Goal: Communication & Community: Share content

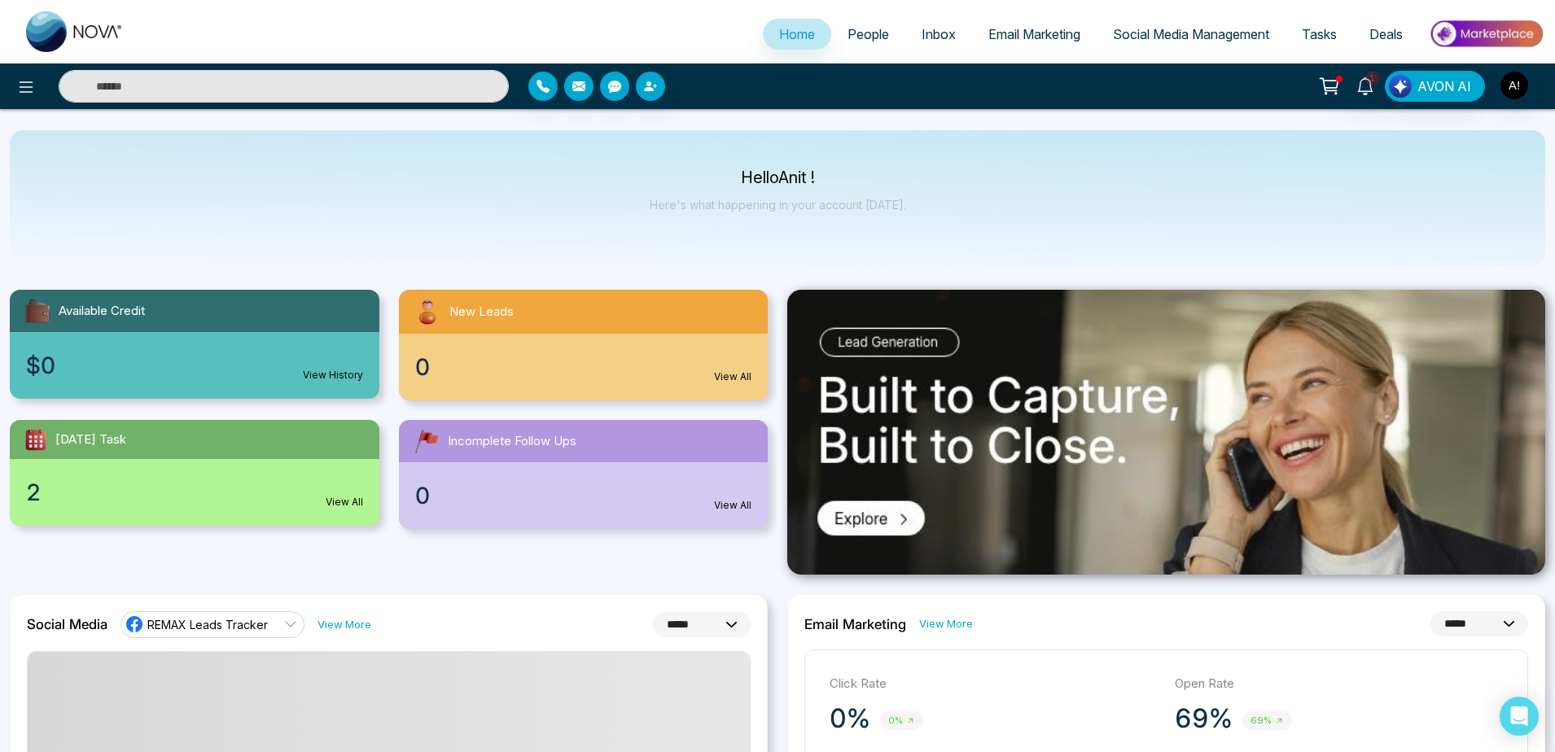
select select "*"
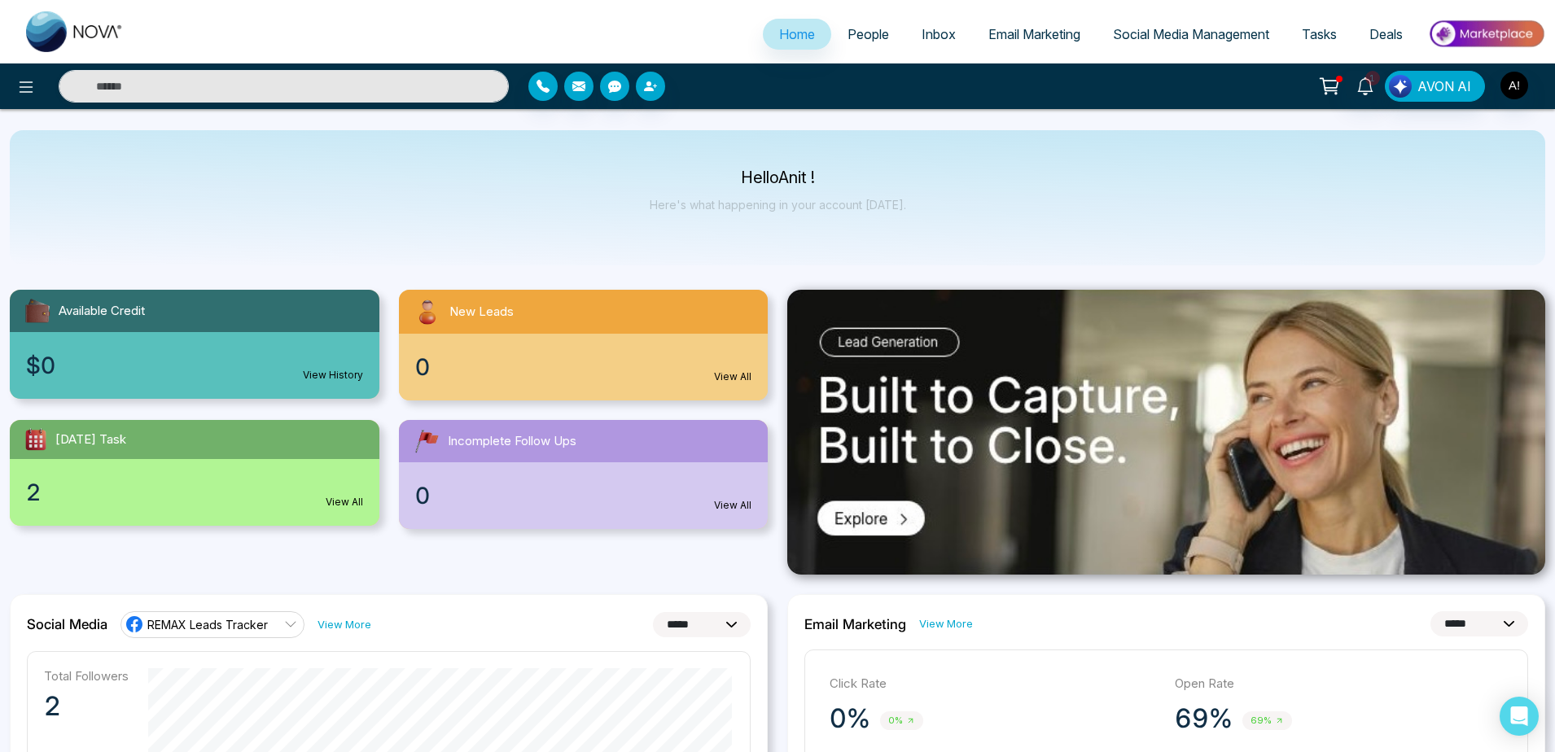
click at [752, 321] on div "New Leads" at bounding box center [584, 312] width 370 height 44
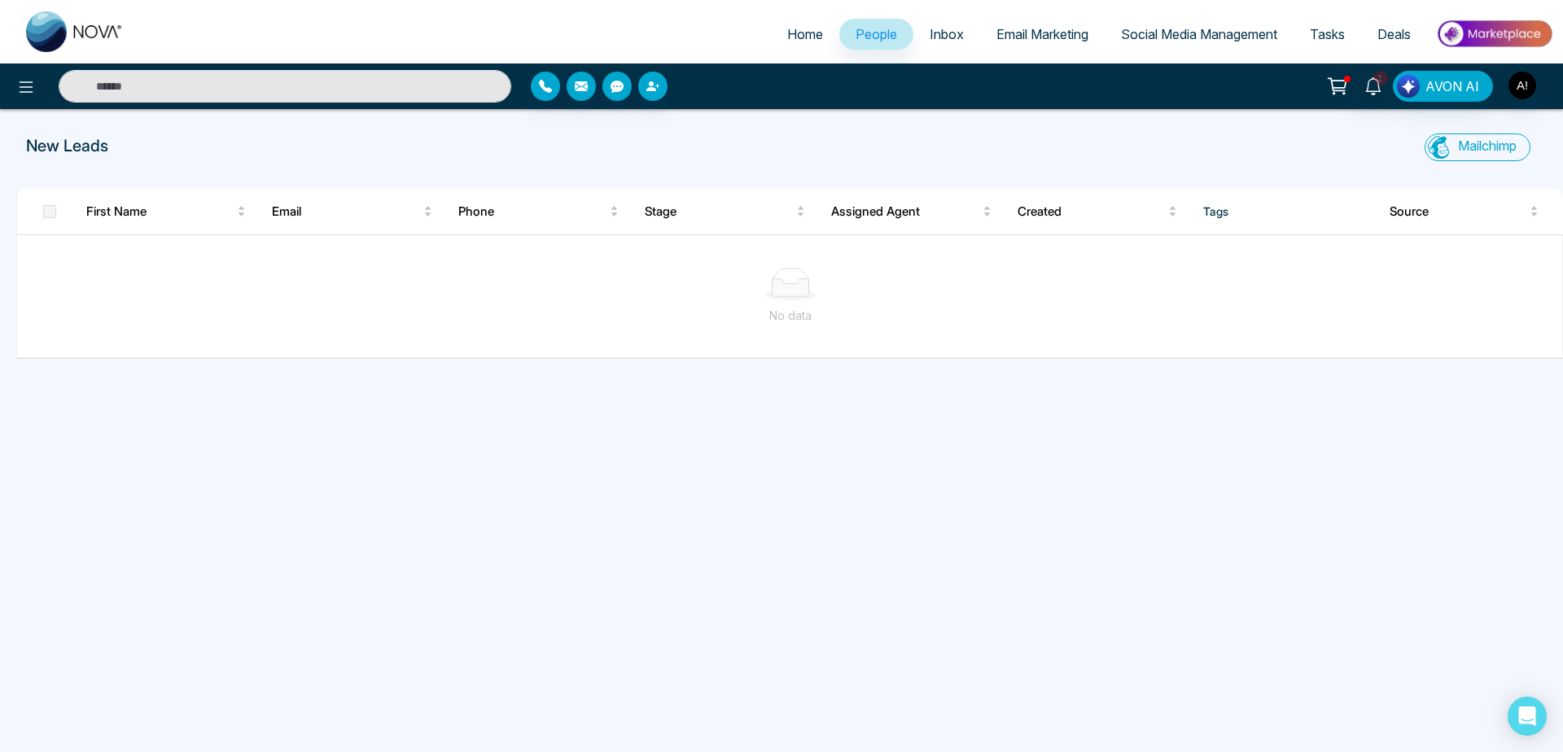
click at [787, 30] on span "Home" at bounding box center [805, 34] width 36 height 16
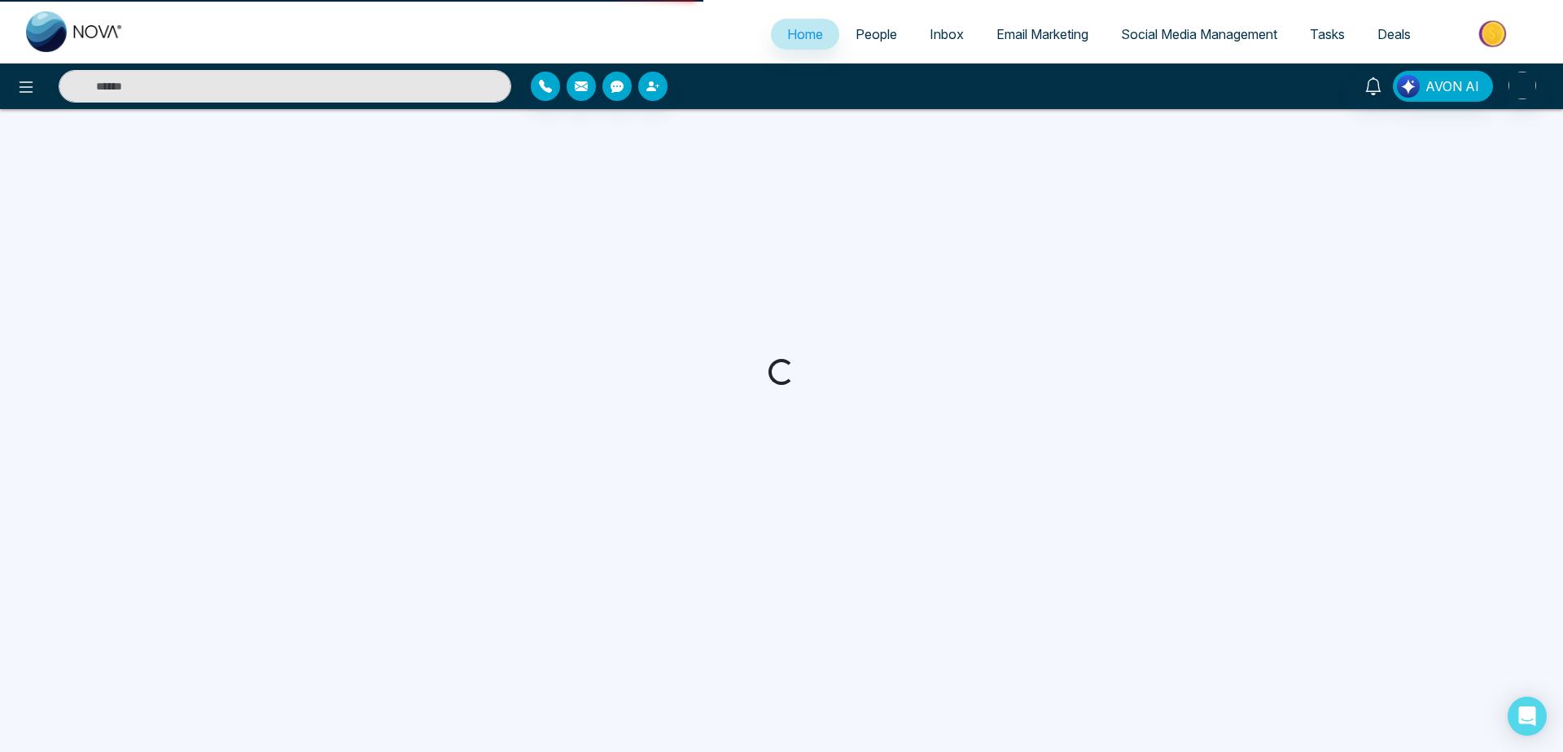
select select "*"
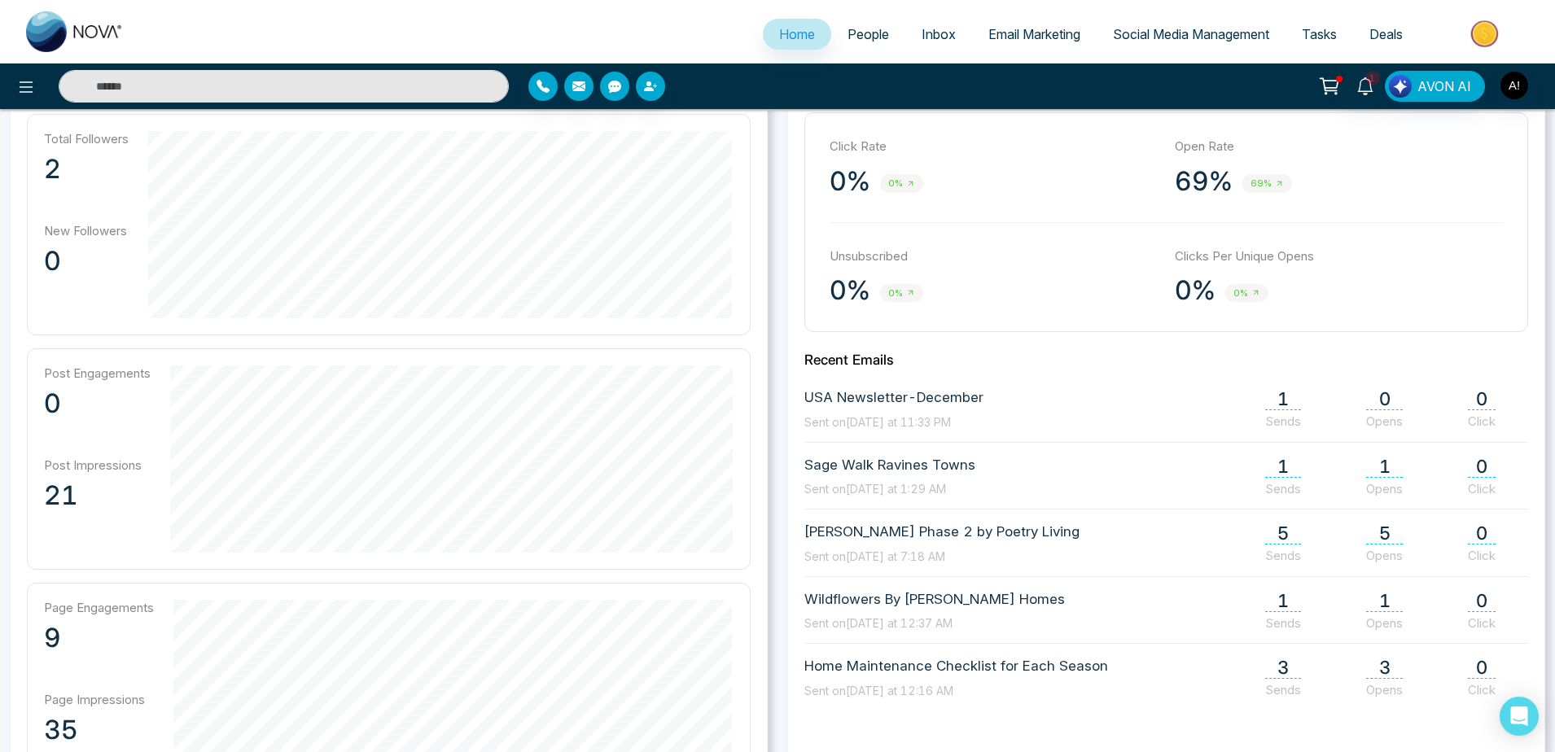
scroll to position [194, 0]
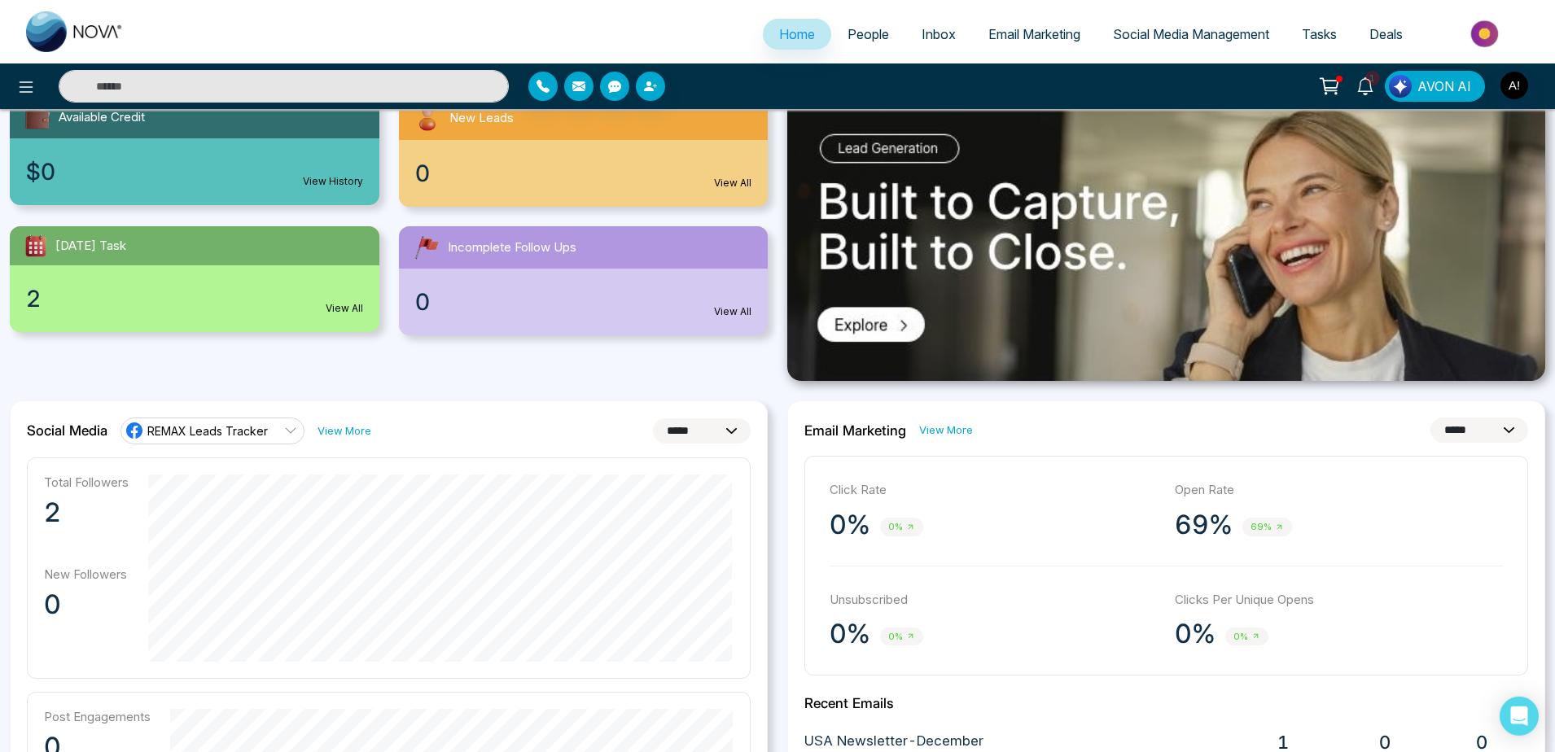
click at [1221, 34] on span "Social Media Management" at bounding box center [1191, 34] width 156 height 16
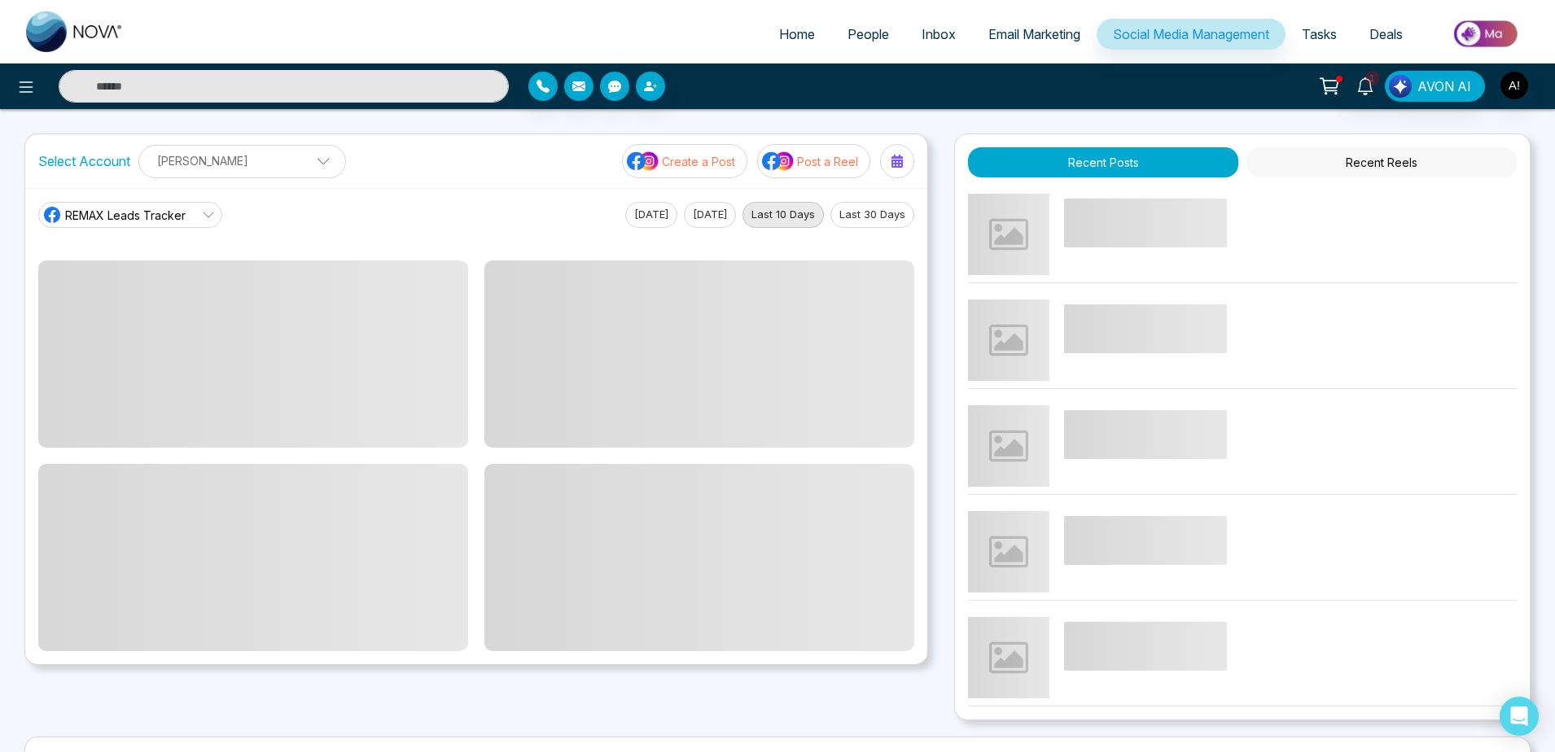
click at [844, 156] on p "Post a Reel" at bounding box center [827, 161] width 61 height 17
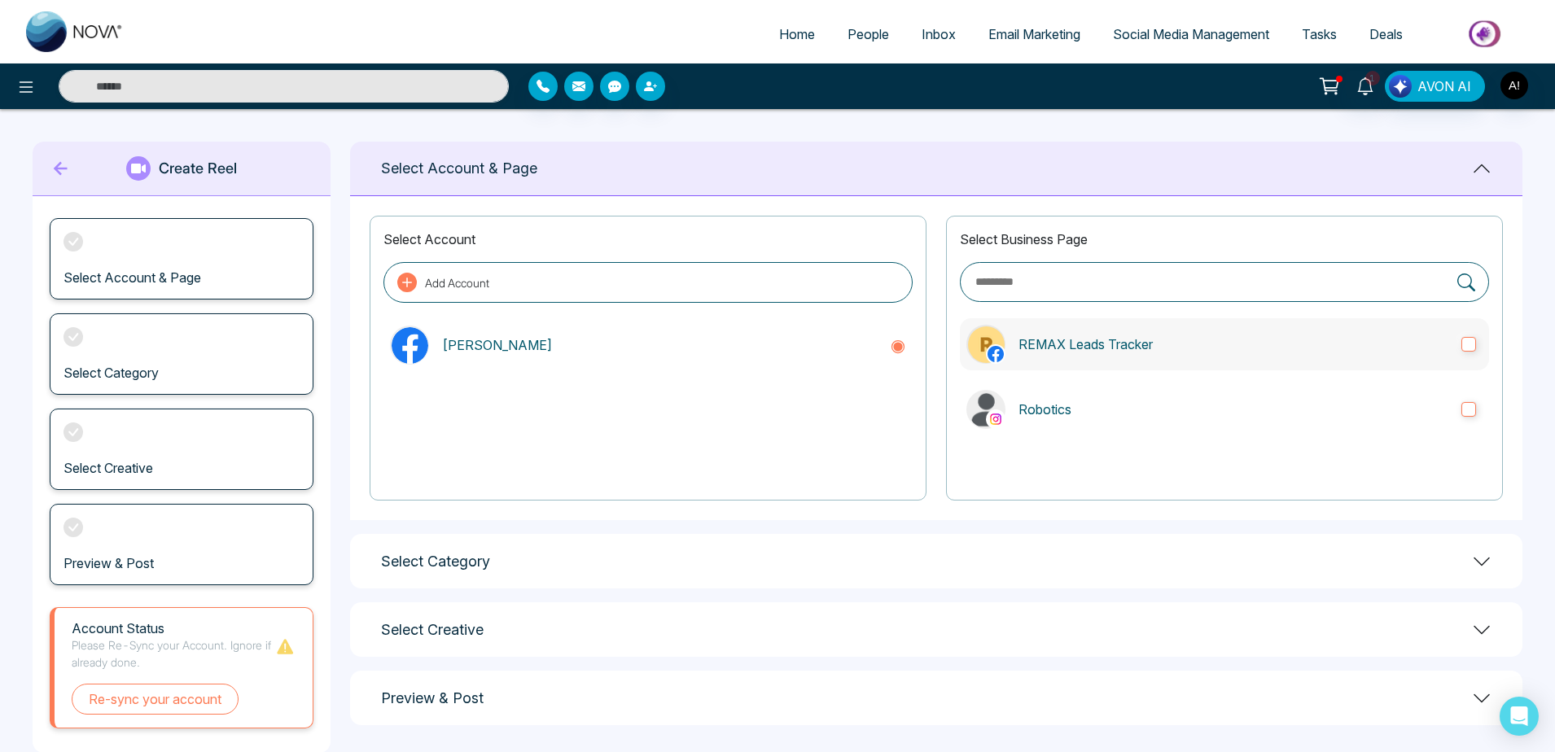
click at [1161, 360] on label "REMAX Leads Tracker" at bounding box center [1224, 344] width 529 height 52
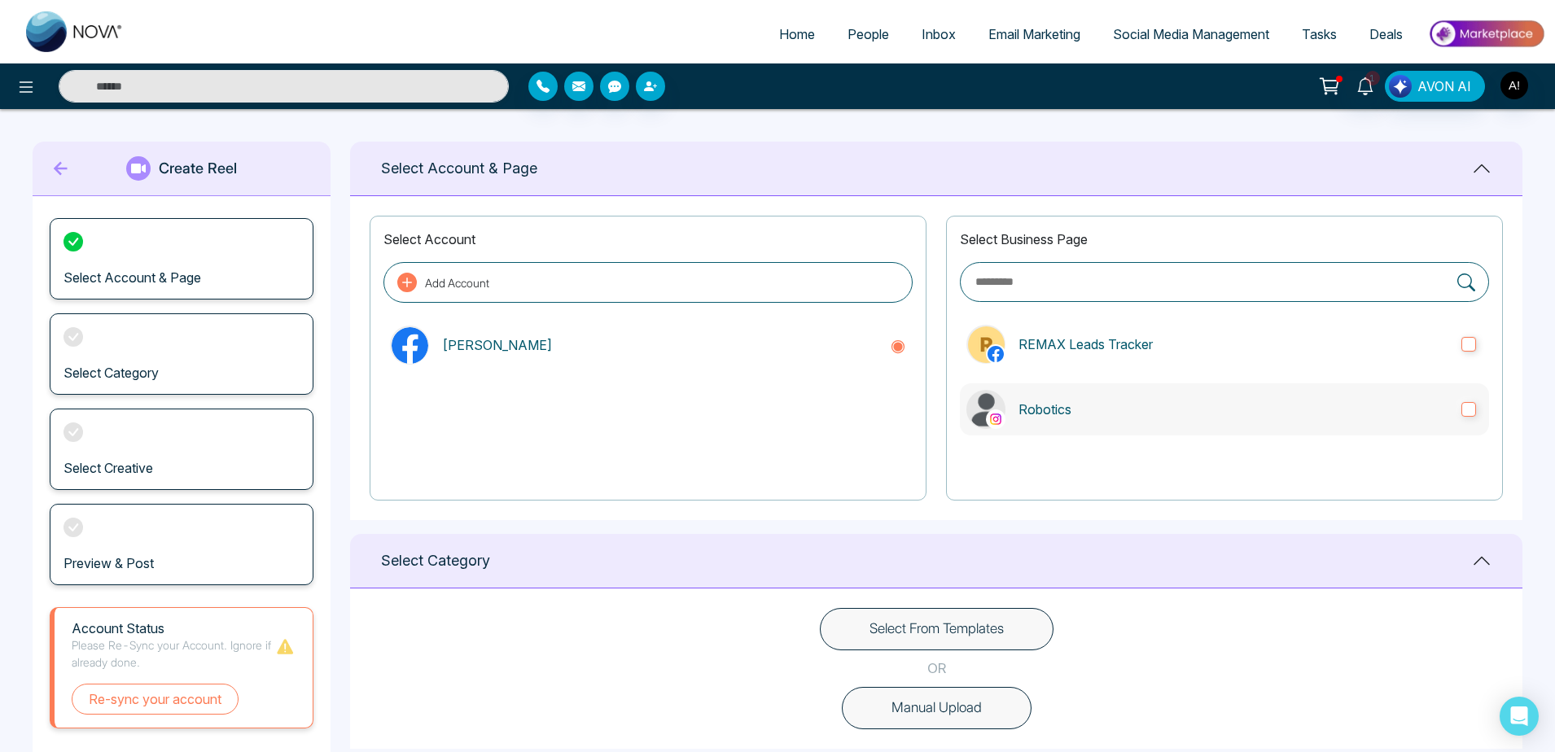
click at [1175, 391] on label "Robotics" at bounding box center [1224, 409] width 529 height 52
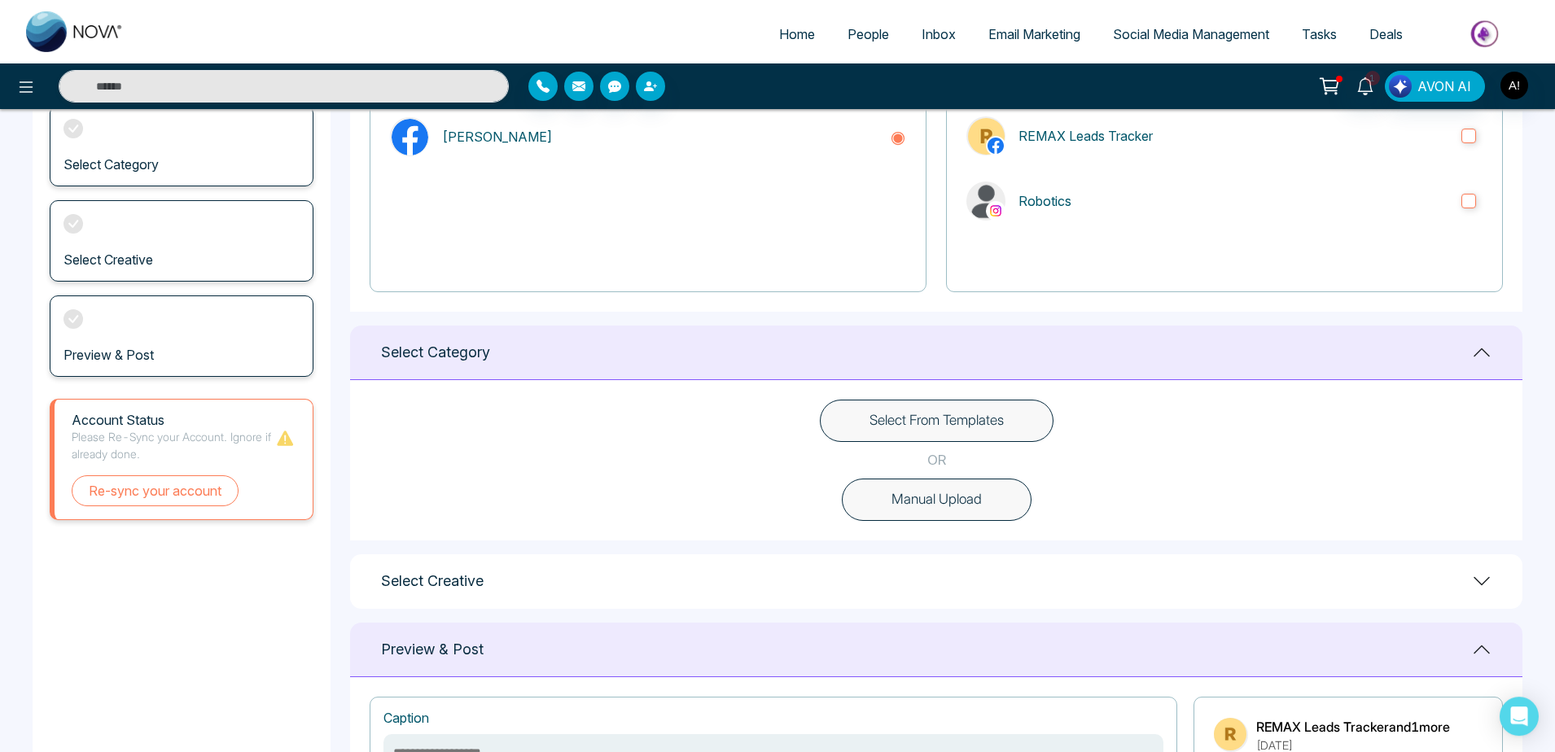
scroll to position [213, 0]
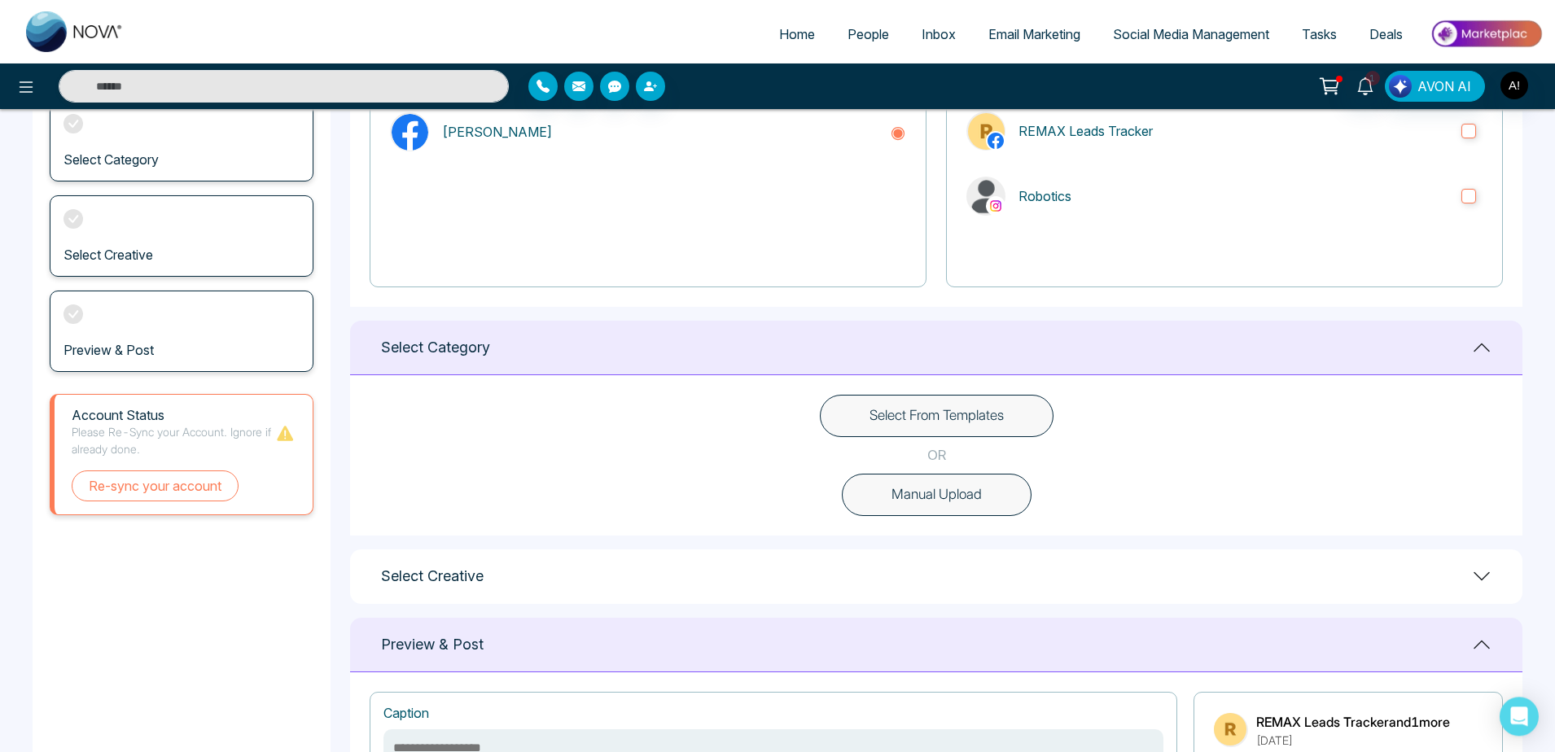
click at [918, 503] on button "Manual Upload" at bounding box center [937, 495] width 190 height 42
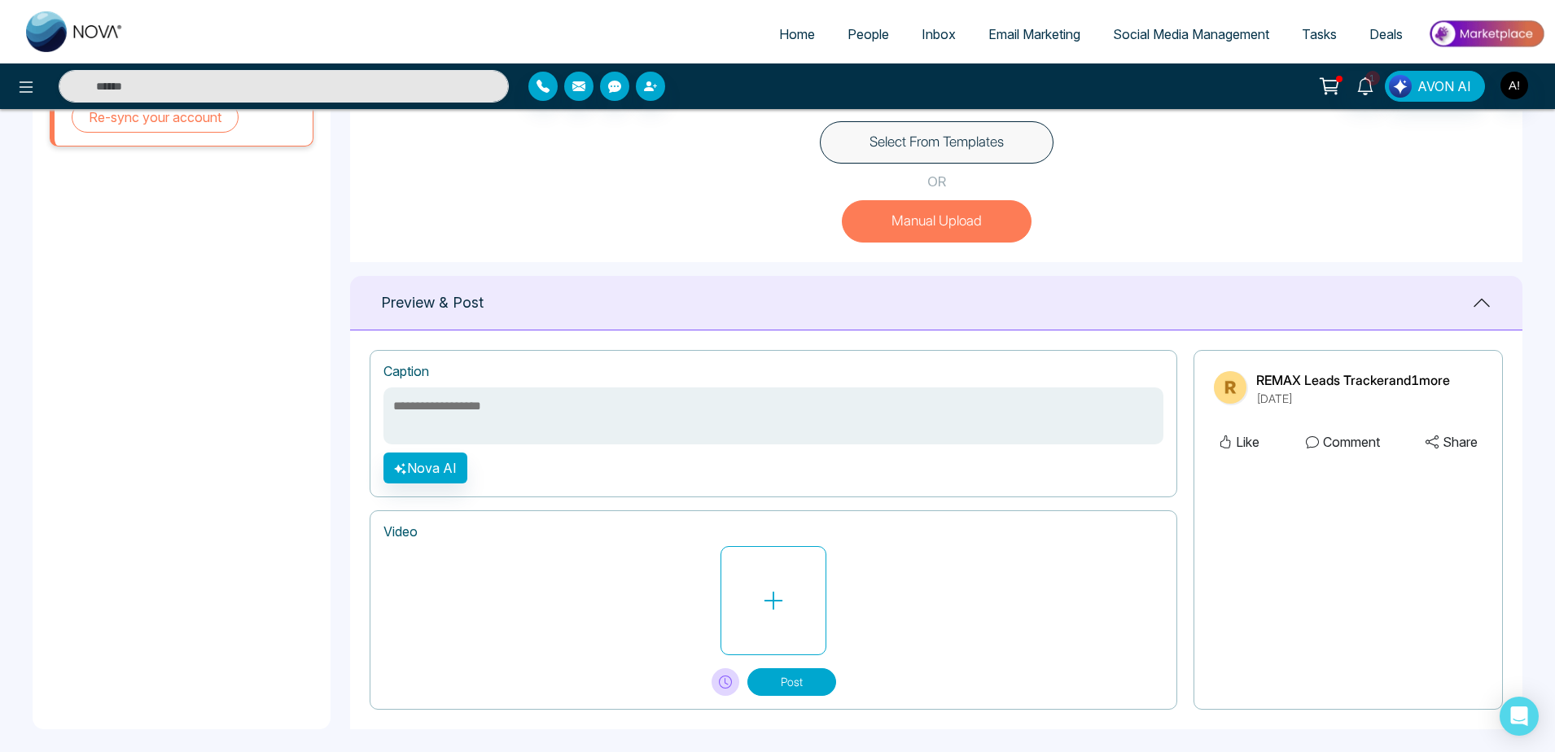
scroll to position [488, 0]
click at [787, 552] on button at bounding box center [774, 600] width 106 height 109
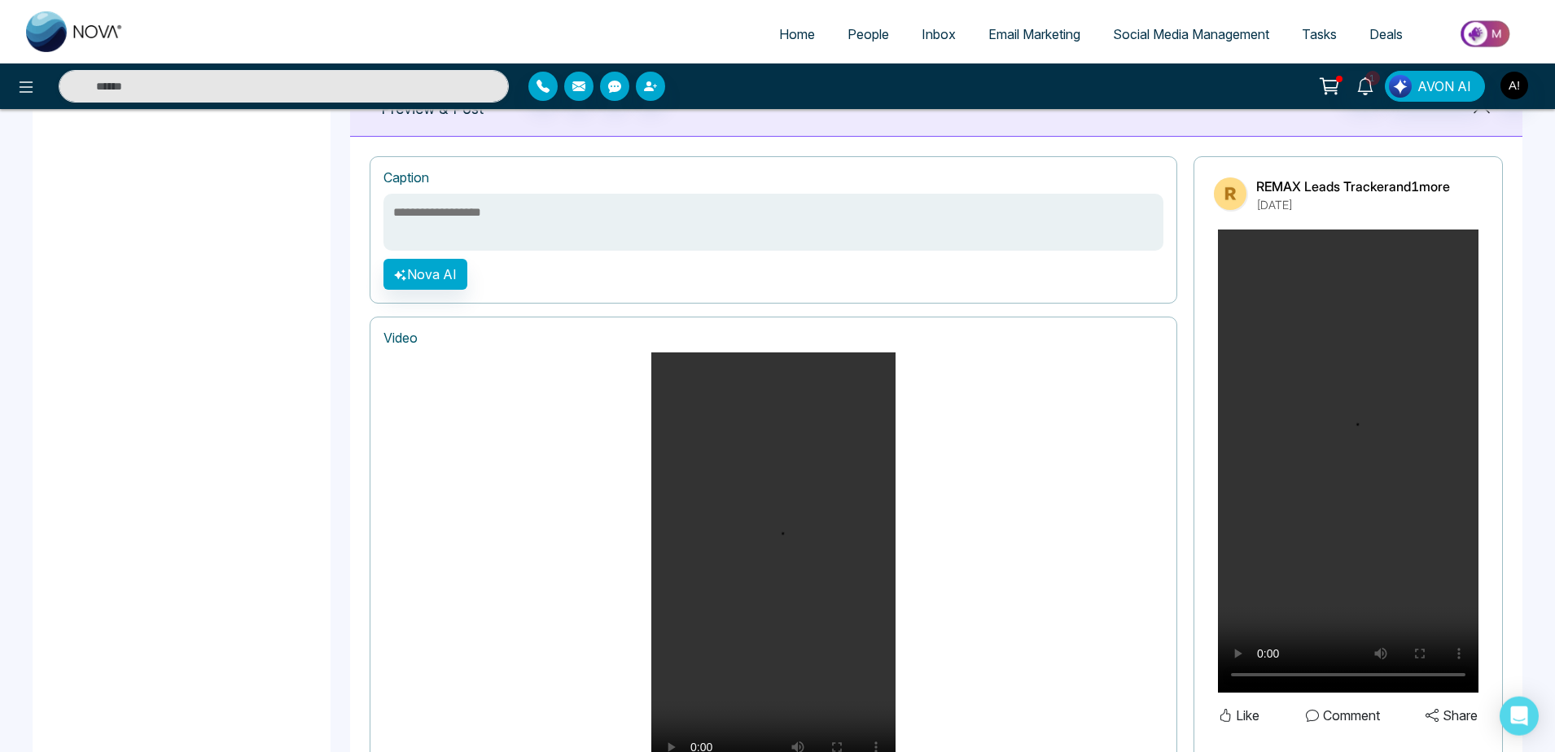
scroll to position [854, 0]
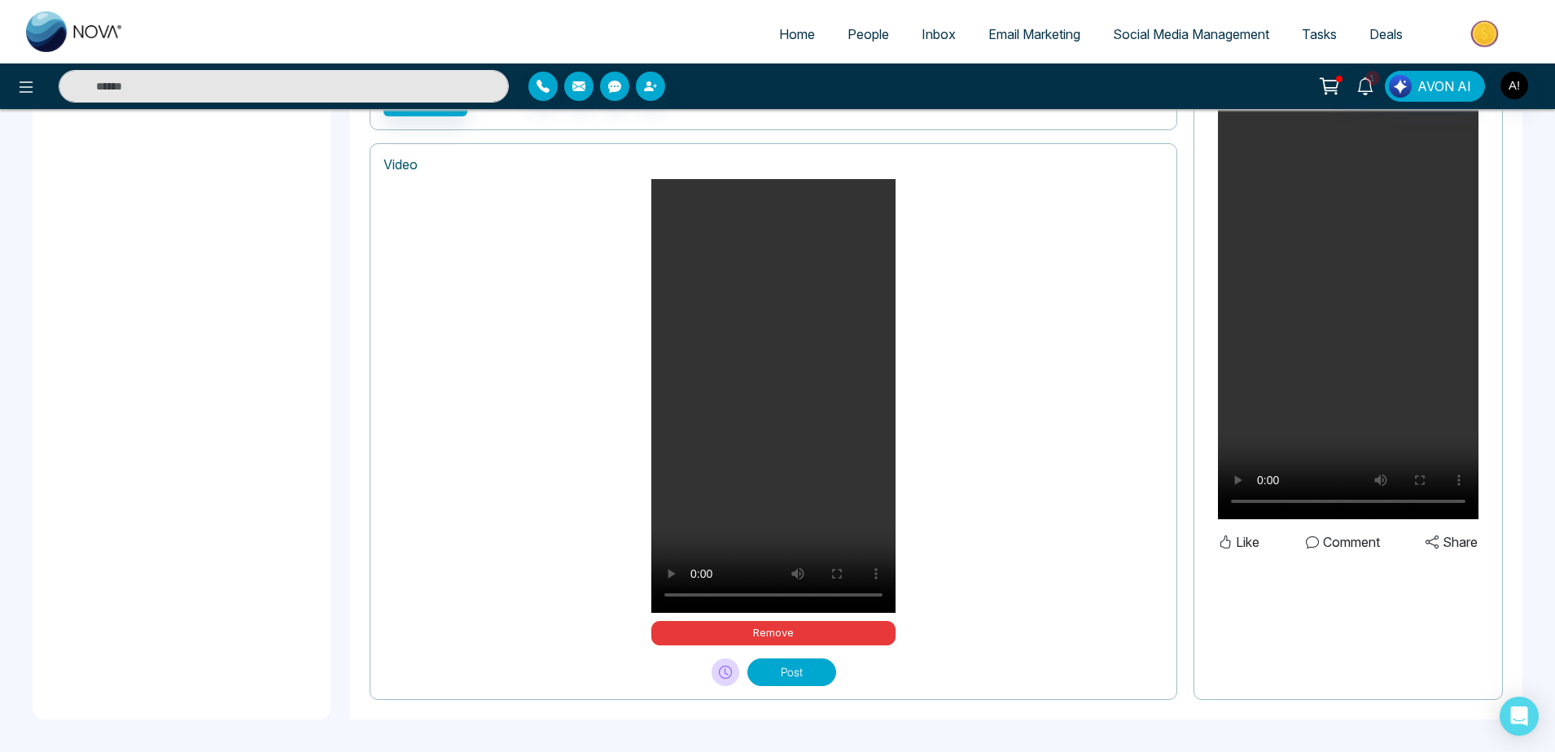
click at [781, 663] on button "Post" at bounding box center [791, 673] width 89 height 28
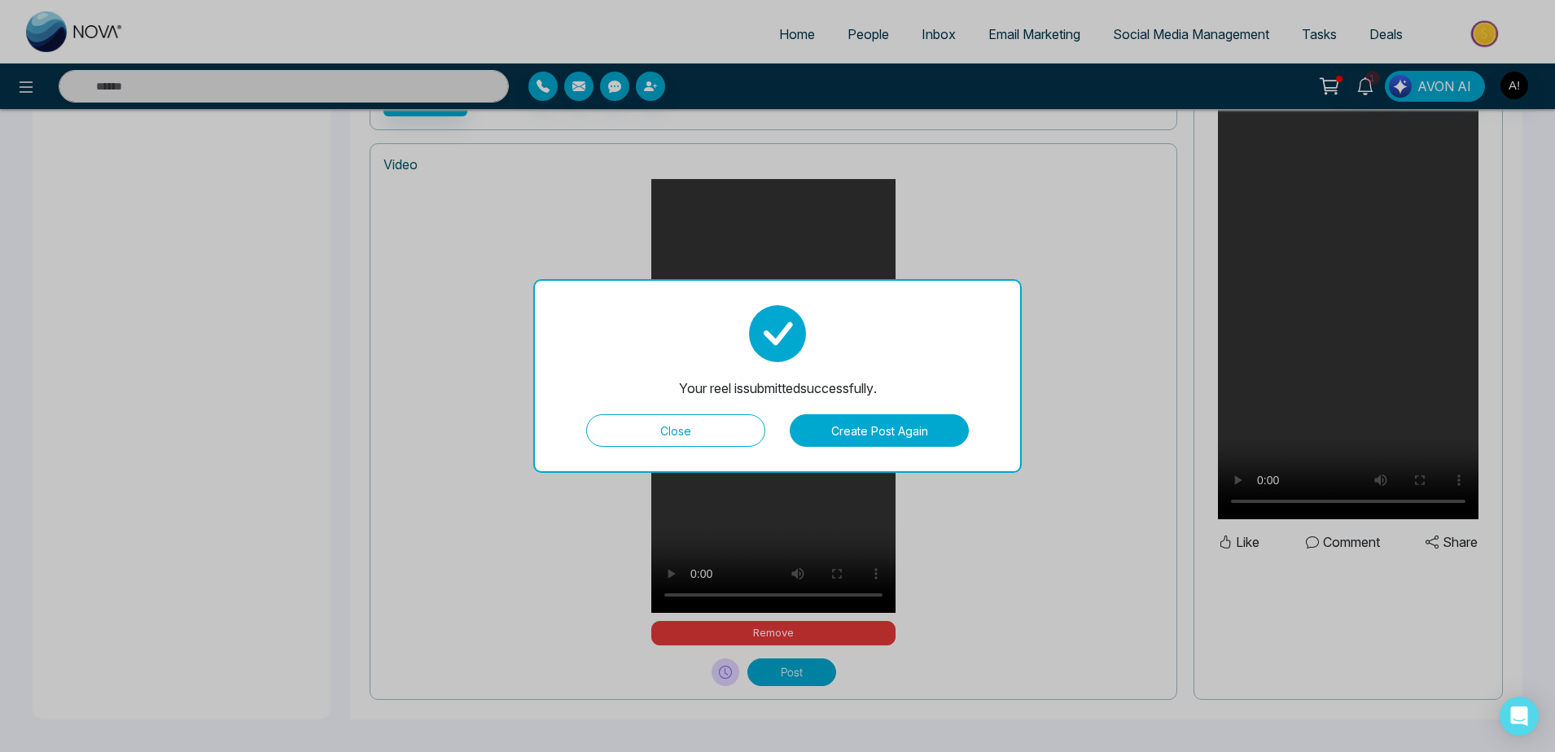
click at [688, 427] on button "Close" at bounding box center [675, 430] width 179 height 33
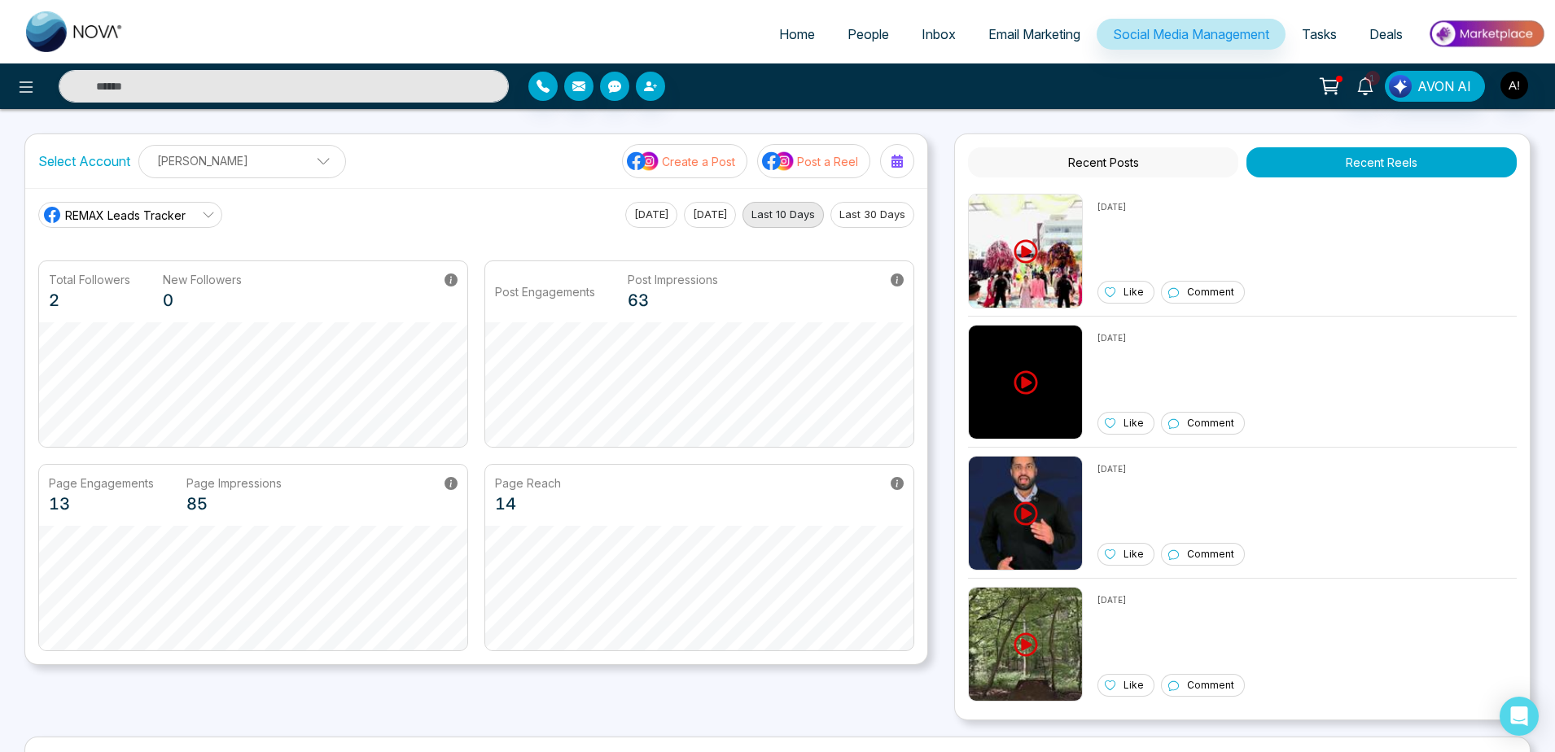
click at [1015, 34] on span "Email Marketing" at bounding box center [1034, 34] width 92 height 16
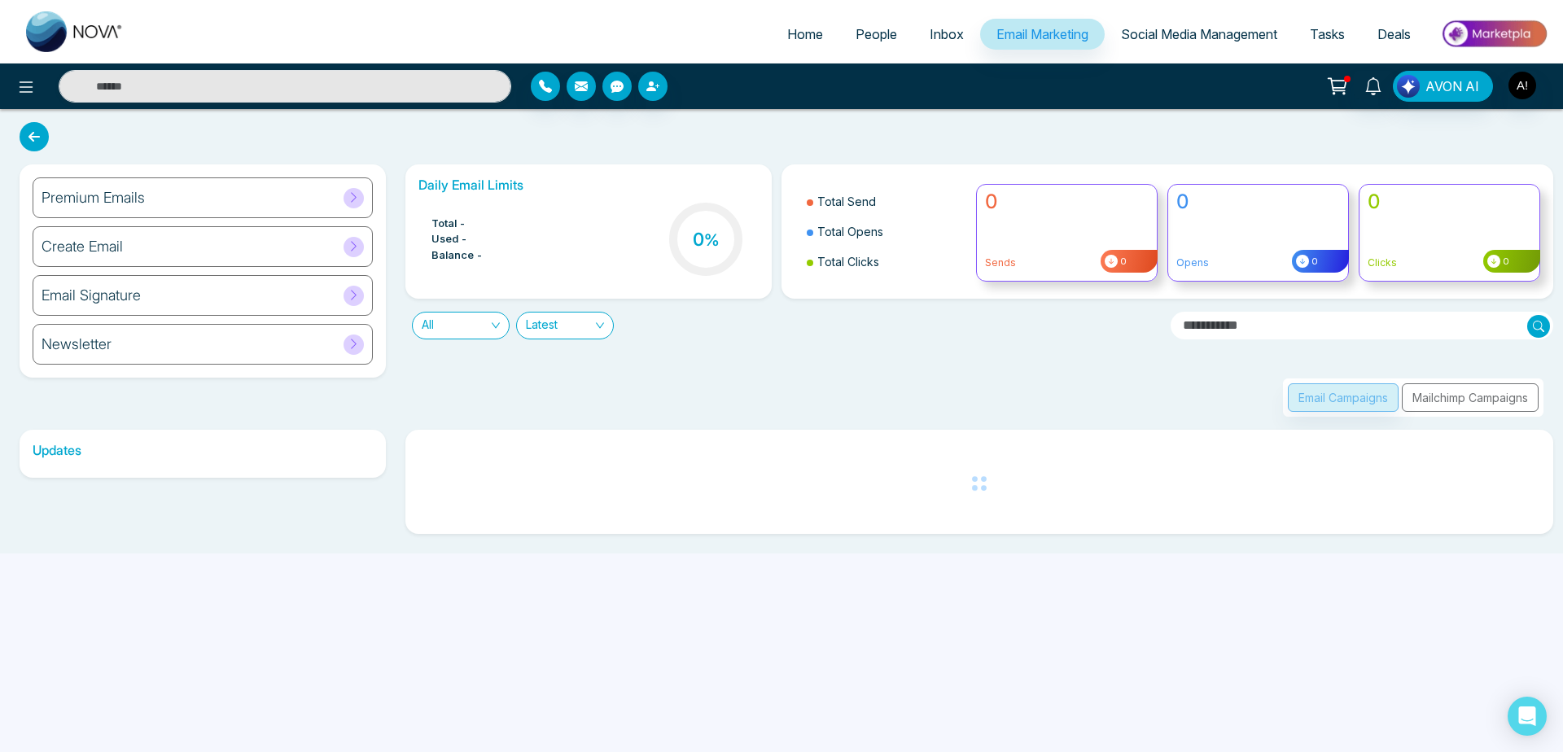
click at [292, 204] on div "Premium Emails" at bounding box center [203, 197] width 340 height 41
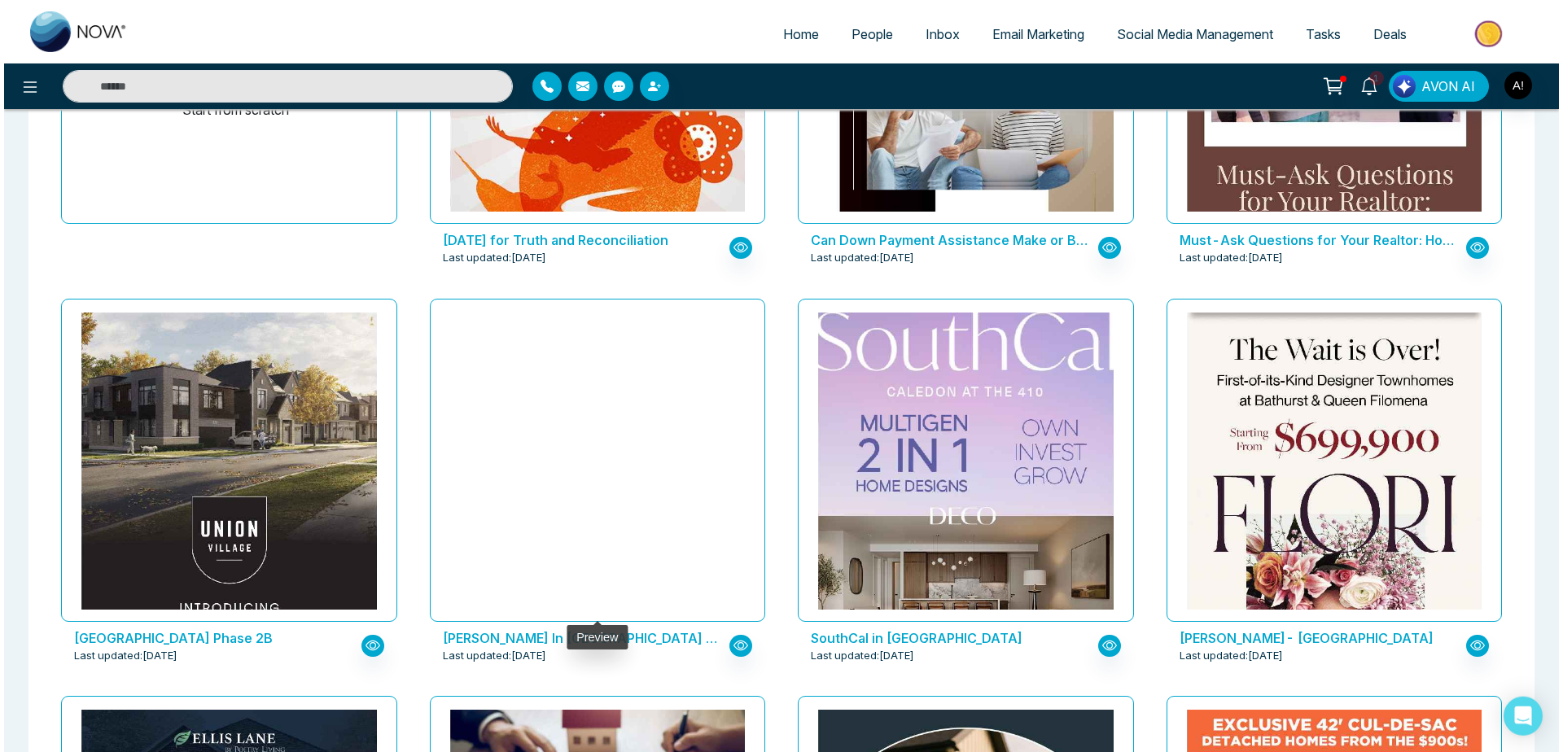
scroll to position [338, 0]
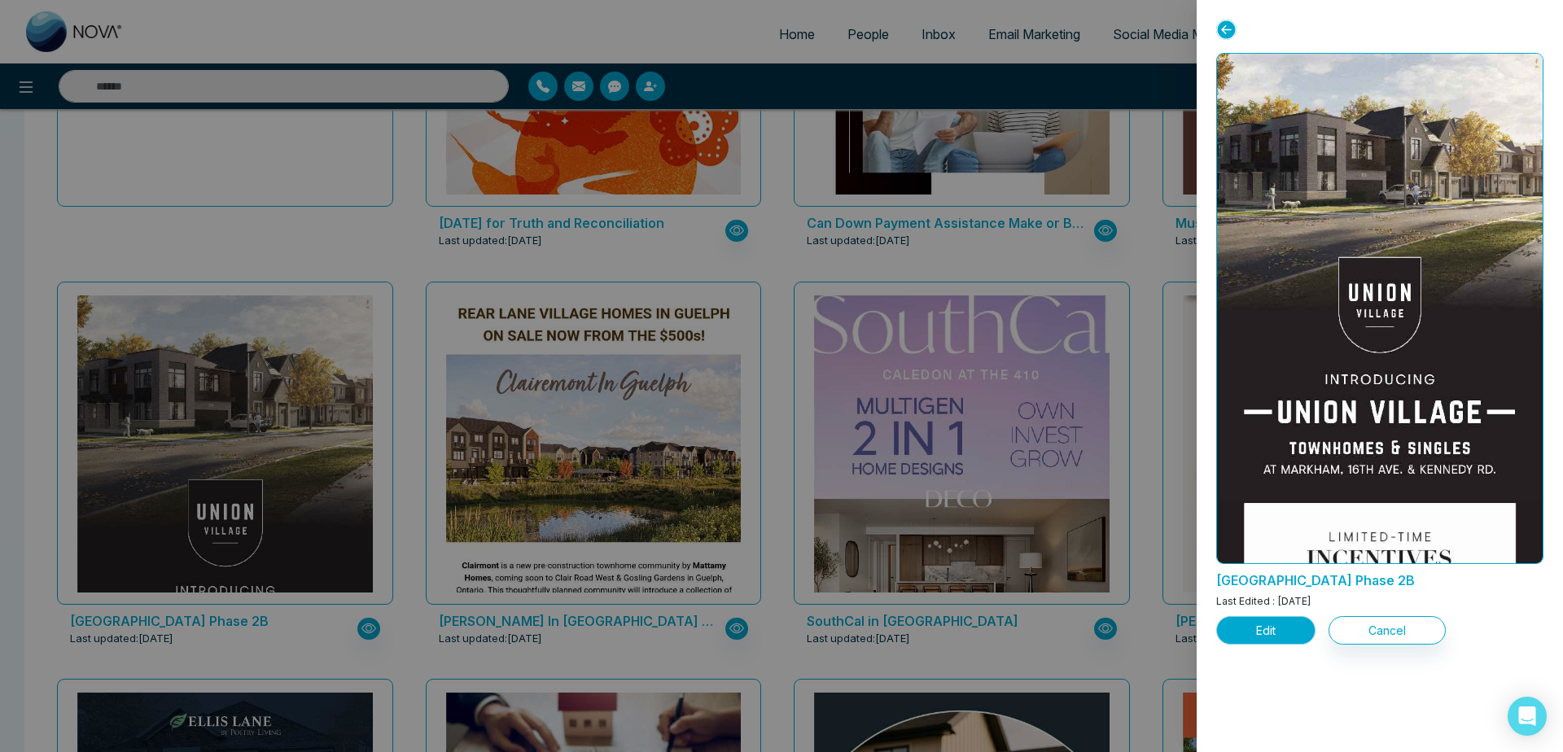
click at [1254, 633] on button "Edit" at bounding box center [1265, 630] width 99 height 28
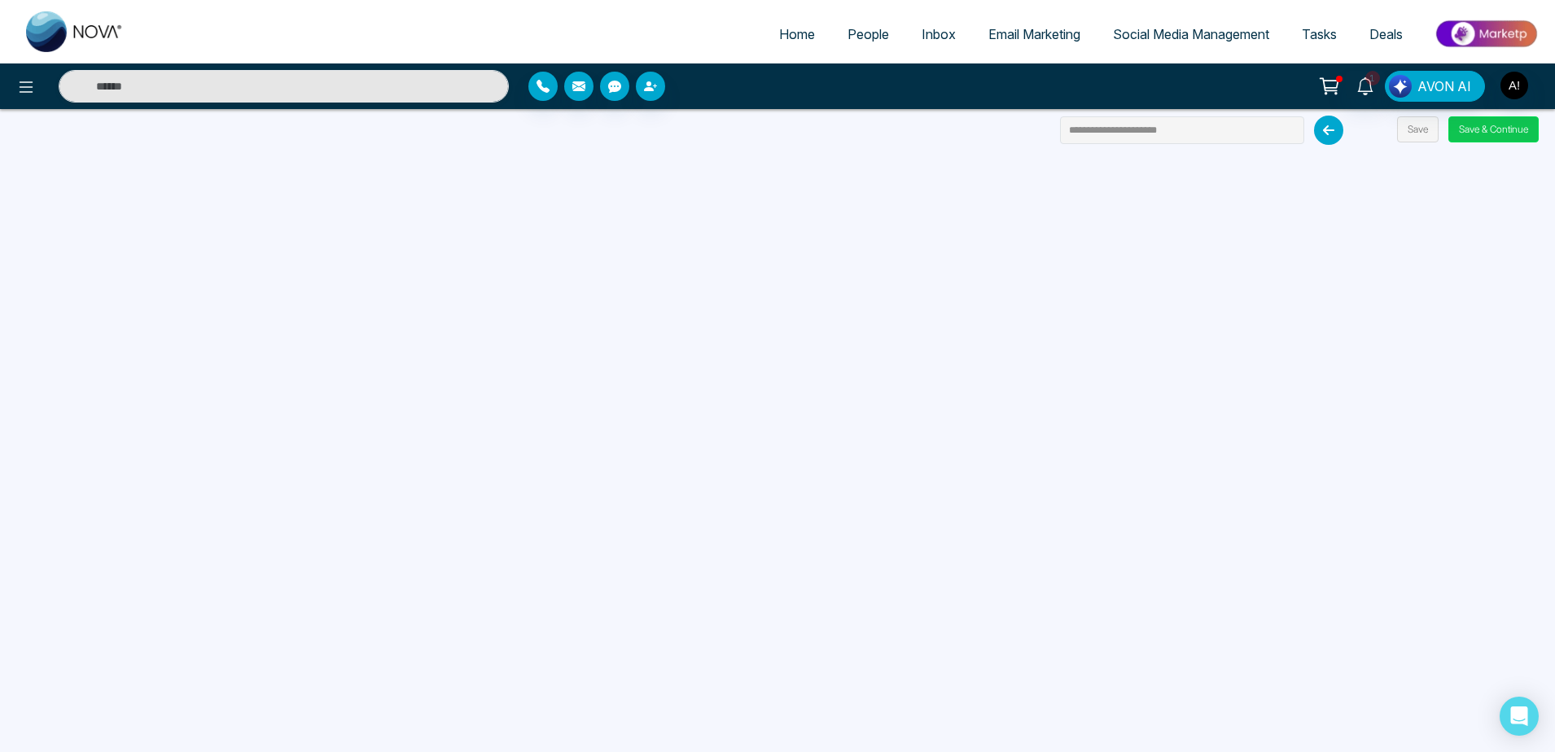
click at [1505, 127] on button "Save & Continue" at bounding box center [1493, 129] width 90 height 26
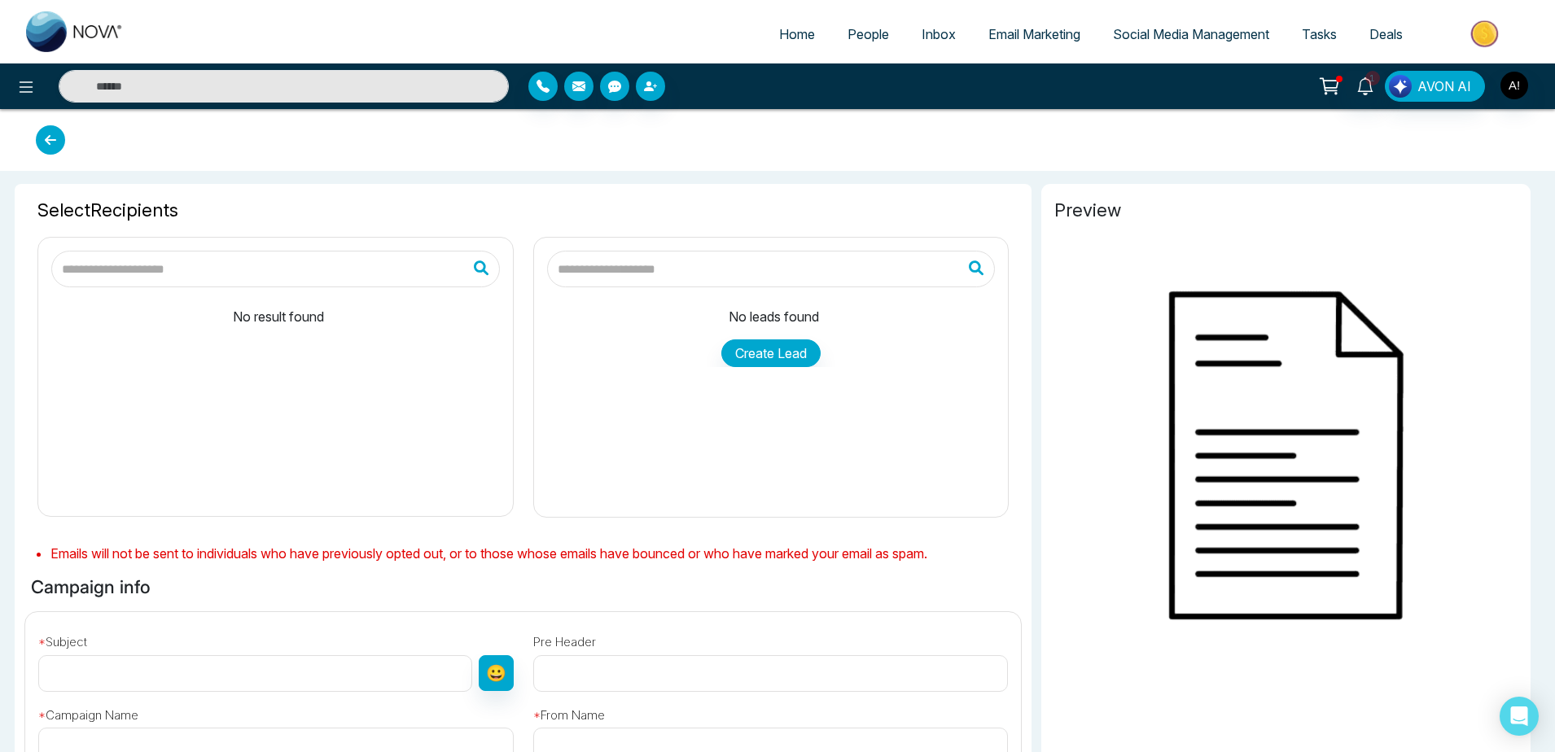
type input "**********"
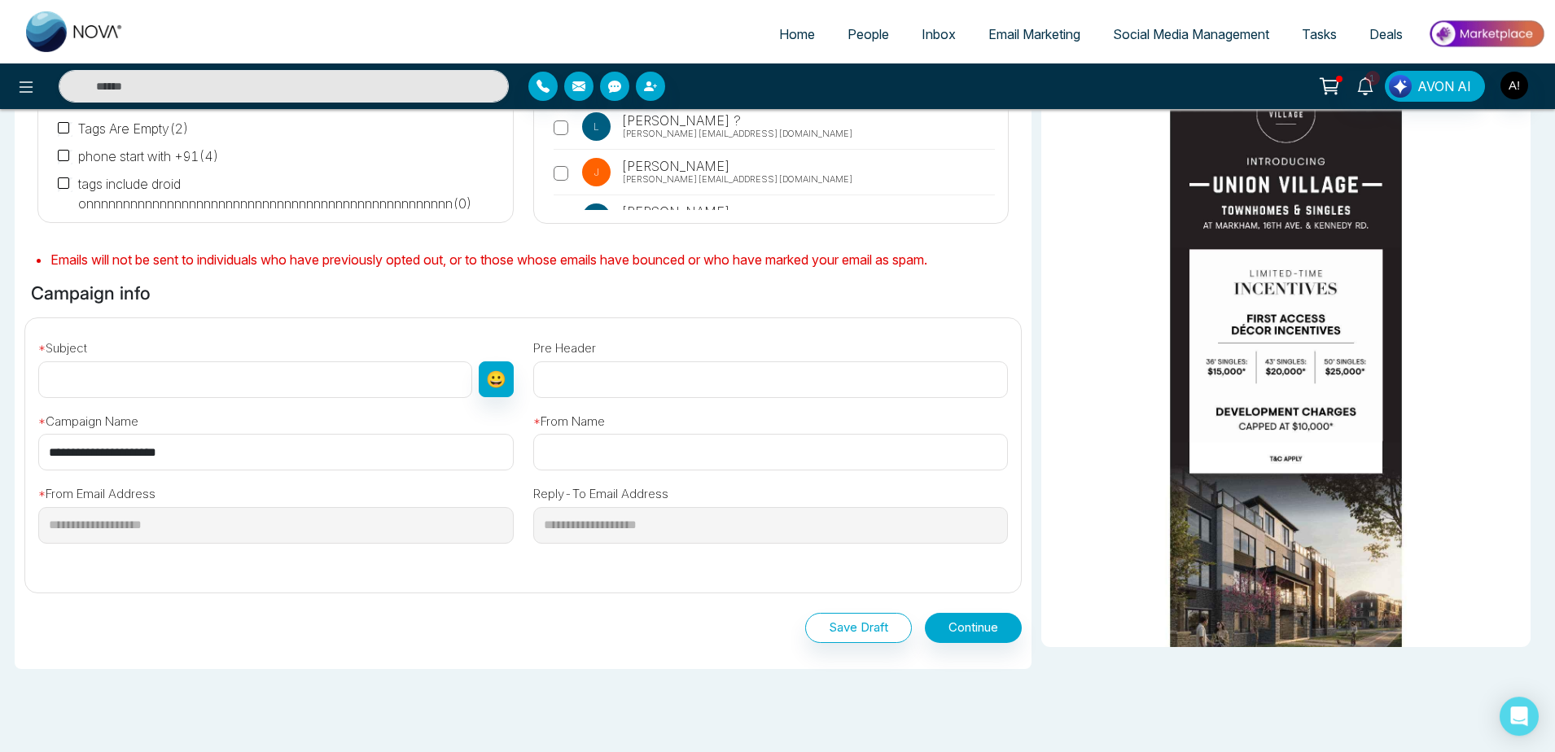
scroll to position [305, 0]
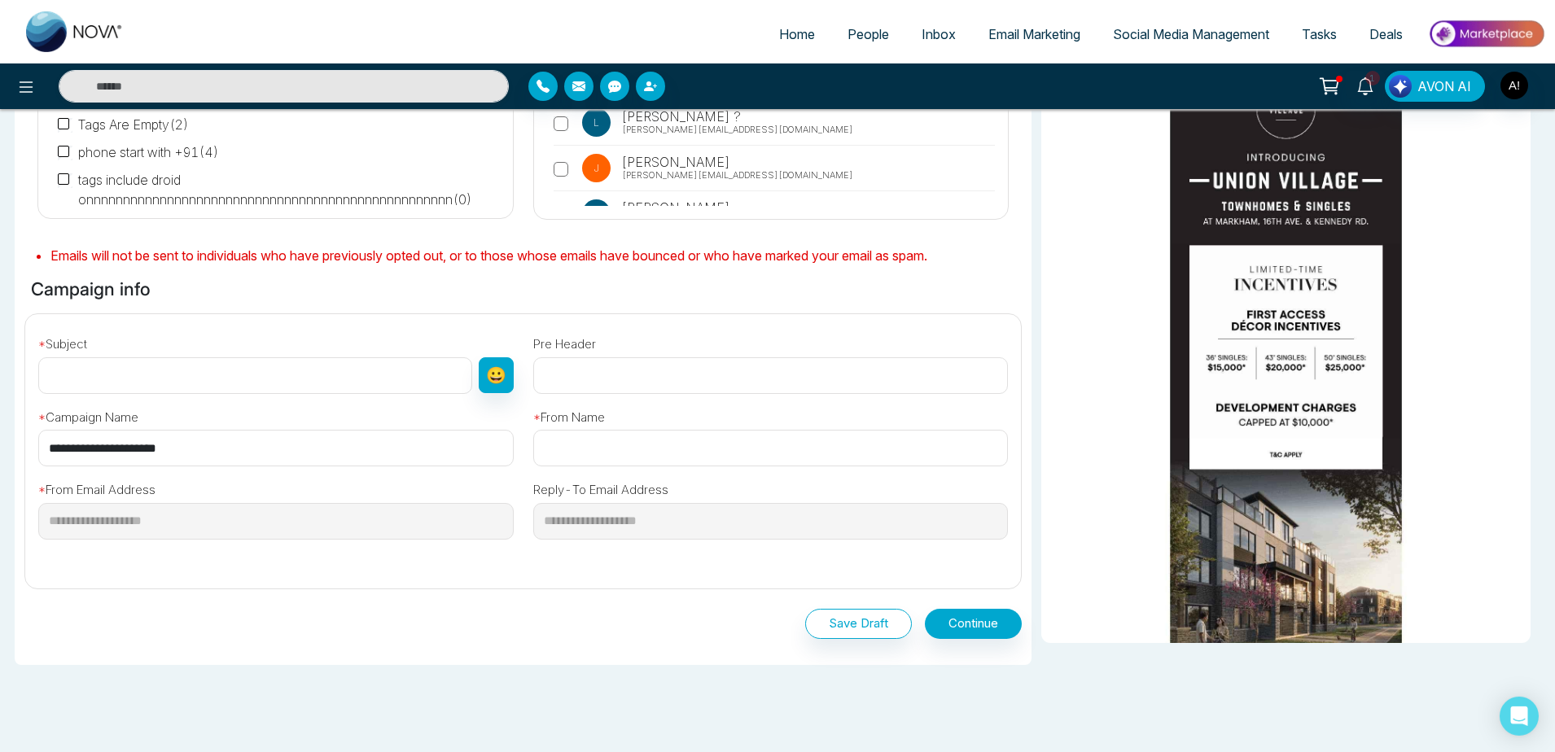
drag, startPoint x: 279, startPoint y: 447, endPoint x: 0, endPoint y: 414, distance: 281.3
click at [38, 430] on input "**********" at bounding box center [276, 448] width 476 height 37
click at [149, 390] on input "text" at bounding box center [255, 375] width 434 height 37
paste input "**********"
click at [472, 394] on input "**********" at bounding box center [255, 375] width 434 height 37
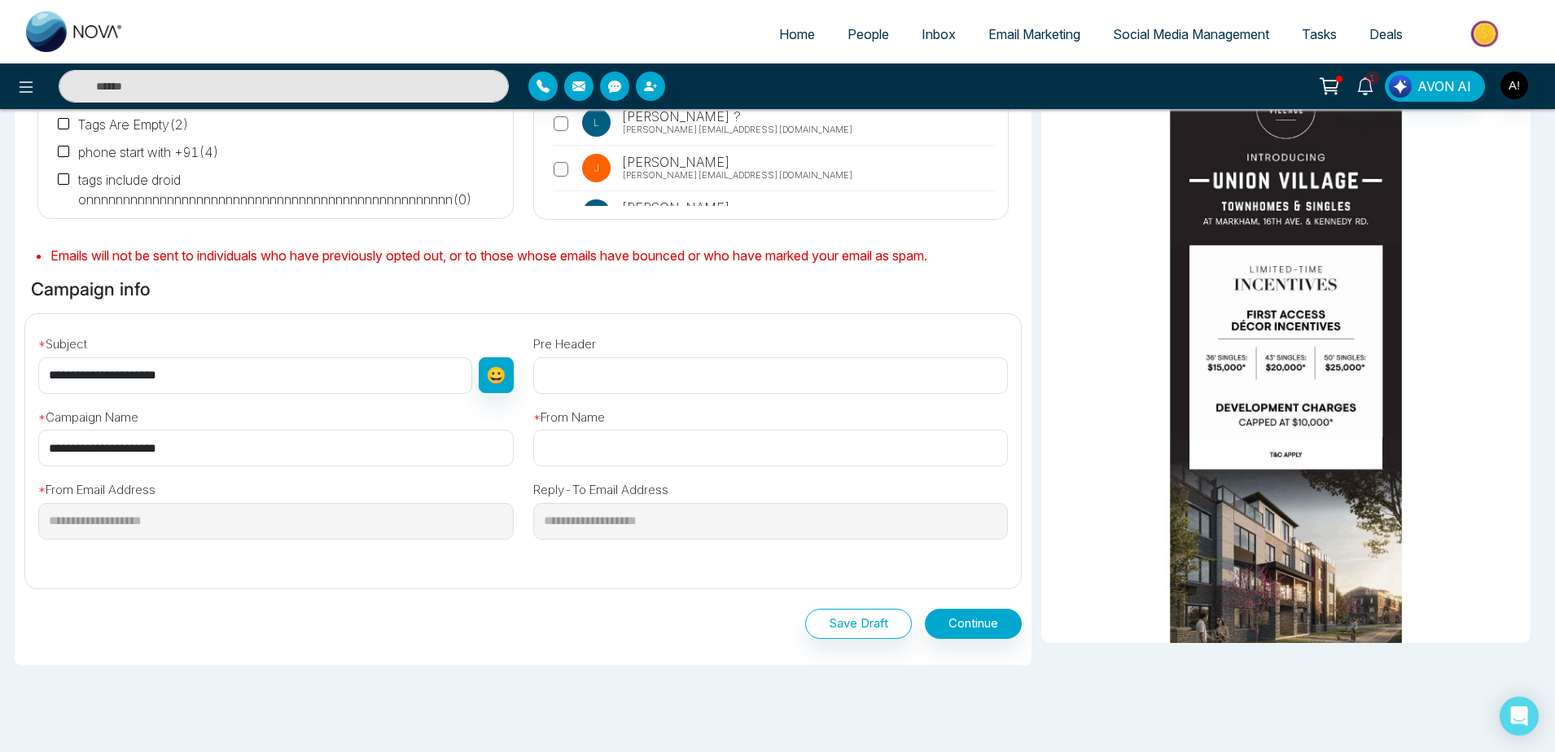
type input "**********"
click at [663, 438] on input "text" at bounding box center [771, 448] width 476 height 37
type input "****"
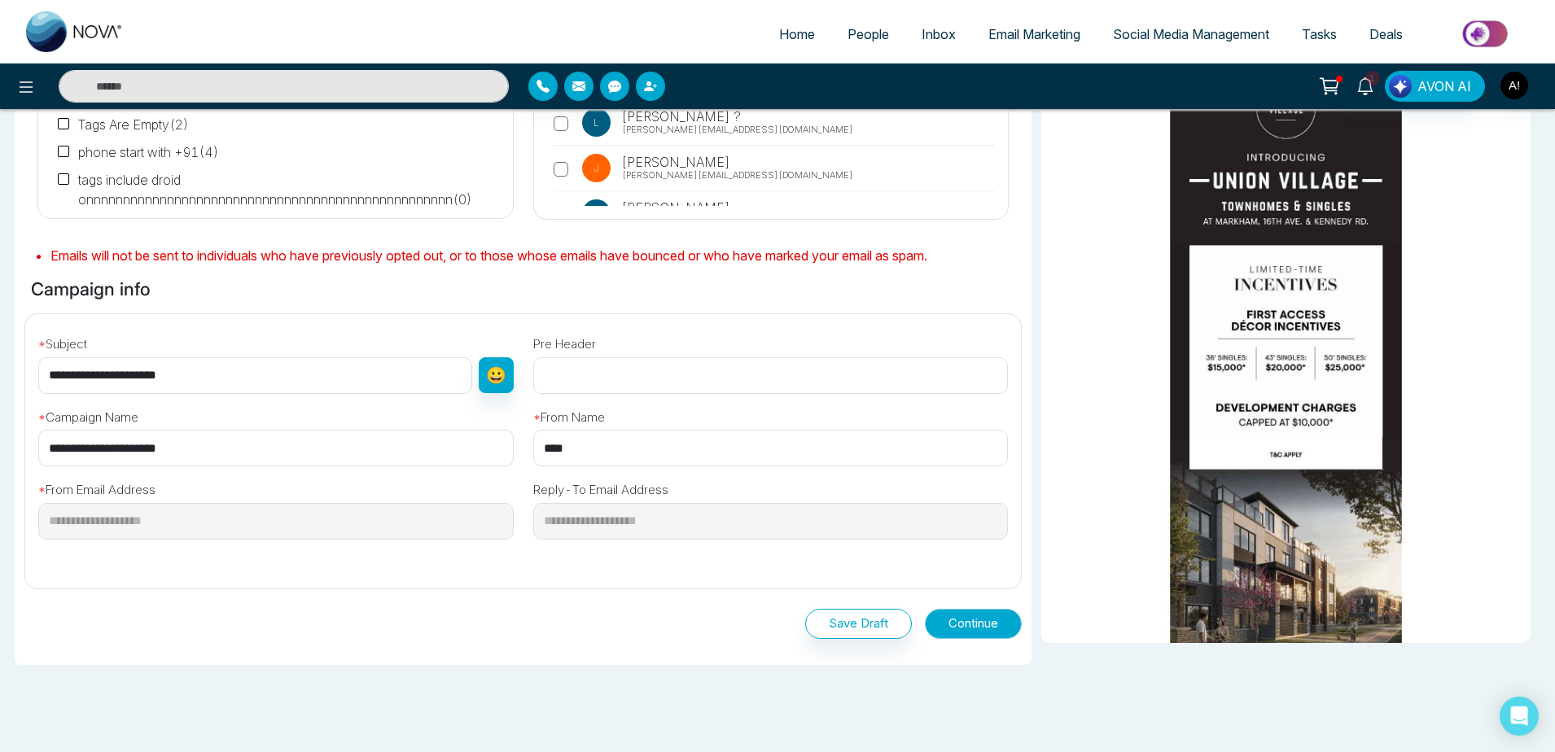
click at [984, 629] on button "Continue" at bounding box center [973, 624] width 97 height 30
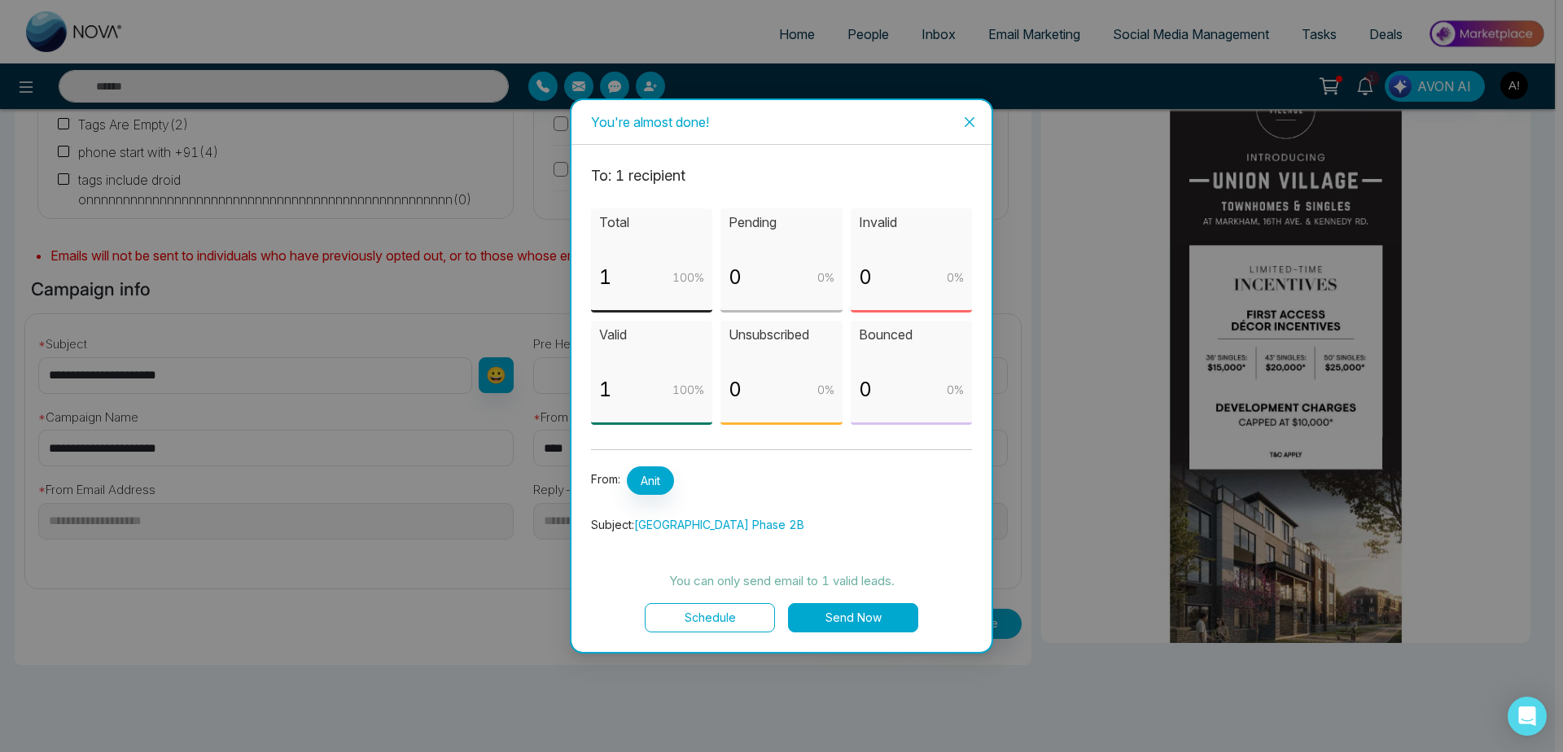
click at [868, 605] on button "Send Now" at bounding box center [853, 617] width 130 height 29
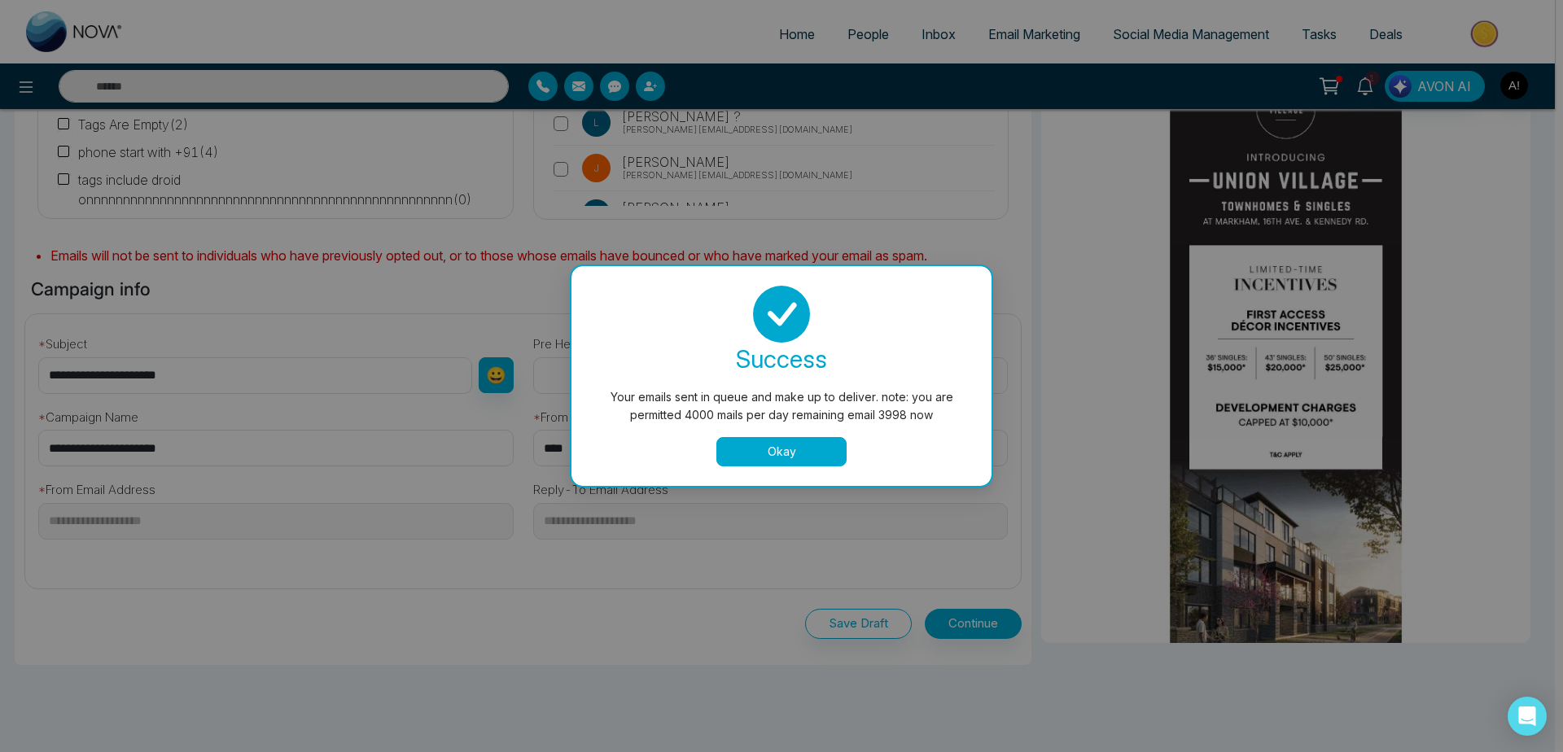
click at [795, 464] on button "Okay" at bounding box center [782, 451] width 130 height 29
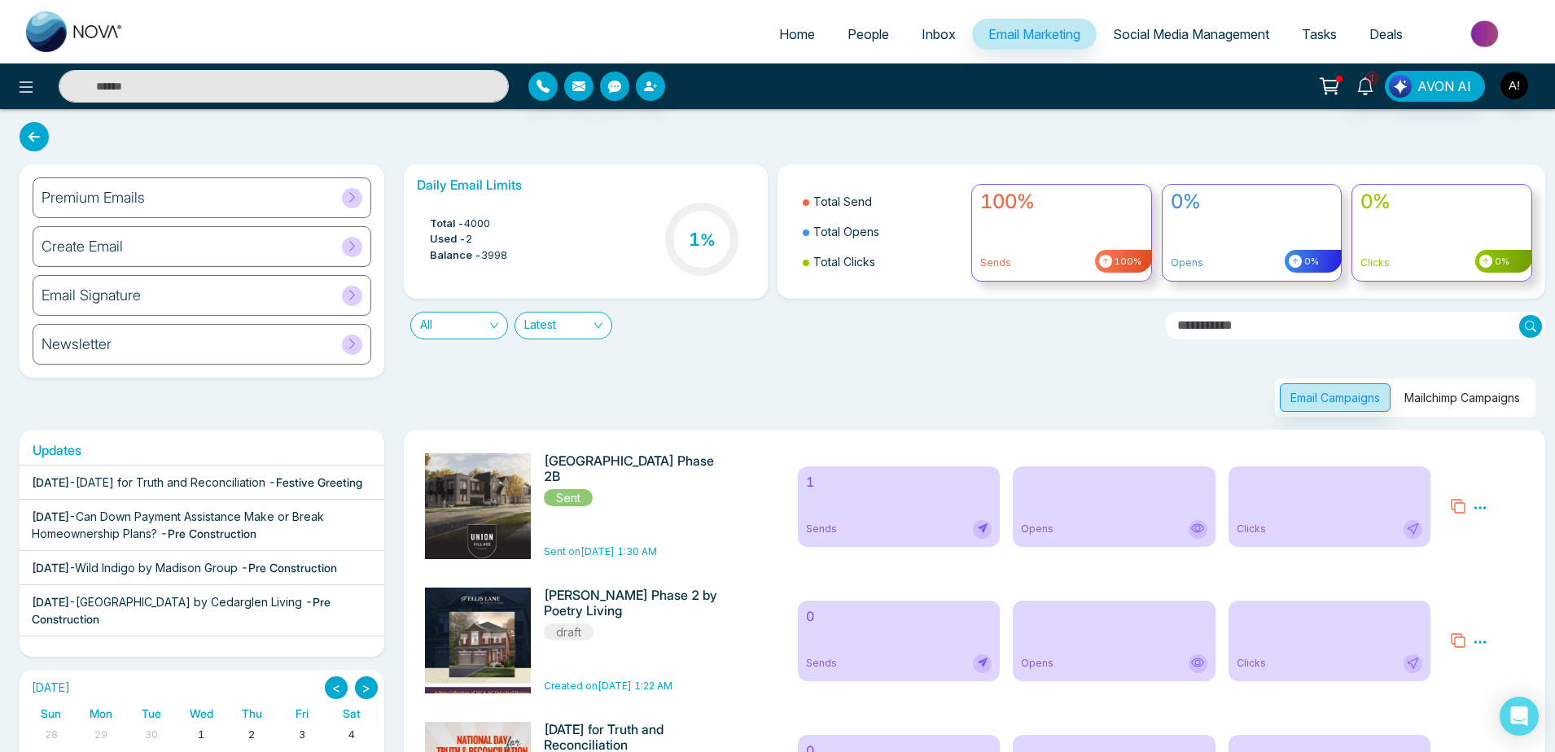
click at [848, 33] on span "People" at bounding box center [869, 34] width 42 height 16
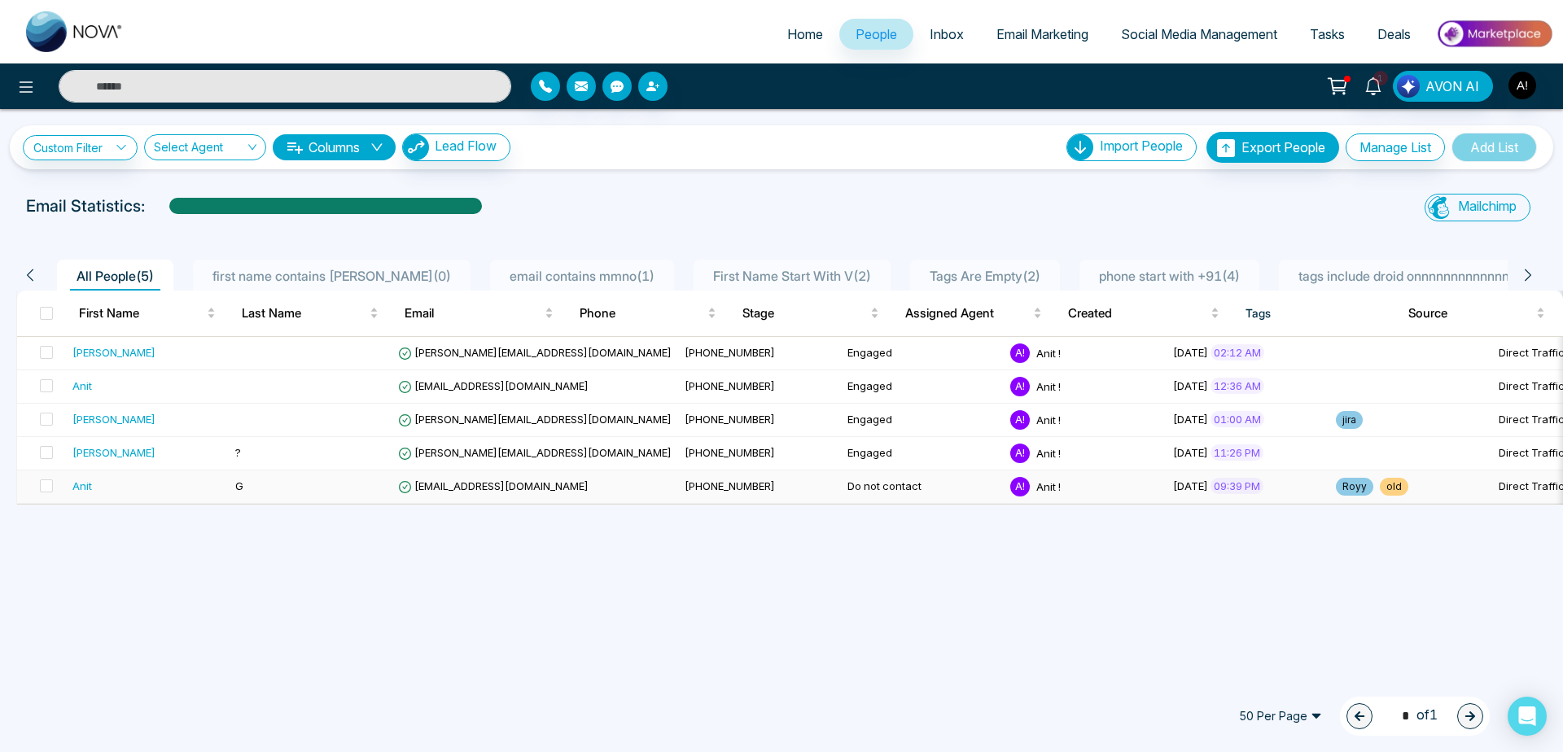
click at [408, 495] on td "[EMAIL_ADDRESS][DOMAIN_NAME]" at bounding box center [535, 487] width 287 height 33
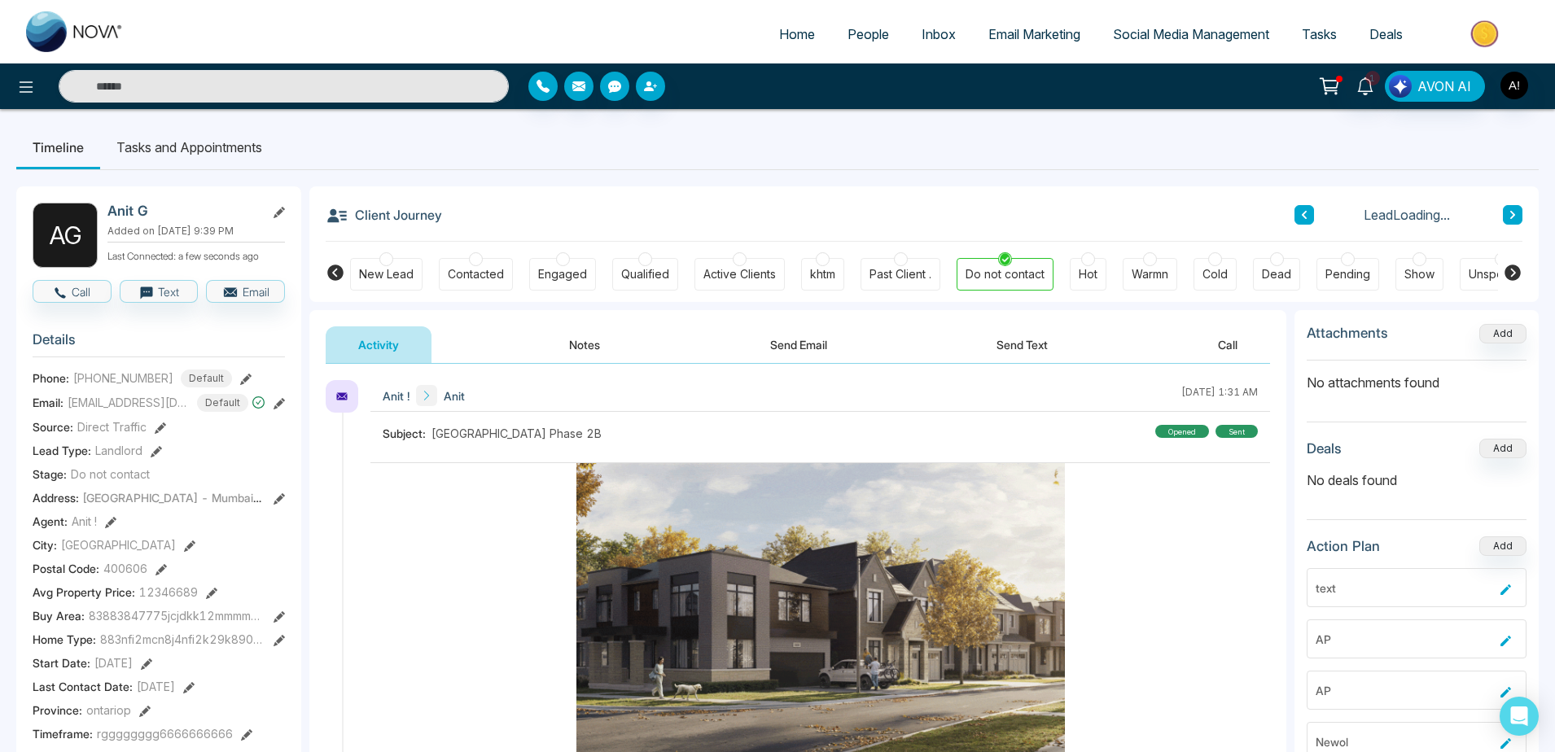
click at [787, 339] on button "Send Email" at bounding box center [799, 344] width 122 height 37
click at [798, 348] on button "Send Email" at bounding box center [799, 344] width 122 height 37
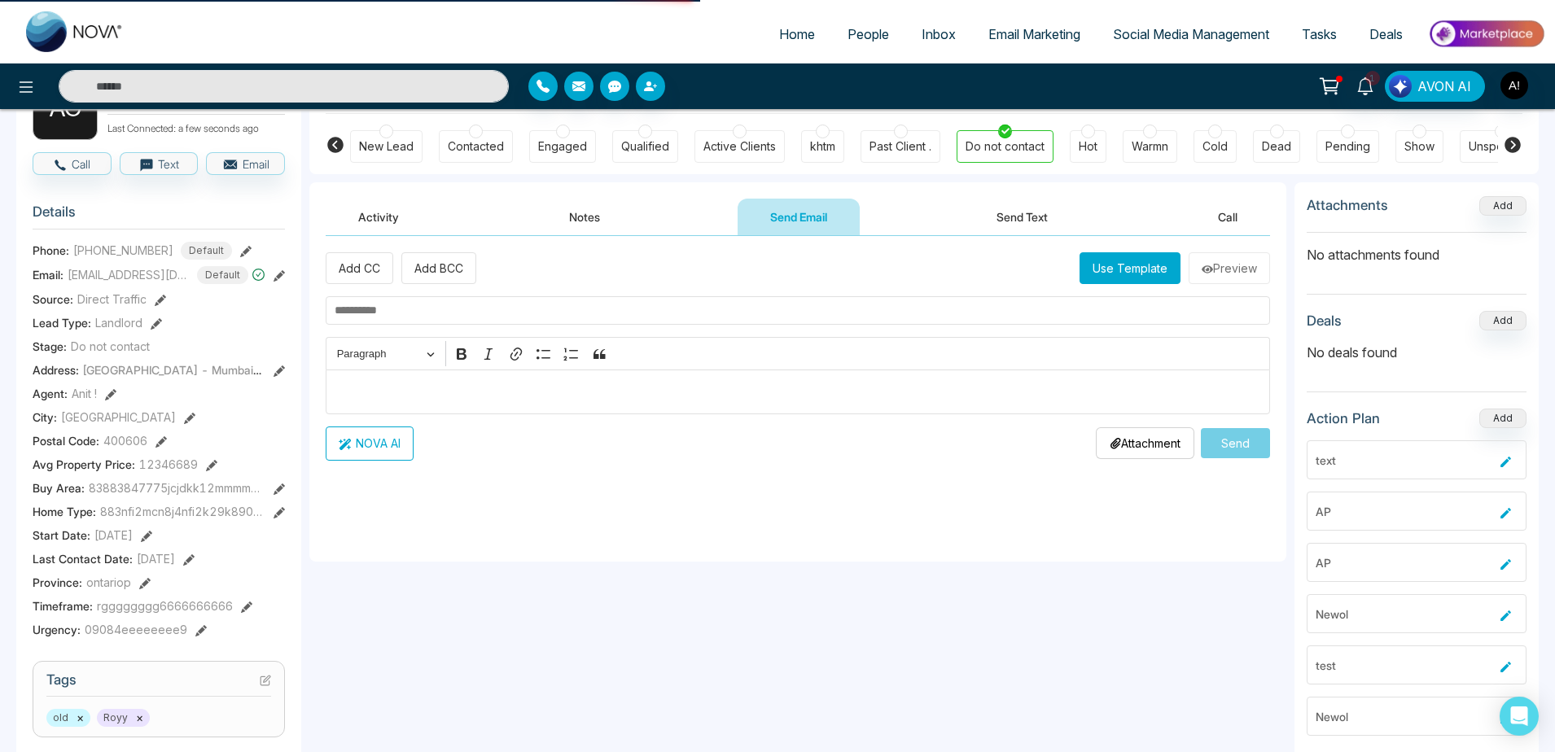
scroll to position [190, 0]
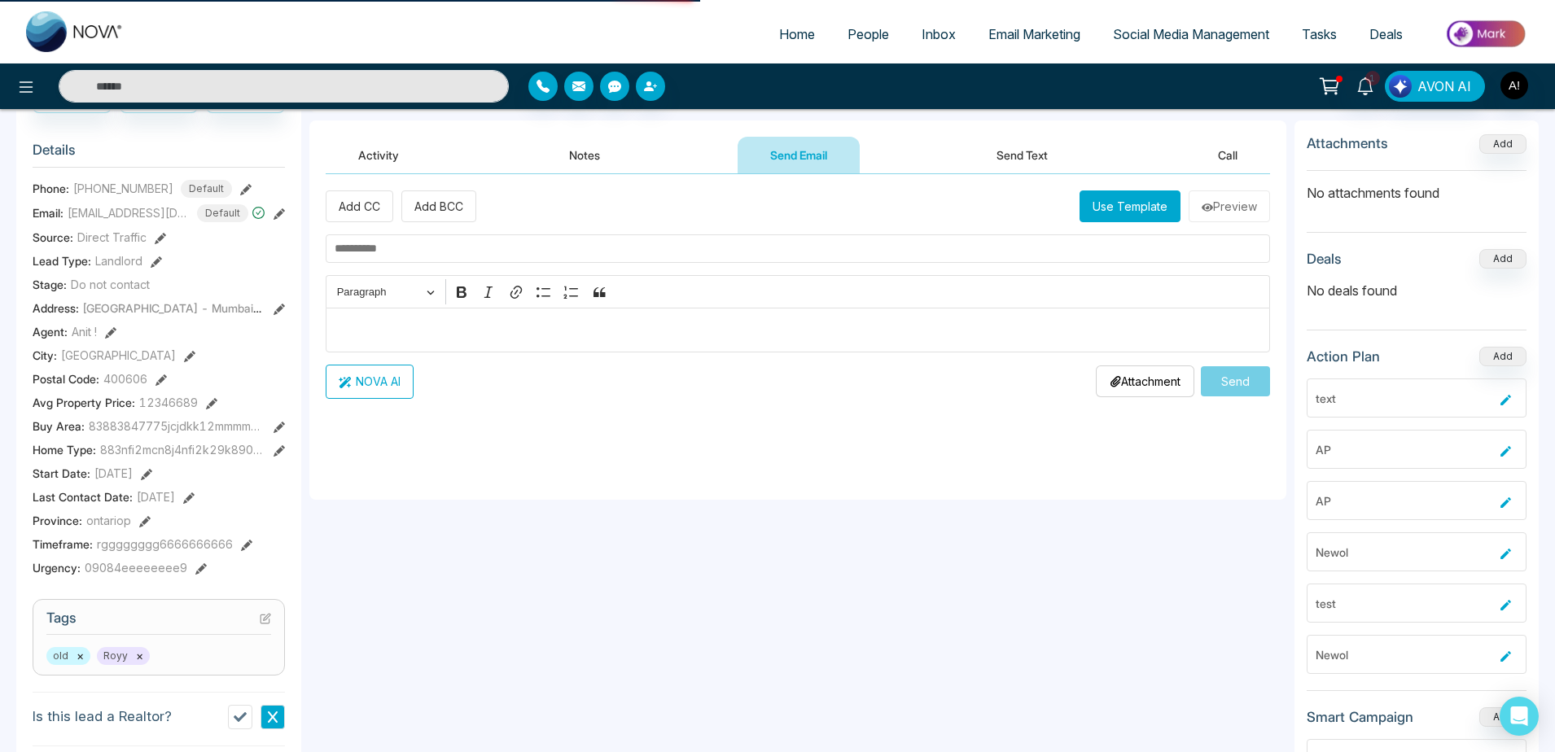
click at [1087, 208] on button "Use Template" at bounding box center [1130, 207] width 101 height 32
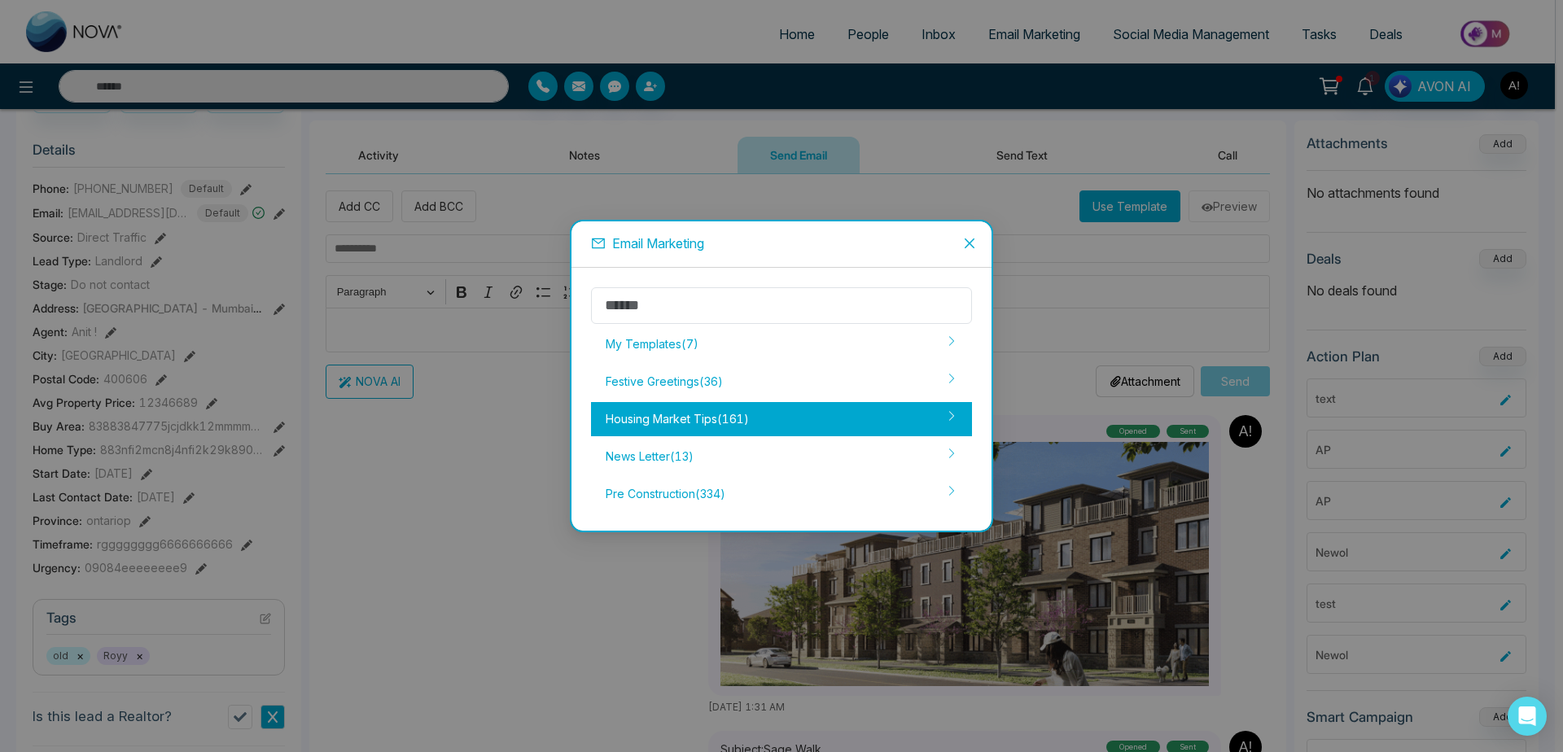
click at [767, 423] on div "Housing Market Tips ( 161 )" at bounding box center [781, 419] width 381 height 34
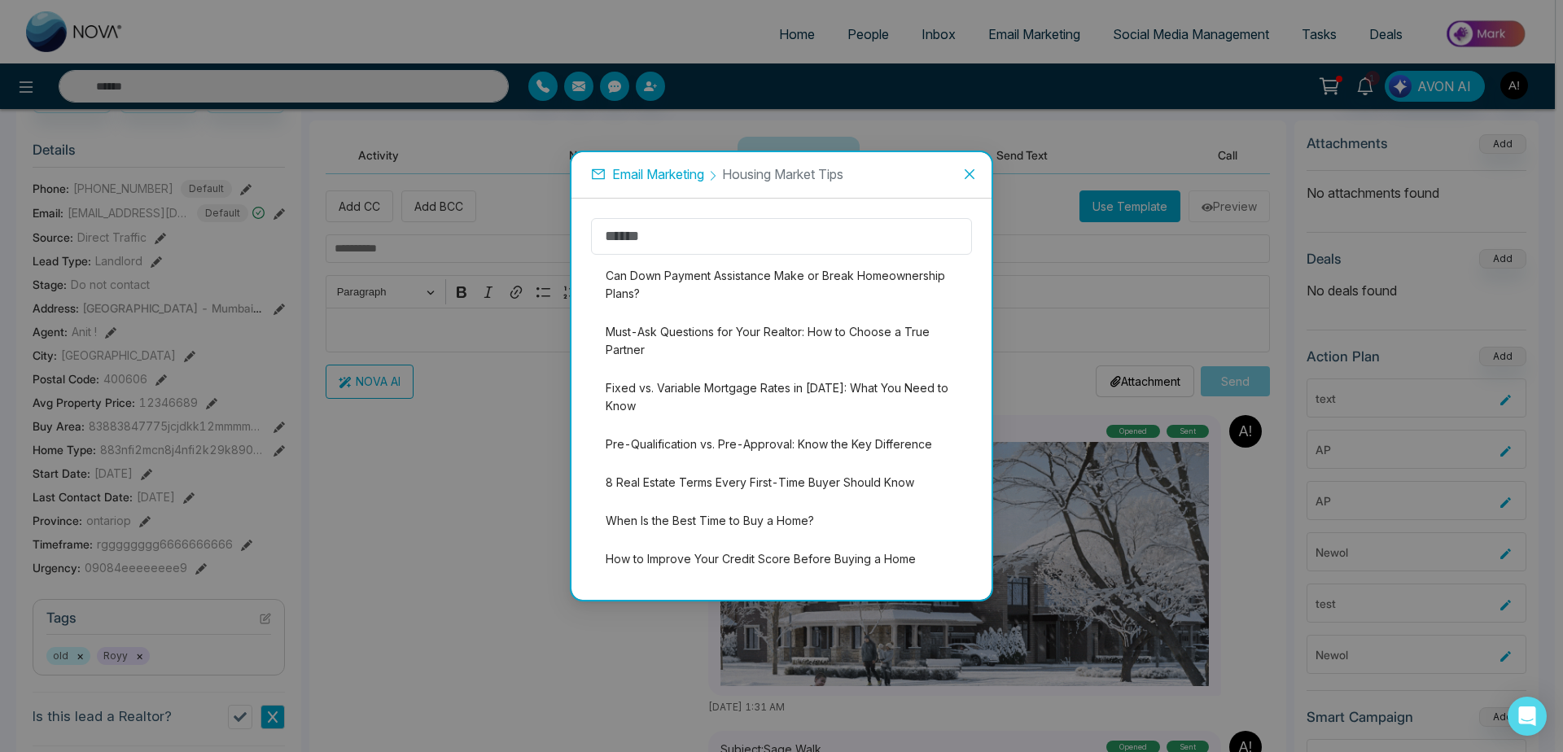
click at [801, 411] on li "Fixed vs. Variable Mortgage Rates in [DATE]: What You Need to Know" at bounding box center [781, 397] width 381 height 52
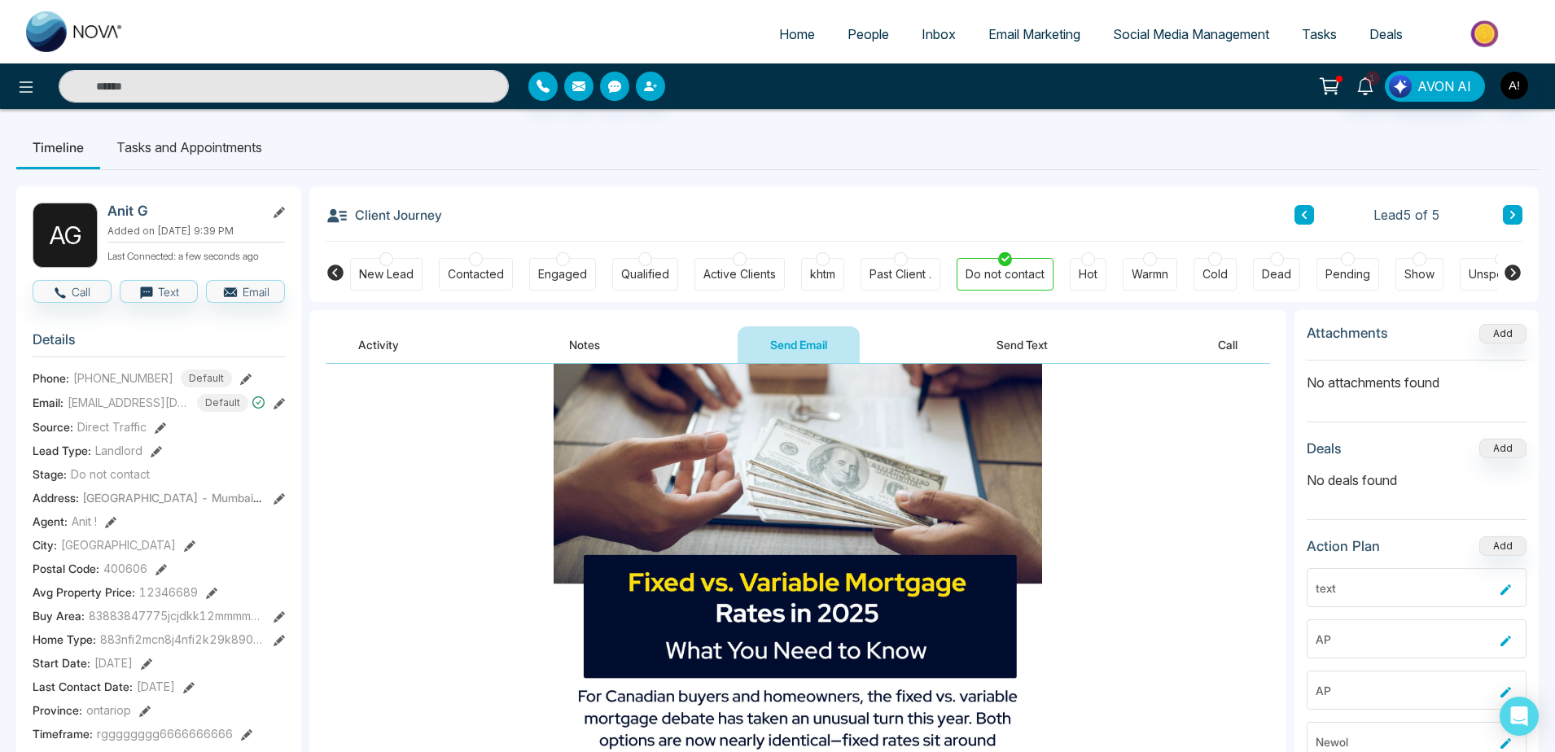
scroll to position [0, 0]
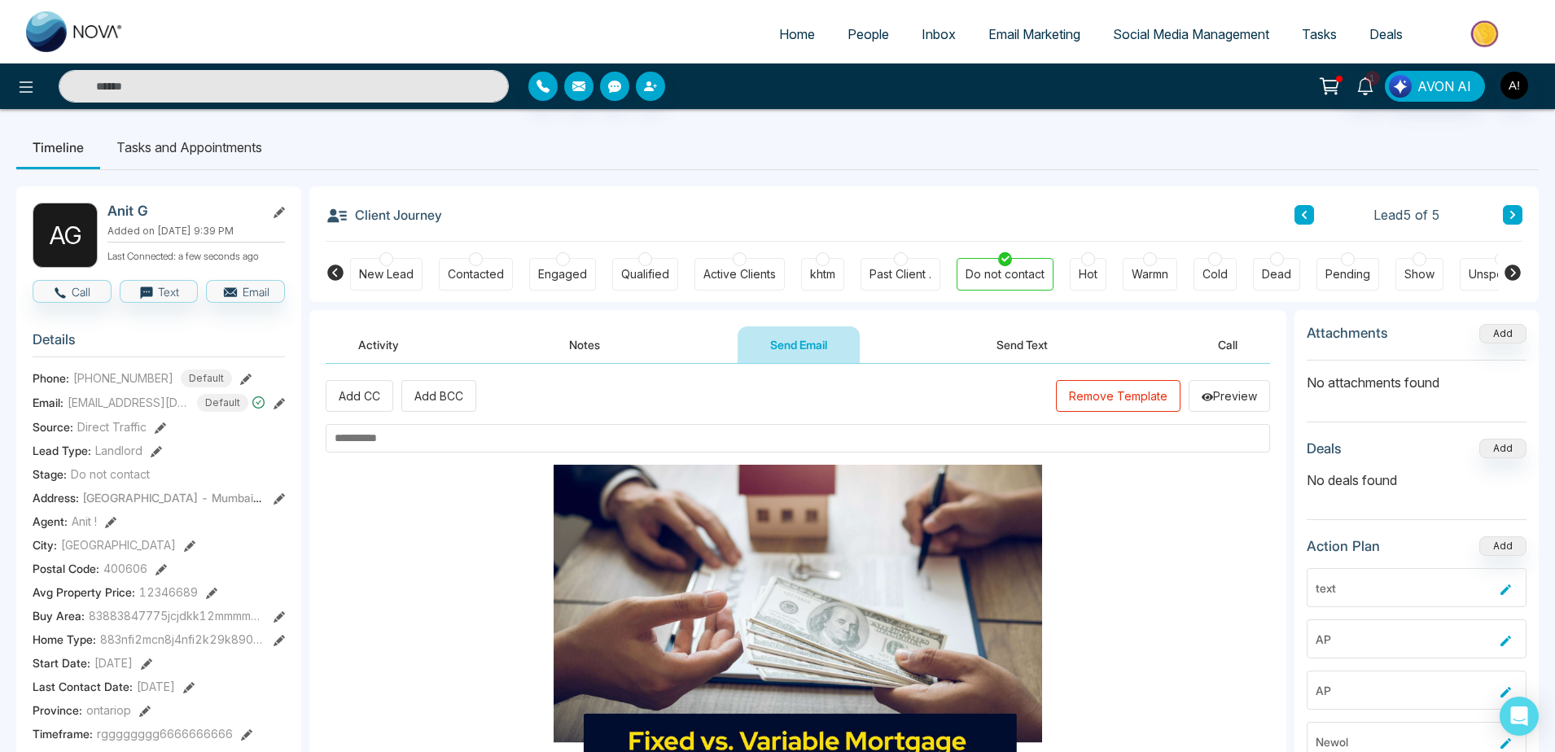
click at [379, 449] on input "text" at bounding box center [798, 438] width 944 height 28
type input "*"
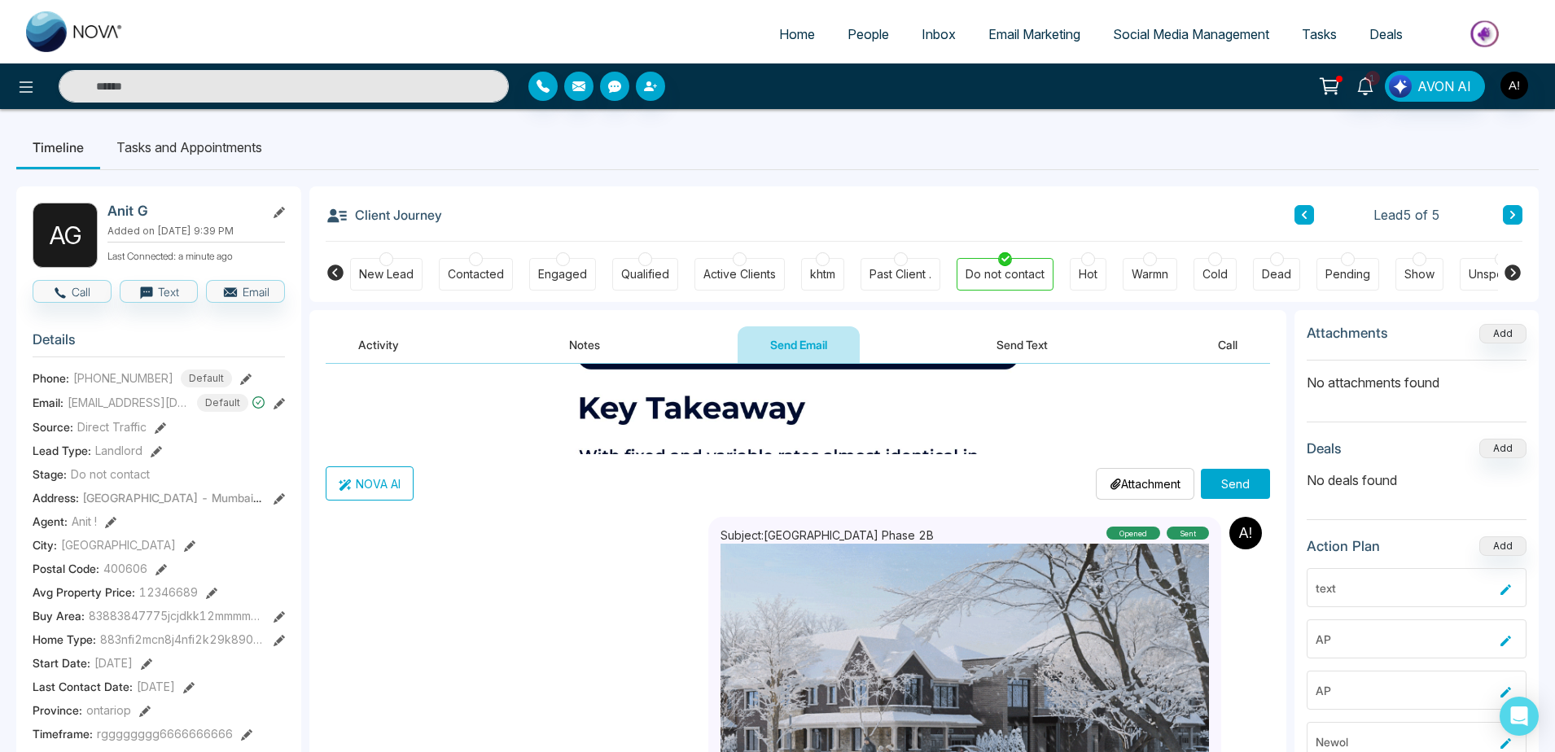
scroll to position [2155, 0]
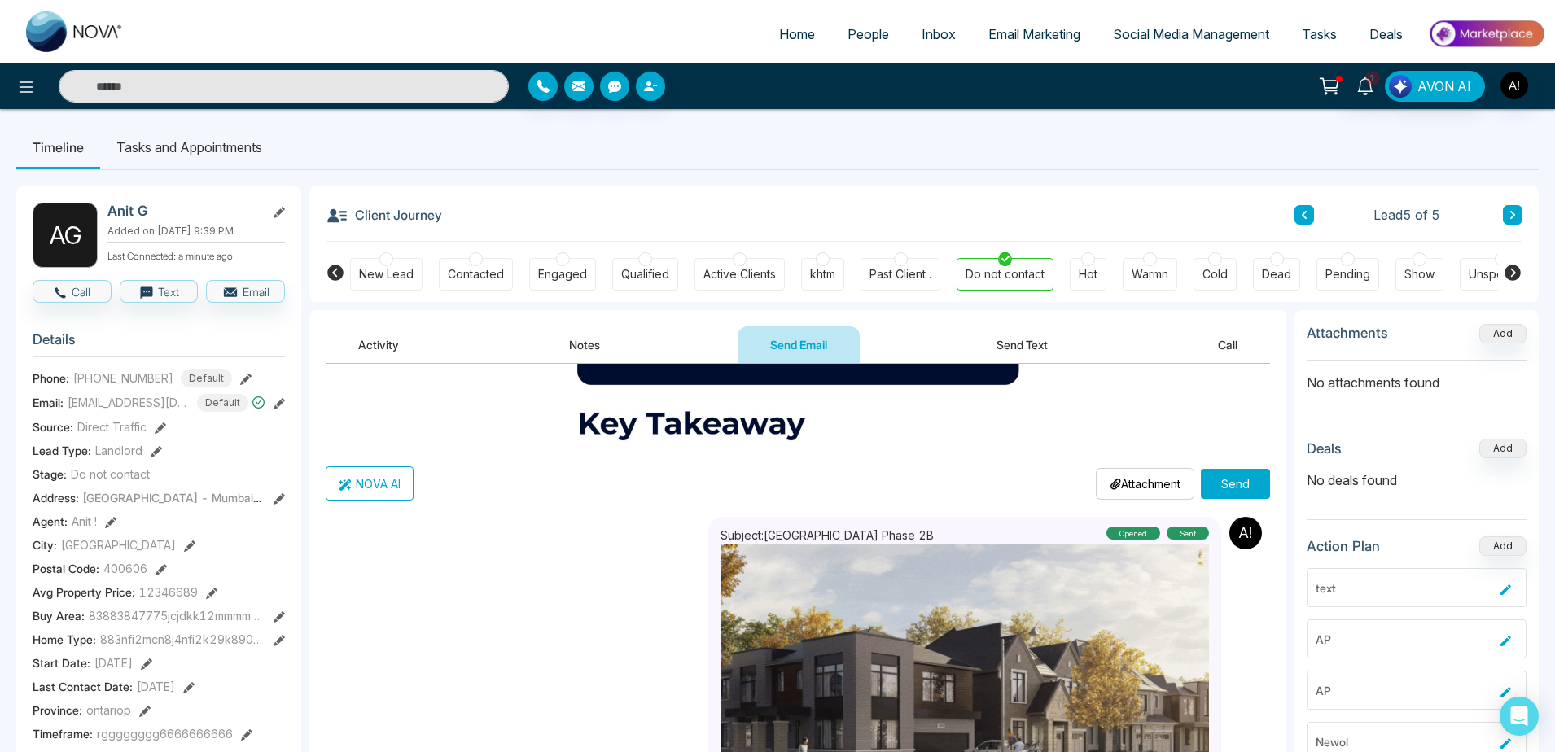
type input "*******"
click at [1096, 480] on div "Attachment Choose File" at bounding box center [1145, 484] width 99 height 32
click at [1131, 484] on p "Attachment" at bounding box center [1145, 484] width 71 height 17
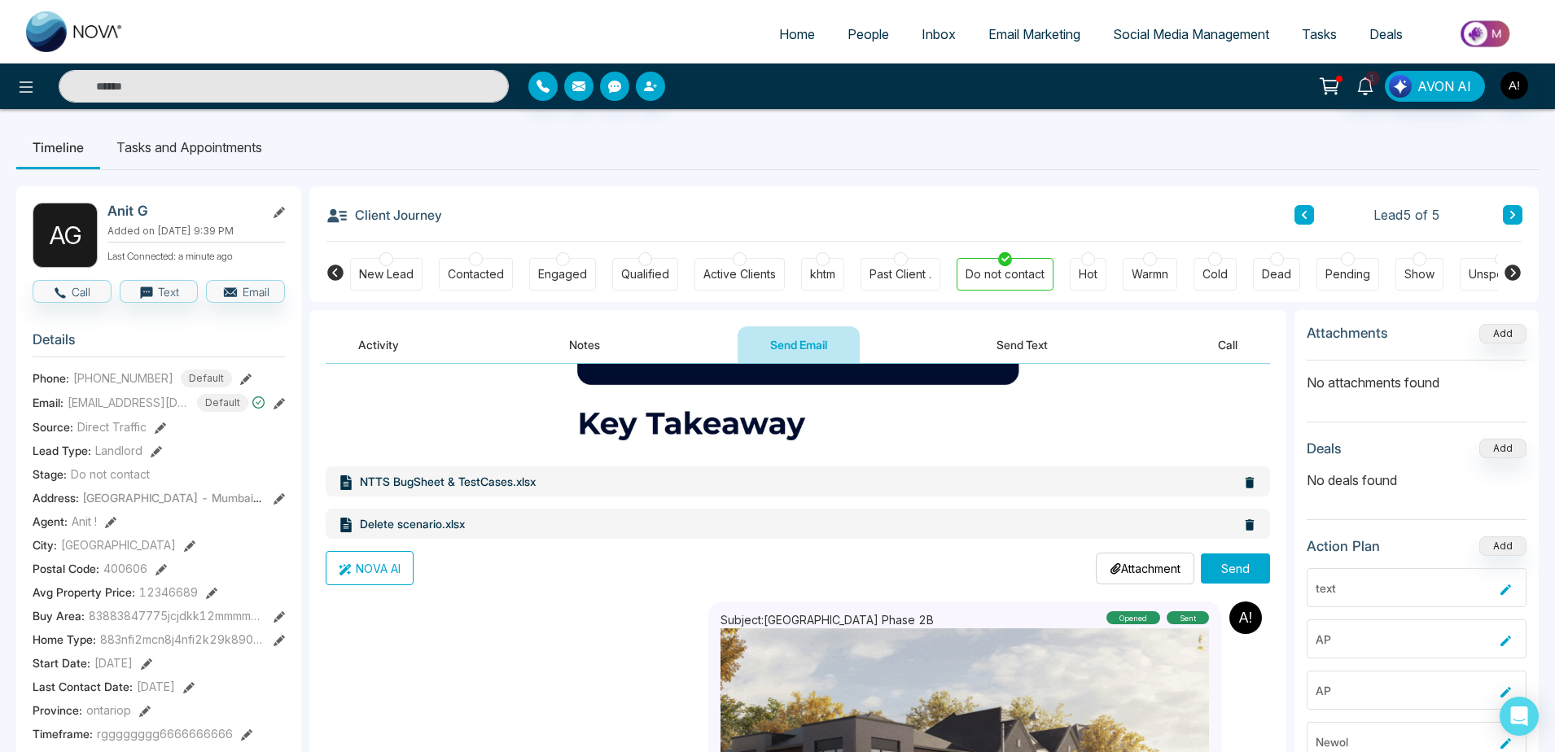
click at [1226, 570] on button "Send" at bounding box center [1235, 569] width 69 height 30
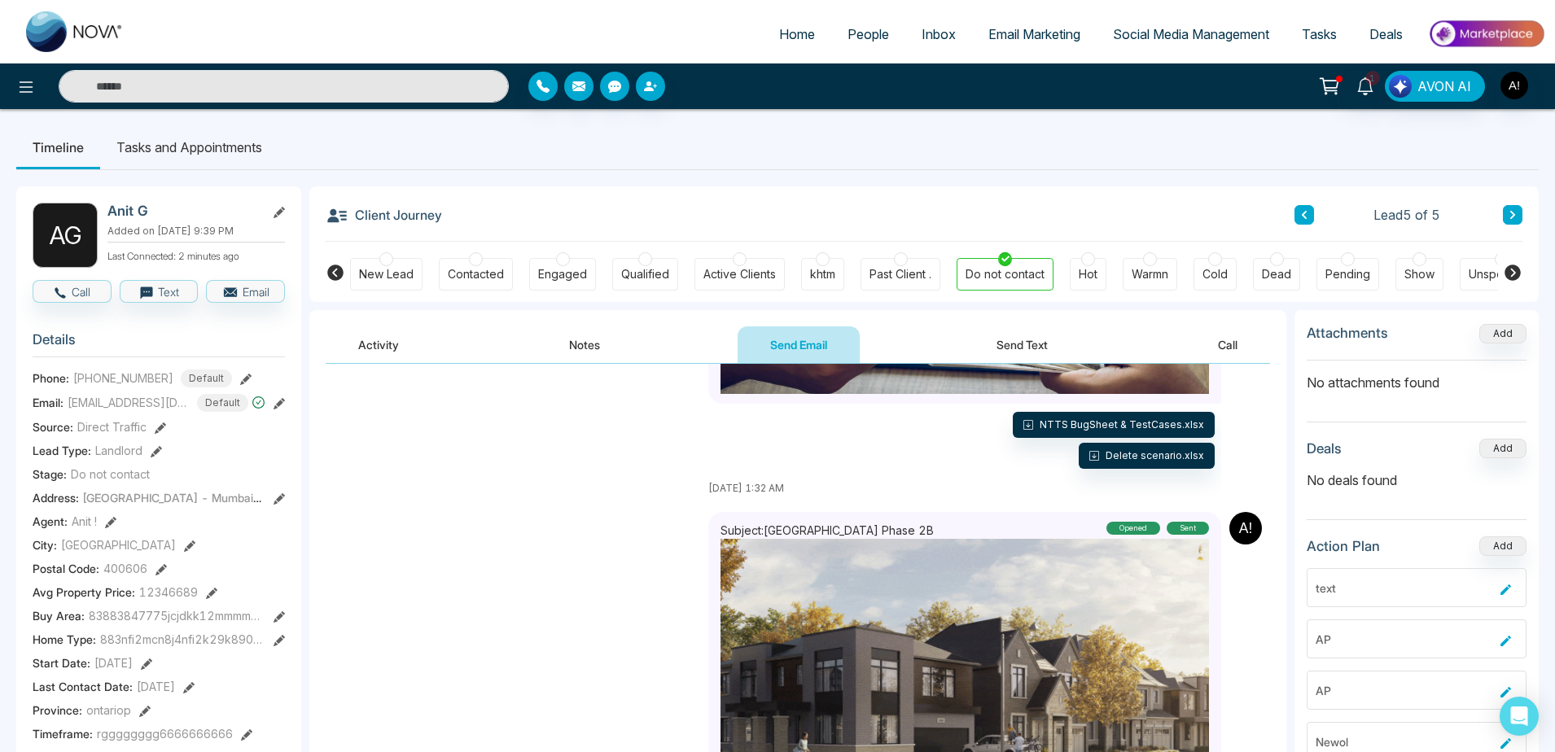
click at [426, 354] on button "Activity" at bounding box center [379, 344] width 106 height 37
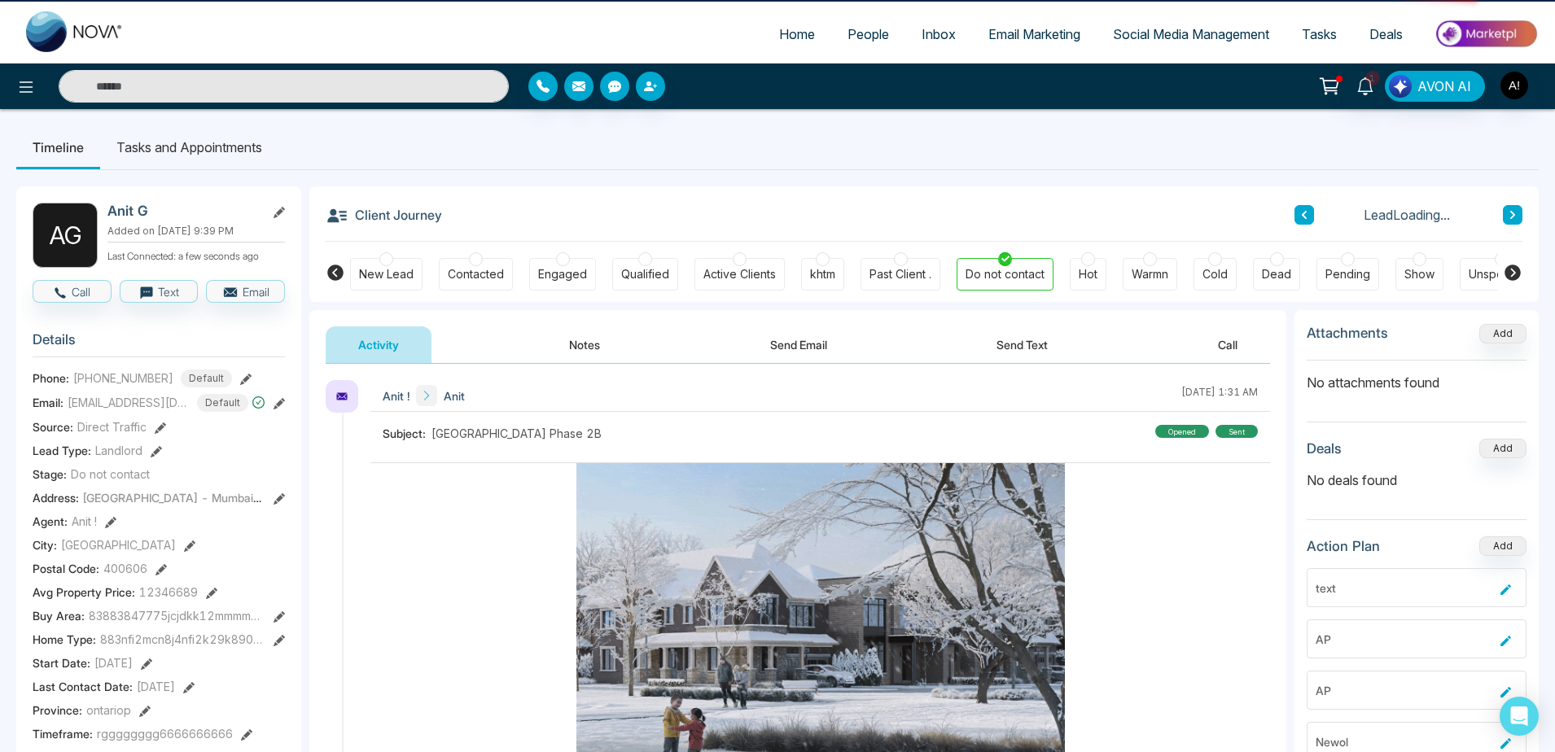
drag, startPoint x: 340, startPoint y: 208, endPoint x: 519, endPoint y: 227, distance: 180.2
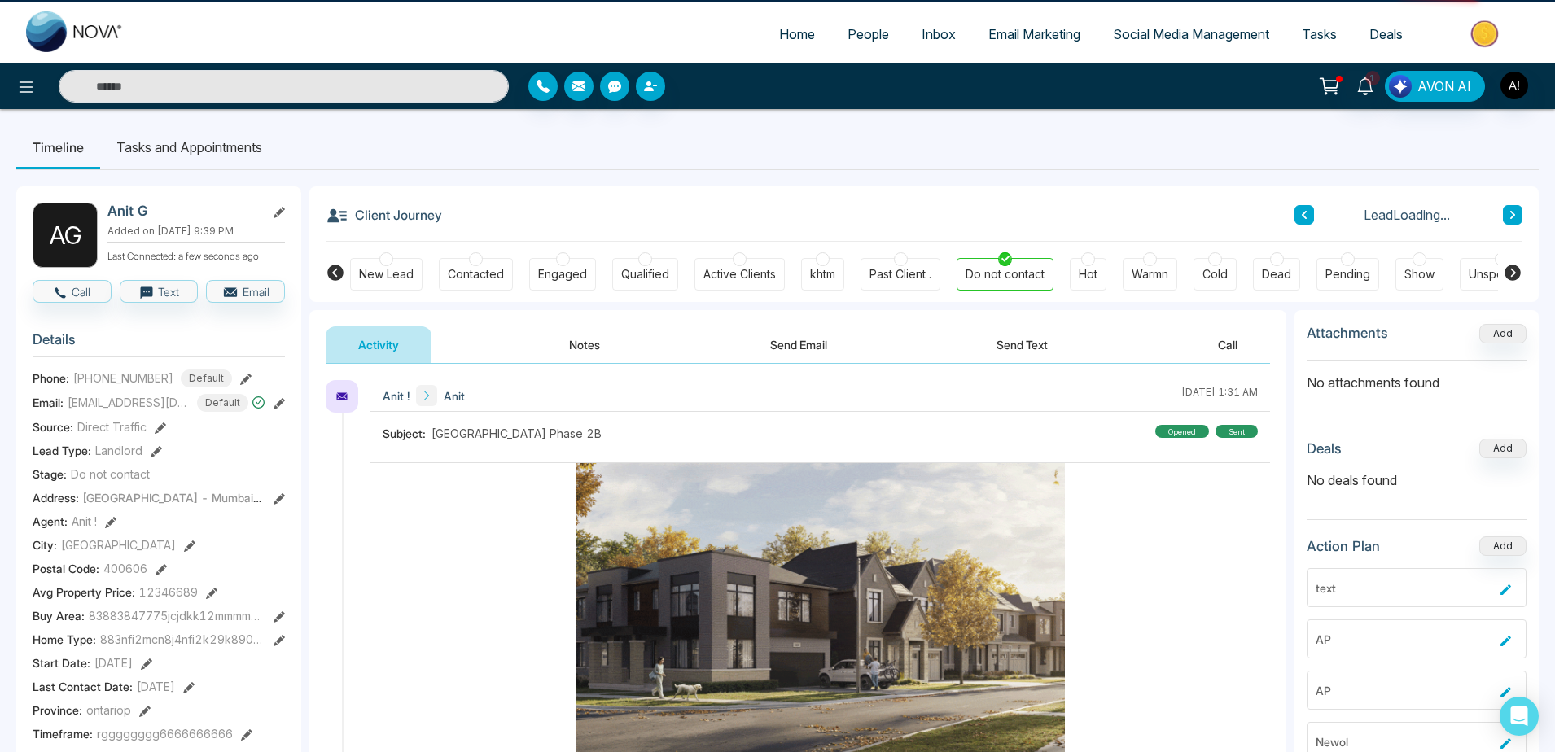
click at [519, 227] on div "Client Journey Lead Loading..." at bounding box center [924, 213] width 1197 height 55
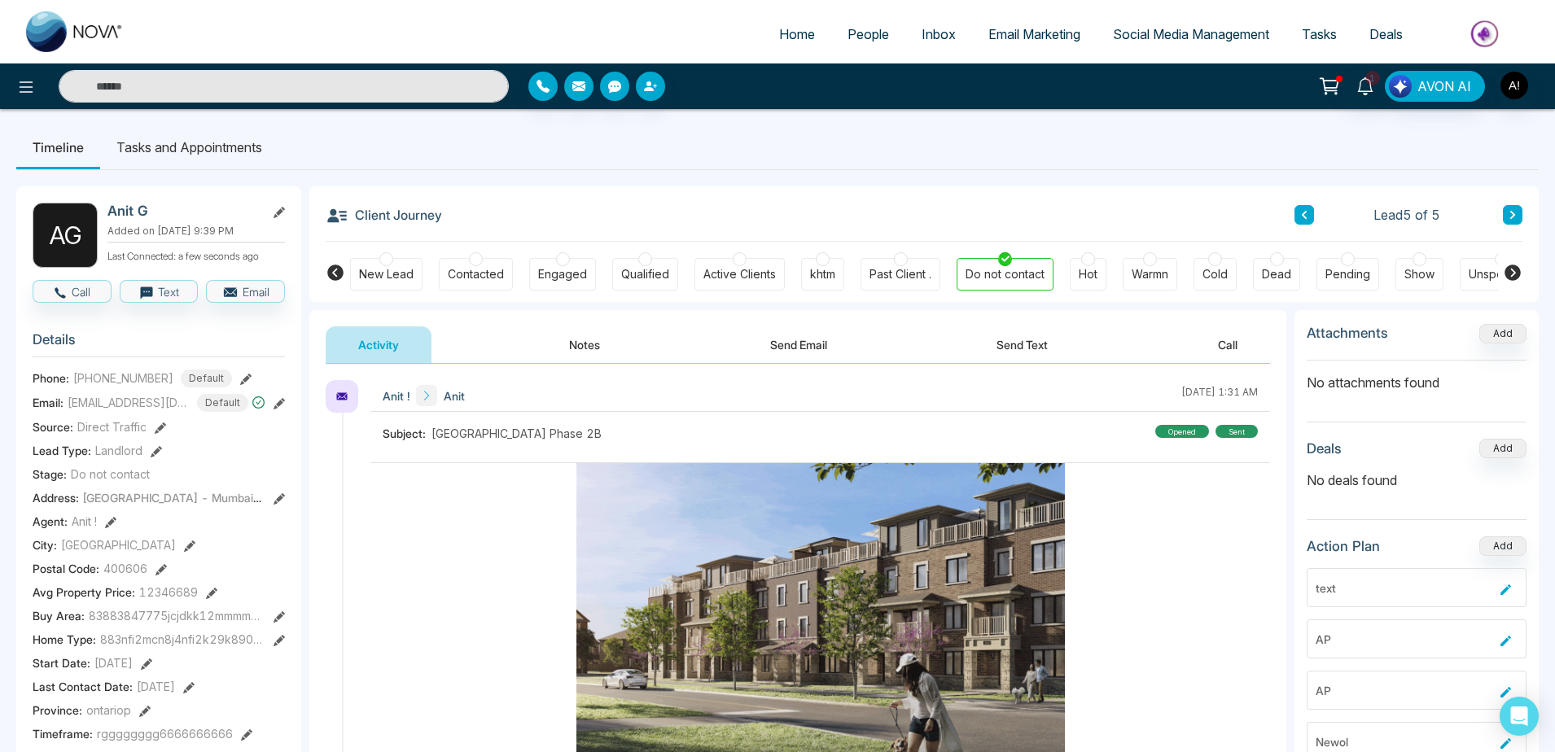
click at [519, 227] on div "Client Journey Lead 5 of 5" at bounding box center [924, 213] width 1197 height 55
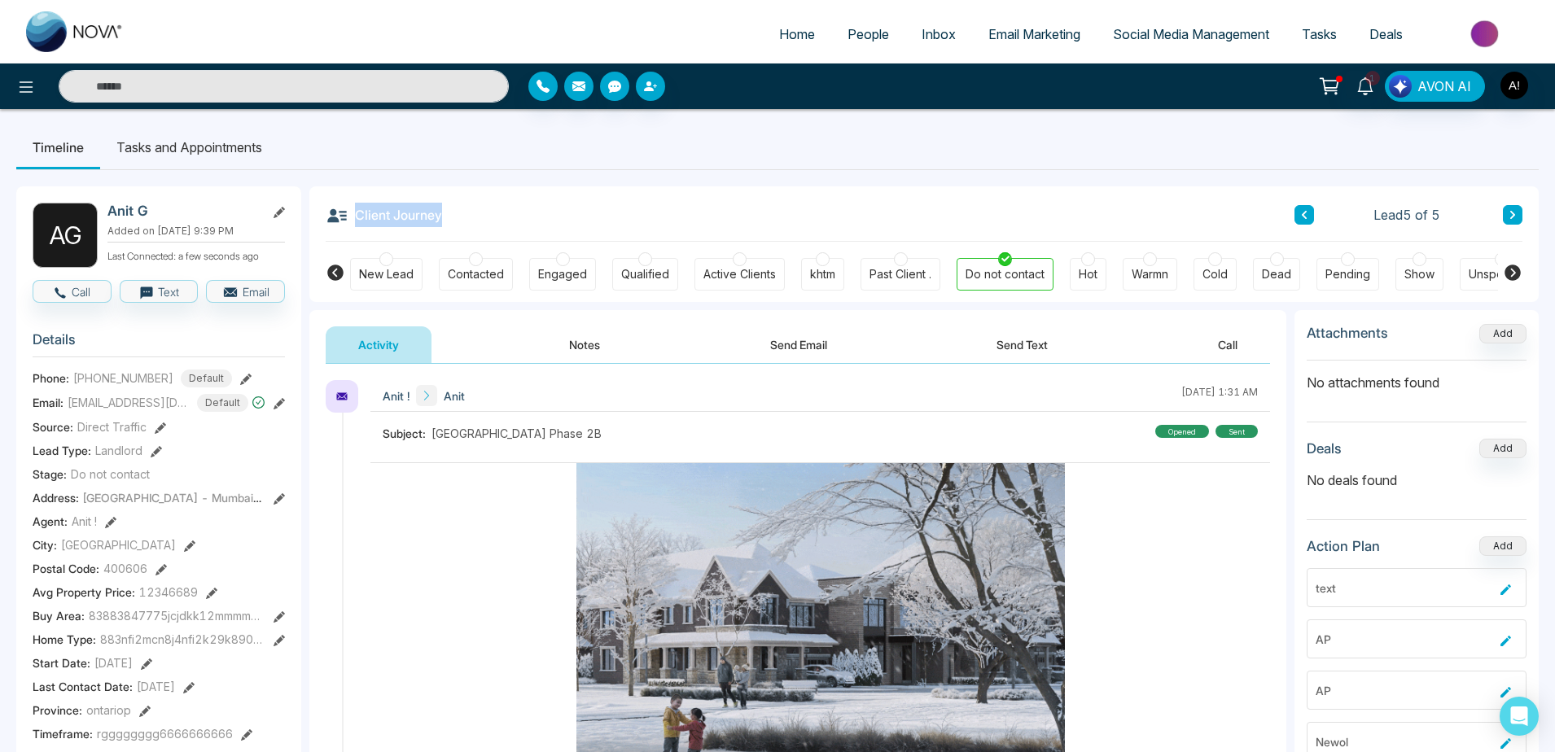
drag, startPoint x: 519, startPoint y: 227, endPoint x: 369, endPoint y: 202, distance: 151.9
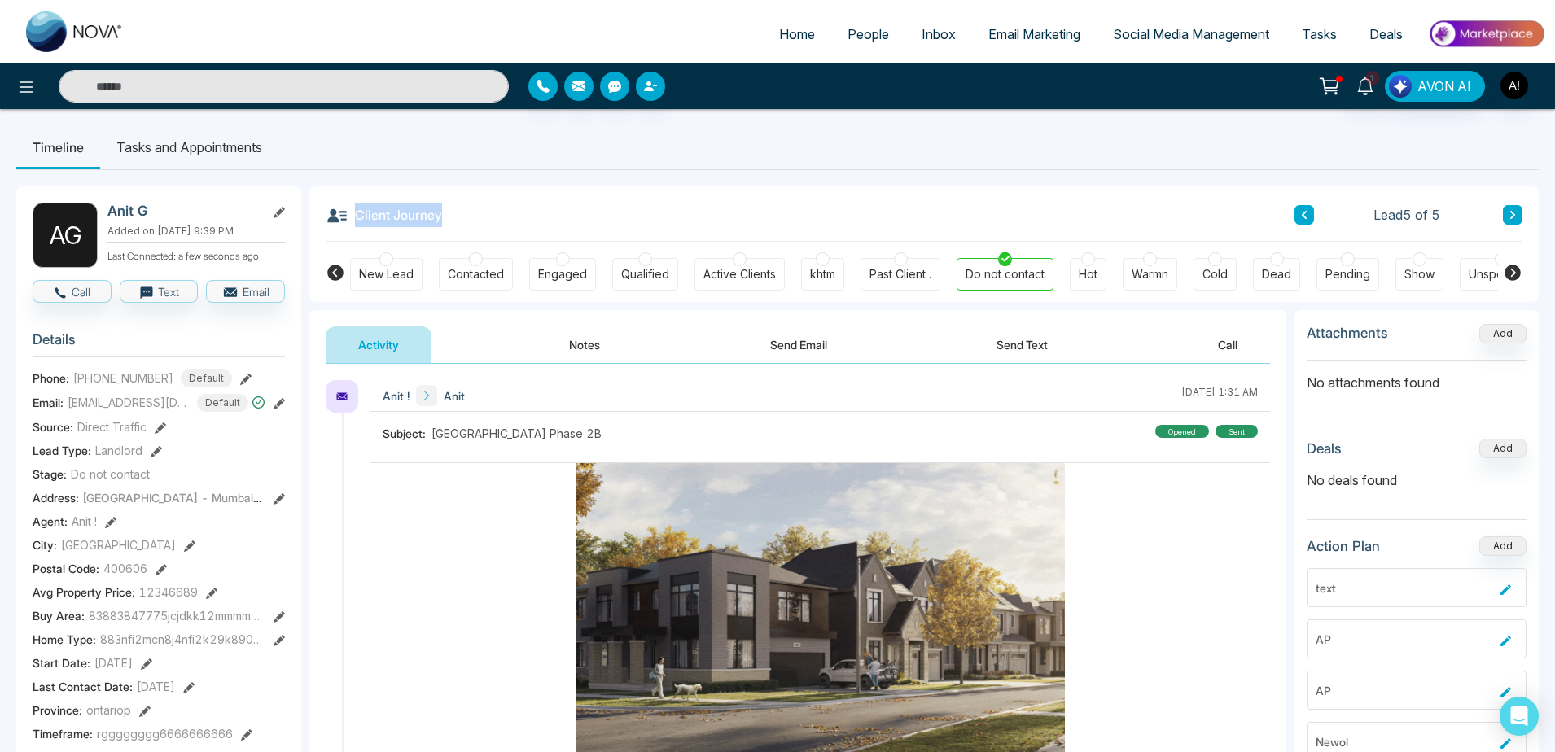
click at [369, 202] on div "Client Journey Lead 5 of 5" at bounding box center [924, 213] width 1197 height 55
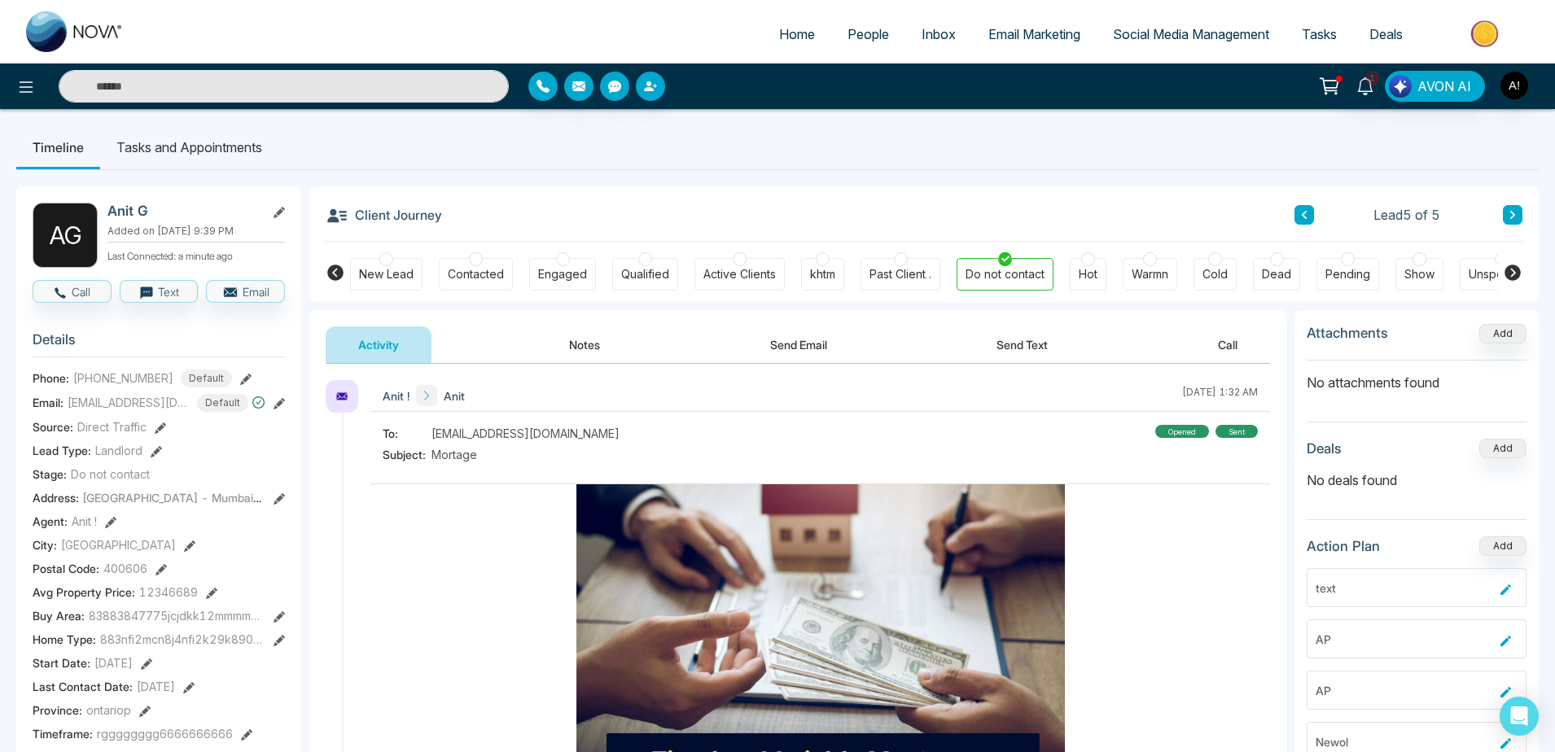
click at [210, 135] on li "Tasks and Appointments" at bounding box center [189, 147] width 178 height 44
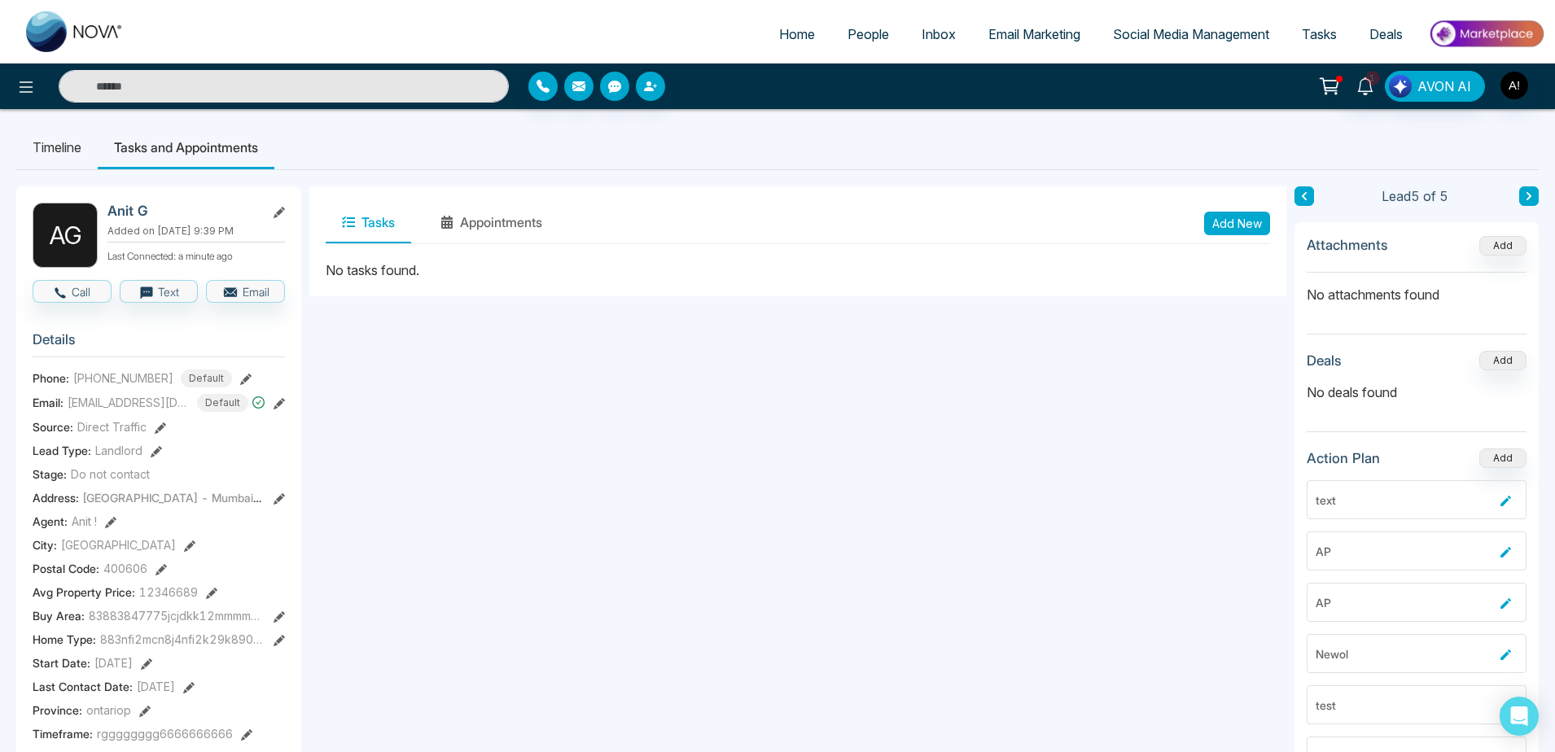
click at [1307, 194] on icon at bounding box center [1304, 196] width 8 height 10
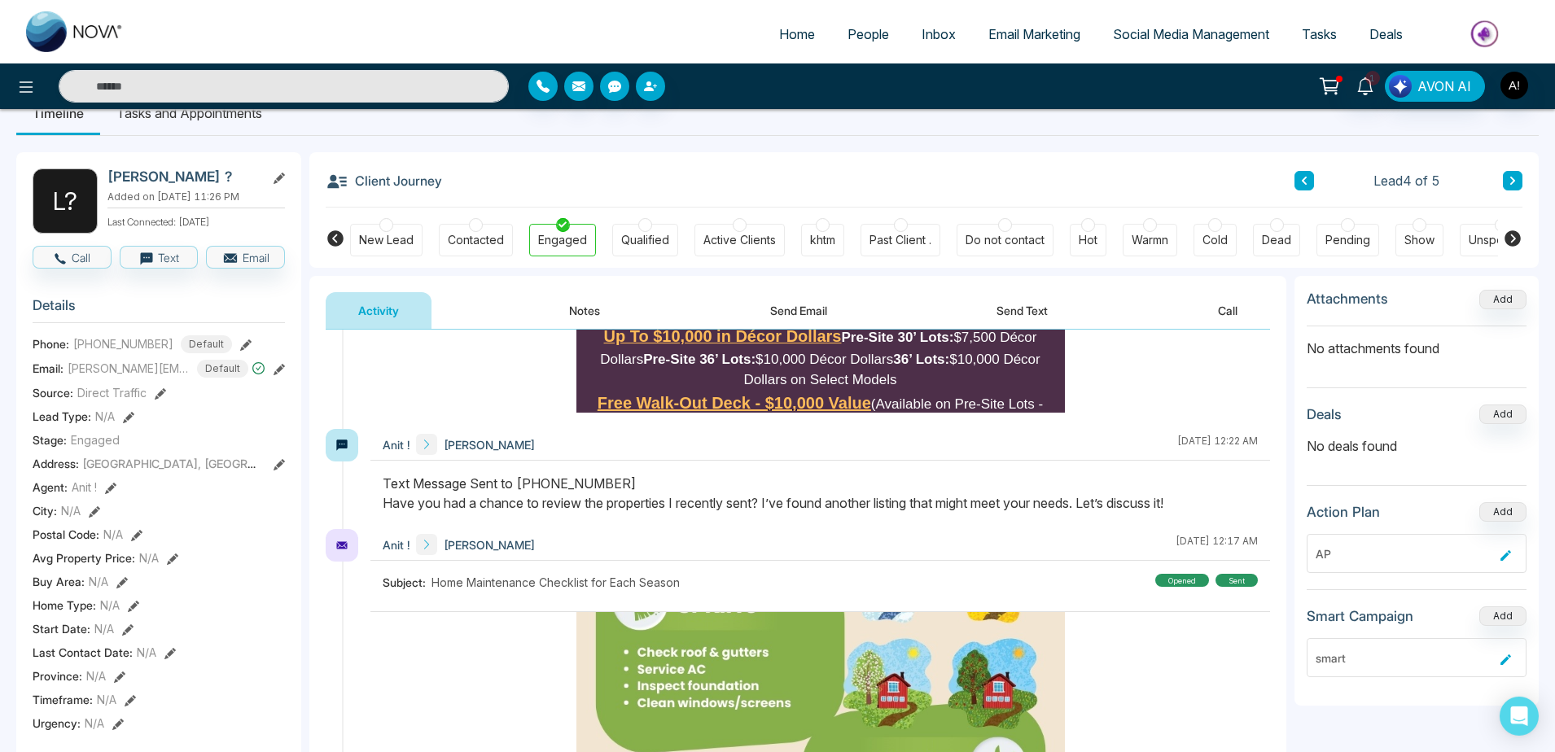
scroll to position [35, 0]
click at [605, 485] on div "Text Message Sent to [PHONE_NUMBER] Have you had a chance to review the propert…" at bounding box center [820, 492] width 875 height 39
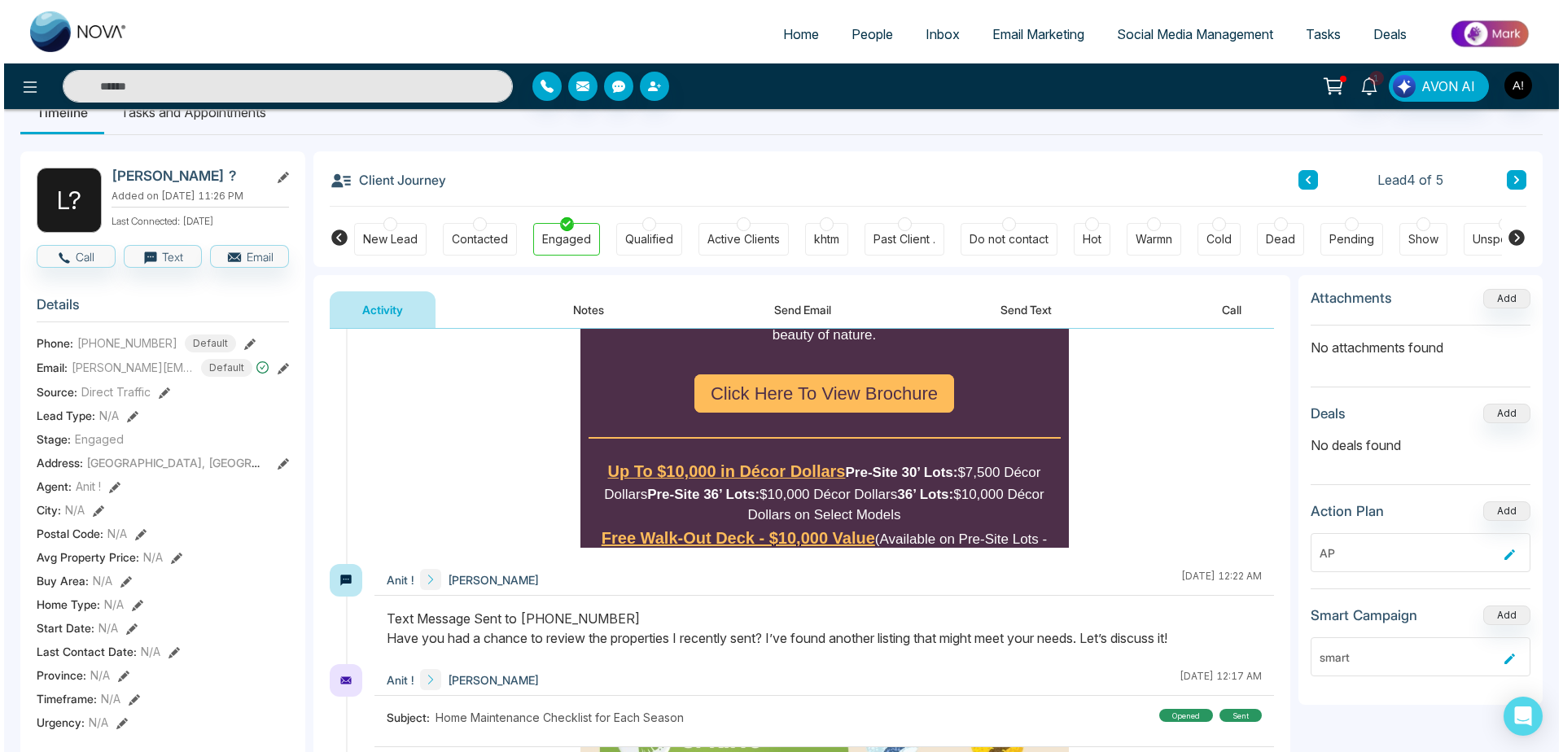
scroll to position [0, 0]
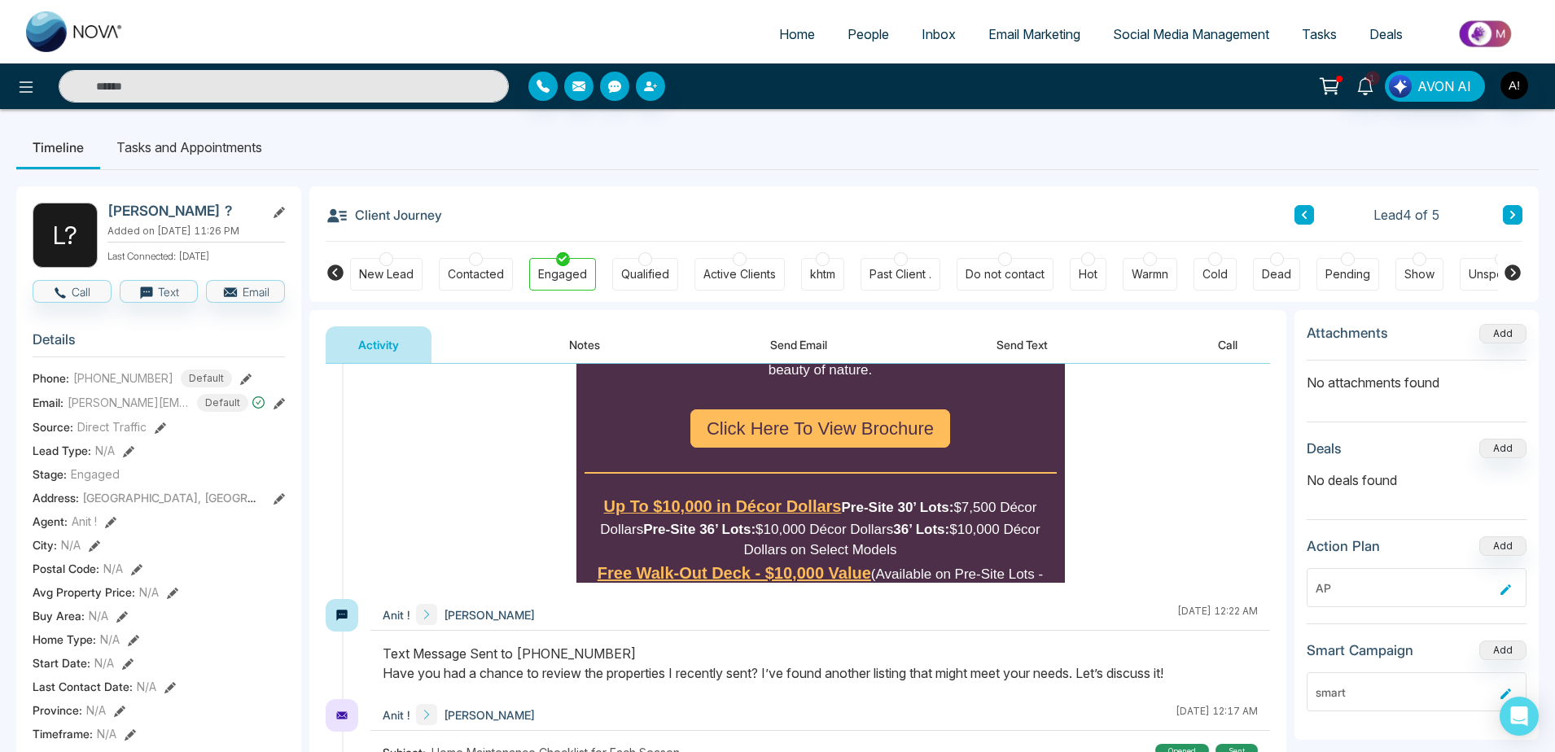
click at [552, 233] on div "Client Journey Lead 4 of 5" at bounding box center [924, 213] width 1197 height 55
drag, startPoint x: 339, startPoint y: 209, endPoint x: 521, endPoint y: 200, distance: 182.6
click at [521, 200] on div "Client Journey Lead 4 of 5" at bounding box center [924, 213] width 1197 height 55
drag, startPoint x: 521, startPoint y: 200, endPoint x: 256, endPoint y: 122, distance: 276.7
click at [309, 186] on div "Client Journey Lead 4 of 5 New Lead Contacted Engaged Qualified Active Clients …" at bounding box center [923, 244] width 1229 height 116
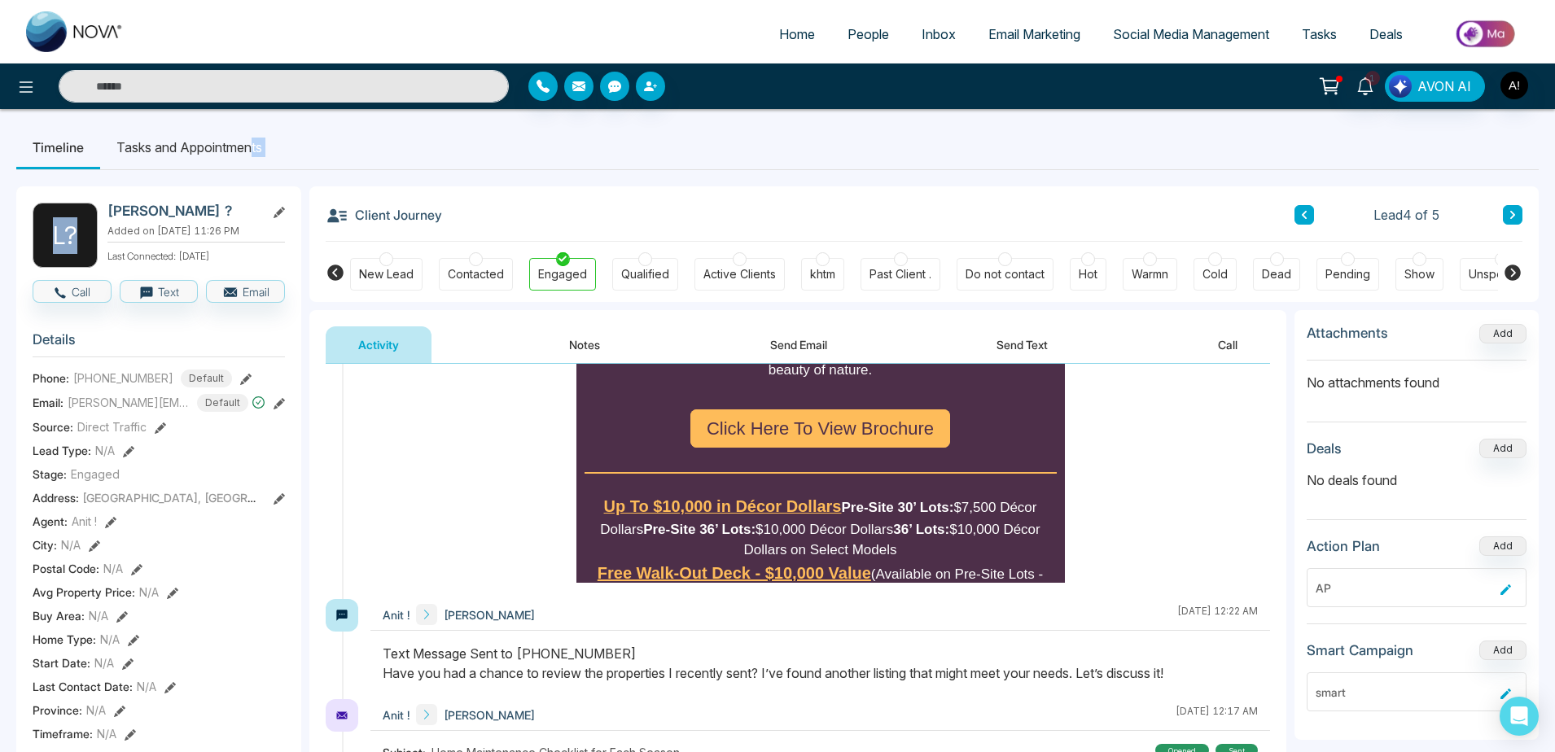
click at [682, 177] on div "L ? [PERSON_NAME] ? Added on [DATE] 11:26 PM Last Connected: [DATE] Call Text E…" at bounding box center [777, 752] width 1523 height 1165
click at [218, 145] on li "Tasks and Appointments" at bounding box center [189, 147] width 178 height 44
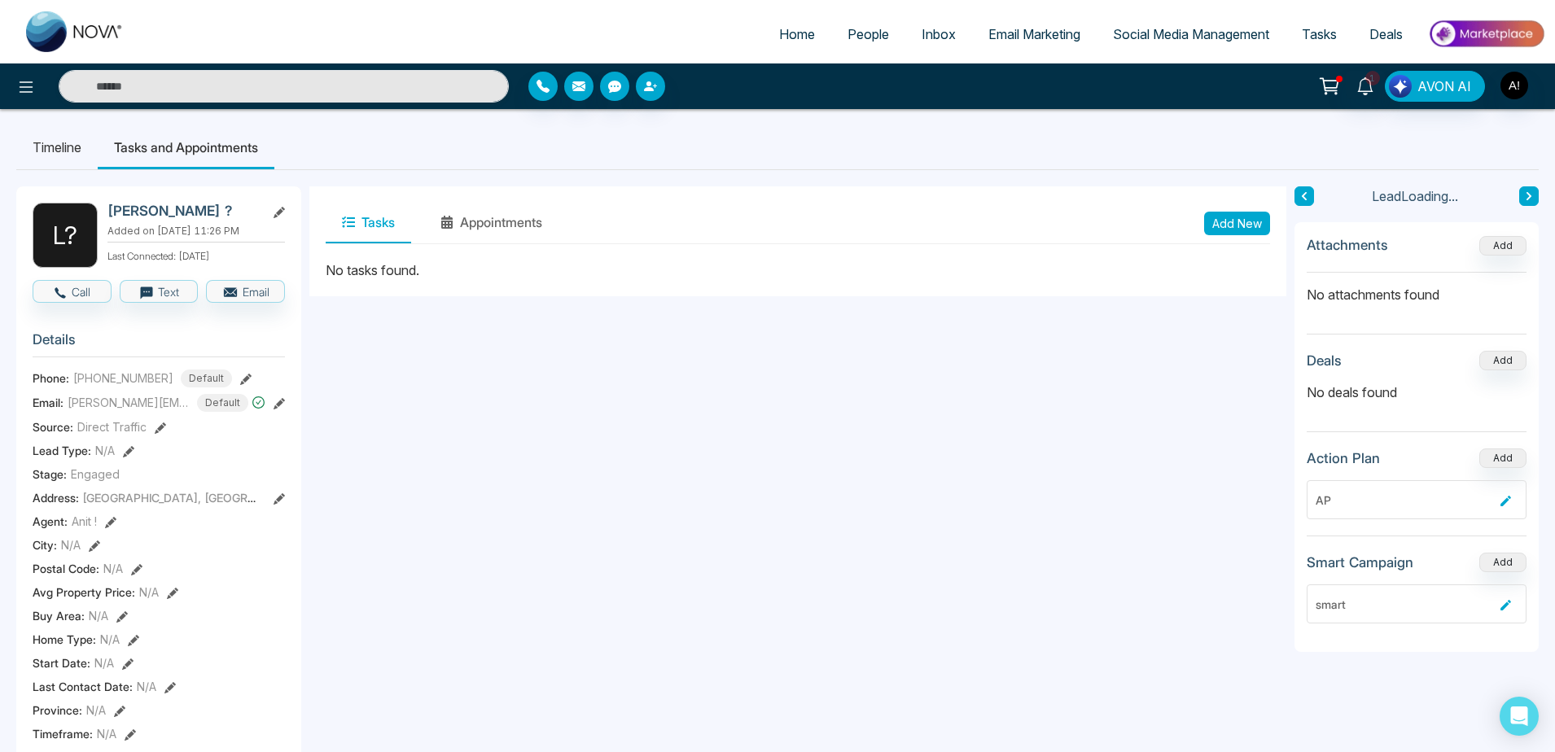
click at [1232, 225] on button "Add New" at bounding box center [1237, 224] width 66 height 24
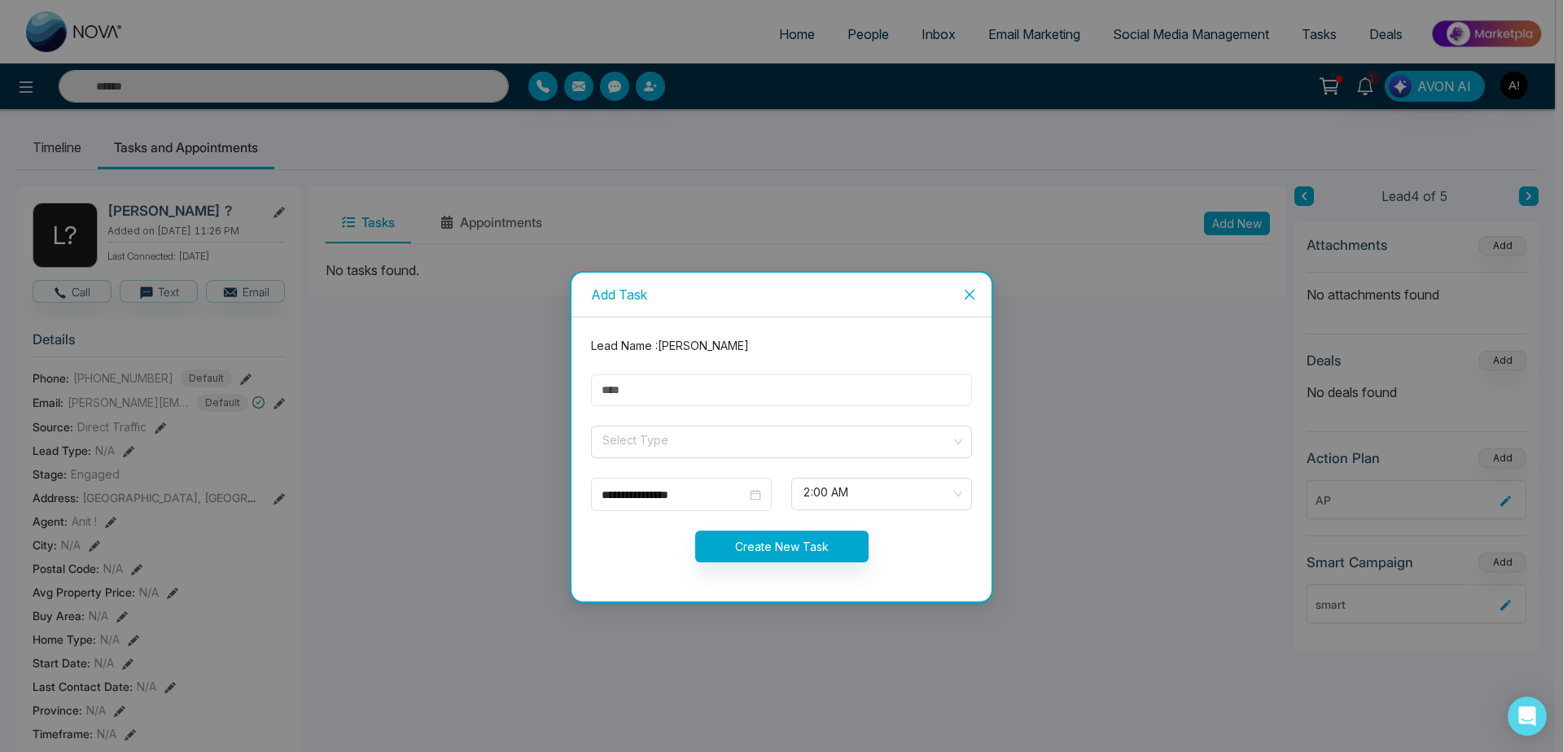
click at [784, 388] on input "text" at bounding box center [781, 391] width 381 height 32
type input "*****"
click at [776, 440] on input "search" at bounding box center [776, 439] width 350 height 24
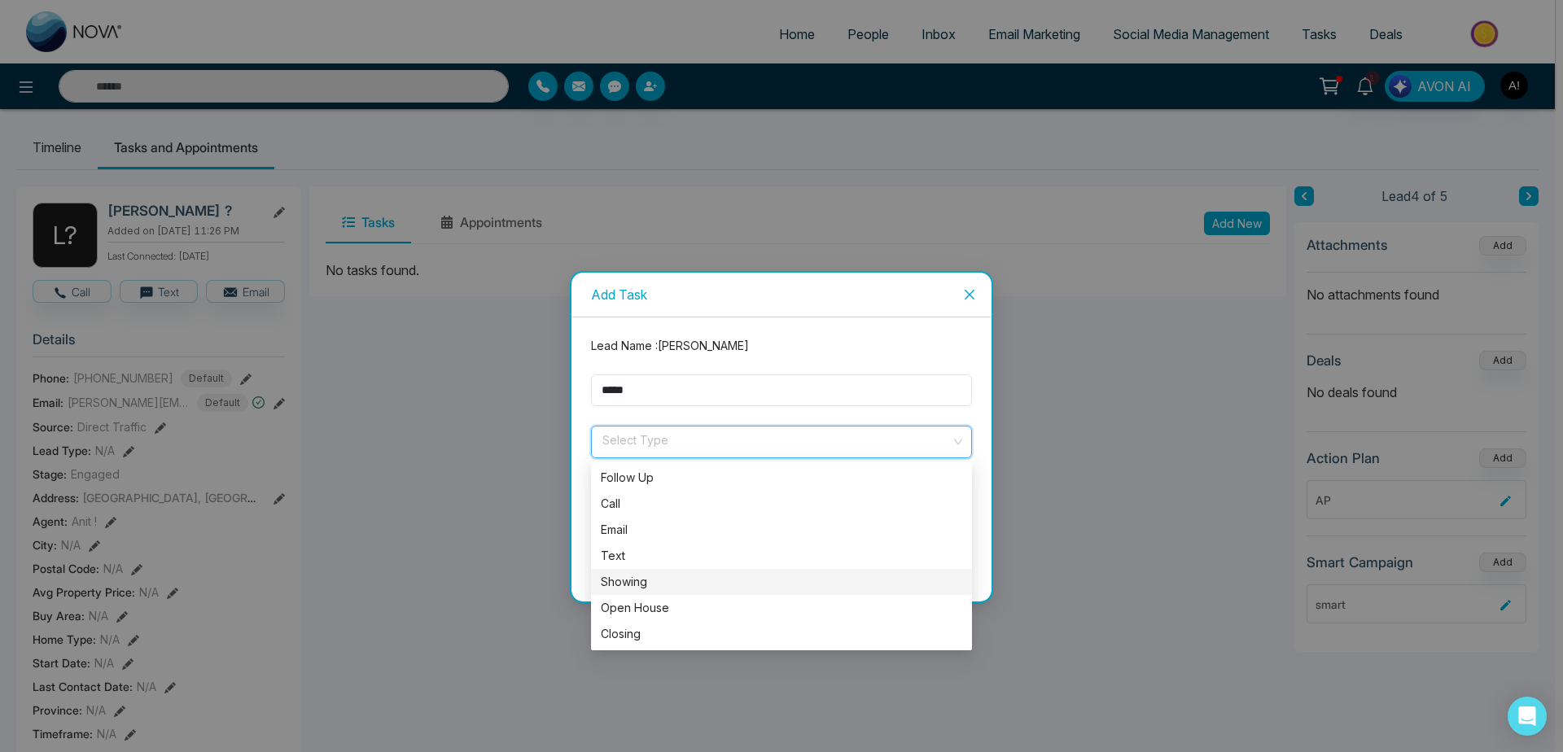
click at [779, 581] on div "Showing" at bounding box center [782, 582] width 362 height 18
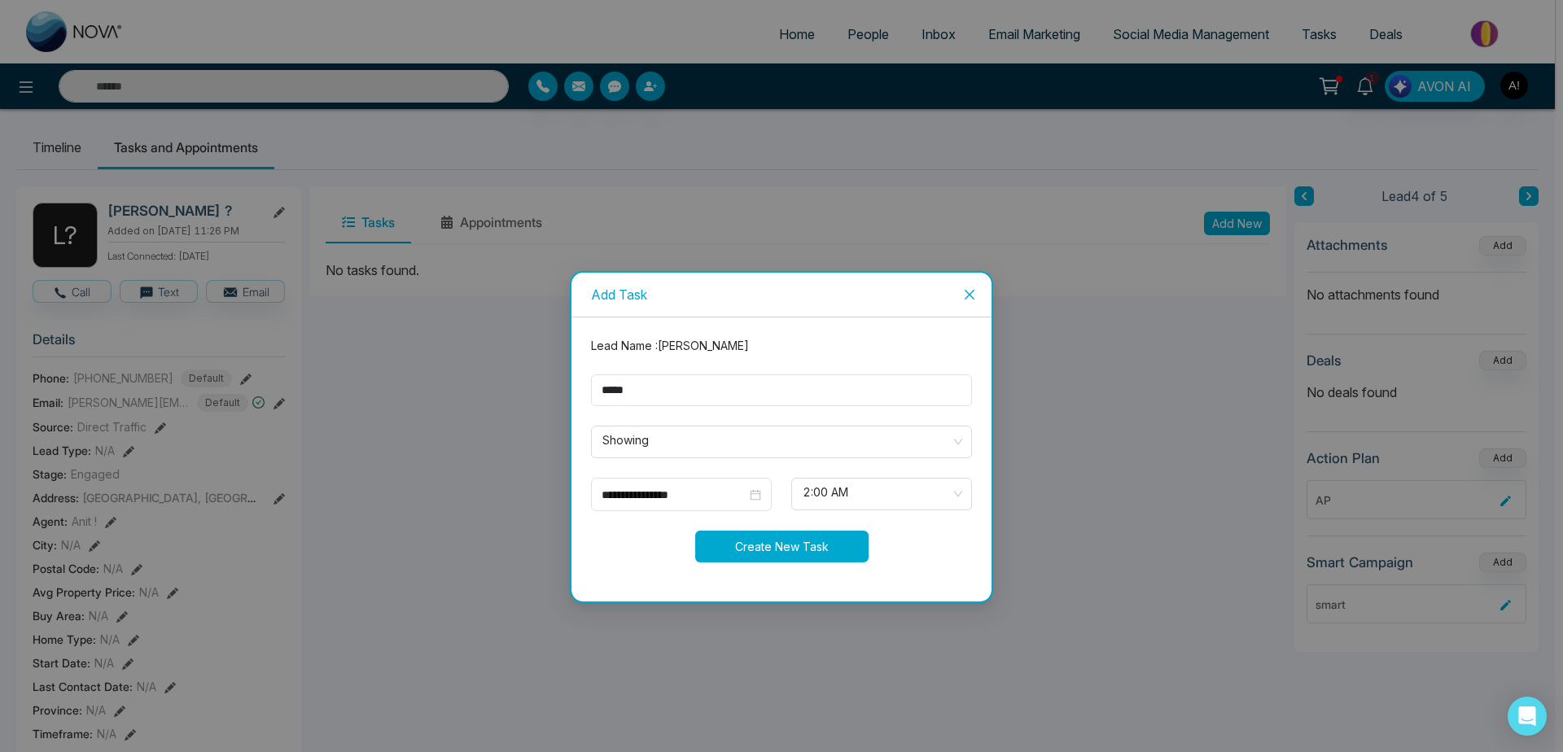
click at [809, 558] on button "Create New Task" at bounding box center [781, 547] width 173 height 32
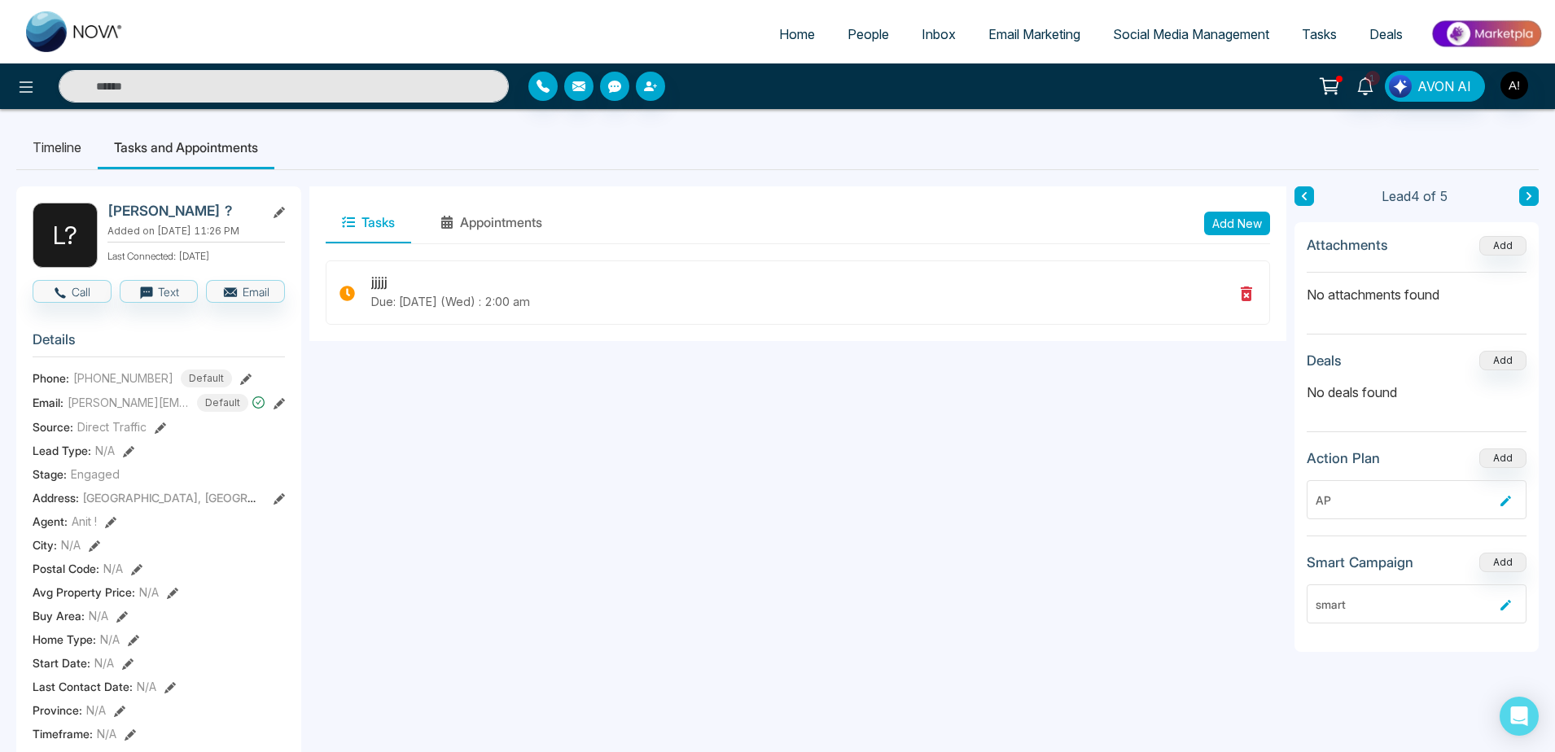
click at [1297, 31] on link "Tasks" at bounding box center [1320, 34] width 68 height 31
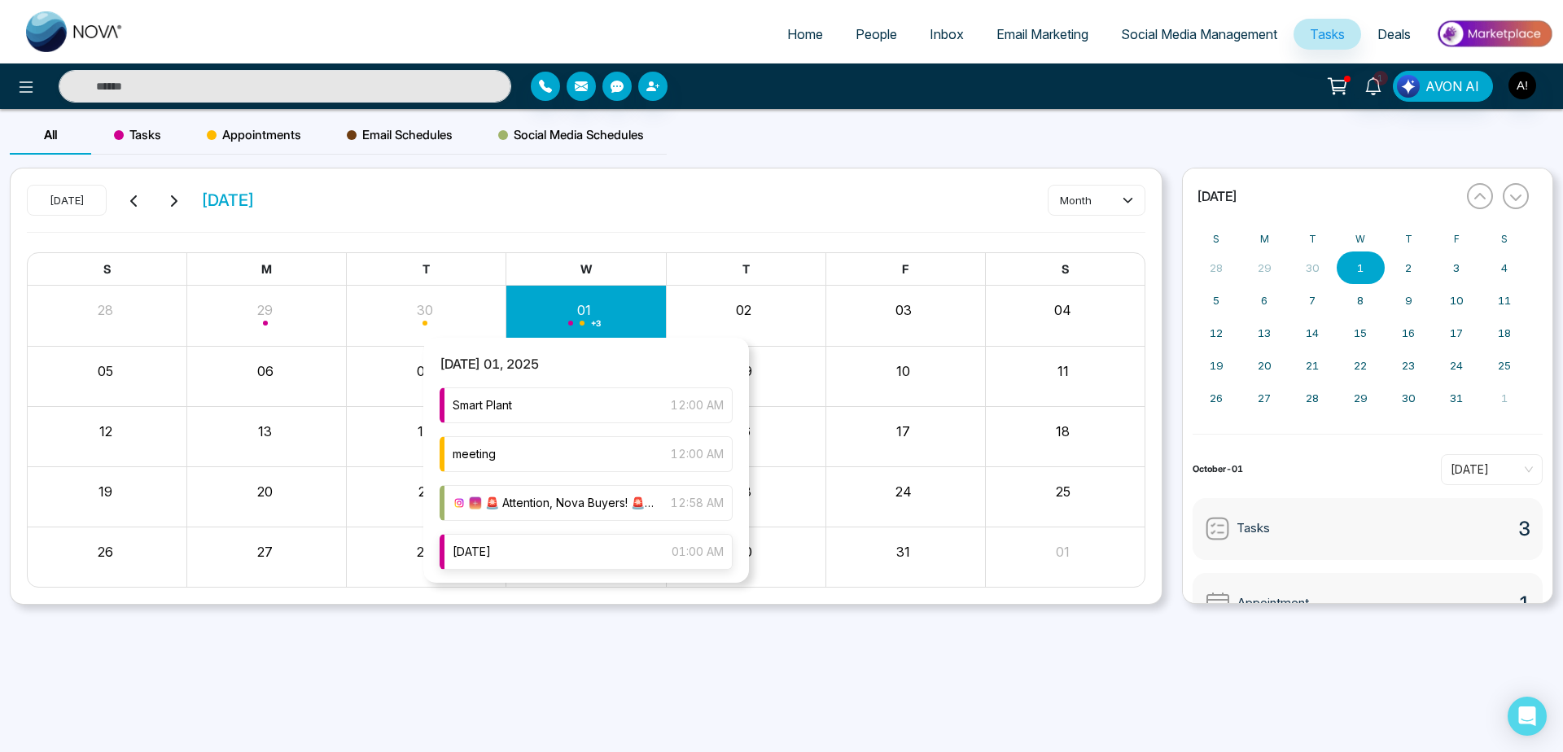
click at [559, 555] on div "[DATE] 01:00 AM" at bounding box center [586, 552] width 293 height 36
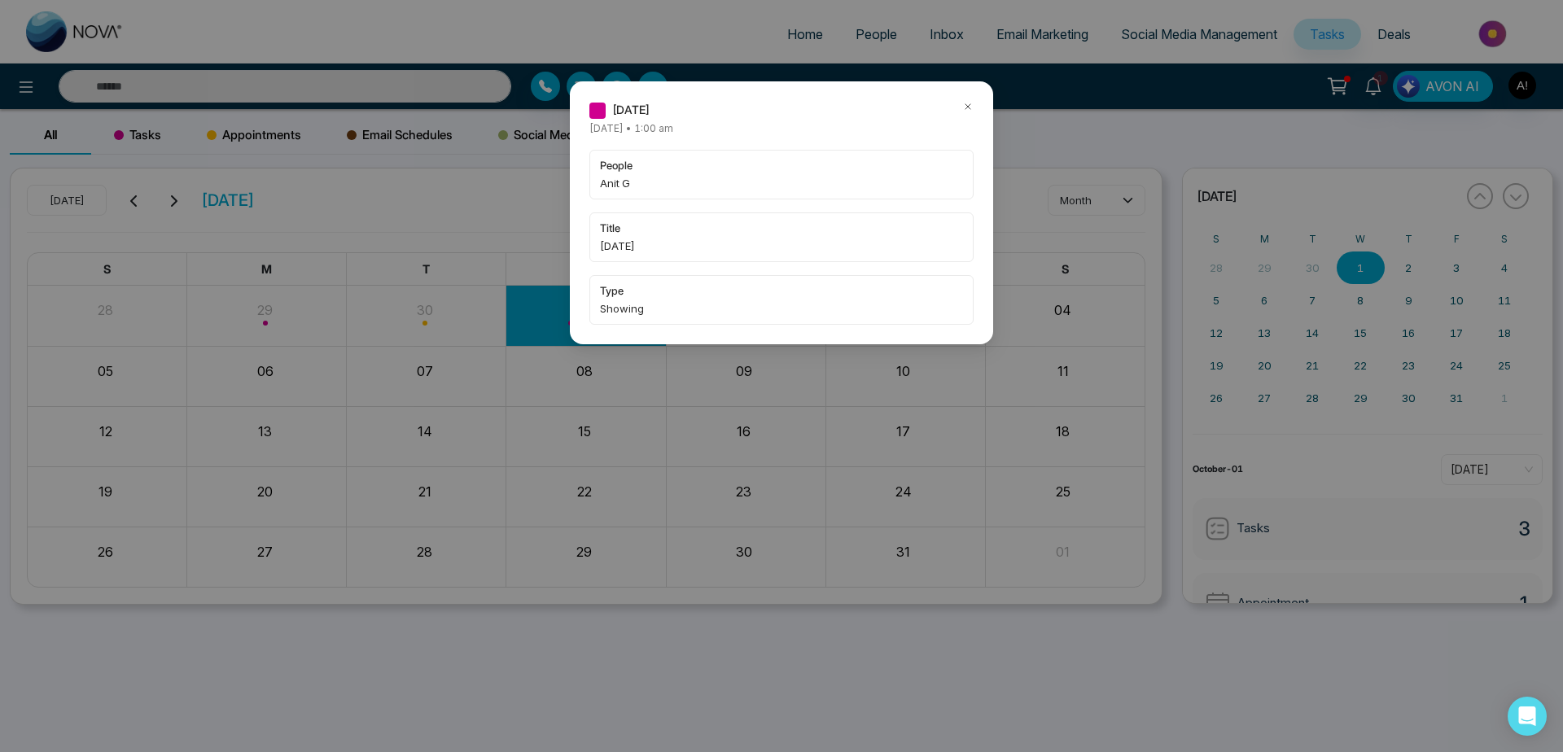
click at [969, 103] on icon at bounding box center [967, 106] width 11 height 11
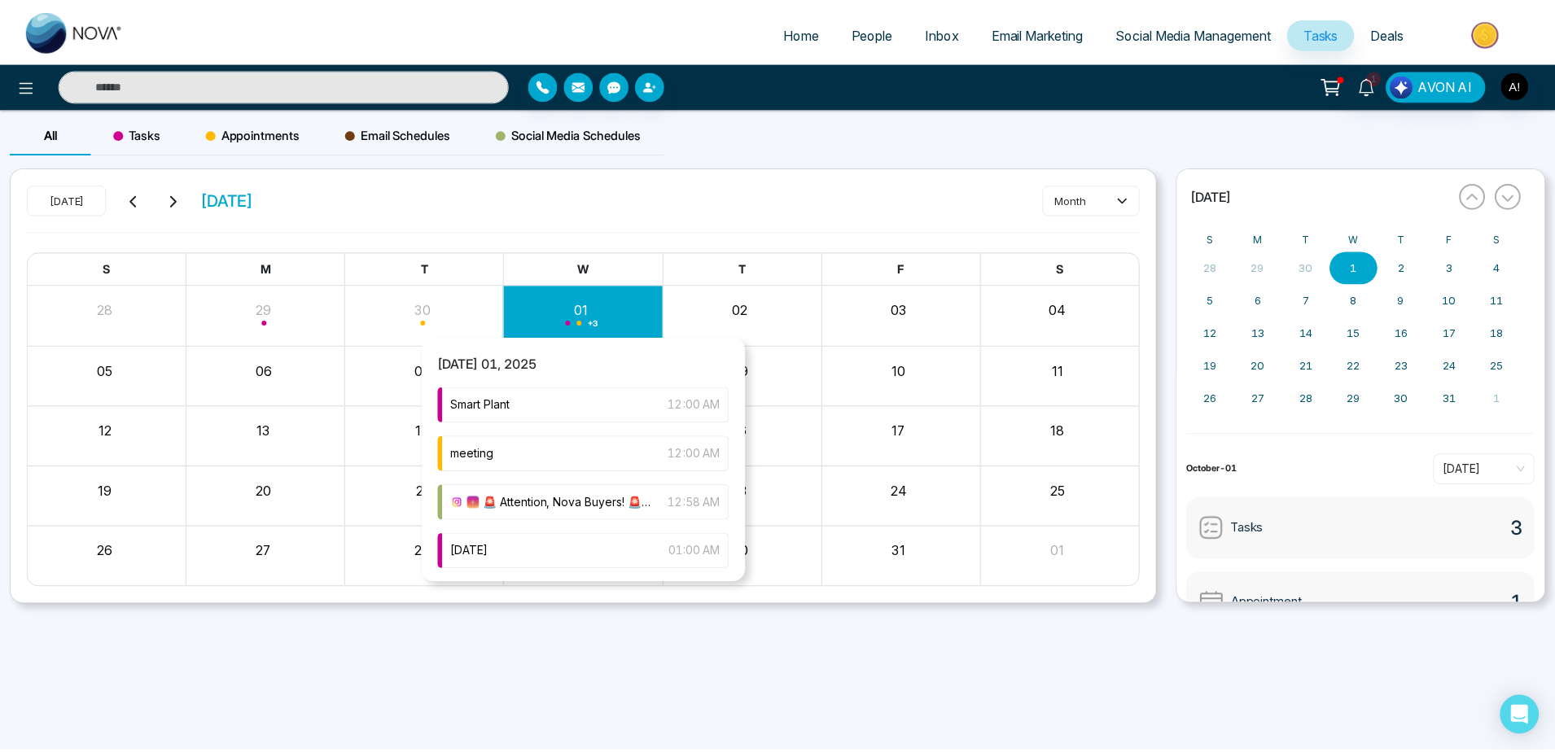
scroll to position [52, 0]
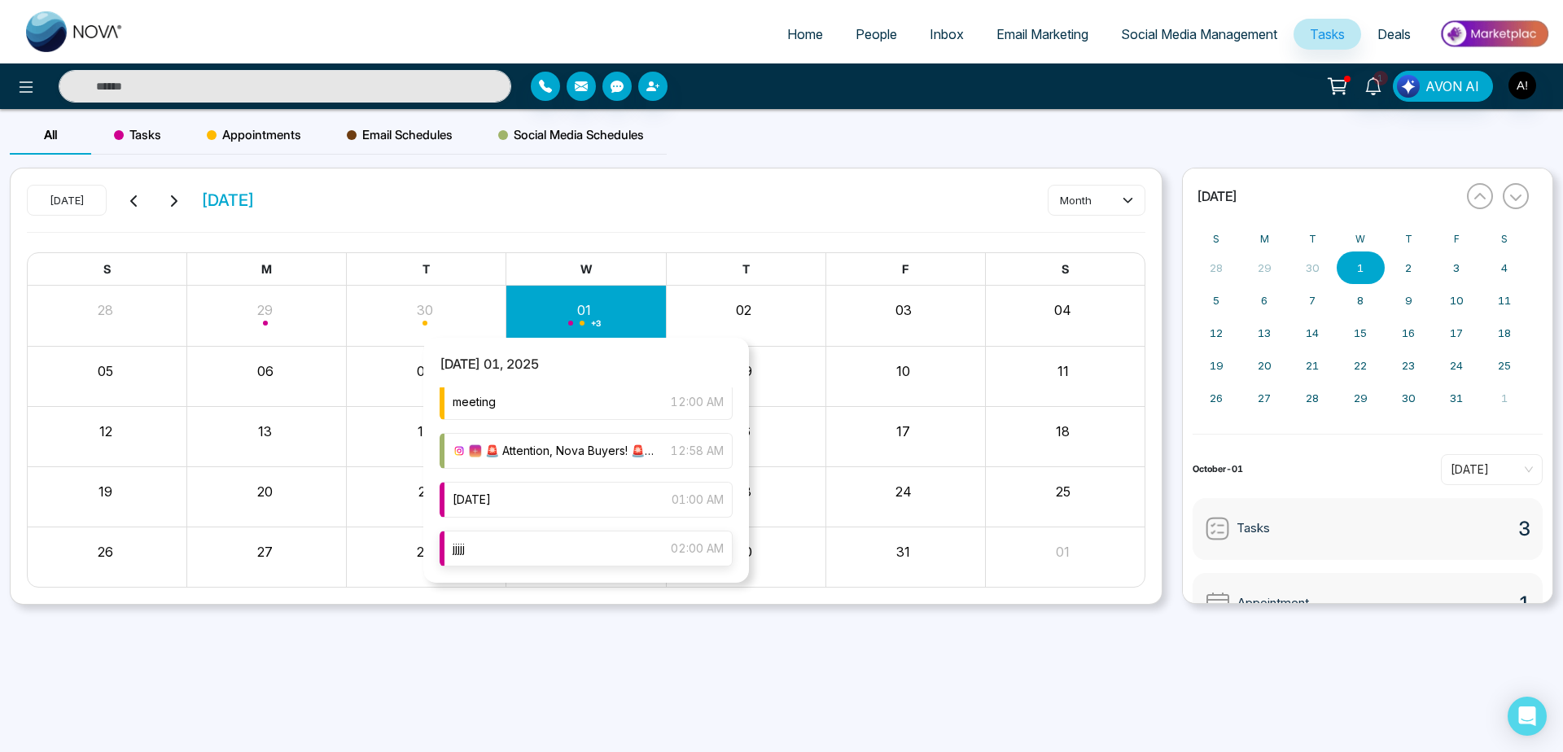
click at [611, 555] on div "jjjjj 02:00 AM" at bounding box center [586, 549] width 293 height 36
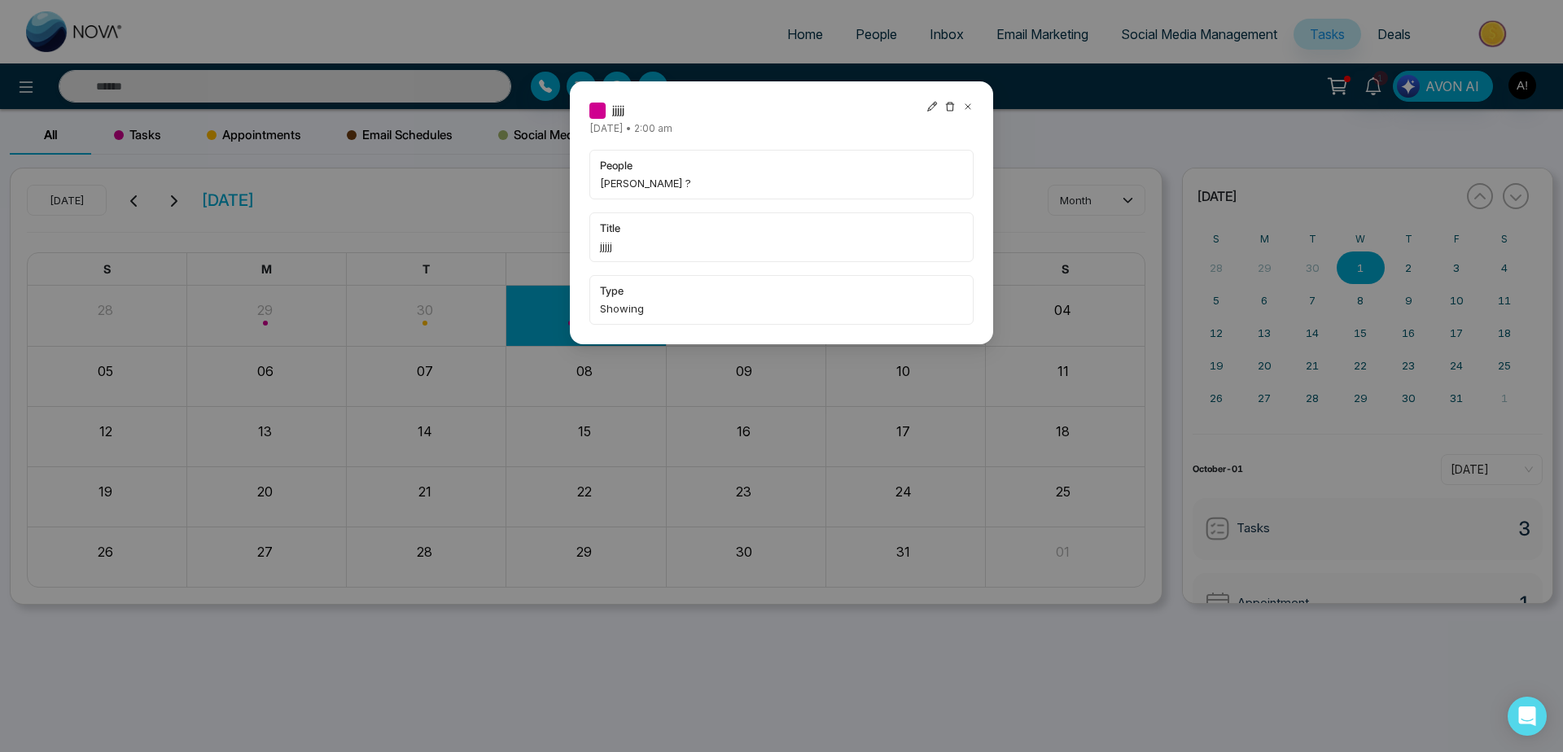
click at [931, 107] on div "jjjjj [DATE] • 2:00 am people [PERSON_NAME] ? title jjjjj type Showing" at bounding box center [781, 212] width 423 height 263
click at [931, 107] on icon at bounding box center [932, 106] width 11 height 11
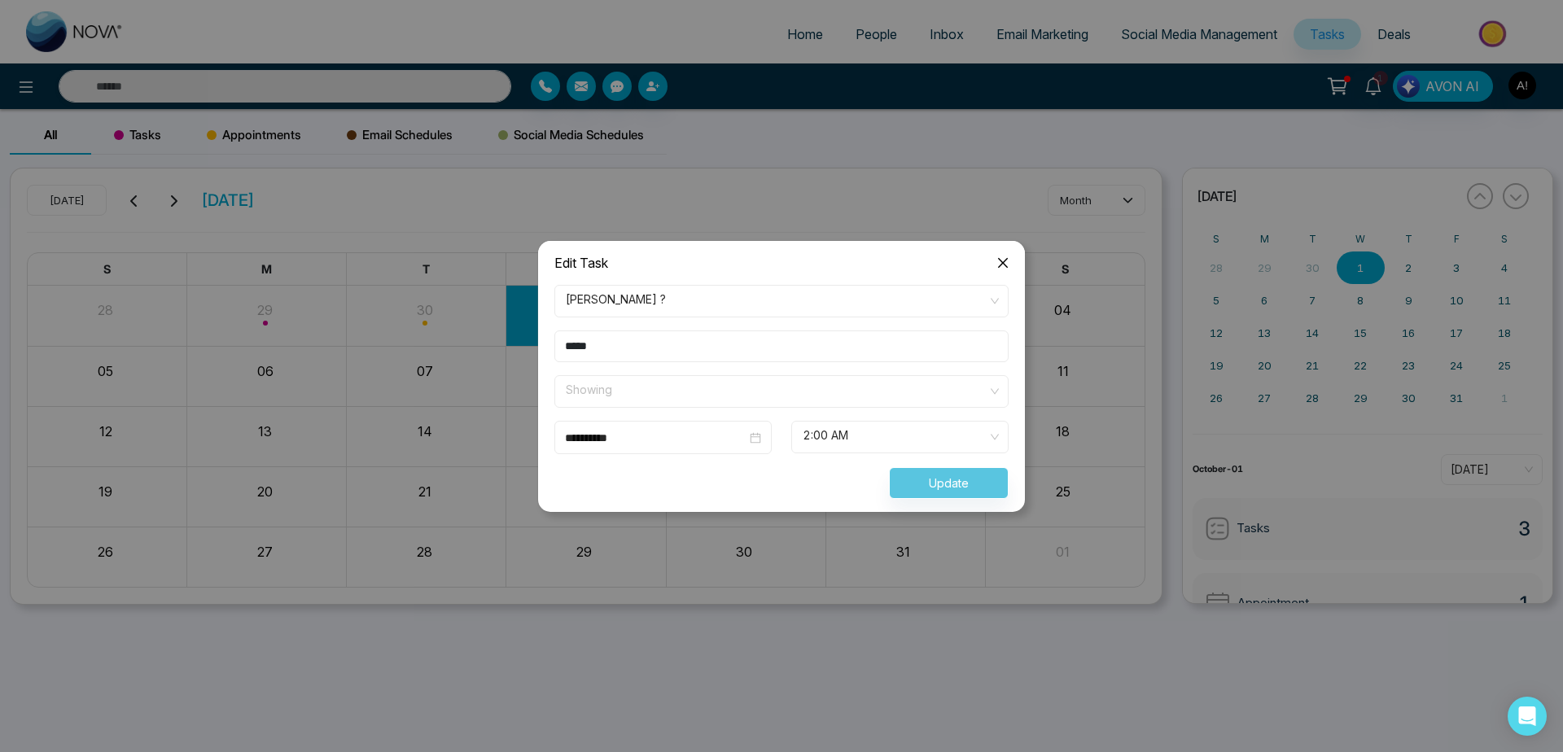
click at [812, 380] on span "Showing" at bounding box center [782, 392] width 432 height 28
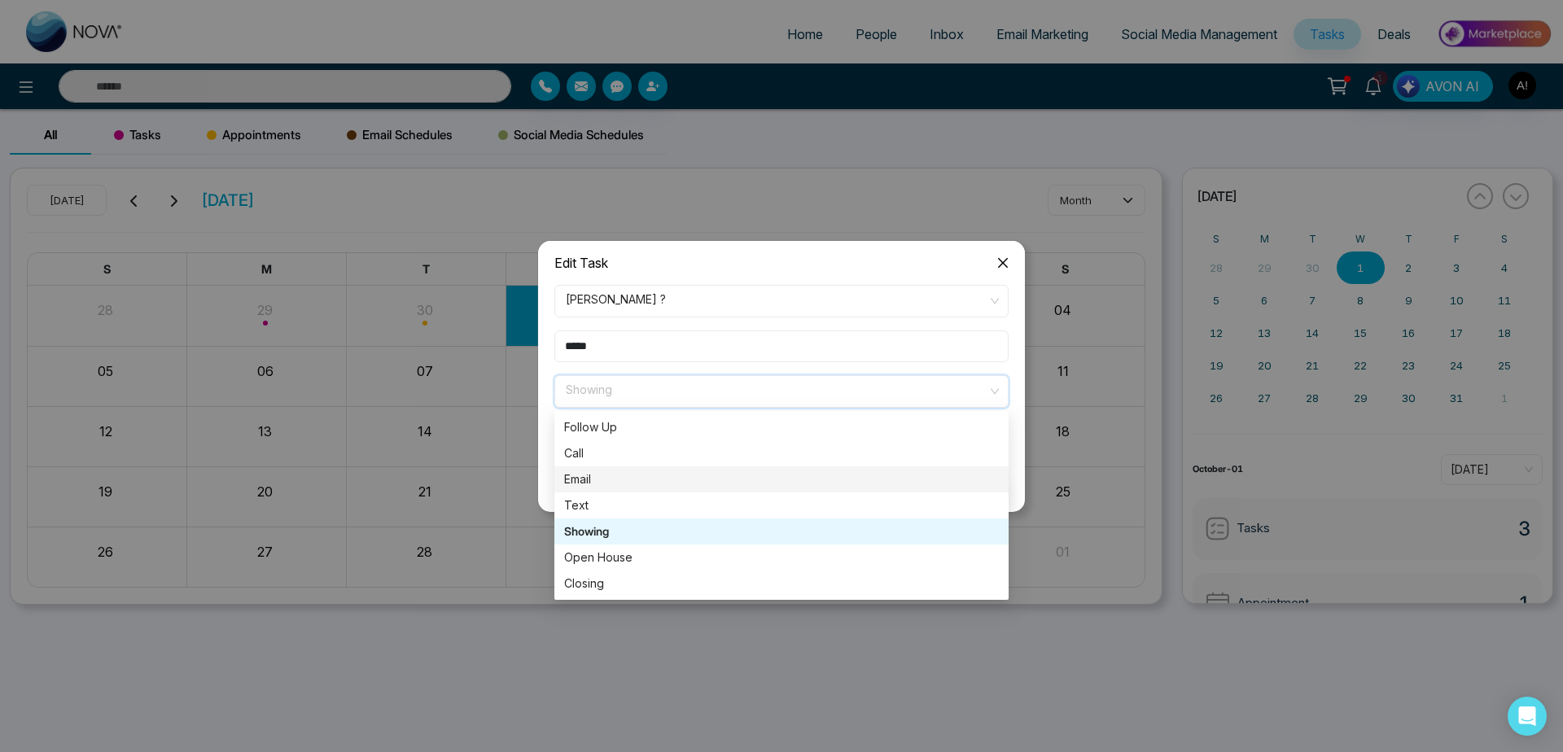
click at [782, 479] on div "Email" at bounding box center [781, 480] width 435 height 18
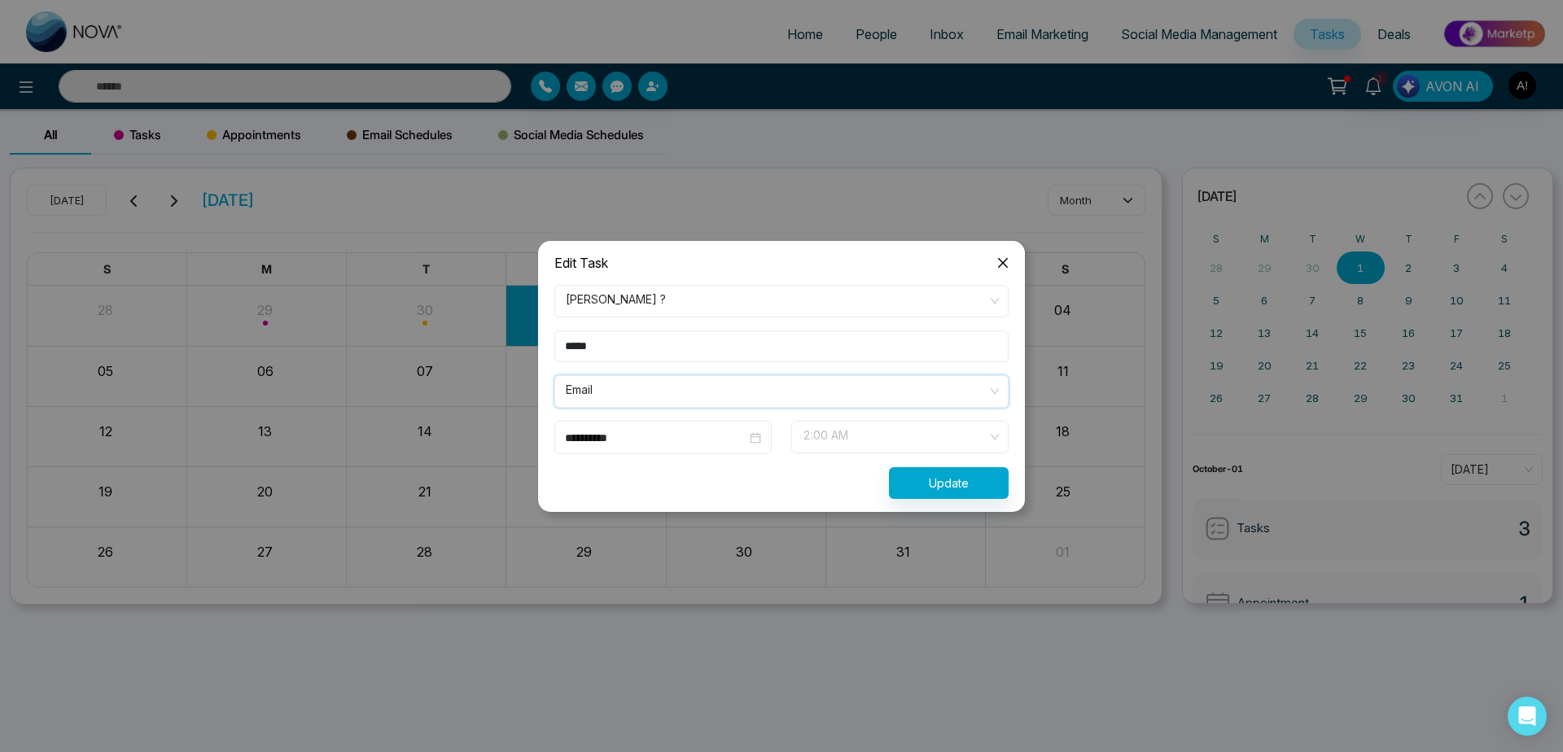
click at [895, 433] on span "2:00 AM" at bounding box center [900, 437] width 195 height 28
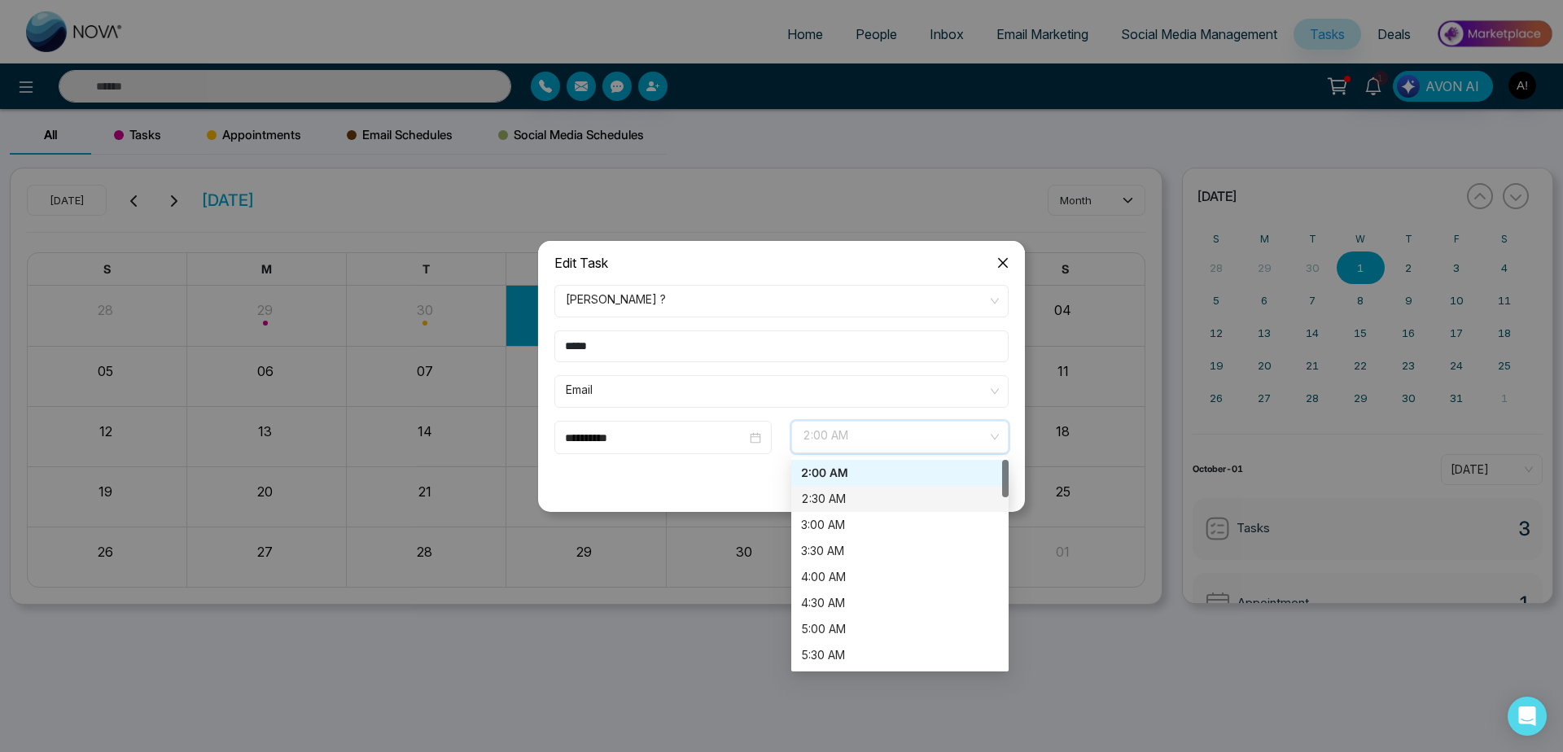
click at [895, 502] on div "2:30 AM" at bounding box center [900, 499] width 198 height 18
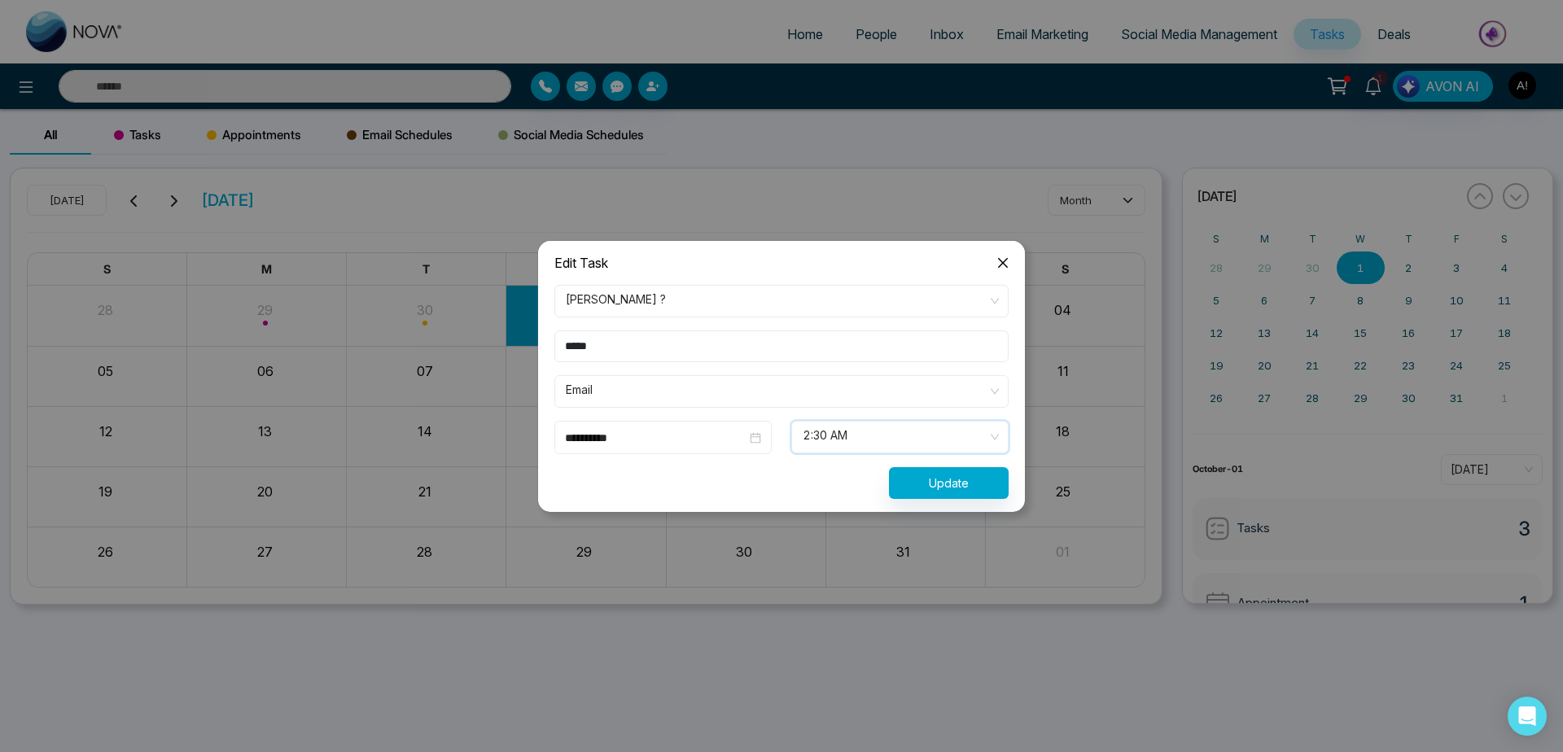
click at [957, 501] on div "**********" at bounding box center [781, 392] width 487 height 240
click at [958, 486] on button "Update" at bounding box center [949, 483] width 120 height 32
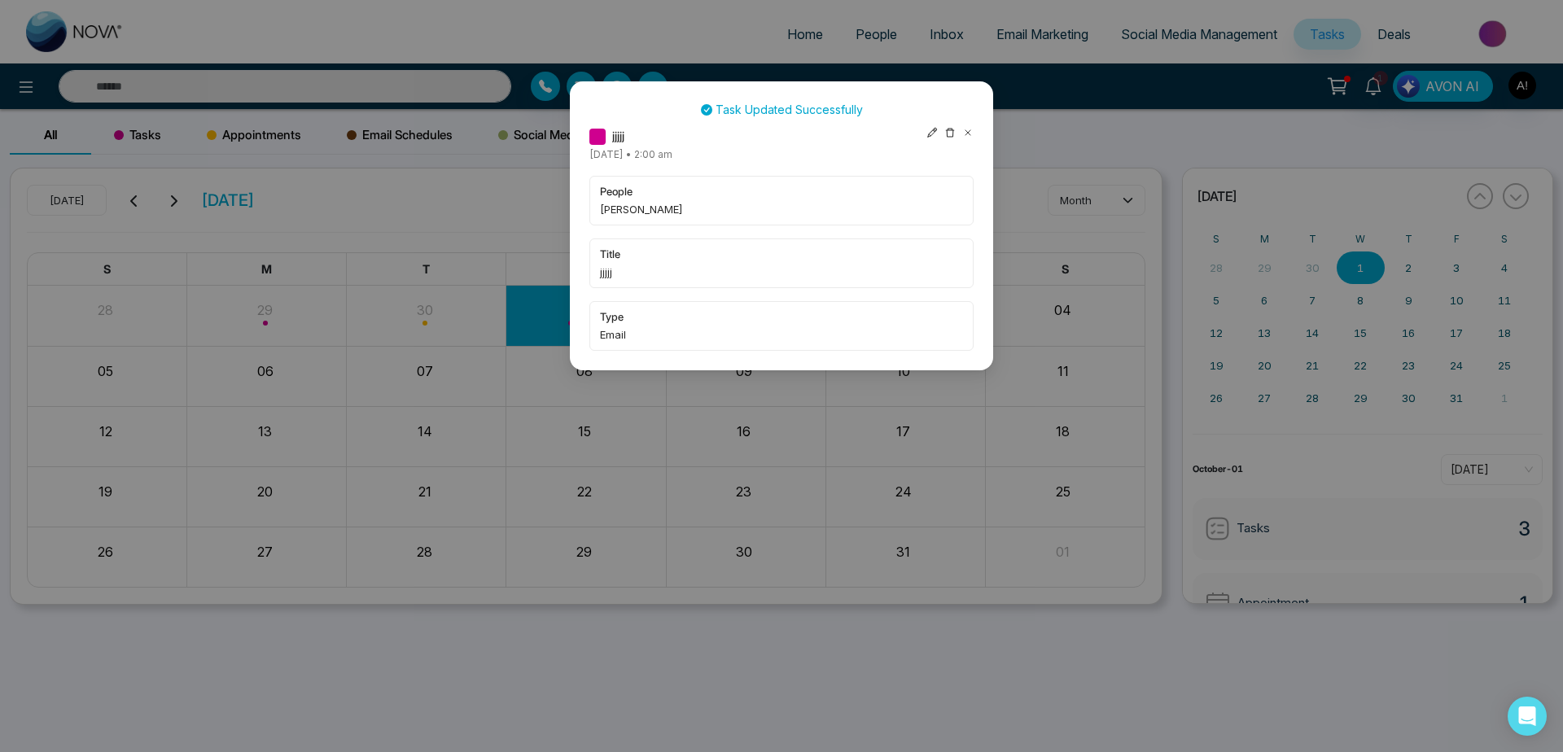
click at [949, 138] on icon at bounding box center [949, 132] width 11 height 11
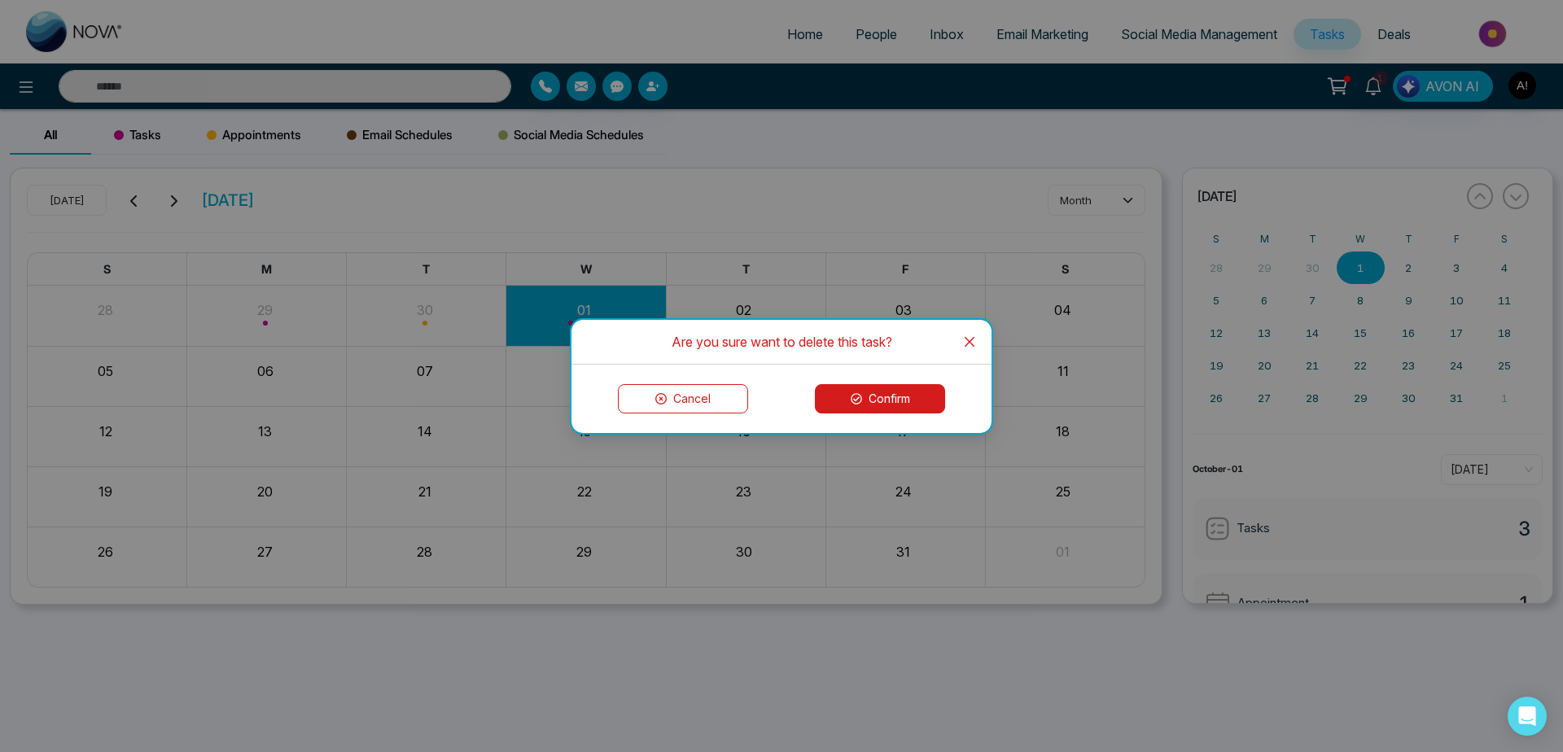
click at [893, 401] on button "Confirm" at bounding box center [880, 398] width 130 height 29
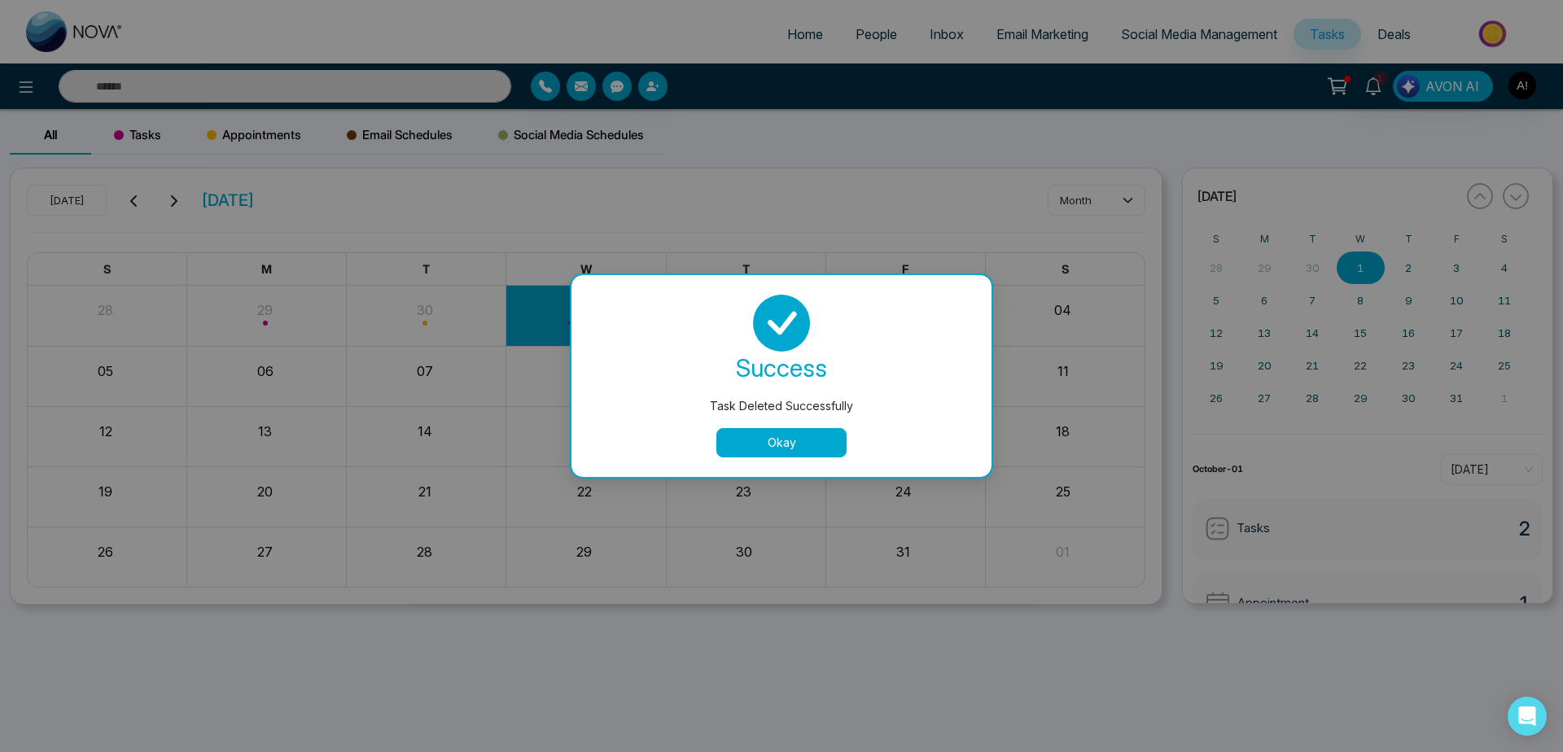
click at [772, 437] on button "Okay" at bounding box center [782, 442] width 130 height 29
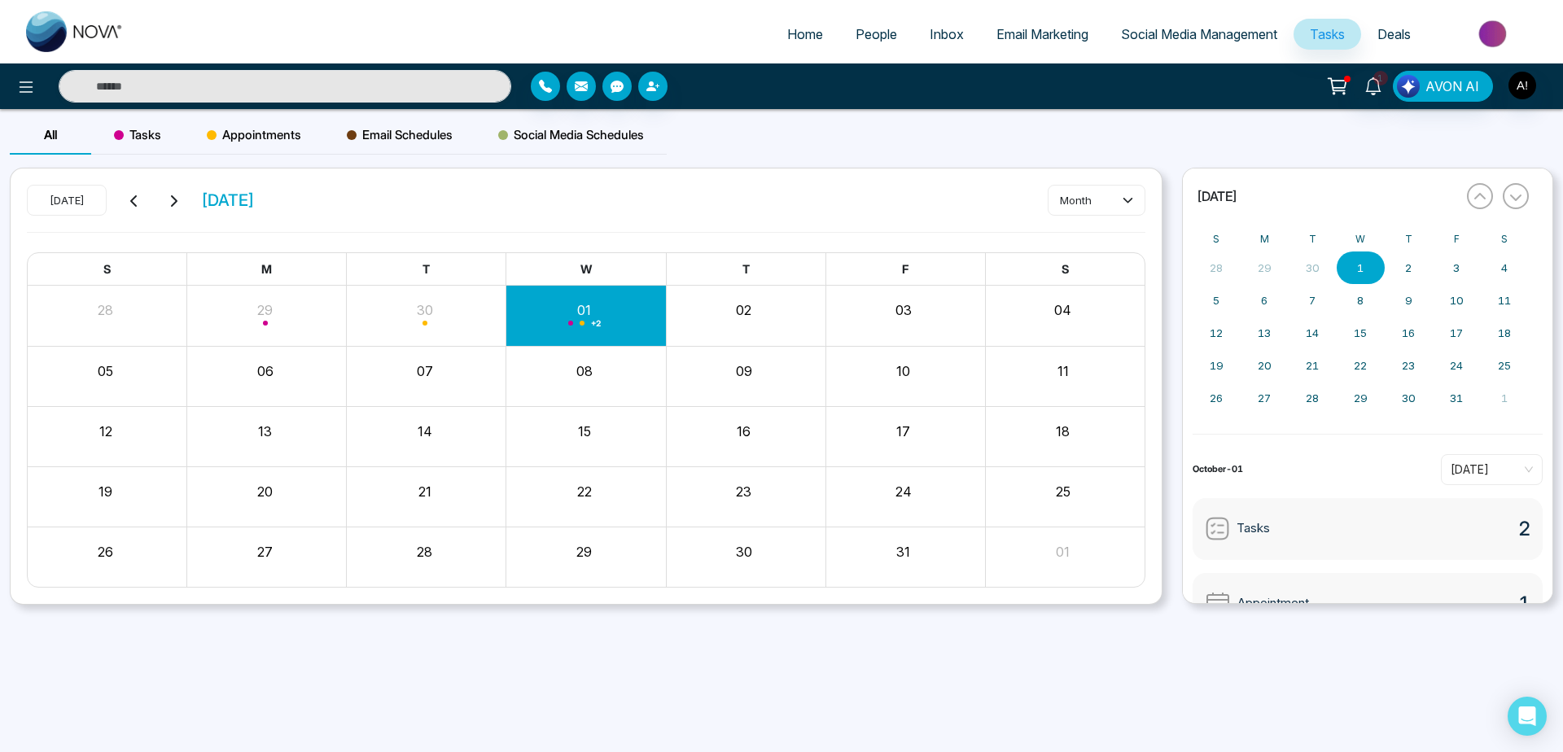
click at [276, 129] on span "Appointments" at bounding box center [254, 135] width 94 height 20
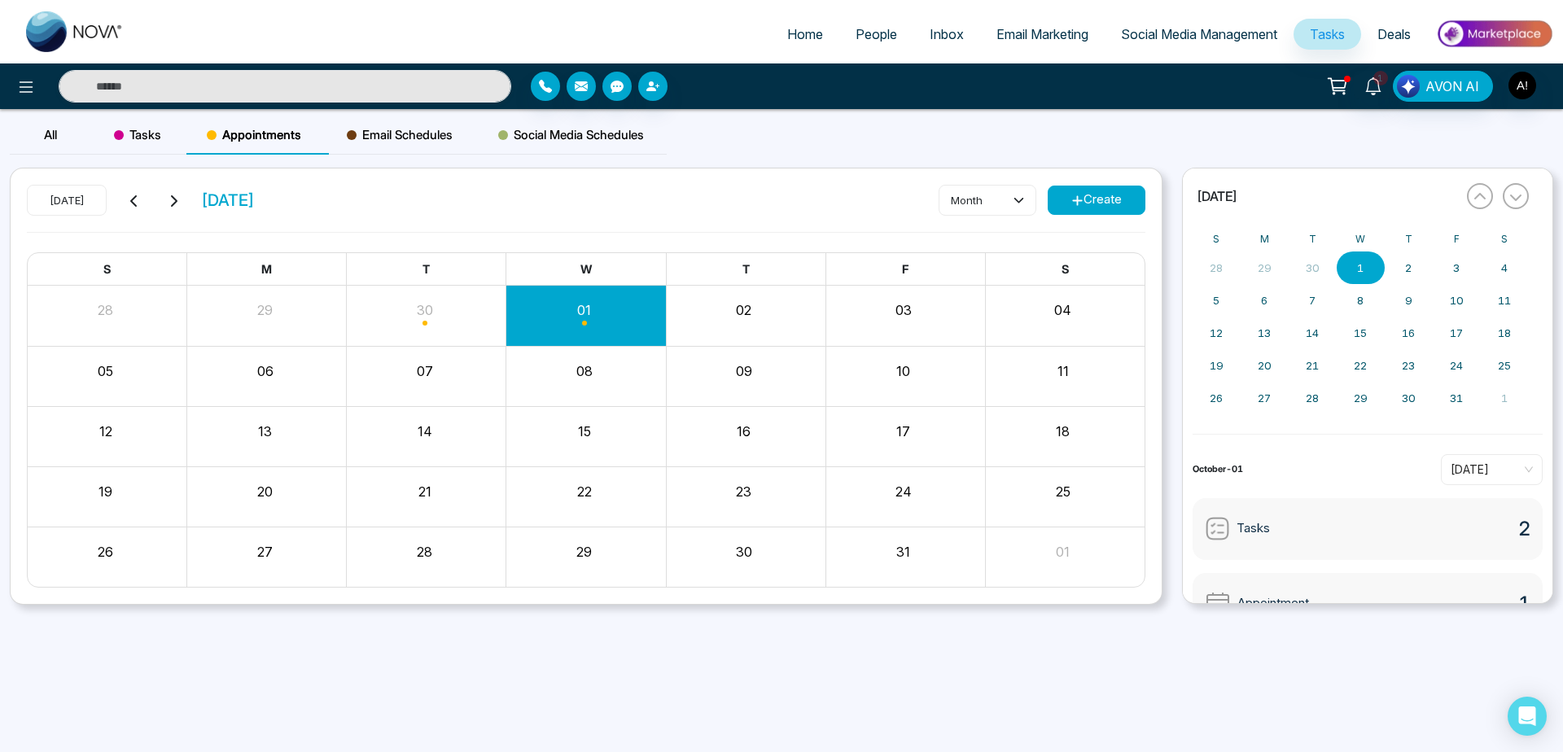
click at [1072, 190] on button "Create" at bounding box center [1097, 200] width 98 height 29
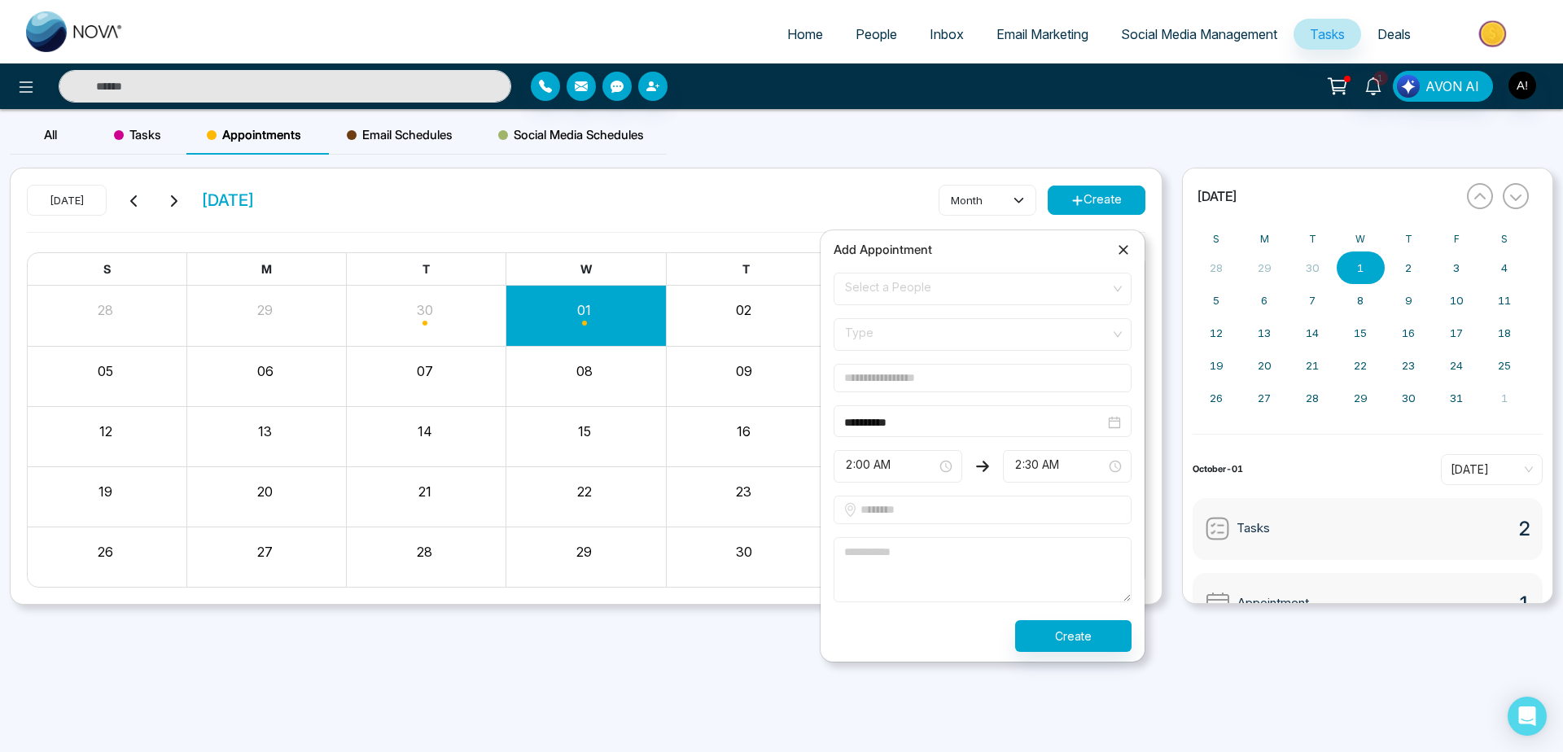
click at [1067, 293] on span "Select a People" at bounding box center [982, 289] width 275 height 28
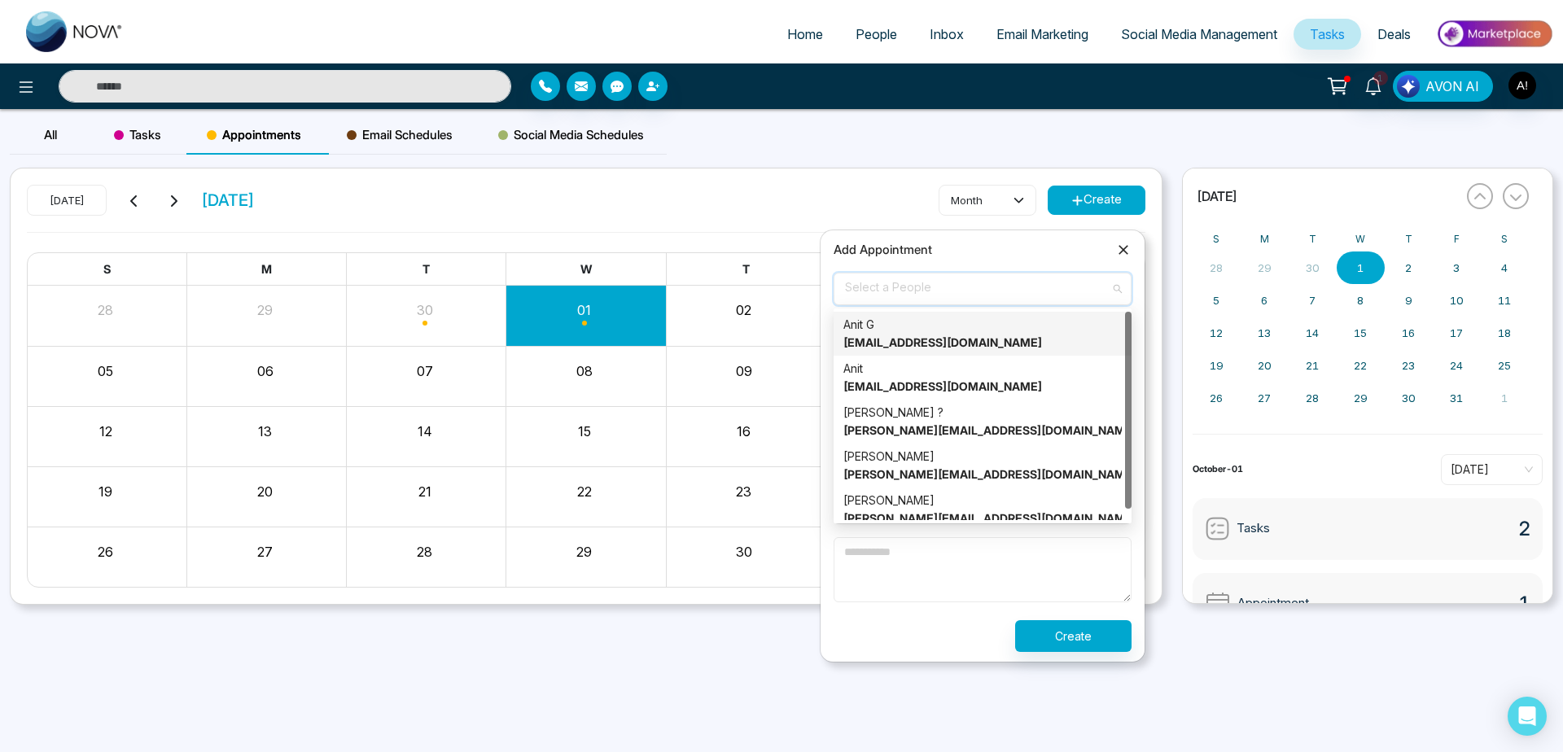
click at [952, 347] on strong "[EMAIL_ADDRESS][DOMAIN_NAME]" at bounding box center [943, 342] width 199 height 14
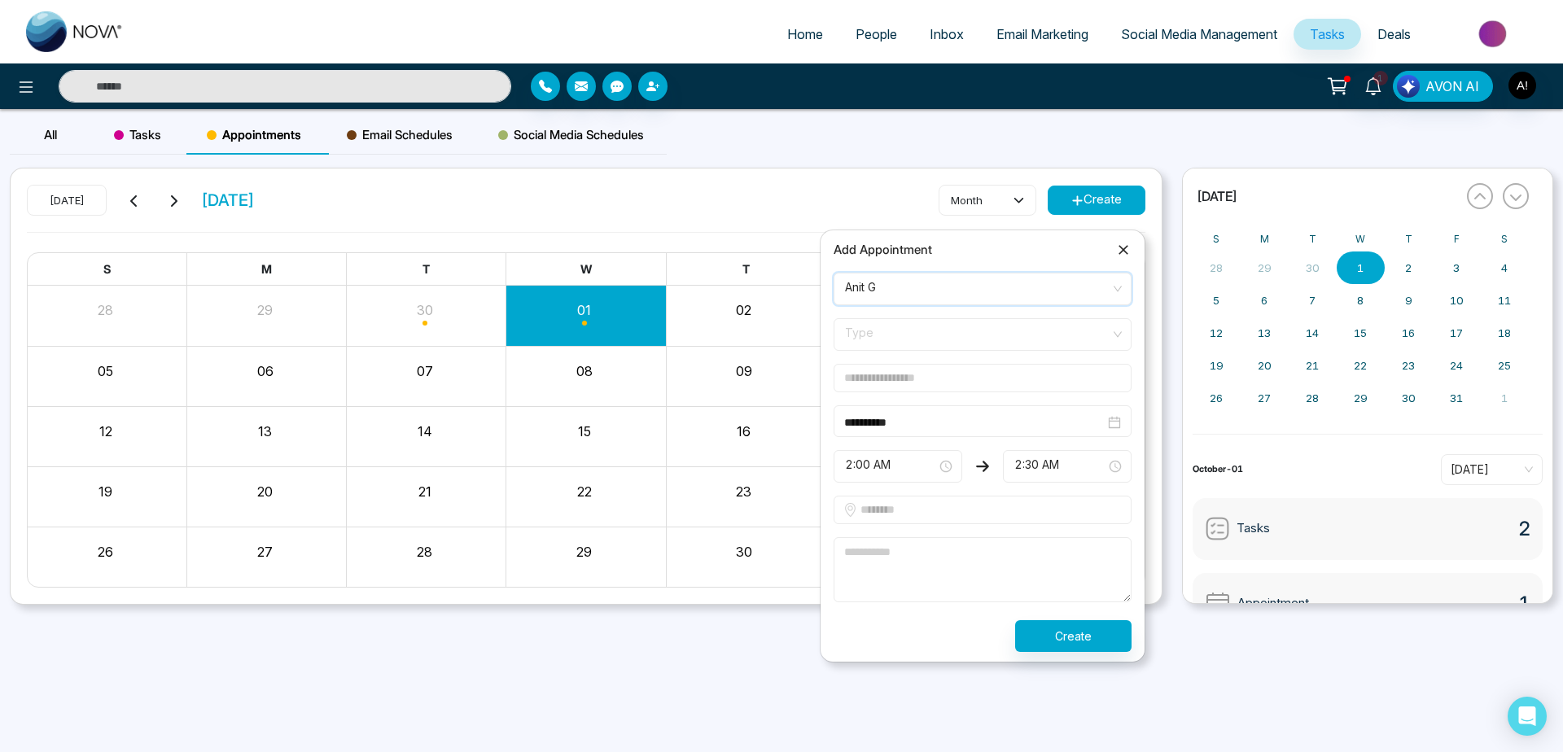
click at [950, 345] on span "Type" at bounding box center [982, 335] width 275 height 28
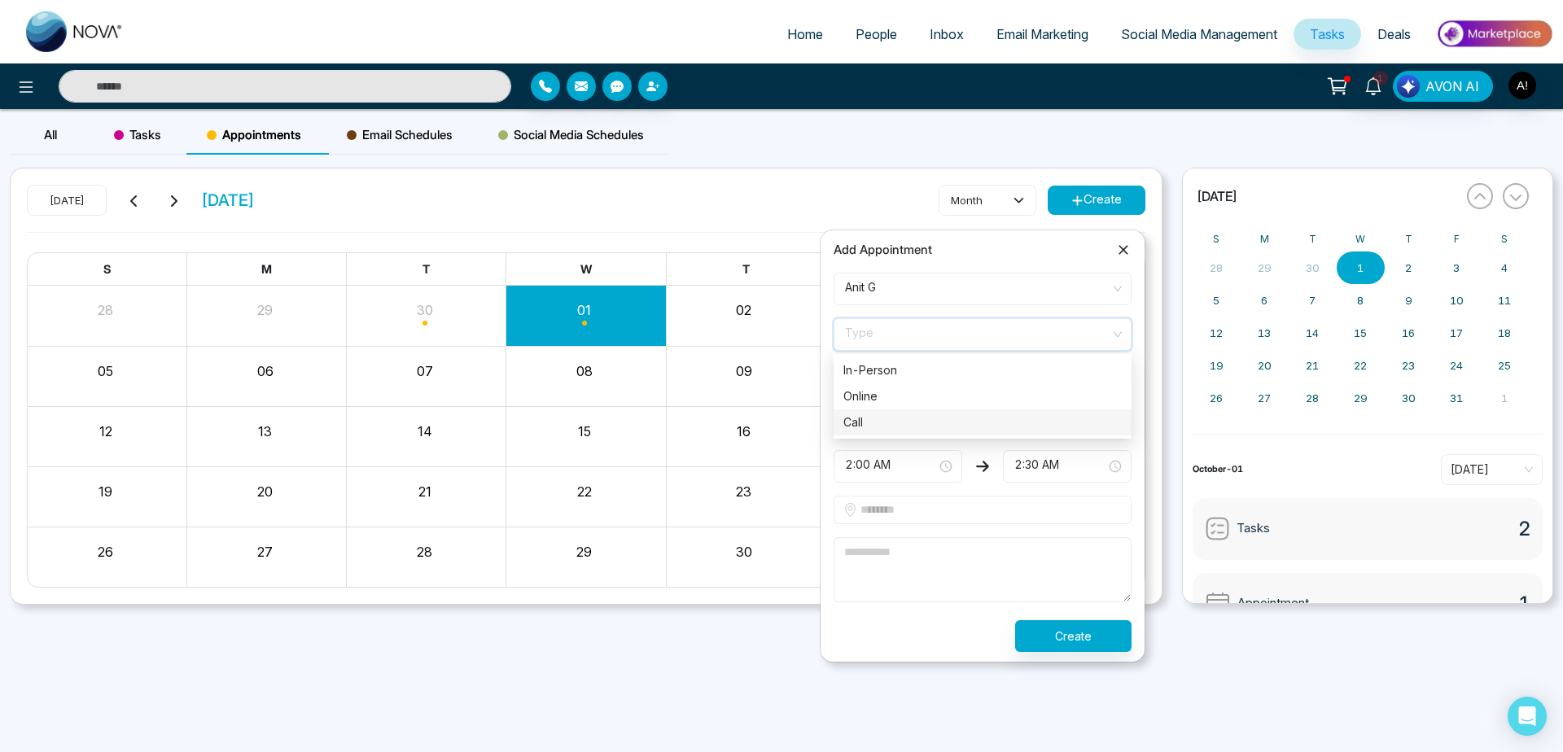
click at [950, 427] on div "Call" at bounding box center [983, 423] width 278 height 18
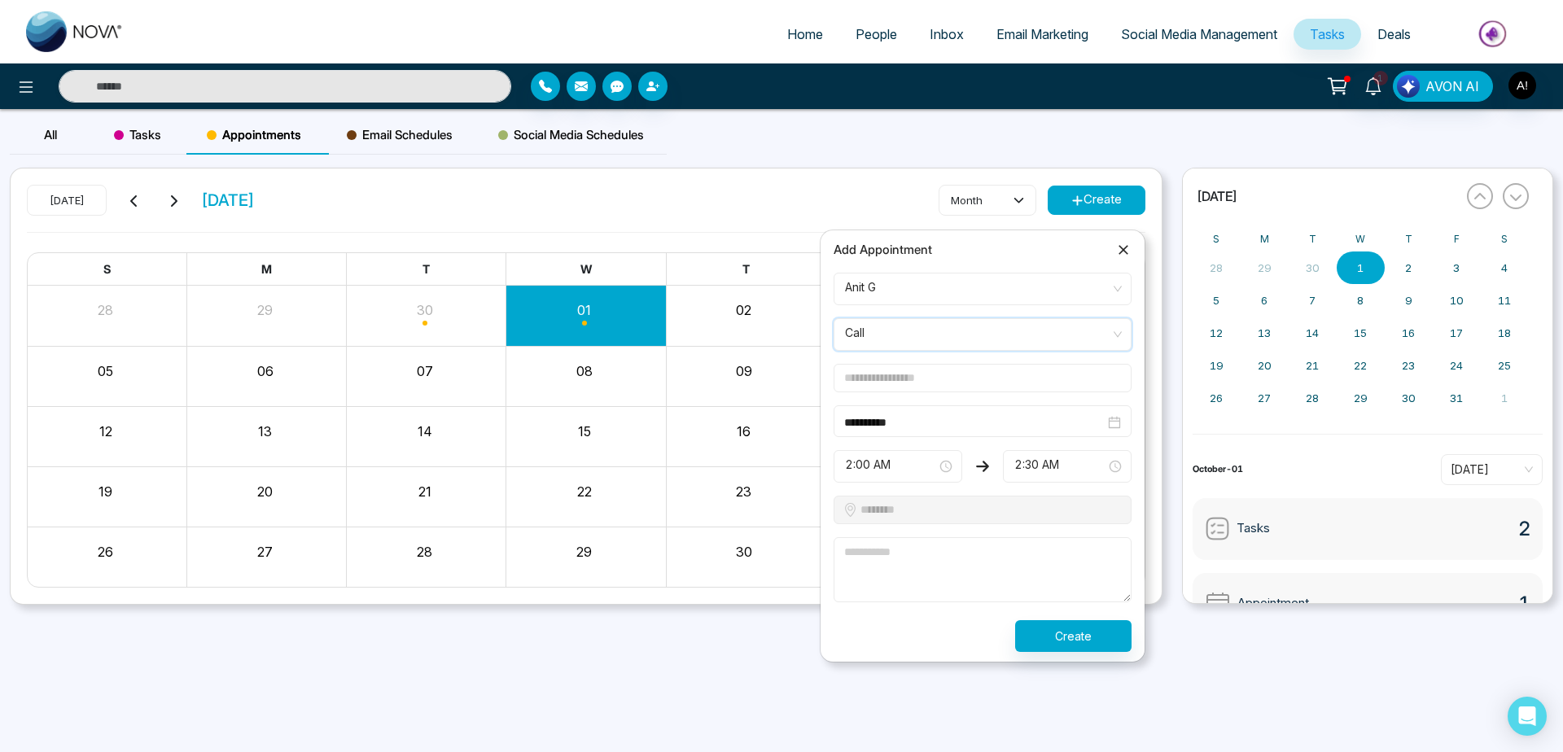
click at [917, 381] on input "text" at bounding box center [983, 378] width 298 height 28
type input "**********"
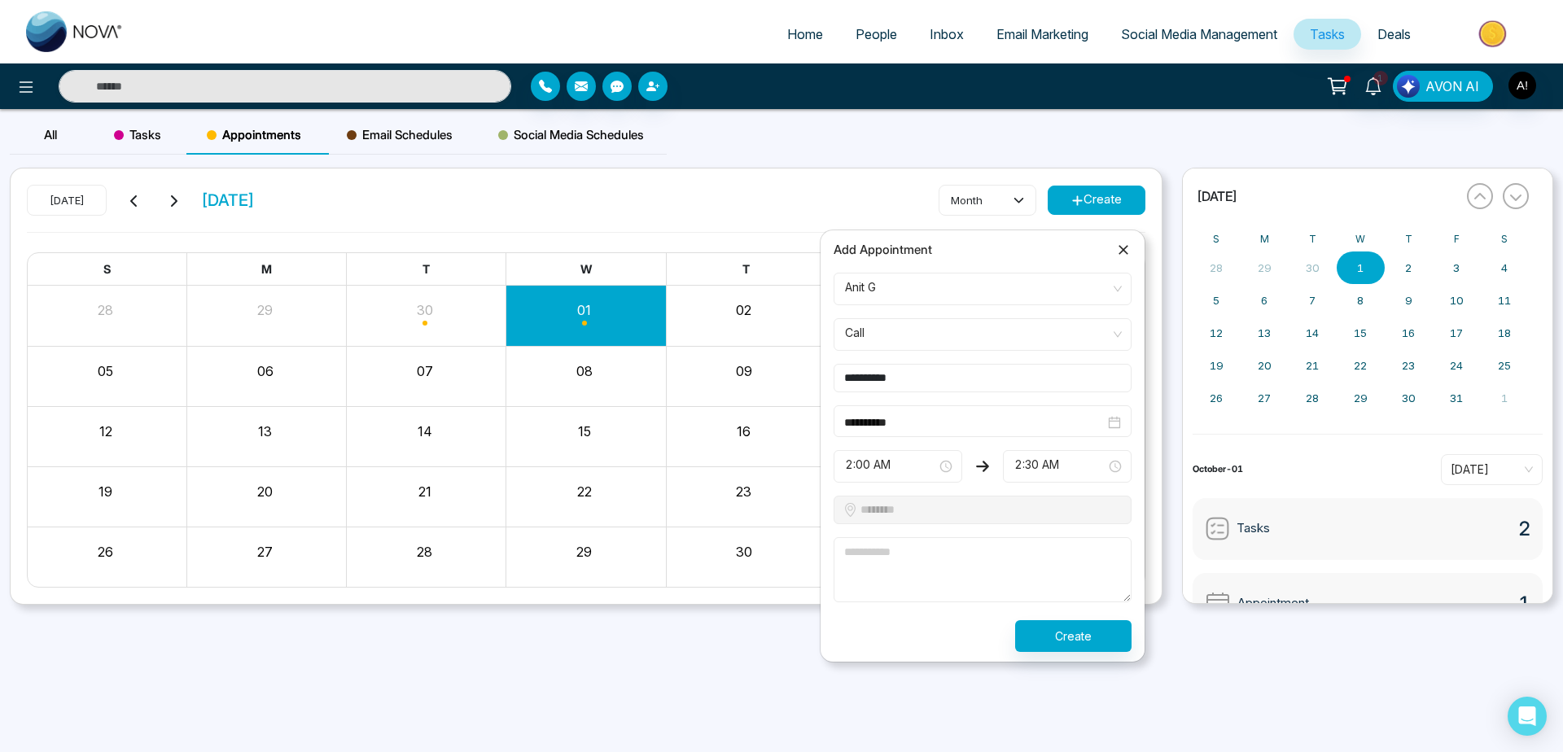
click at [977, 569] on textarea at bounding box center [983, 569] width 298 height 65
click at [1035, 552] on textarea at bounding box center [983, 569] width 298 height 65
type textarea "**"
click at [1123, 637] on button "Create" at bounding box center [1073, 636] width 116 height 32
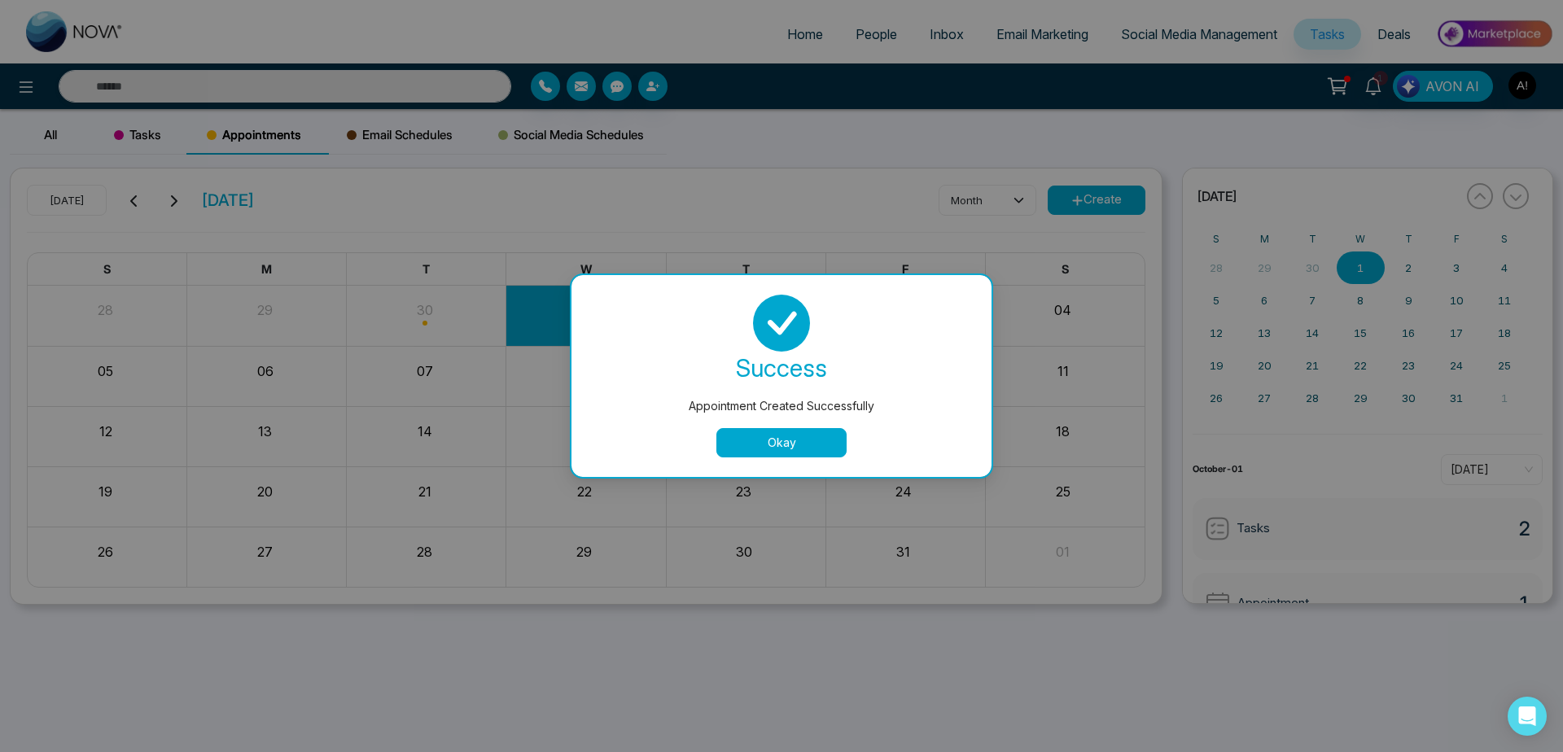
click at [747, 441] on button "Okay" at bounding box center [782, 442] width 130 height 29
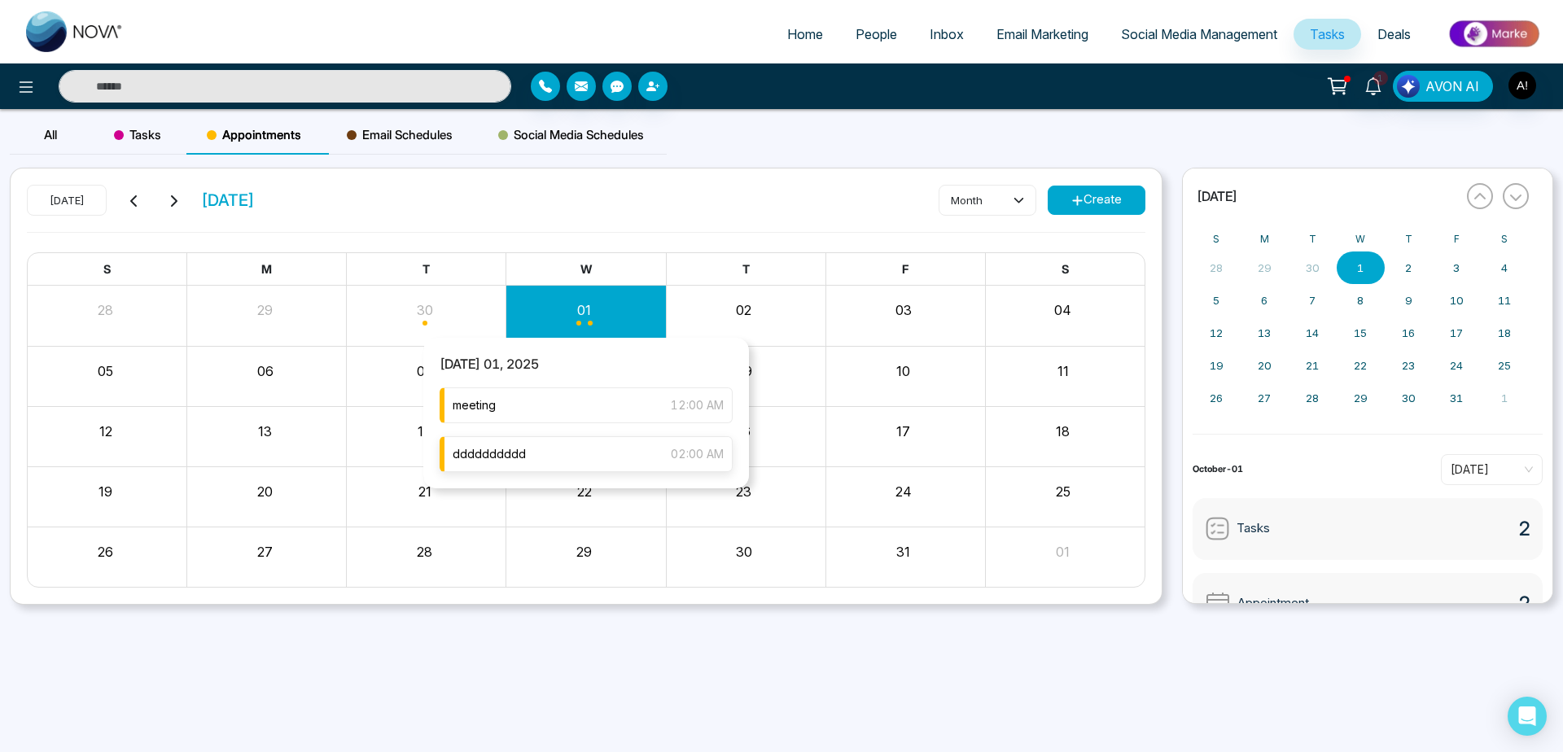
click at [594, 458] on div "dddddddddd 02:00 AM" at bounding box center [586, 454] width 293 height 36
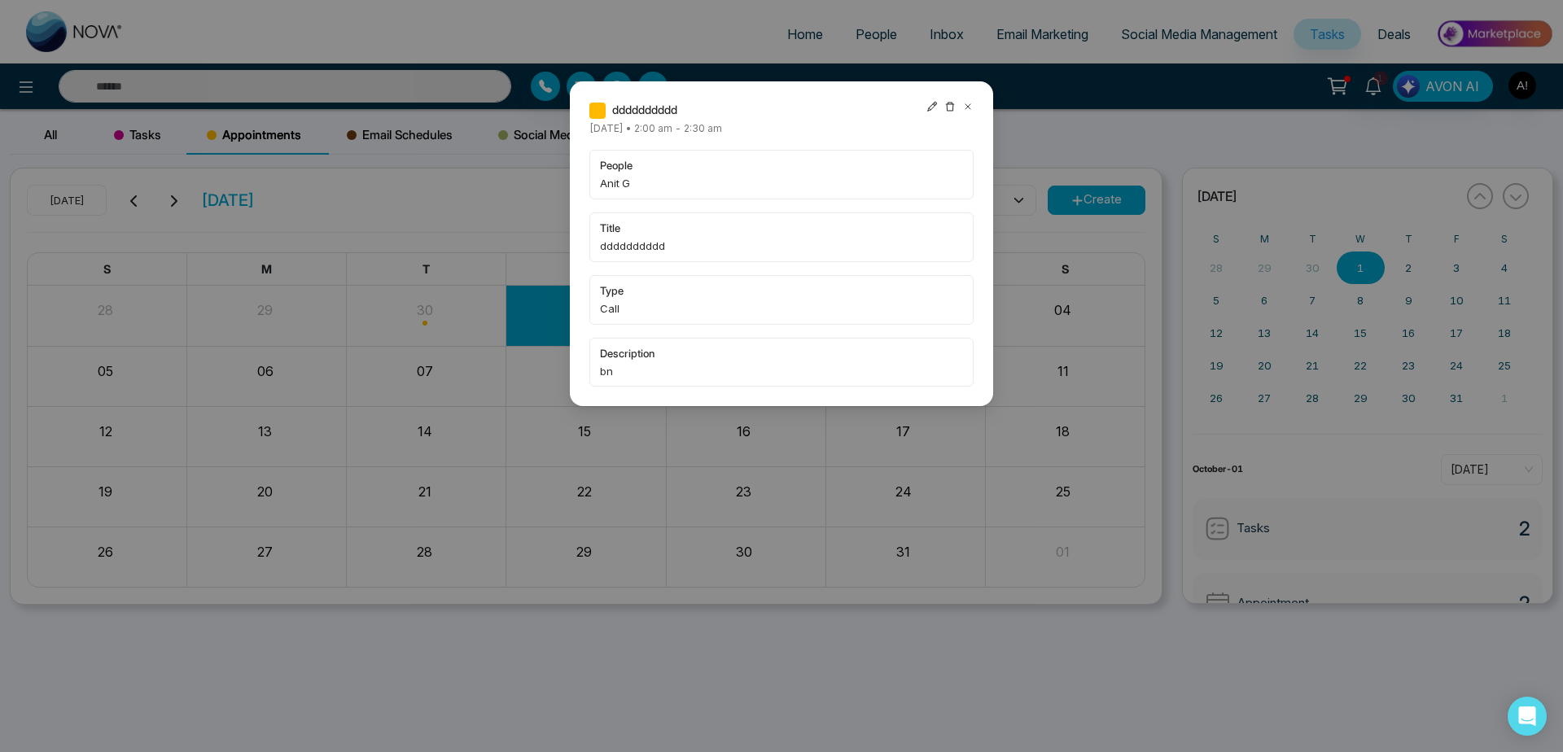
click at [936, 106] on icon at bounding box center [932, 106] width 11 height 11
type input "**********"
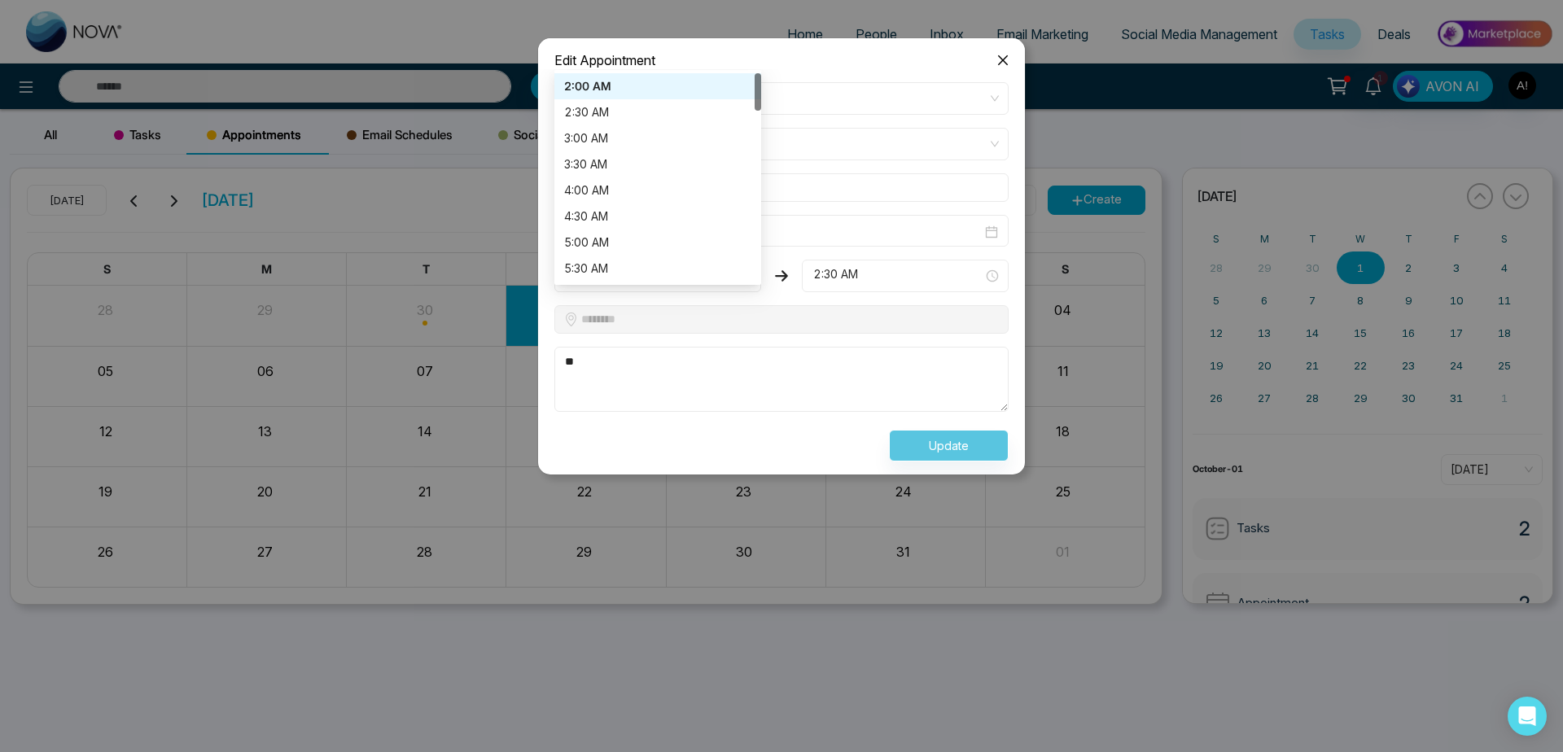
click at [706, 275] on span "2:00 AM" at bounding box center [658, 276] width 184 height 28
click at [675, 100] on div "2:30 AM" at bounding box center [657, 112] width 207 height 26
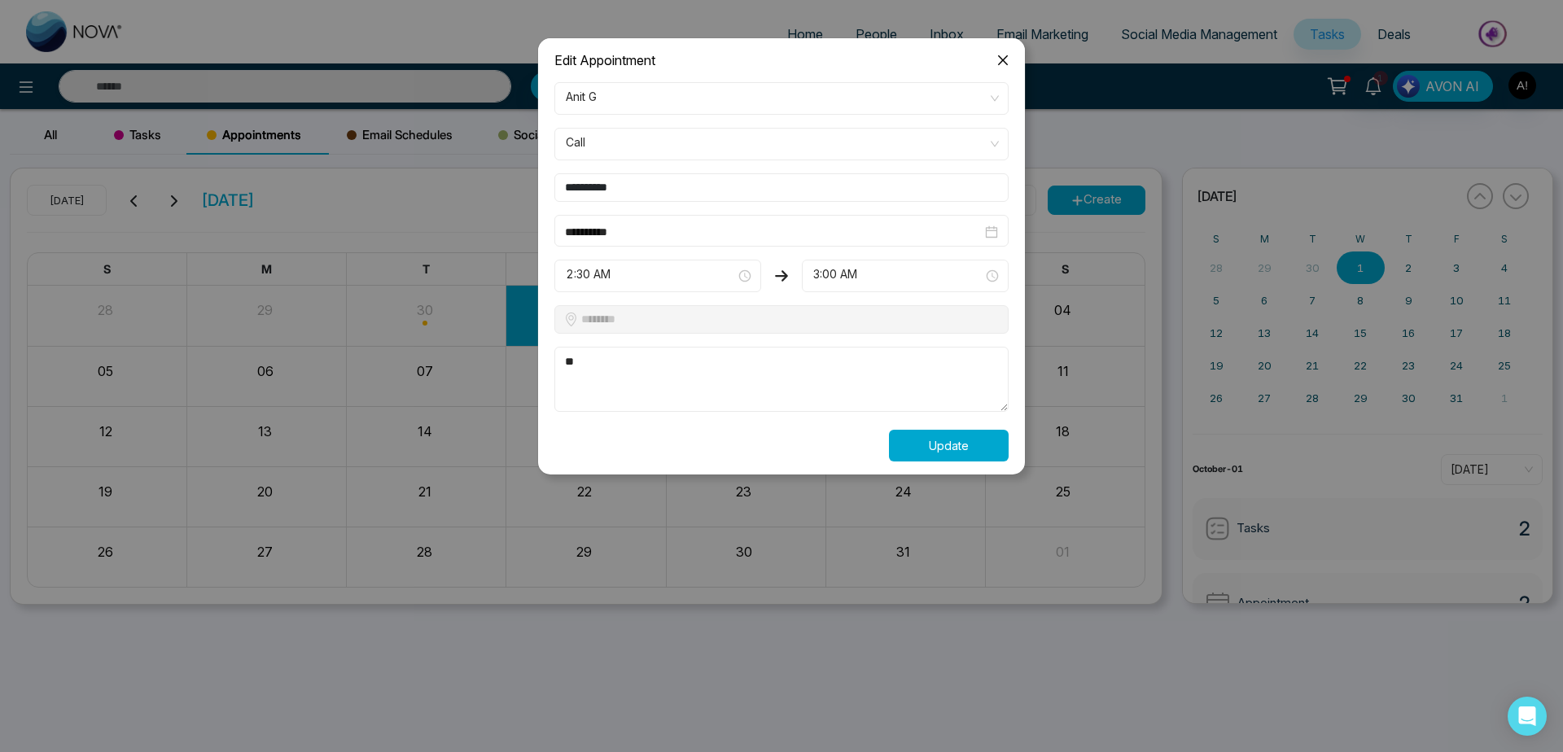
click at [975, 441] on button "Update" at bounding box center [949, 446] width 120 height 32
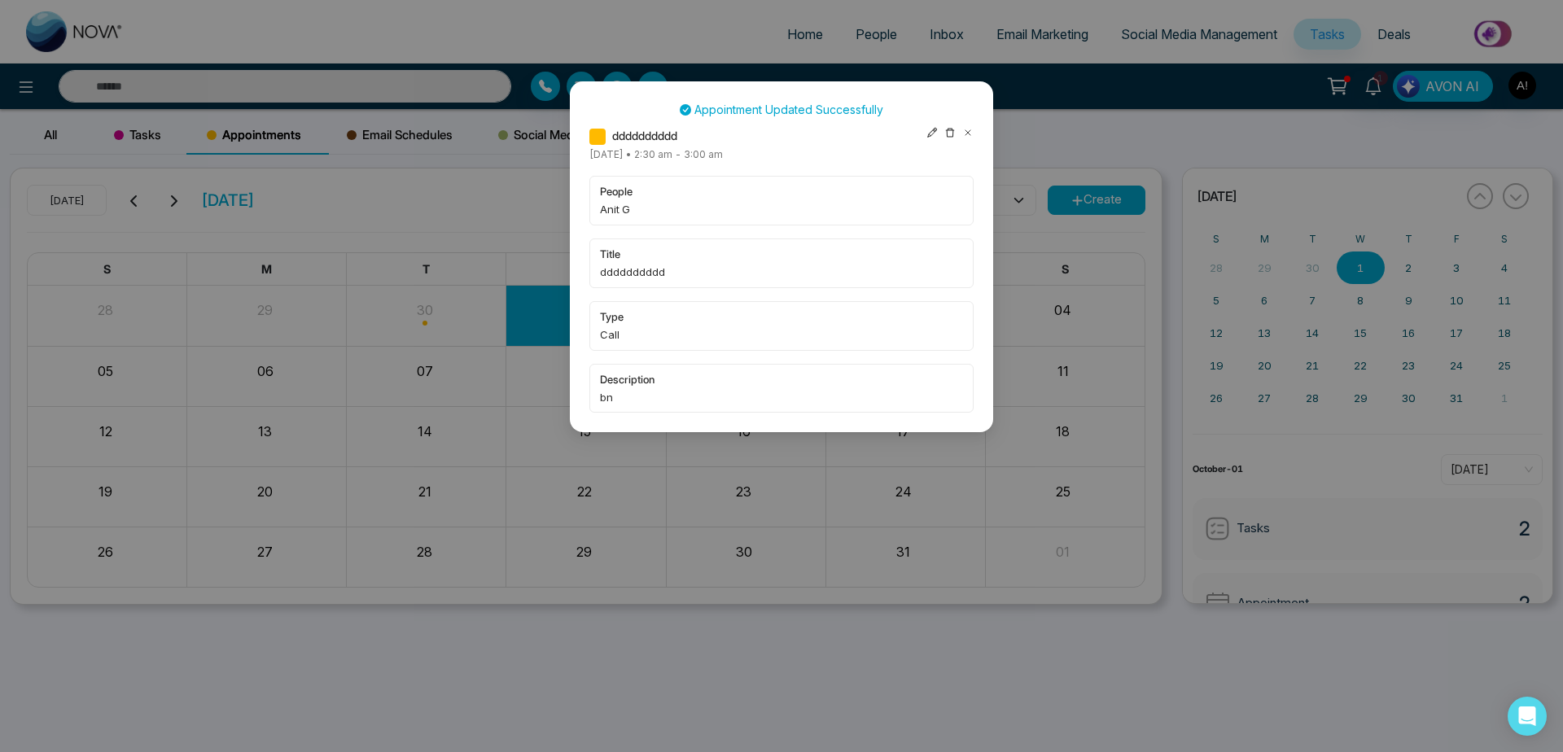
click at [951, 132] on icon at bounding box center [949, 132] width 11 height 11
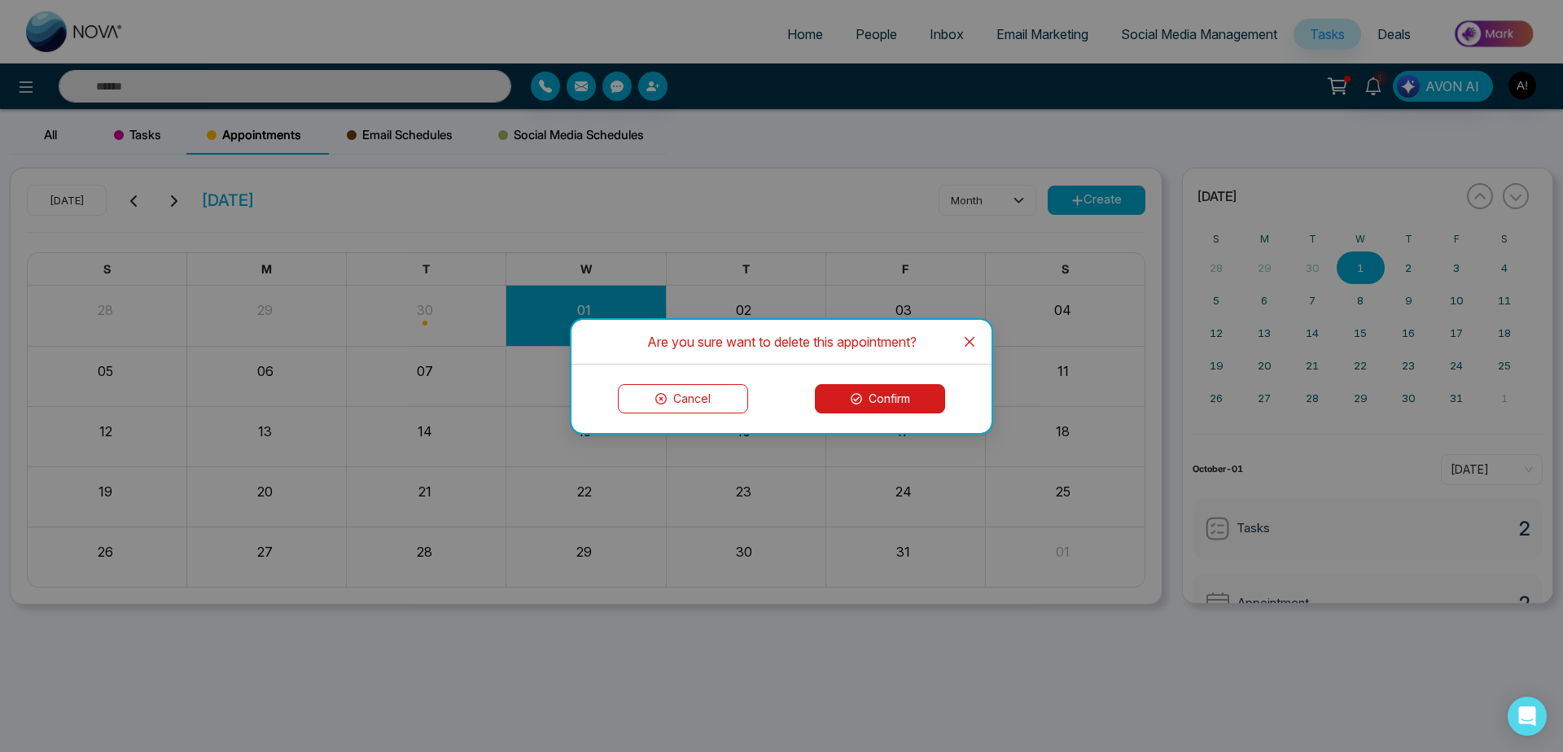
click at [919, 410] on button "Confirm" at bounding box center [880, 398] width 130 height 29
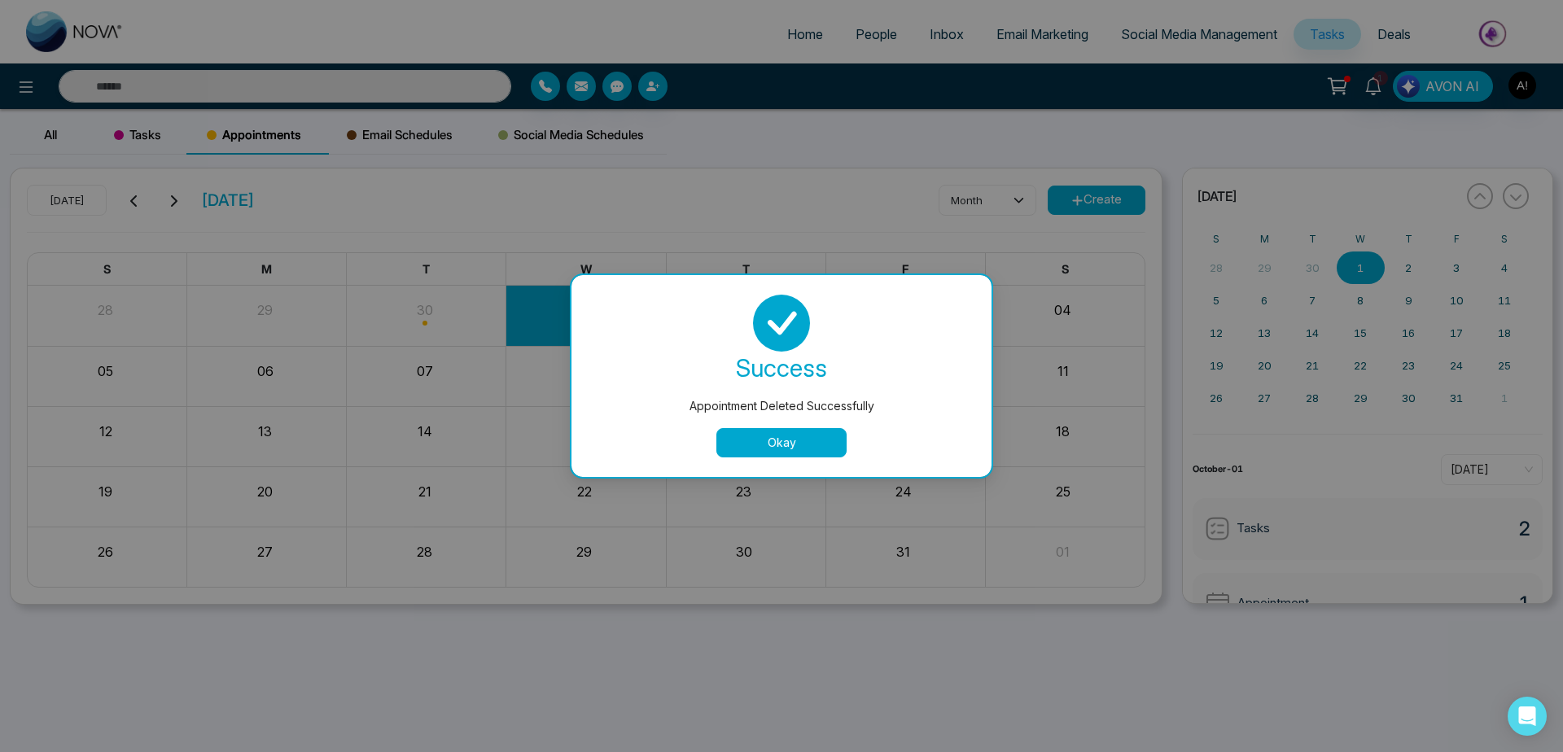
click at [794, 444] on button "Okay" at bounding box center [782, 442] width 130 height 29
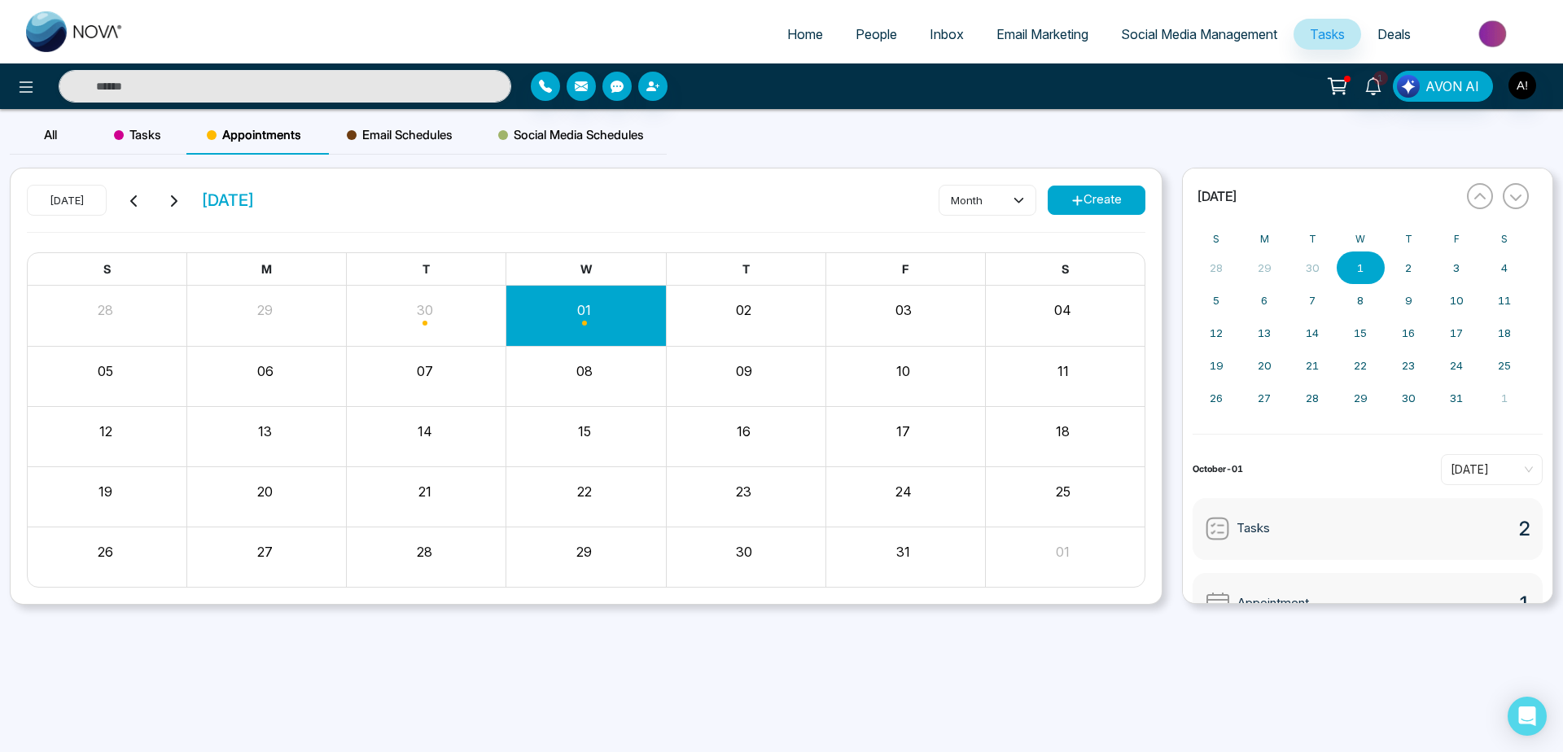
click at [795, 38] on span "Home" at bounding box center [805, 34] width 36 height 16
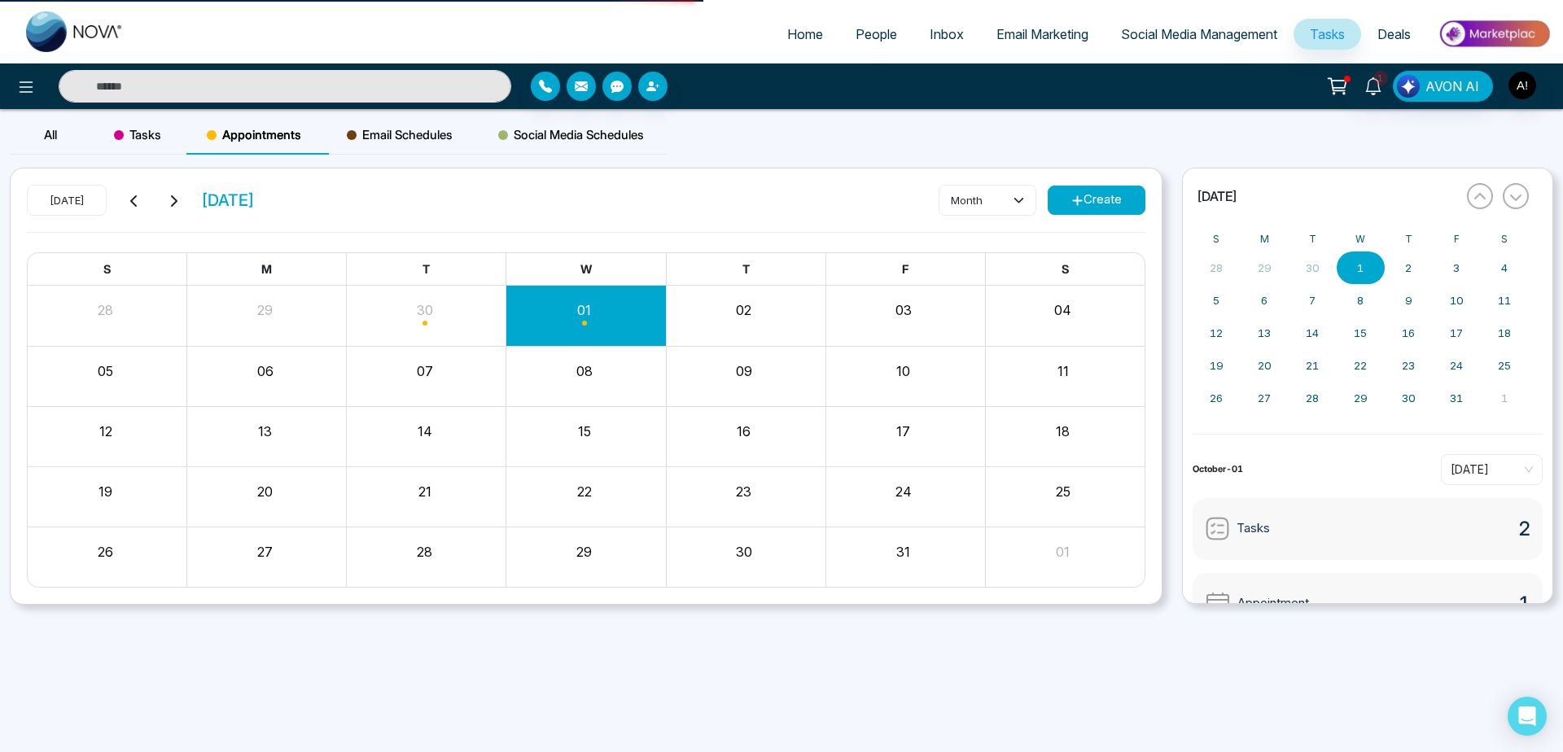
select select "*"
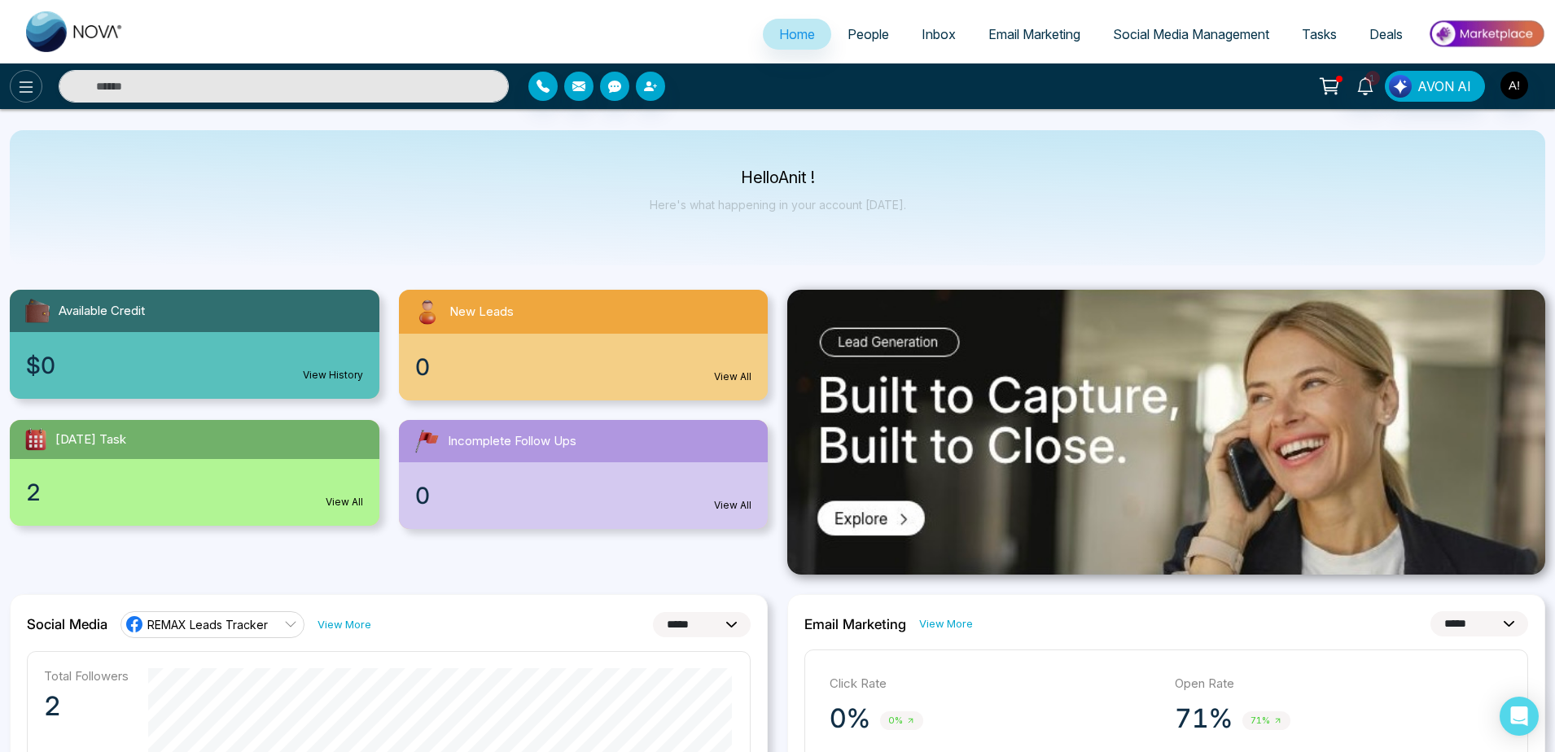
click at [28, 100] on button at bounding box center [26, 86] width 33 height 33
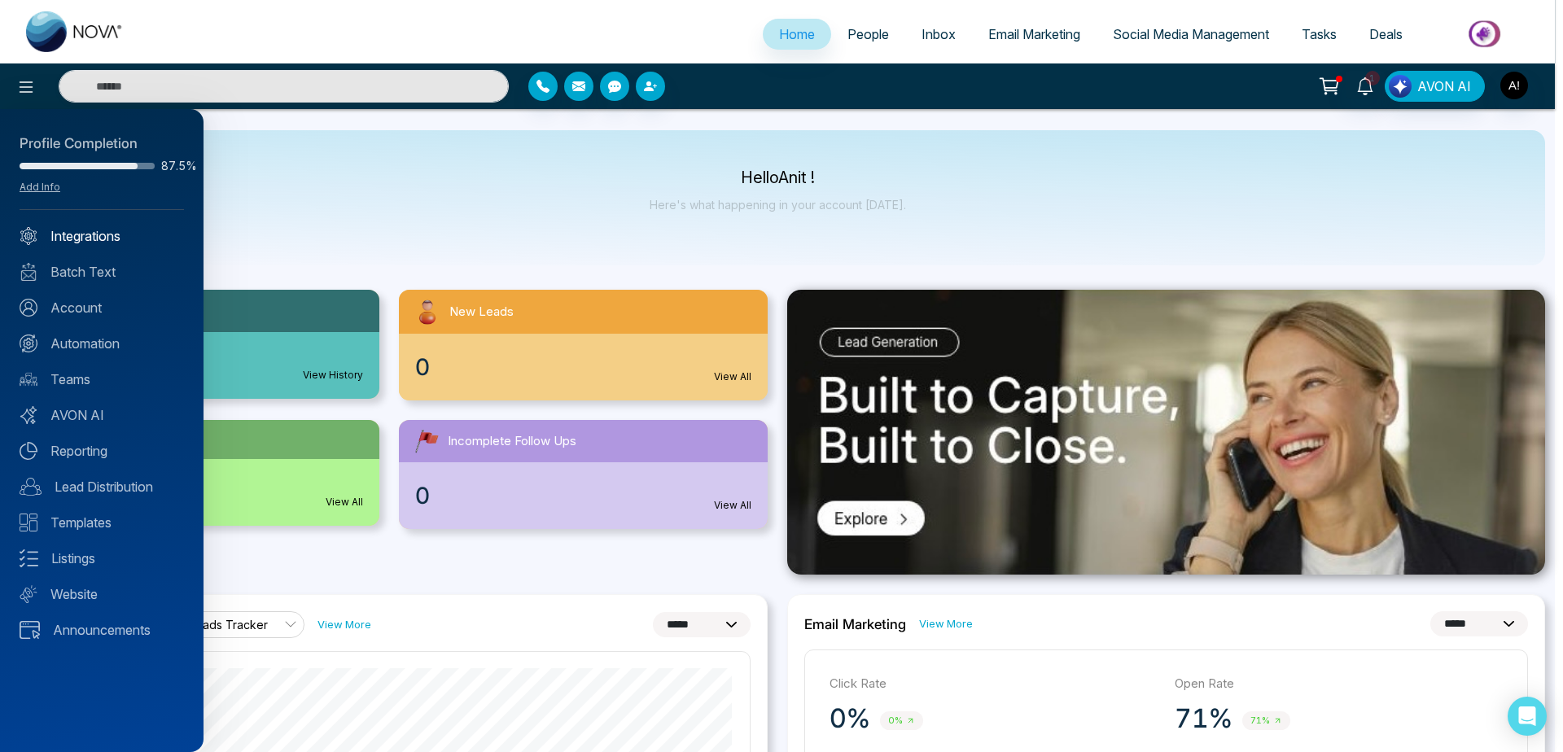
click at [107, 233] on link "Integrations" at bounding box center [102, 236] width 164 height 20
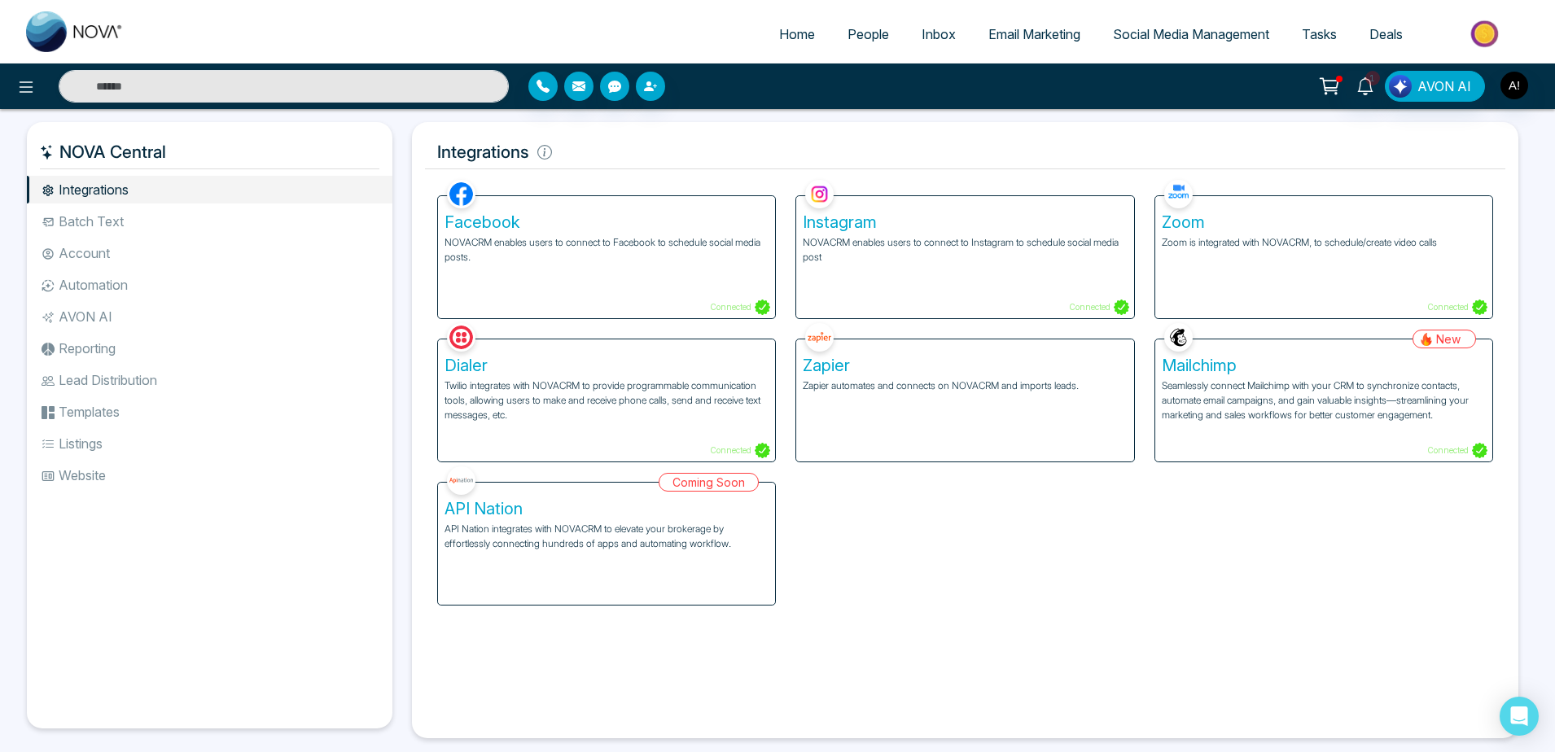
click at [1124, 525] on div "Facebook NOVACRM enables users to connect to Facebook to schedule social media …" at bounding box center [965, 391] width 1076 height 430
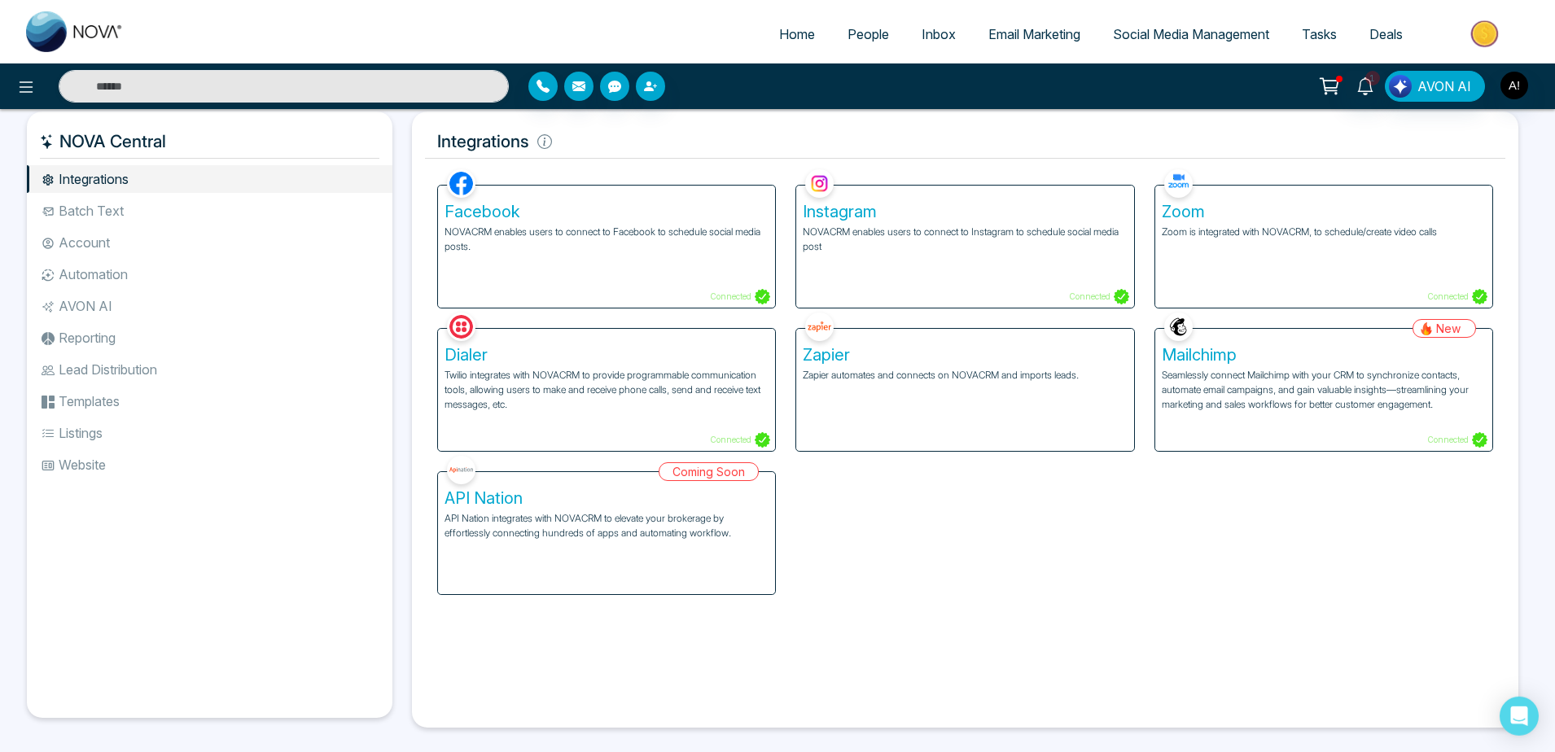
scroll to position [10, 0]
click at [147, 204] on li "Batch Text" at bounding box center [210, 212] width 366 height 28
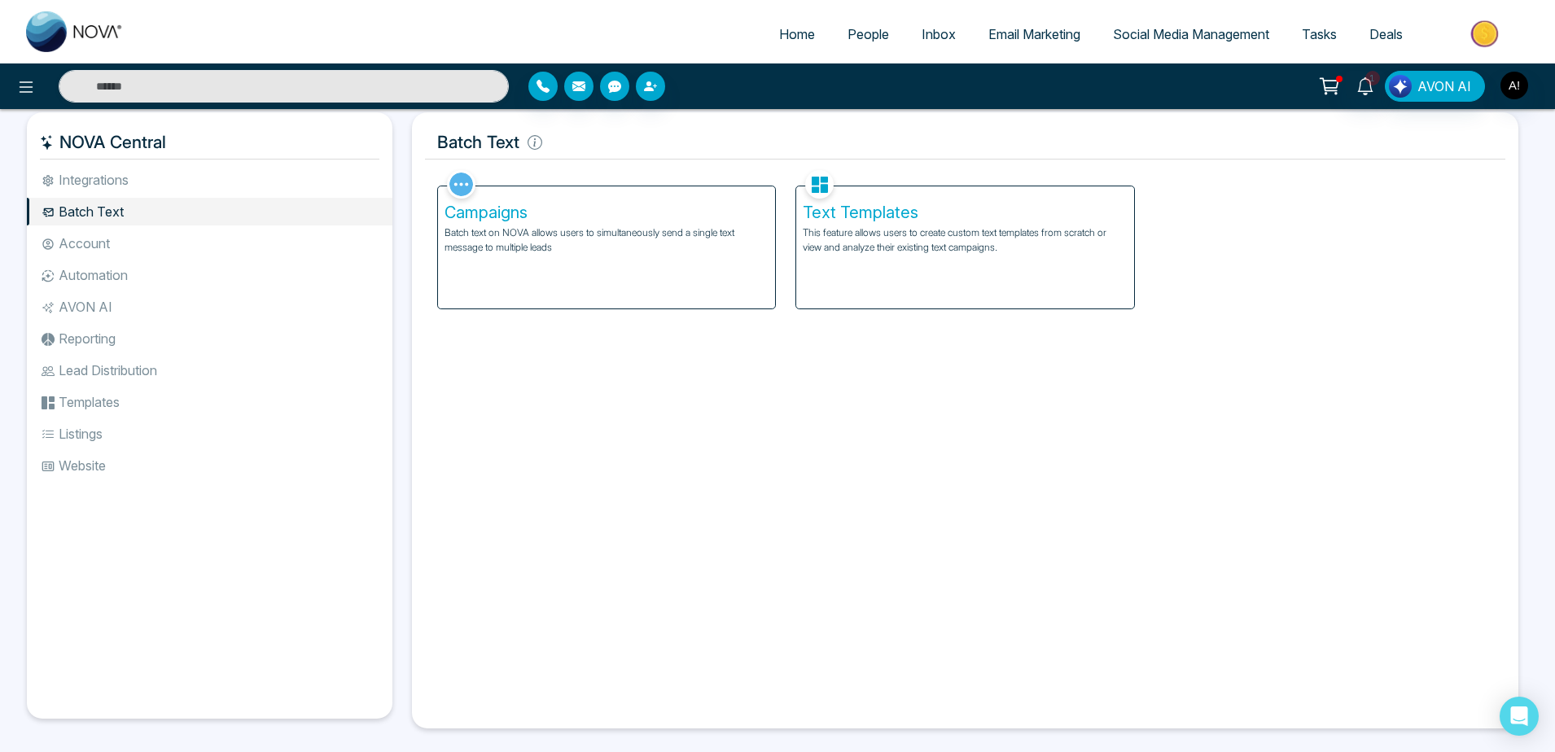
click at [771, 255] on div "Campaigns Batch text on NOVA allows users to simultaneously send a single text …" at bounding box center [606, 247] width 337 height 122
click at [712, 255] on p "Batch text on NOVA allows users to simultaneously send a single text message to…" at bounding box center [607, 240] width 324 height 29
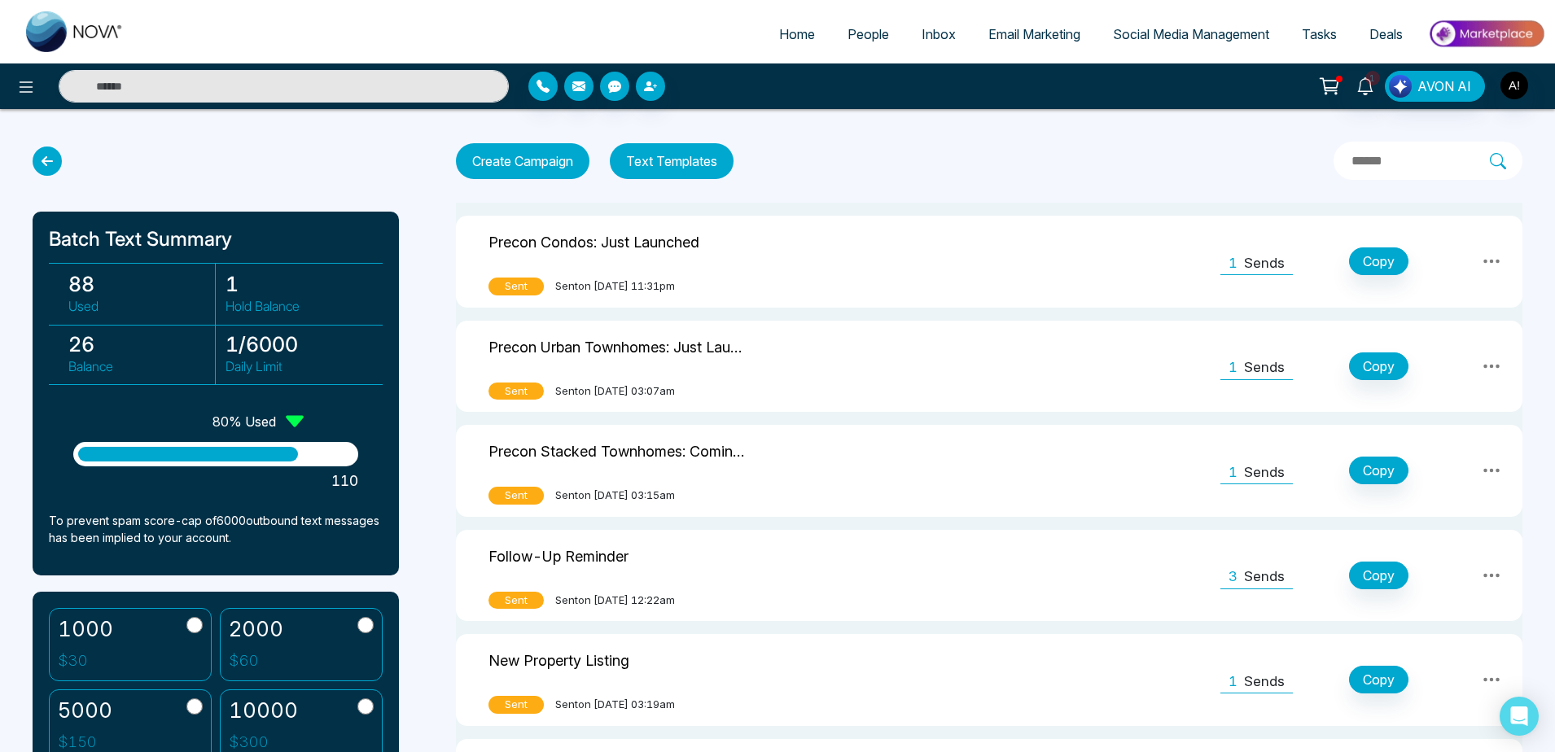
click at [700, 150] on button "Text Templates" at bounding box center [672, 161] width 124 height 36
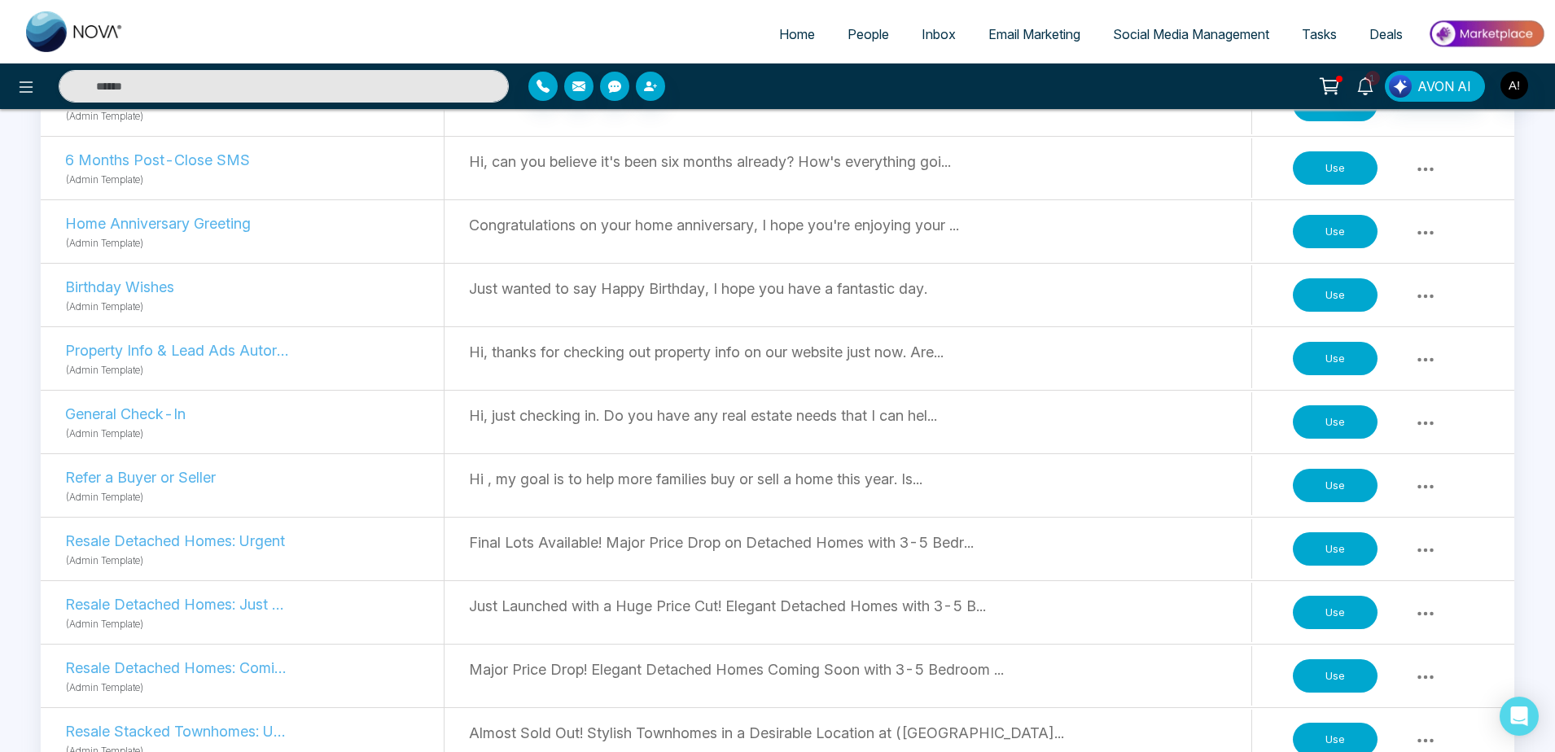
scroll to position [977, 0]
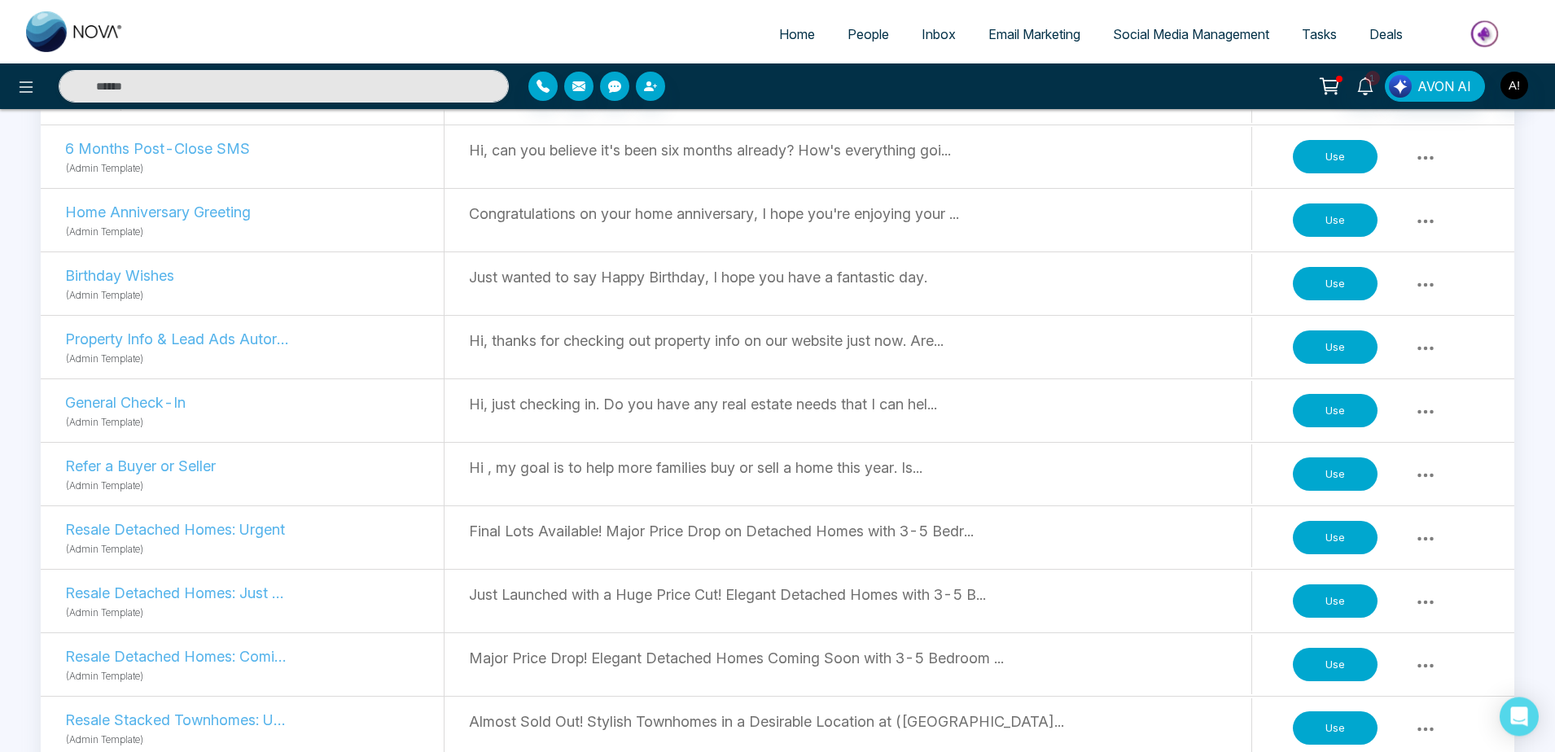
click at [1349, 411] on button "Use" at bounding box center [1335, 411] width 85 height 34
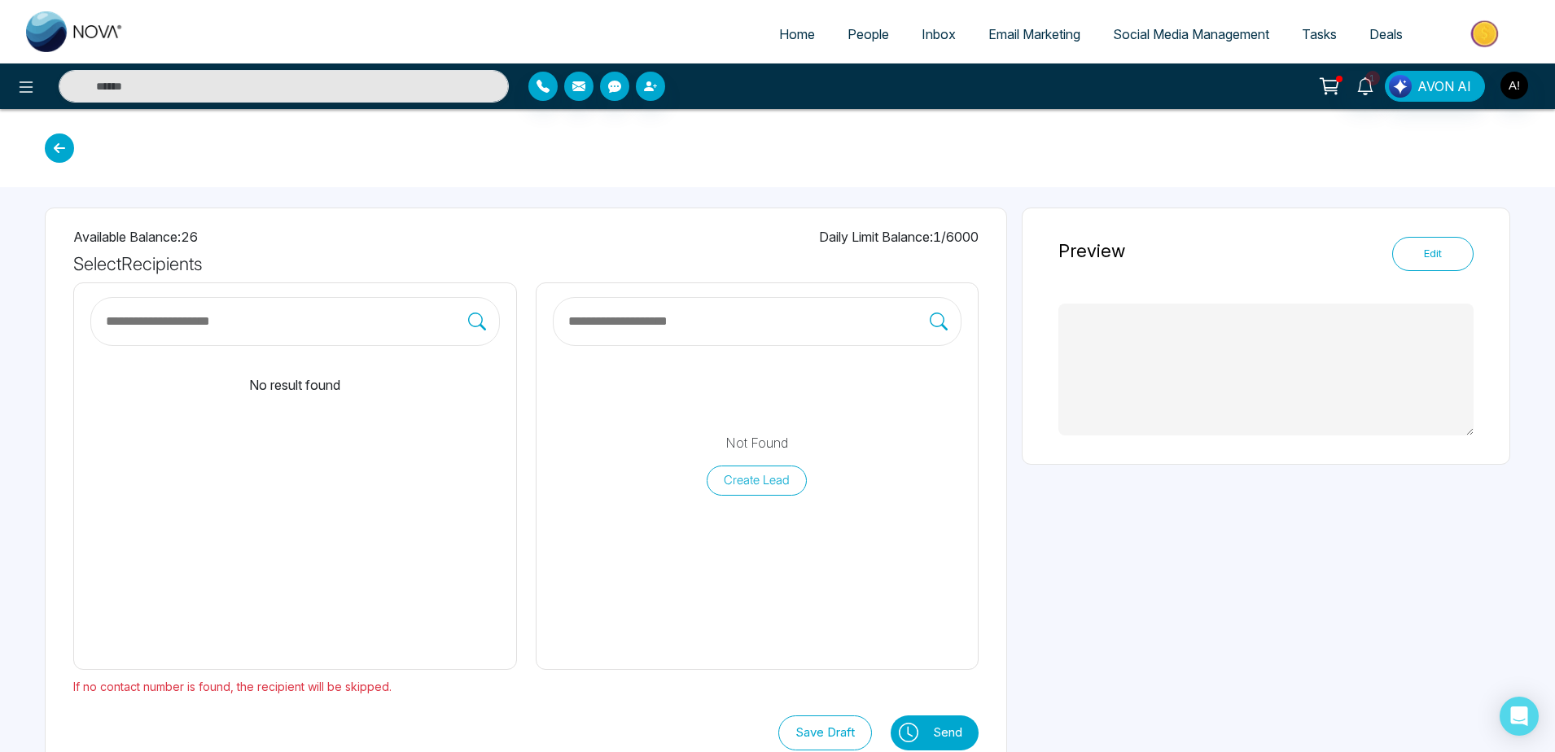
type textarea "**********"
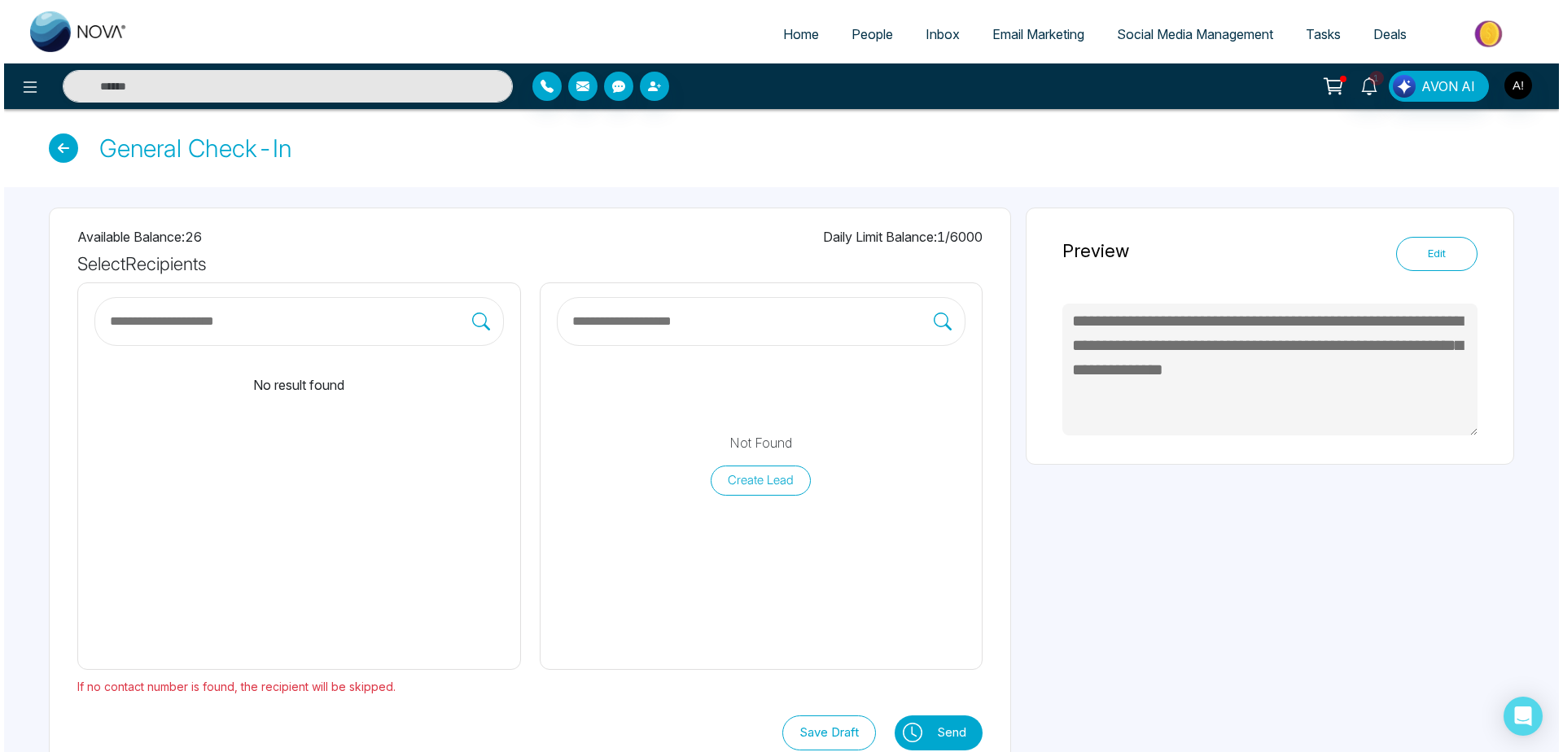
scroll to position [38, 0]
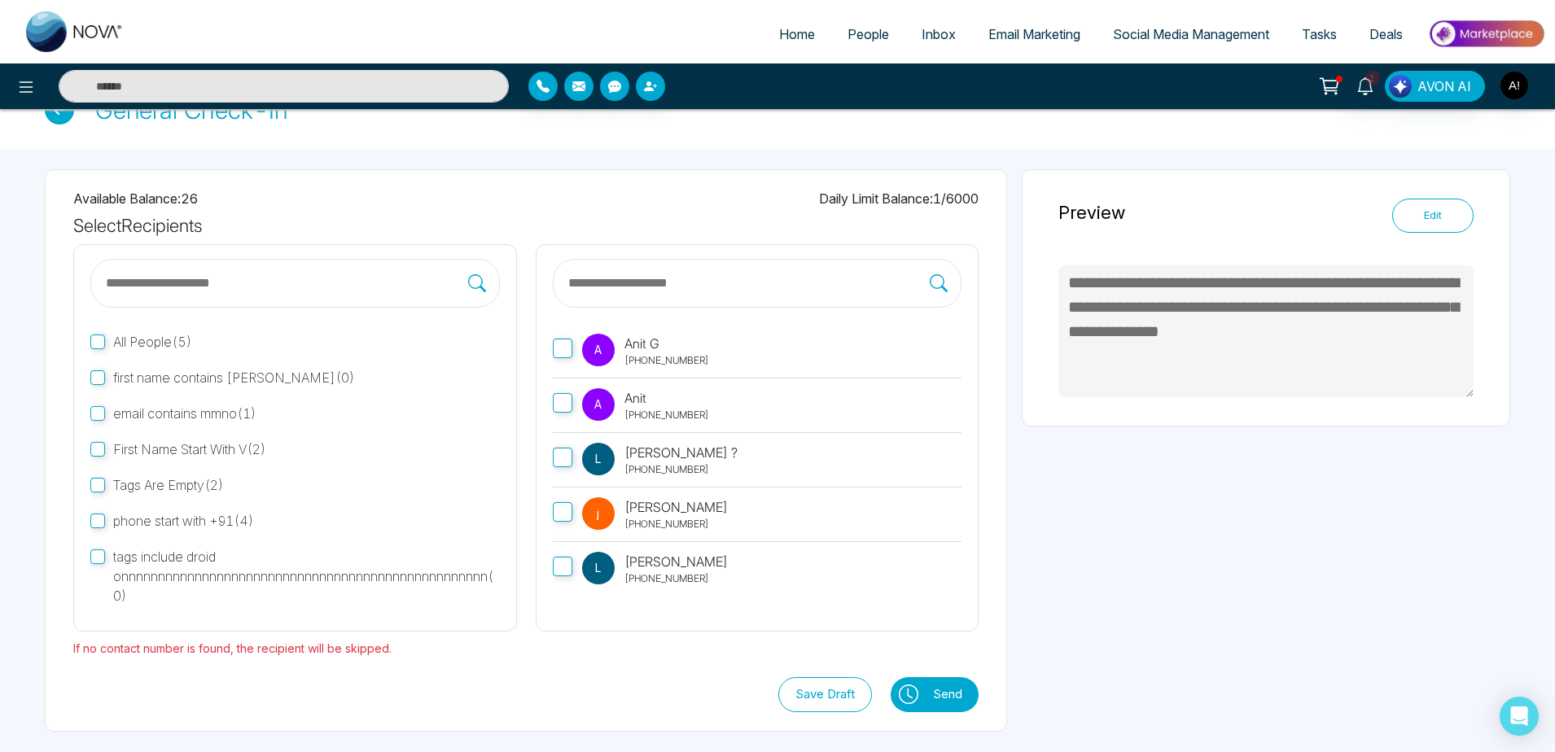
click at [853, 264] on label at bounding box center [758, 283] width 410 height 49
click at [853, 273] on input "text" at bounding box center [749, 283] width 364 height 21
click at [605, 331] on label "A Anit G [PHONE_NUMBER]" at bounding box center [758, 351] width 410 height 55
click at [944, 685] on button "Send" at bounding box center [952, 694] width 54 height 35
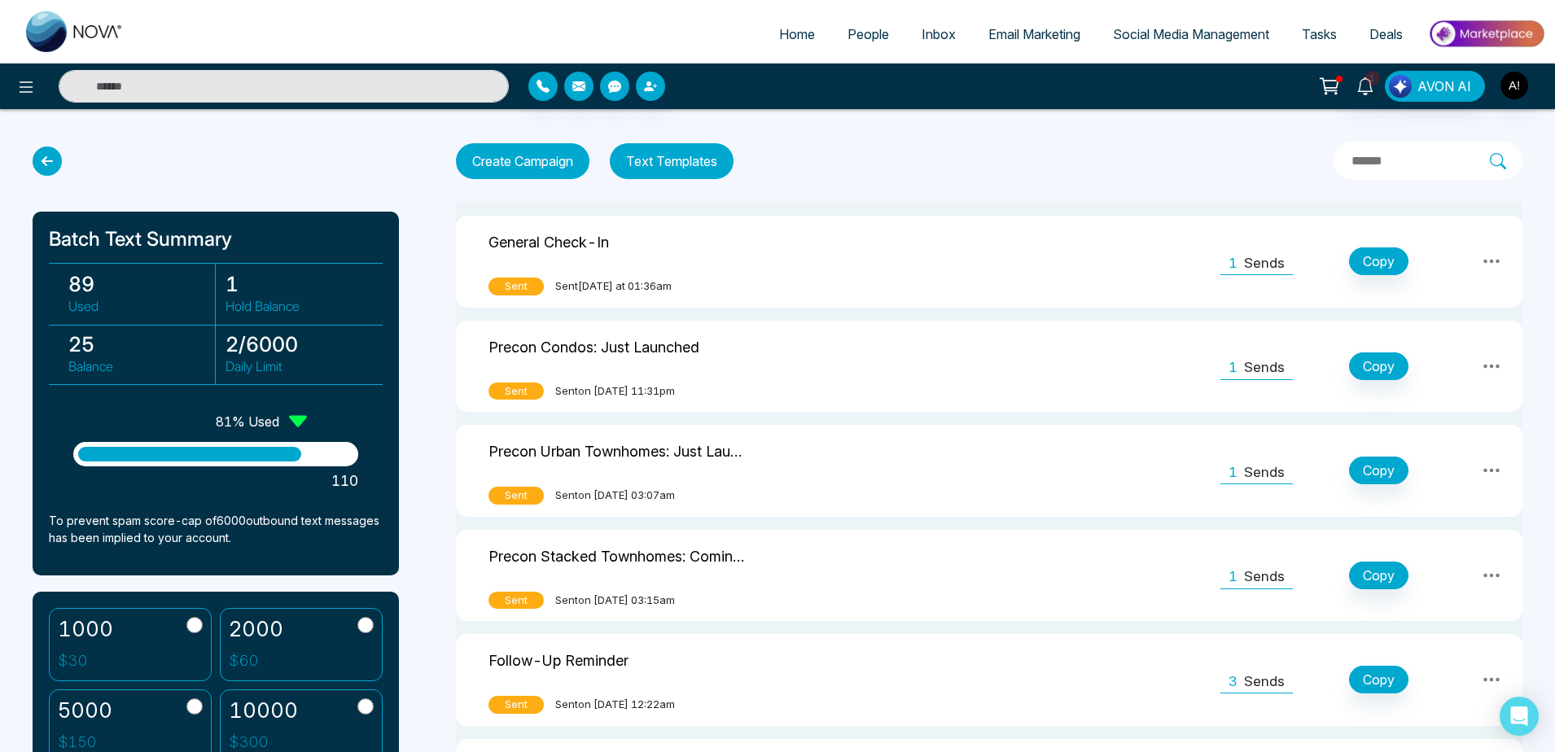
click at [817, 720] on td "Follow-Up Reminder Sent Sent on [DATE] 12:22am" at bounding box center [666, 680] width 420 height 92
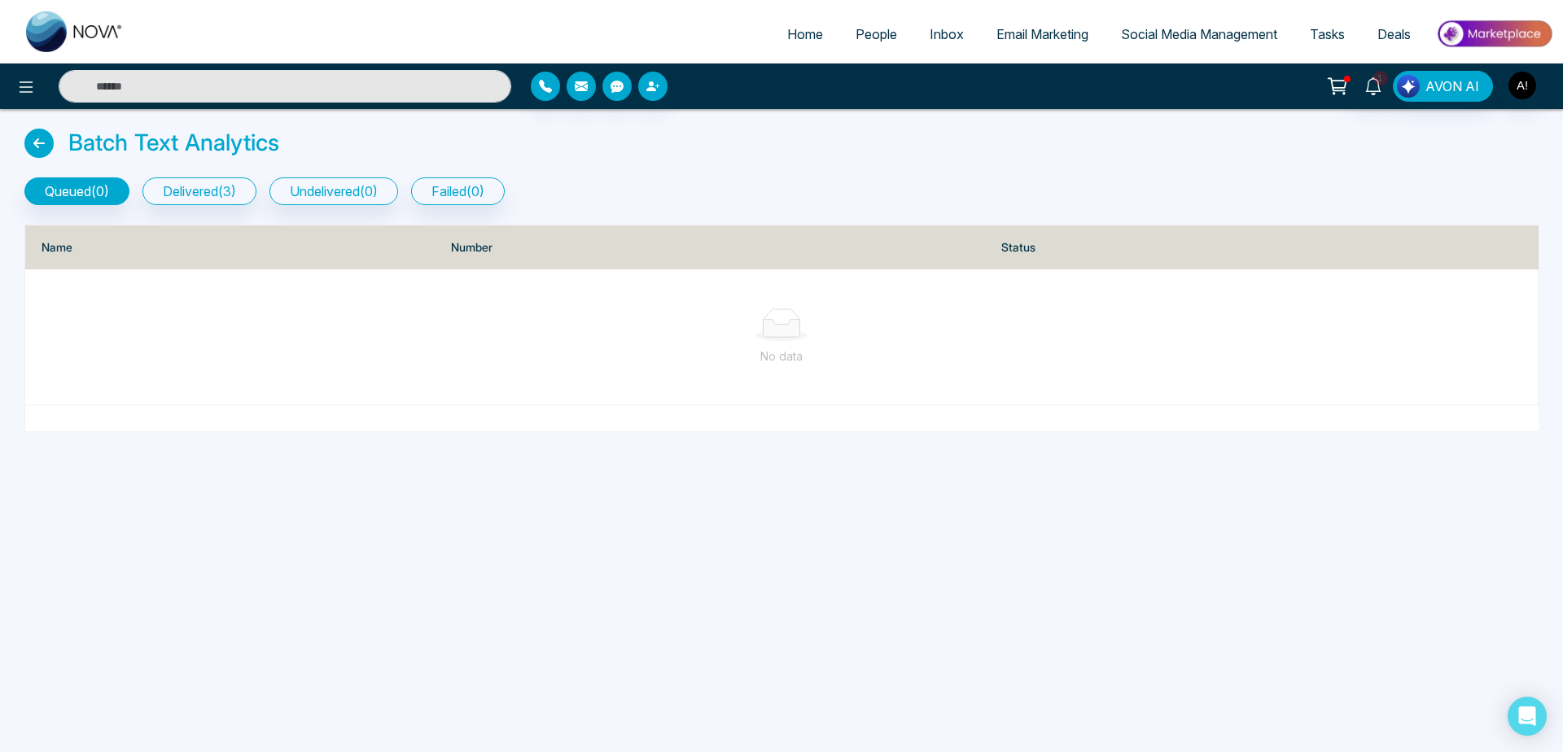
click at [867, 35] on span "People" at bounding box center [877, 34] width 42 height 16
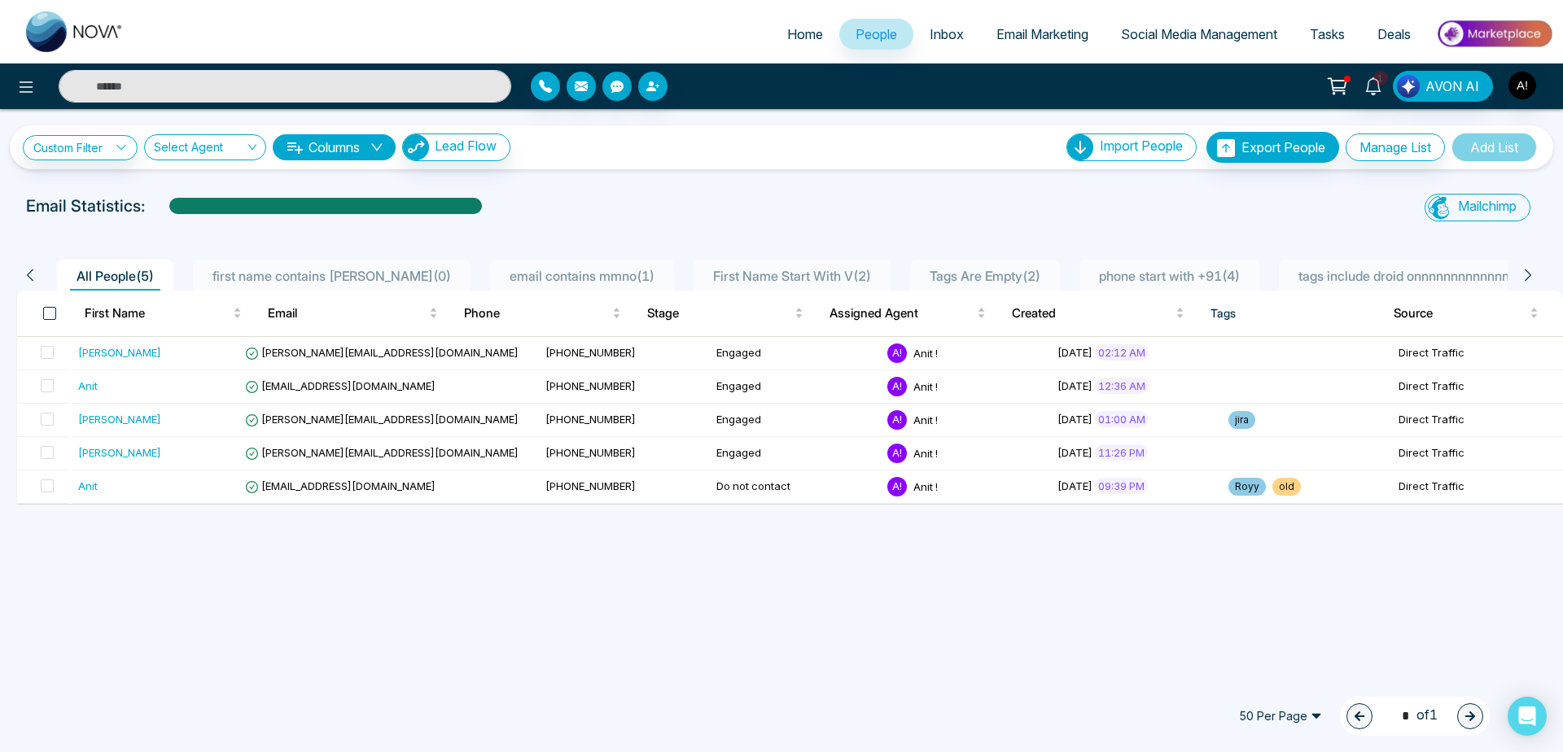
click at [55, 318] on span at bounding box center [49, 313] width 13 height 13
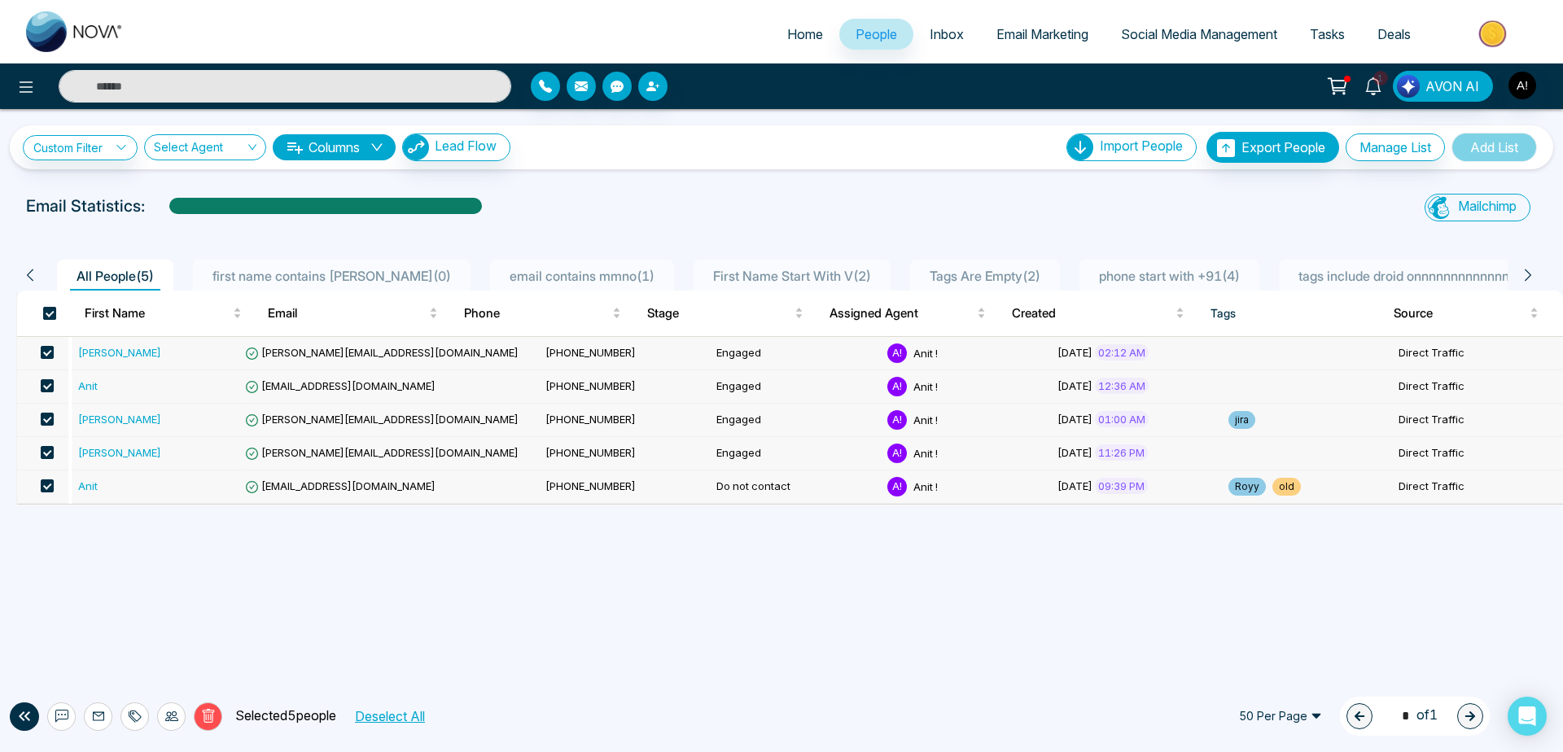
click at [55, 318] on span at bounding box center [49, 313] width 13 height 13
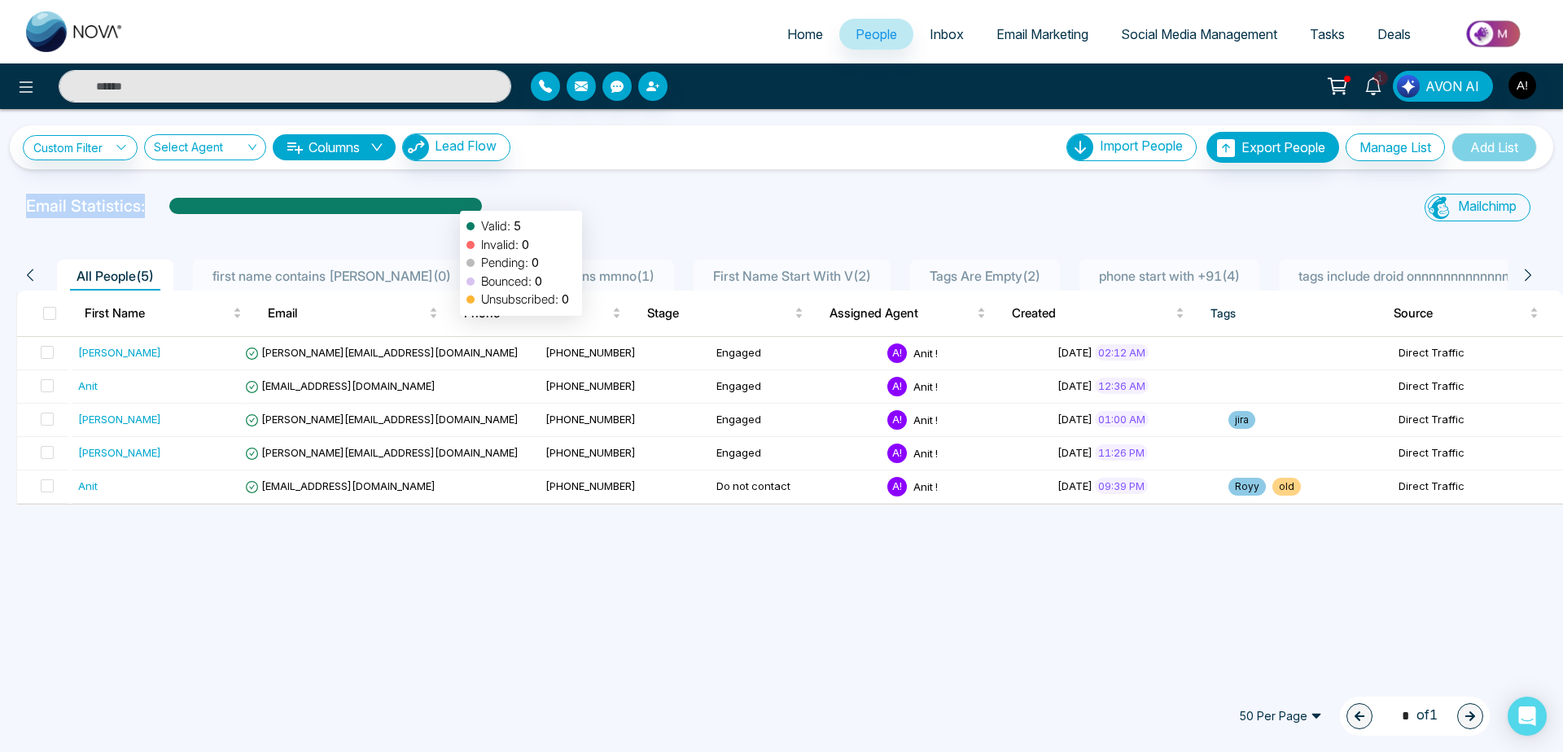
drag, startPoint x: 1, startPoint y: 196, endPoint x: 519, endPoint y: 202, distance: 517.9
click at [519, 202] on div "Email Statistics: Valid: 5 Invalid: 0 Pending: 0 Bounced: 0 Unsubscribed: 0 Mai…" at bounding box center [781, 210] width 1563 height 33
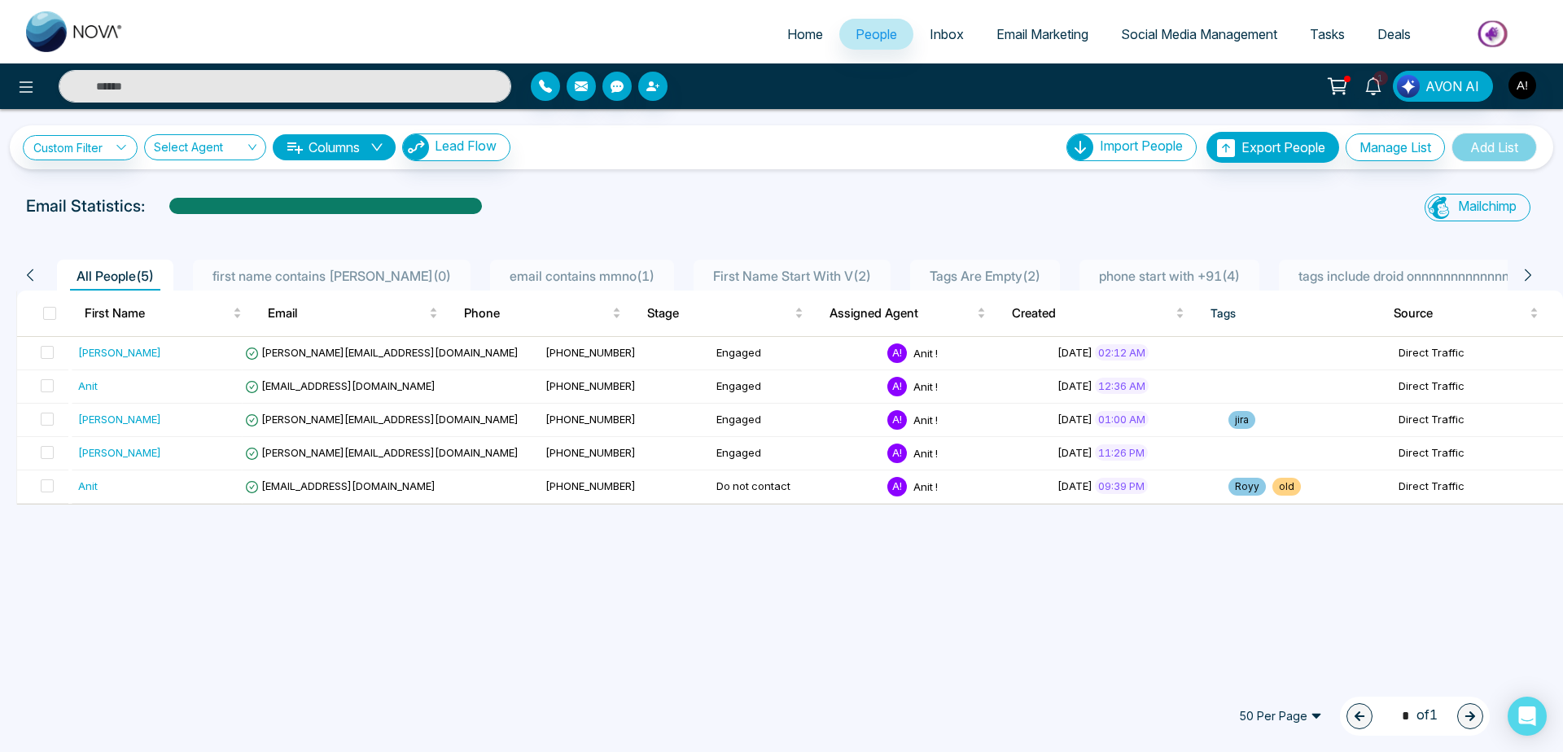
click at [519, 202] on div "Email Statistics:" at bounding box center [526, 206] width 1001 height 24
drag, startPoint x: 35, startPoint y: 213, endPoint x: 15, endPoint y: 201, distance: 23.3
click at [15, 201] on div "Email Statistics: Mailchimp Sync All Lead Sync Lead Report" at bounding box center [781, 210] width 1563 height 33
drag, startPoint x: 15, startPoint y: 201, endPoint x: 196, endPoint y: 211, distance: 181.8
click at [196, 211] on div "Email Statistics: Mailchimp Sync All Lead Sync Lead Report" at bounding box center [781, 210] width 1563 height 33
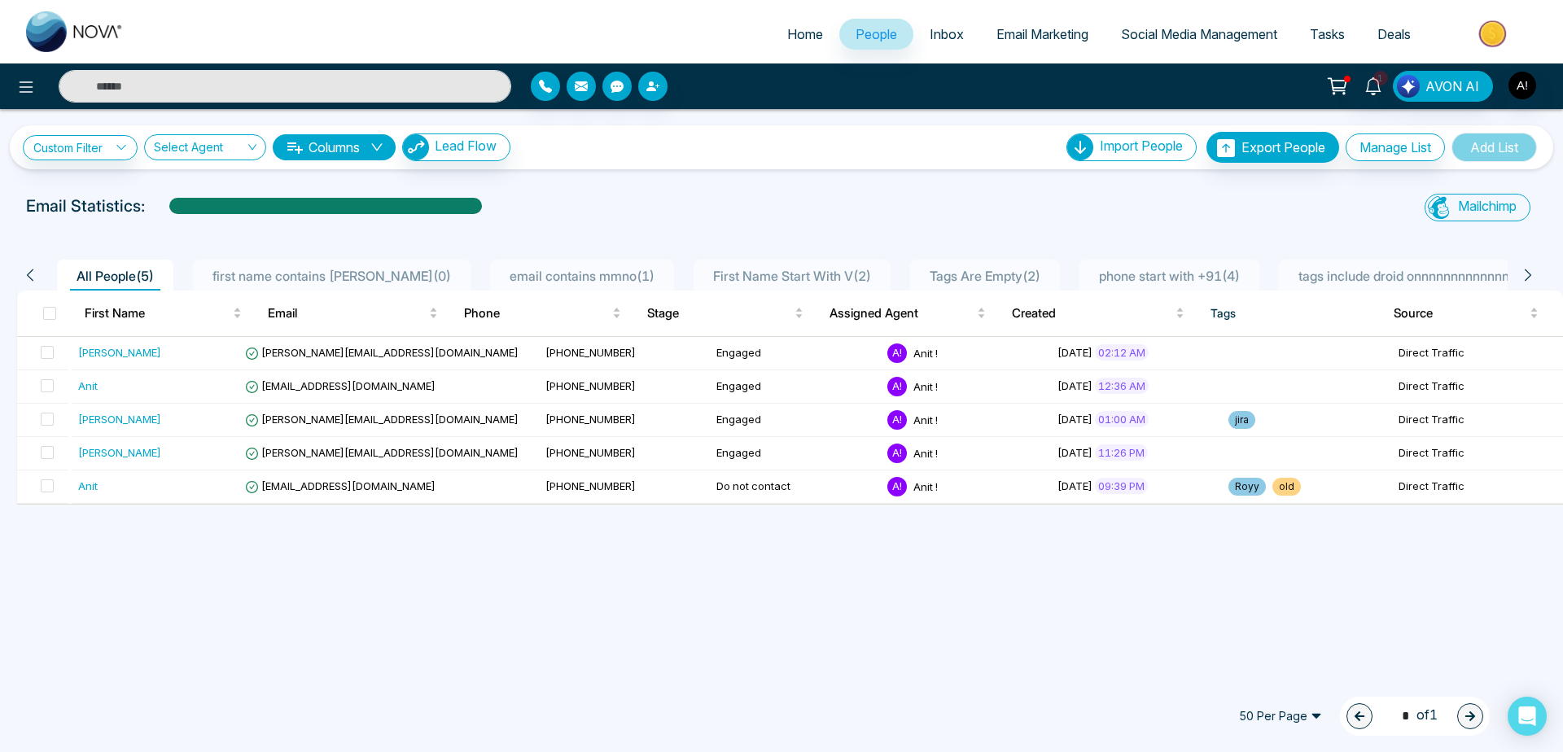
click at [558, 194] on div "Email Statistics:" at bounding box center [526, 206] width 1001 height 24
click at [89, 147] on link "Custom Filter" at bounding box center [80, 147] width 115 height 25
click at [113, 186] on input "search" at bounding box center [113, 185] width 132 height 24
click at [565, 128] on div "Custom Filter Choose a filter Cancel Apply Select Agent Columns Lead Flow Impor…" at bounding box center [782, 147] width 1544 height 44
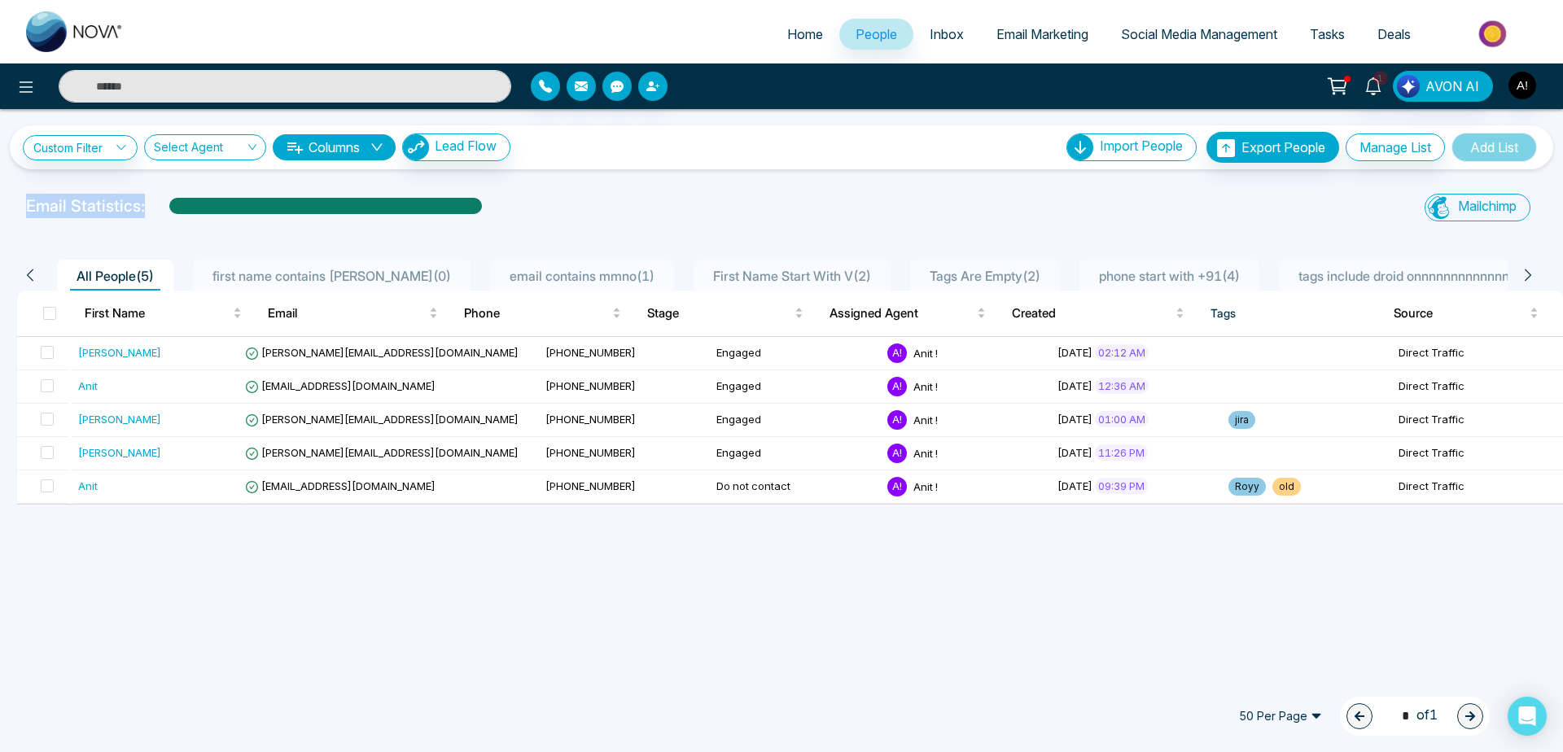
drag, startPoint x: 24, startPoint y: 199, endPoint x: 613, endPoint y: 198, distance: 589.5
click at [613, 198] on div "Email Statistics:" at bounding box center [526, 210] width 1020 height 33
click at [613, 198] on div "Email Statistics:" at bounding box center [526, 206] width 1001 height 24
drag, startPoint x: 33, startPoint y: 209, endPoint x: 264, endPoint y: 218, distance: 231.4
click at [264, 218] on div "Email Statistics:" at bounding box center [526, 210] width 1020 height 33
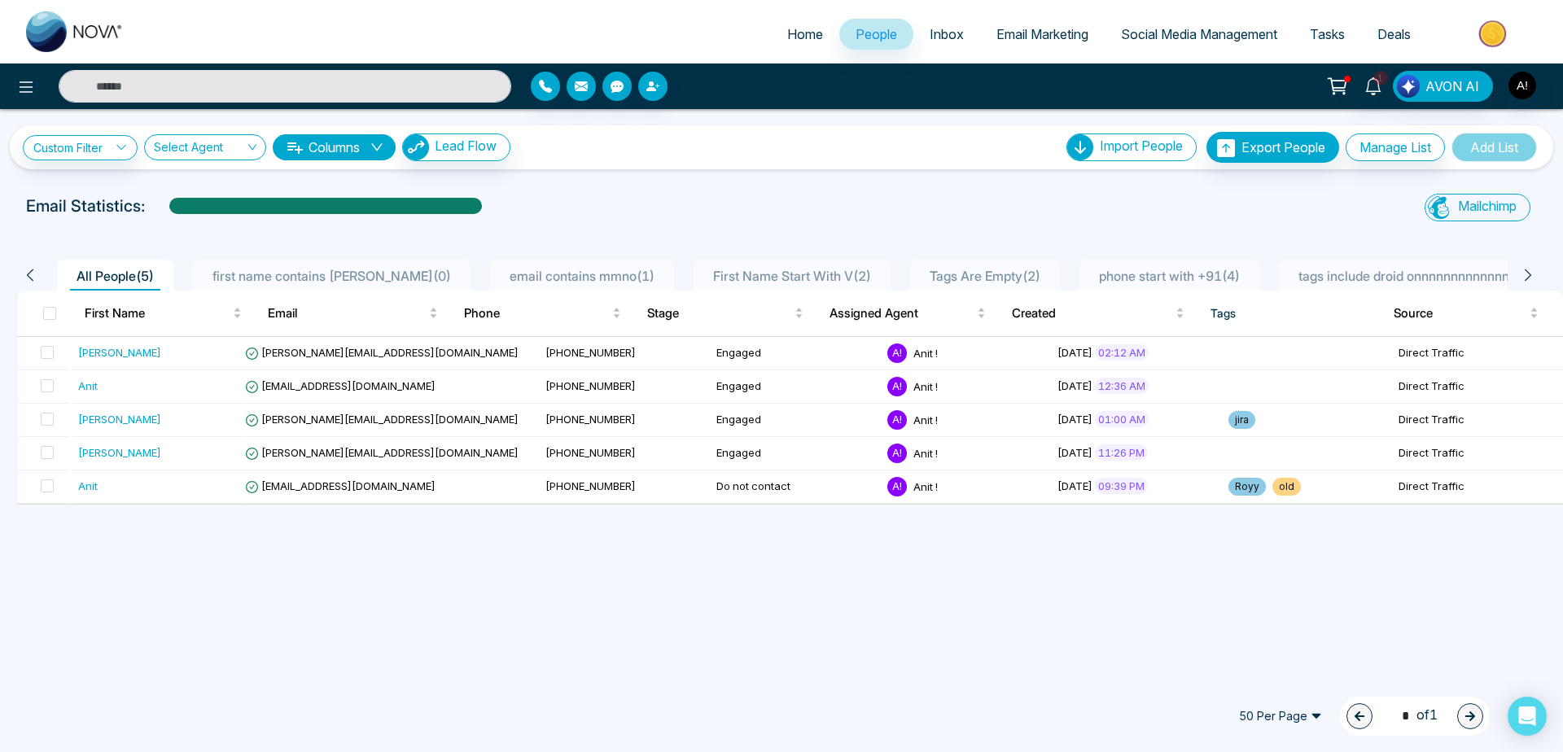
click at [264, 218] on div "Email Statistics:" at bounding box center [526, 210] width 1020 height 33
drag, startPoint x: 0, startPoint y: 203, endPoint x: 622, endPoint y: 185, distance: 622.3
click at [622, 185] on div "Custom Filter Choose a filter Cancel Apply Select Agent Columns Lead Flow Impor…" at bounding box center [781, 391] width 1563 height 565
click at [48, 323] on th at bounding box center [44, 314] width 55 height 46
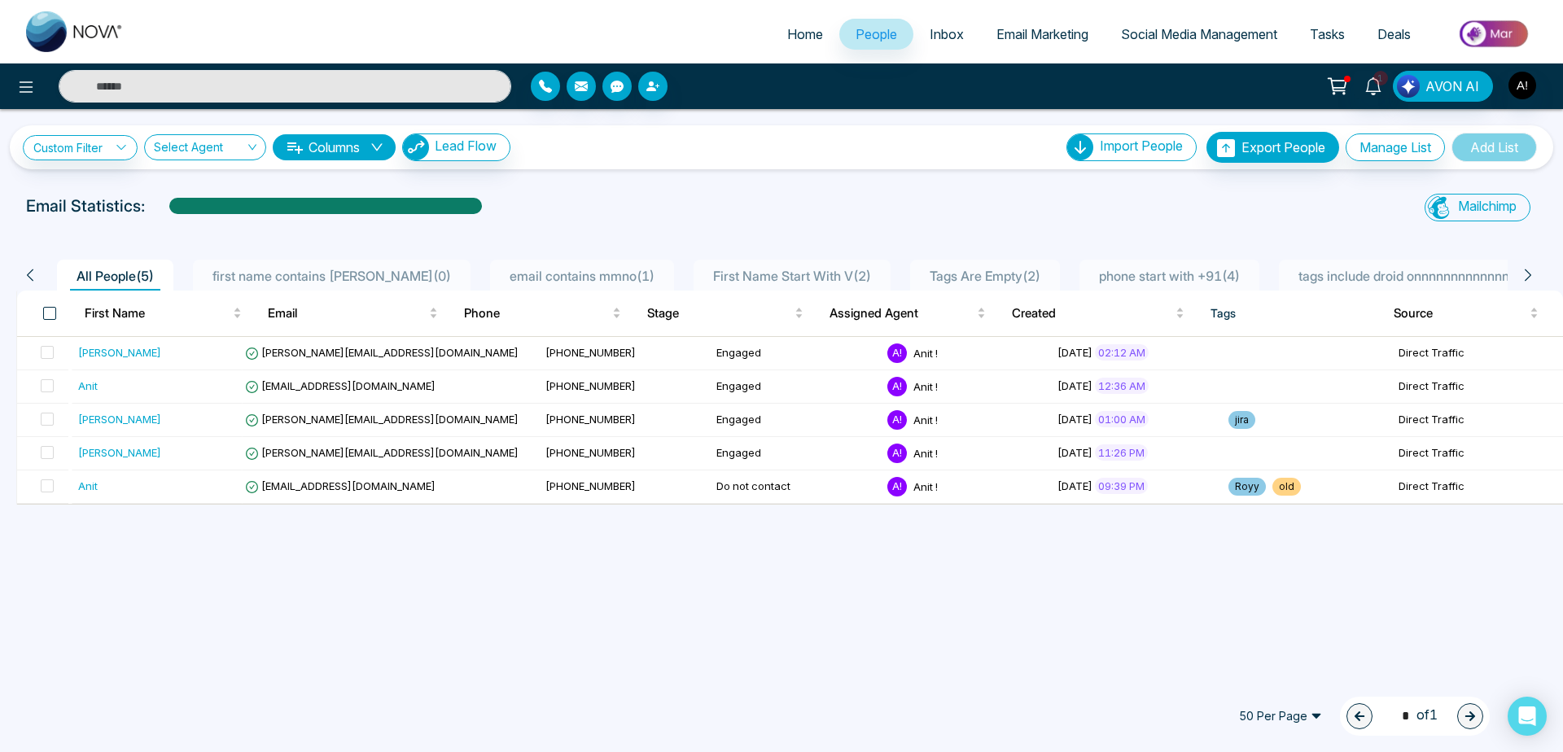
click at [51, 318] on span at bounding box center [49, 313] width 13 height 13
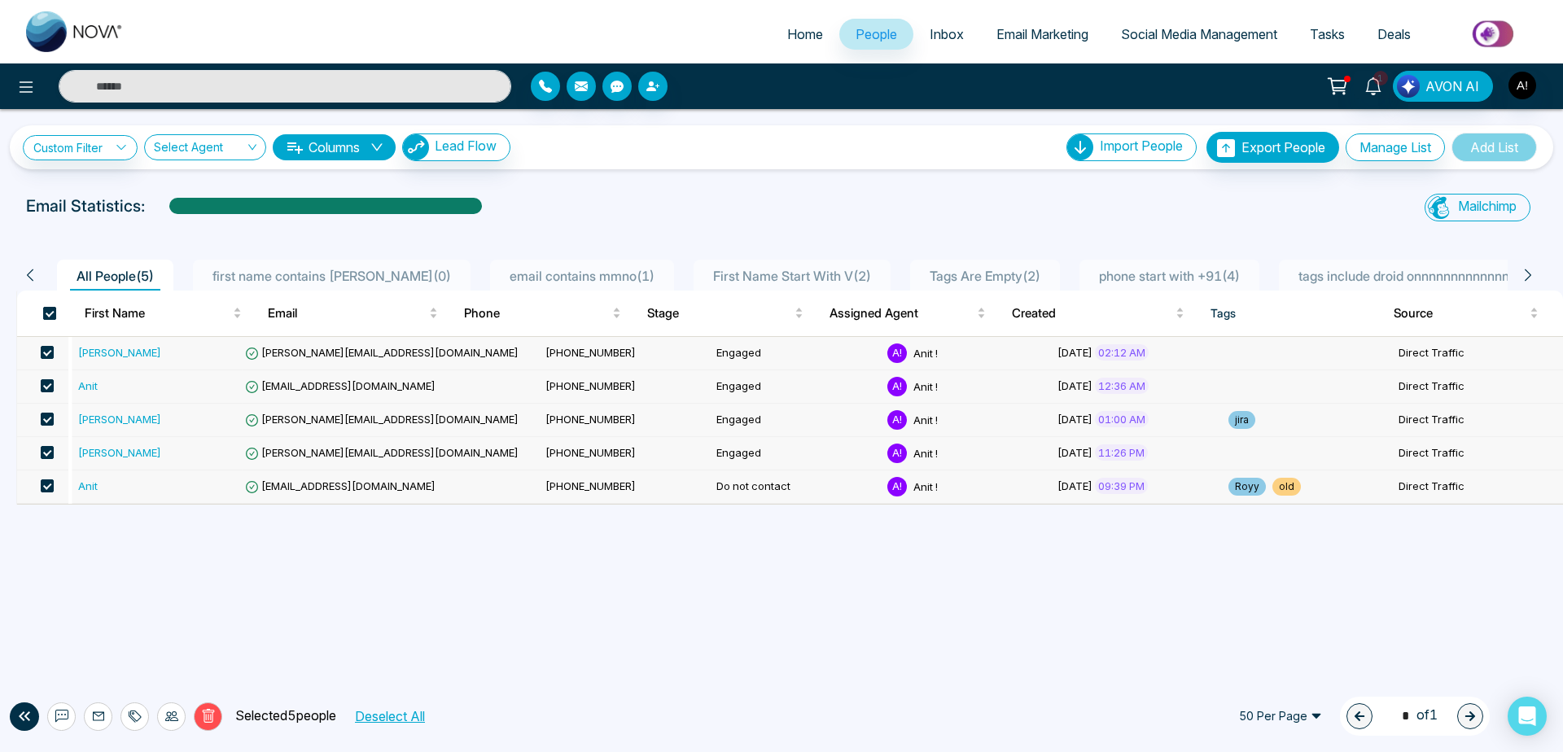
click at [54, 314] on span at bounding box center [49, 313] width 13 height 13
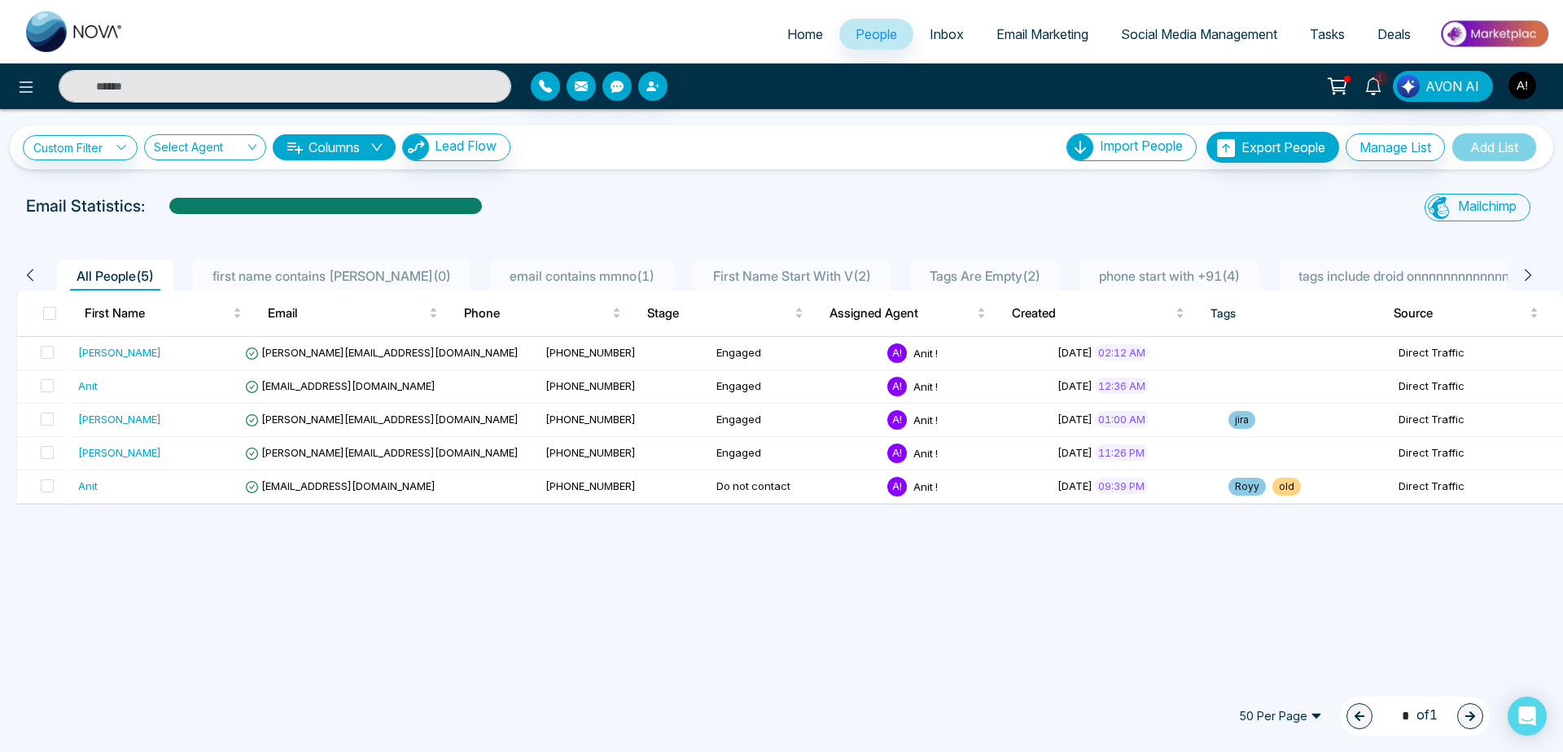
click at [1277, 730] on div "50 Per Page 1 * of 1" at bounding box center [1359, 716] width 262 height 39
click at [1303, 716] on span "50 Per Page" at bounding box center [1281, 716] width 106 height 26
click at [1298, 689] on div "100 Per Page" at bounding box center [1281, 684] width 86 height 18
click at [1294, 710] on span "100 Per Page" at bounding box center [1281, 716] width 106 height 26
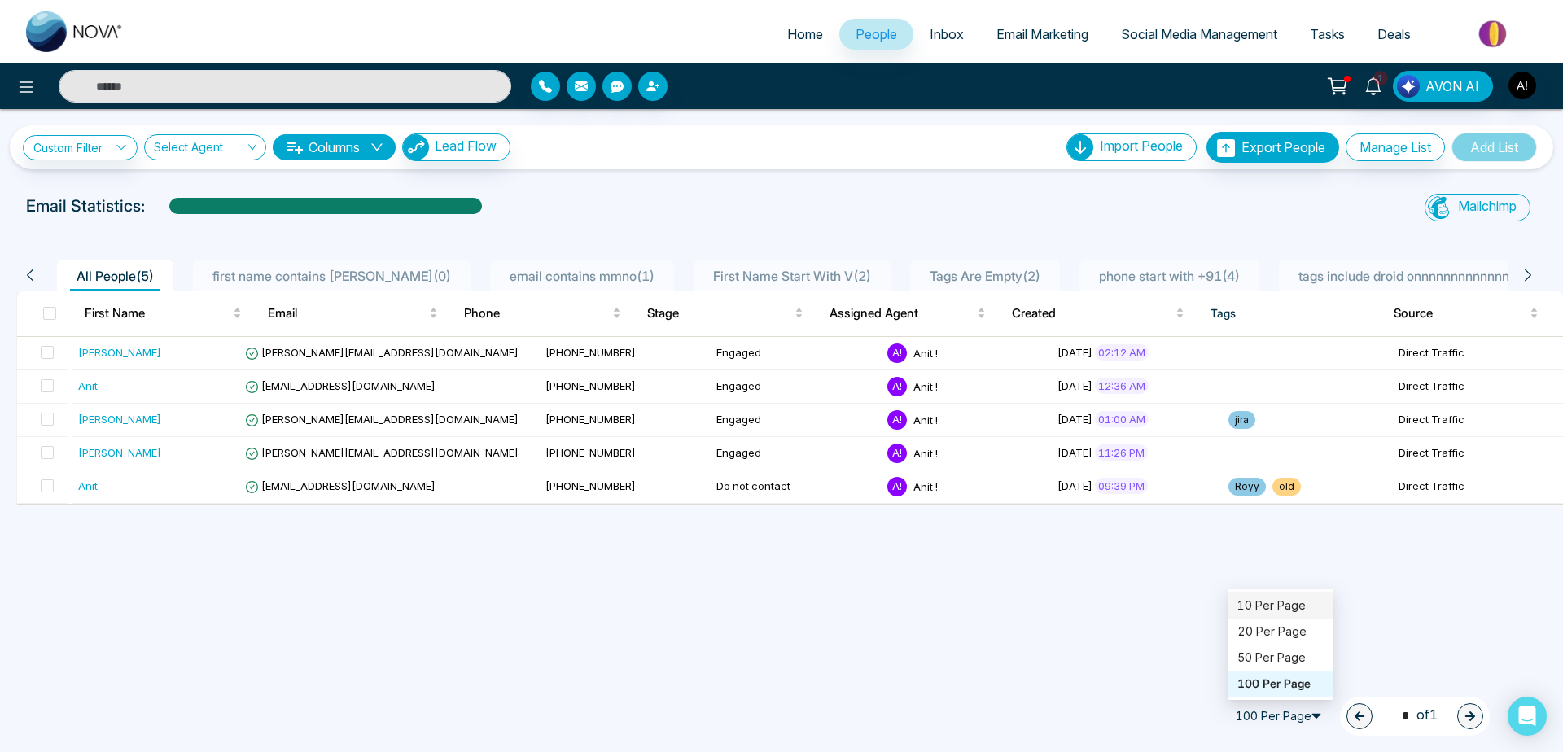
click at [1260, 599] on div "10 Per Page" at bounding box center [1281, 606] width 86 height 18
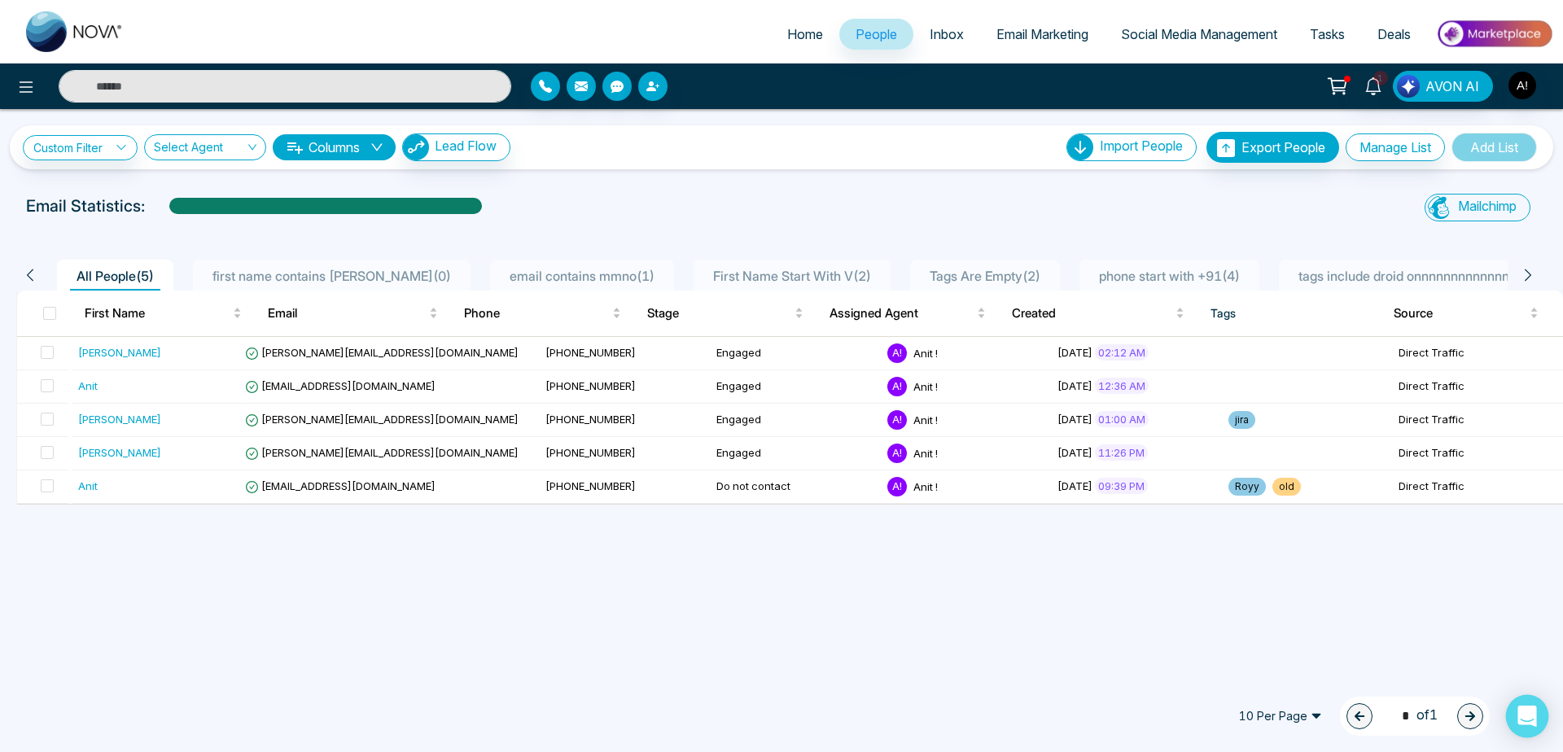
click at [1533, 719] on icon "Open Intercom Messenger" at bounding box center [1527, 716] width 19 height 21
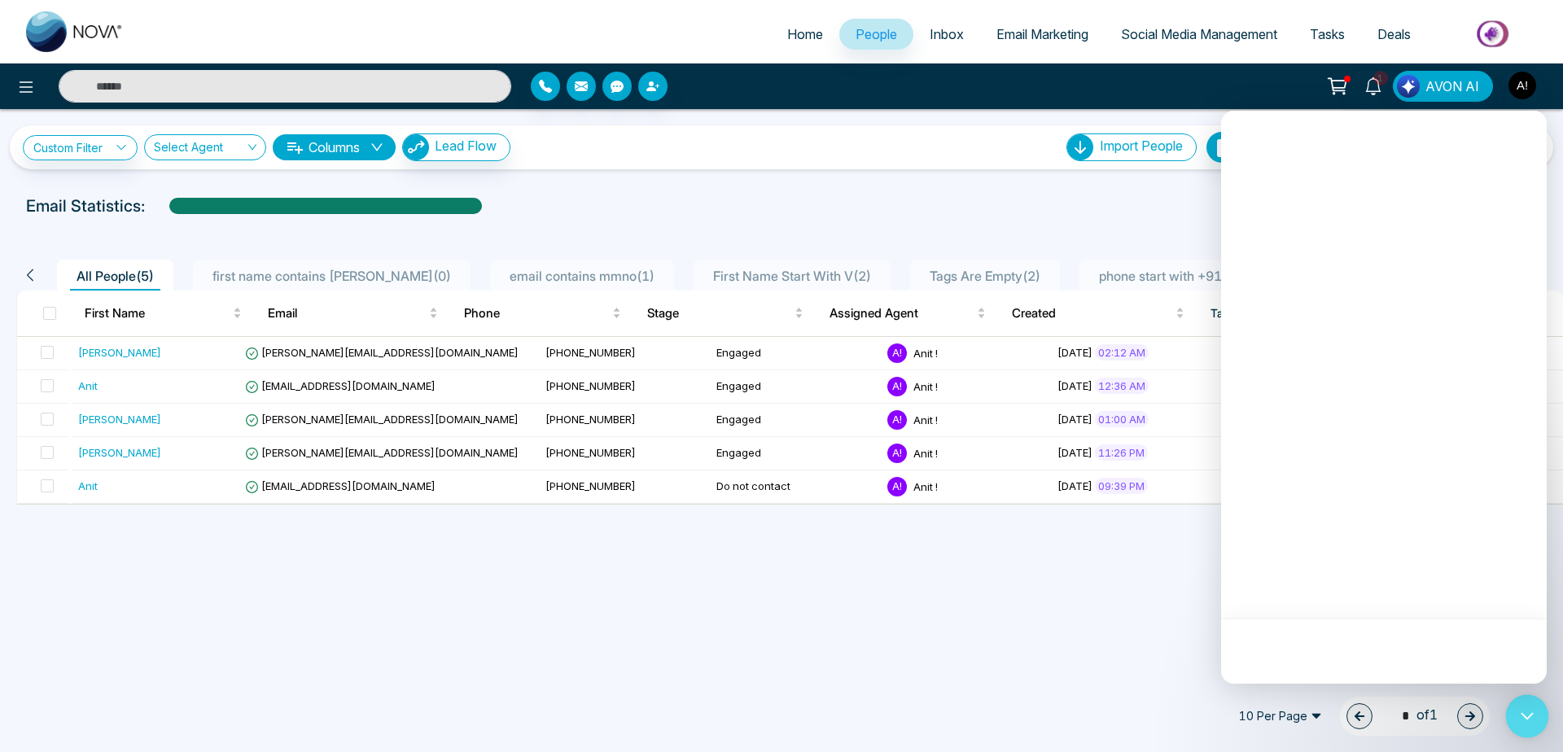
click at [1524, 726] on icon "Open Intercom Messenger" at bounding box center [1527, 716] width 21 height 21
click at [1530, 718] on icon "Open Intercom Messenger" at bounding box center [1527, 716] width 21 height 21
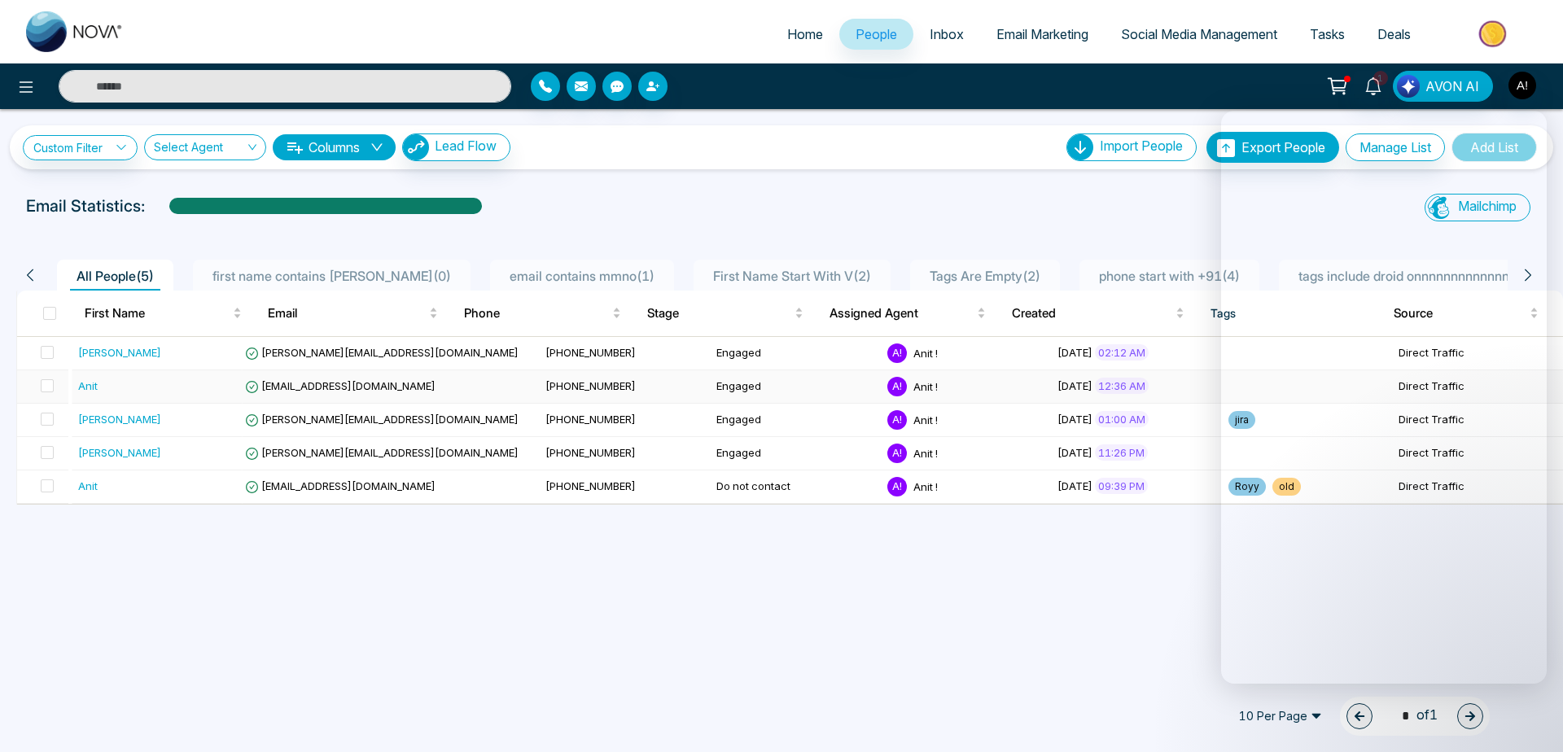
click at [1149, 382] on span "12:36 AM" at bounding box center [1122, 386] width 54 height 16
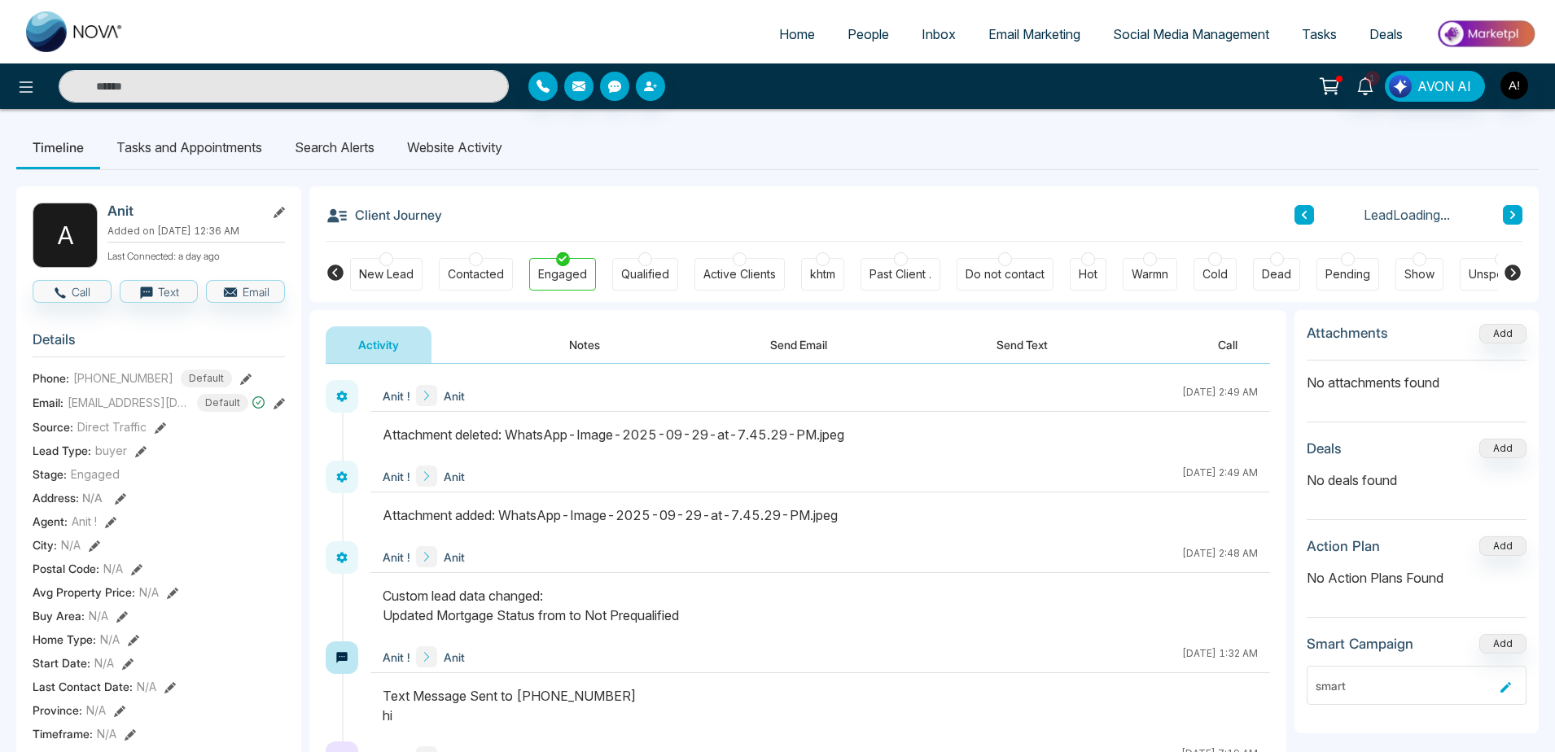
click at [229, 146] on li "Tasks and Appointments" at bounding box center [189, 147] width 178 height 44
click at [376, 160] on li "Search Alerts" at bounding box center [334, 147] width 112 height 44
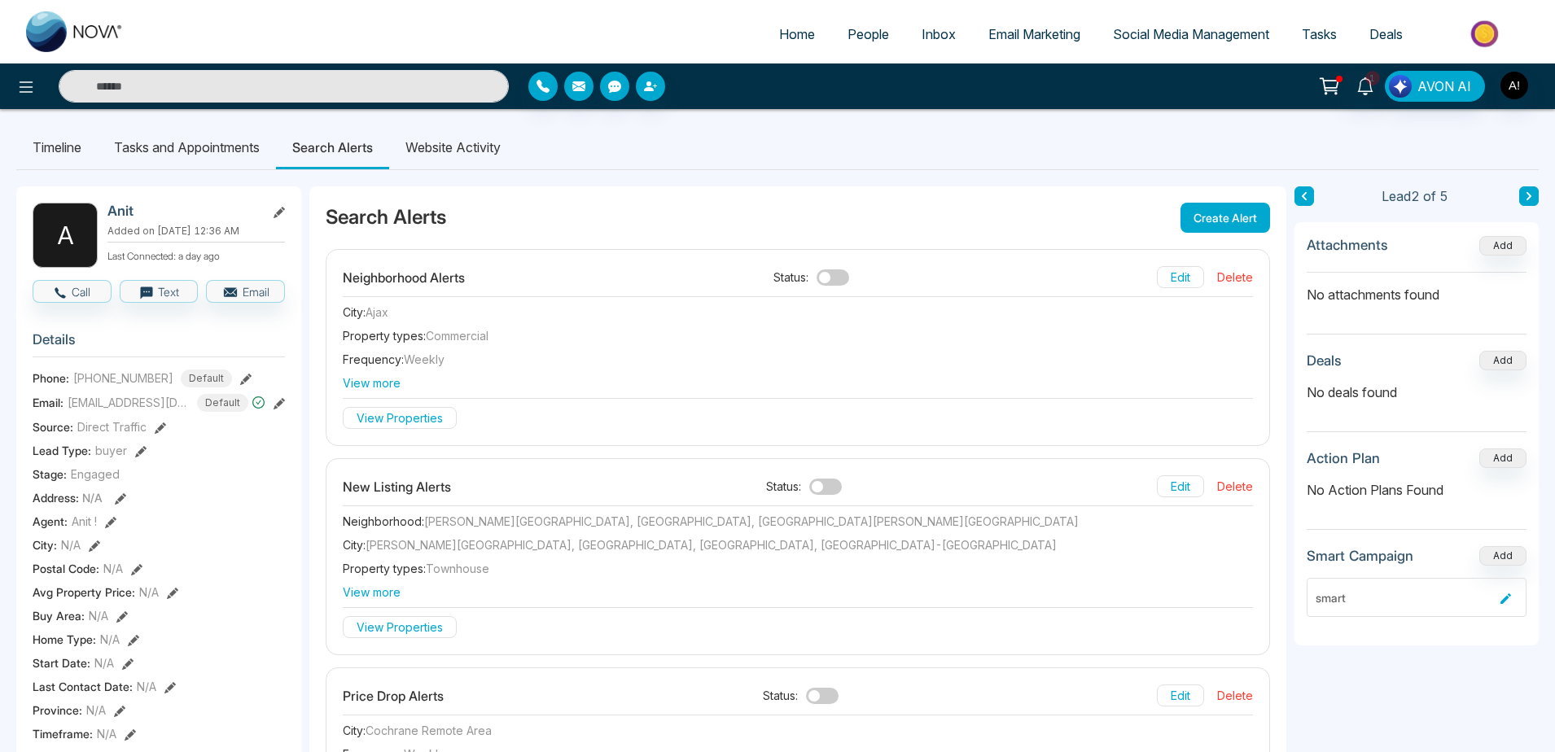
click at [774, 42] on link "Home" at bounding box center [797, 34] width 68 height 31
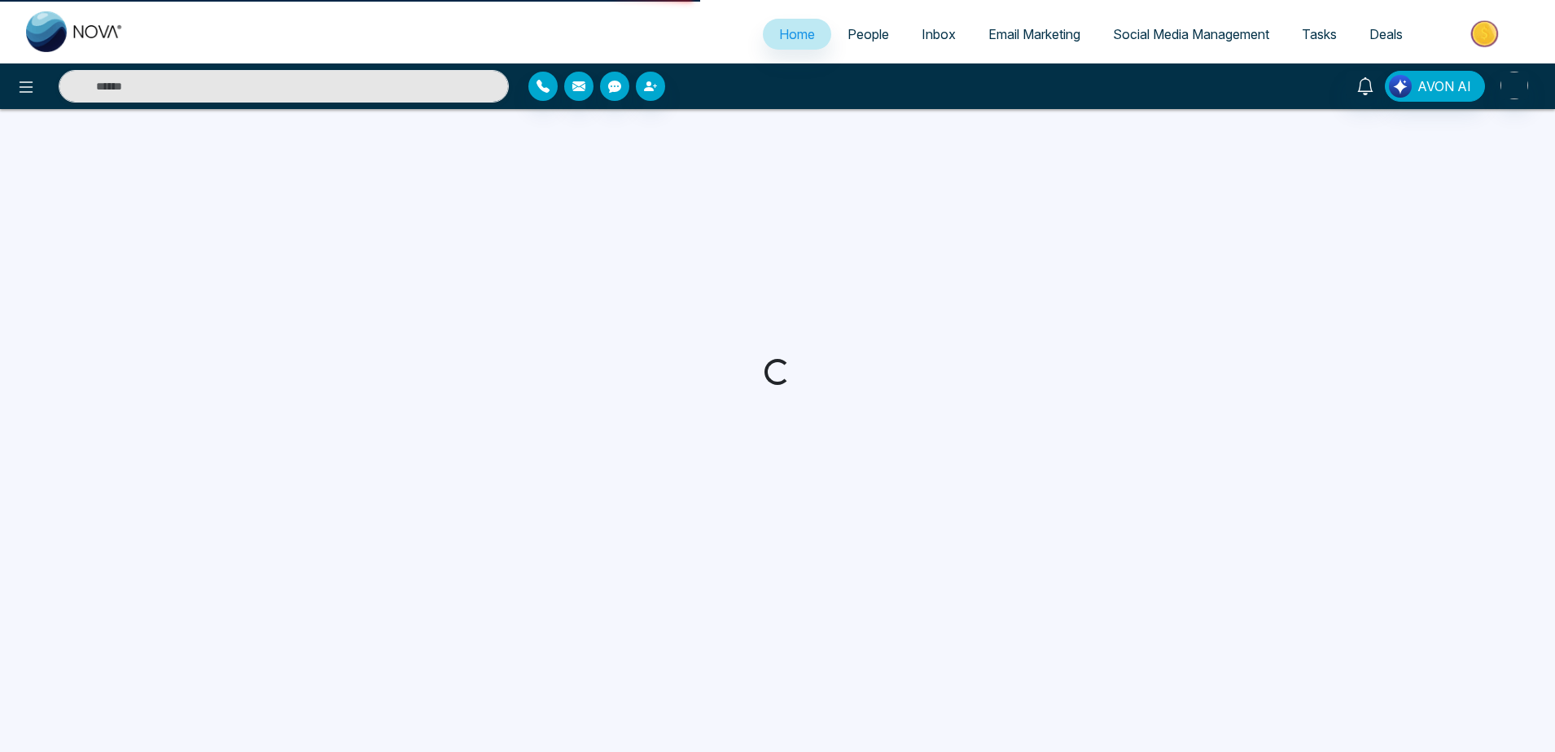
select select "*"
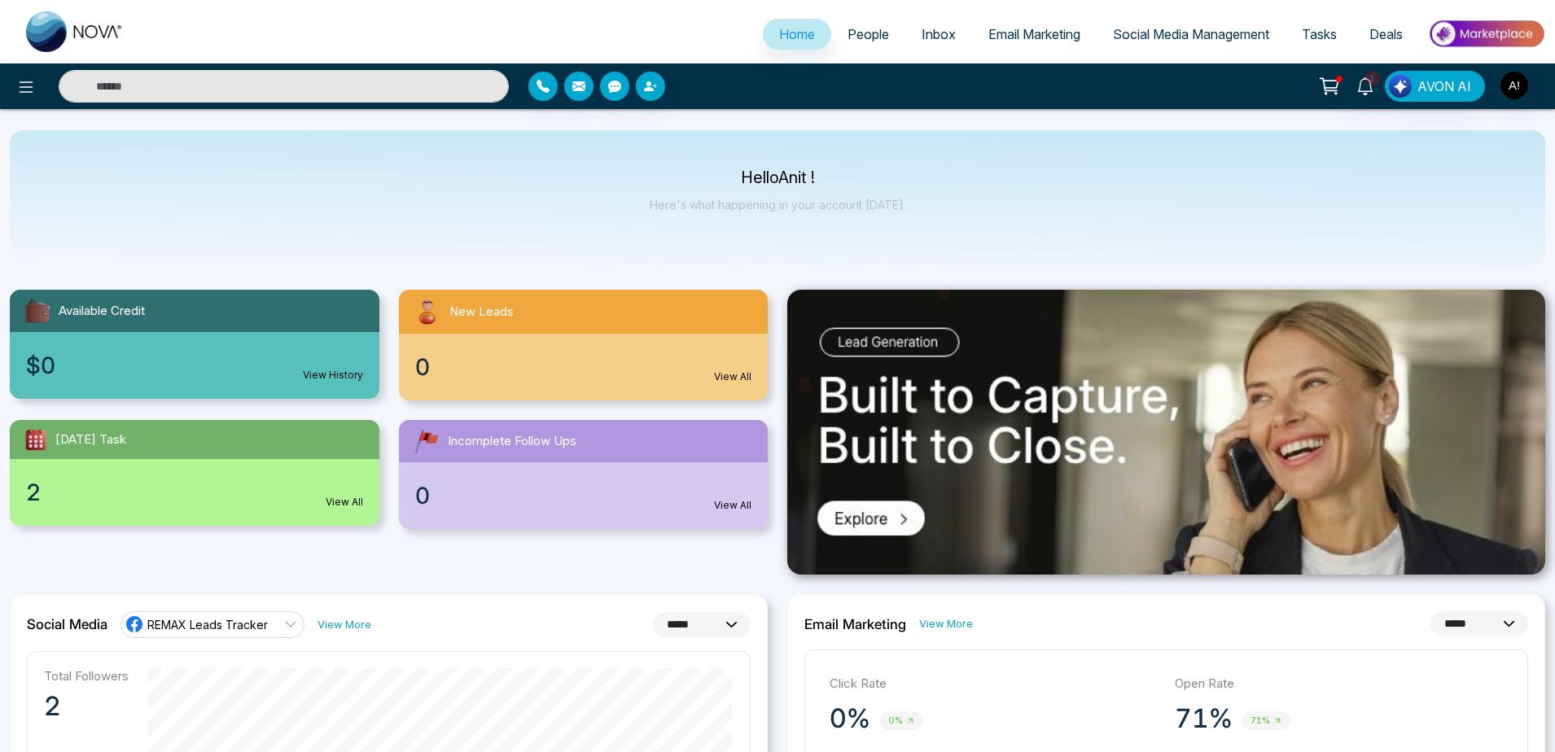
click at [863, 35] on span "People" at bounding box center [869, 34] width 42 height 16
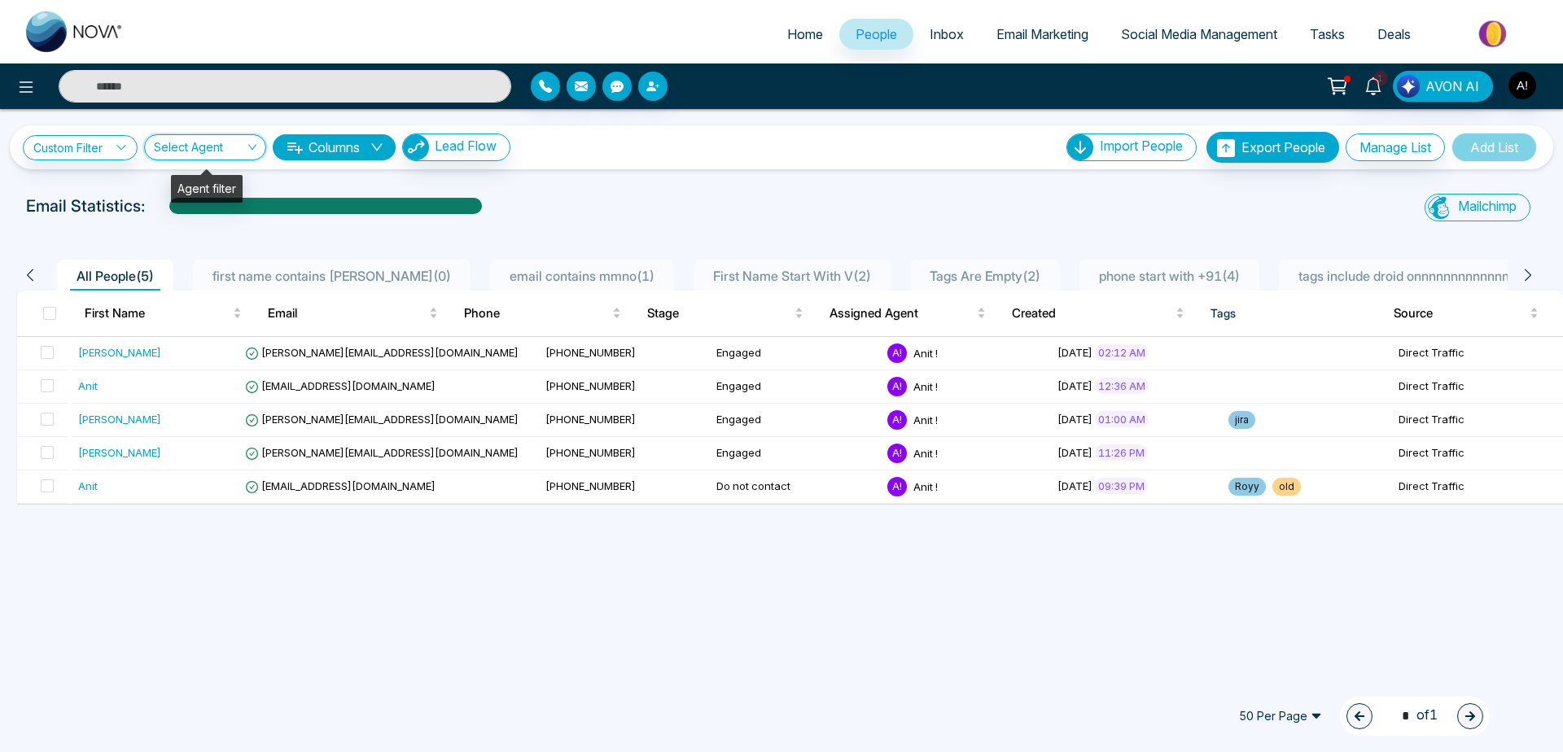
click at [219, 153] on input "search" at bounding box center [199, 150] width 91 height 31
click at [956, 37] on link "Inbox" at bounding box center [947, 34] width 67 height 31
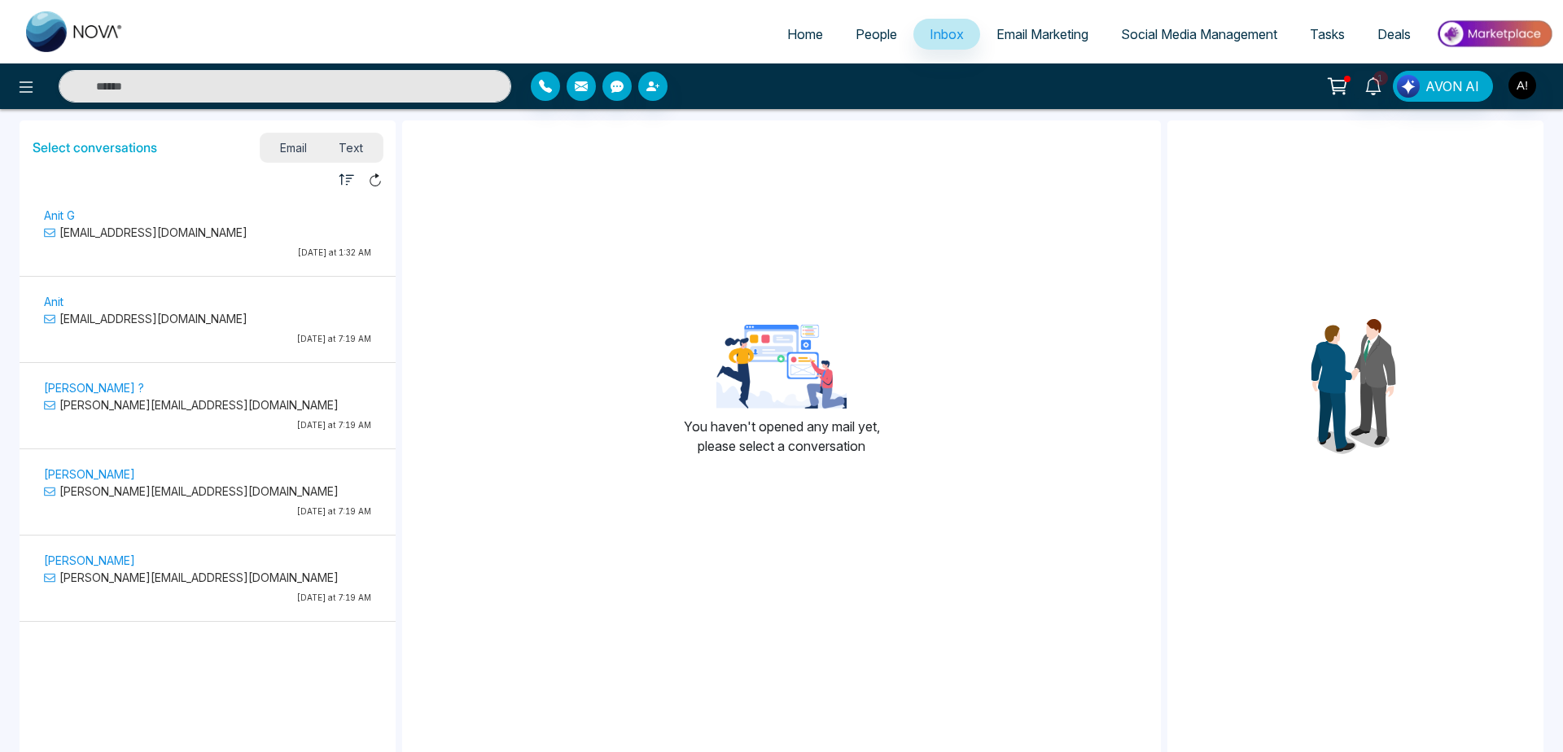
click at [1065, 35] on span "Email Marketing" at bounding box center [1043, 34] width 92 height 16
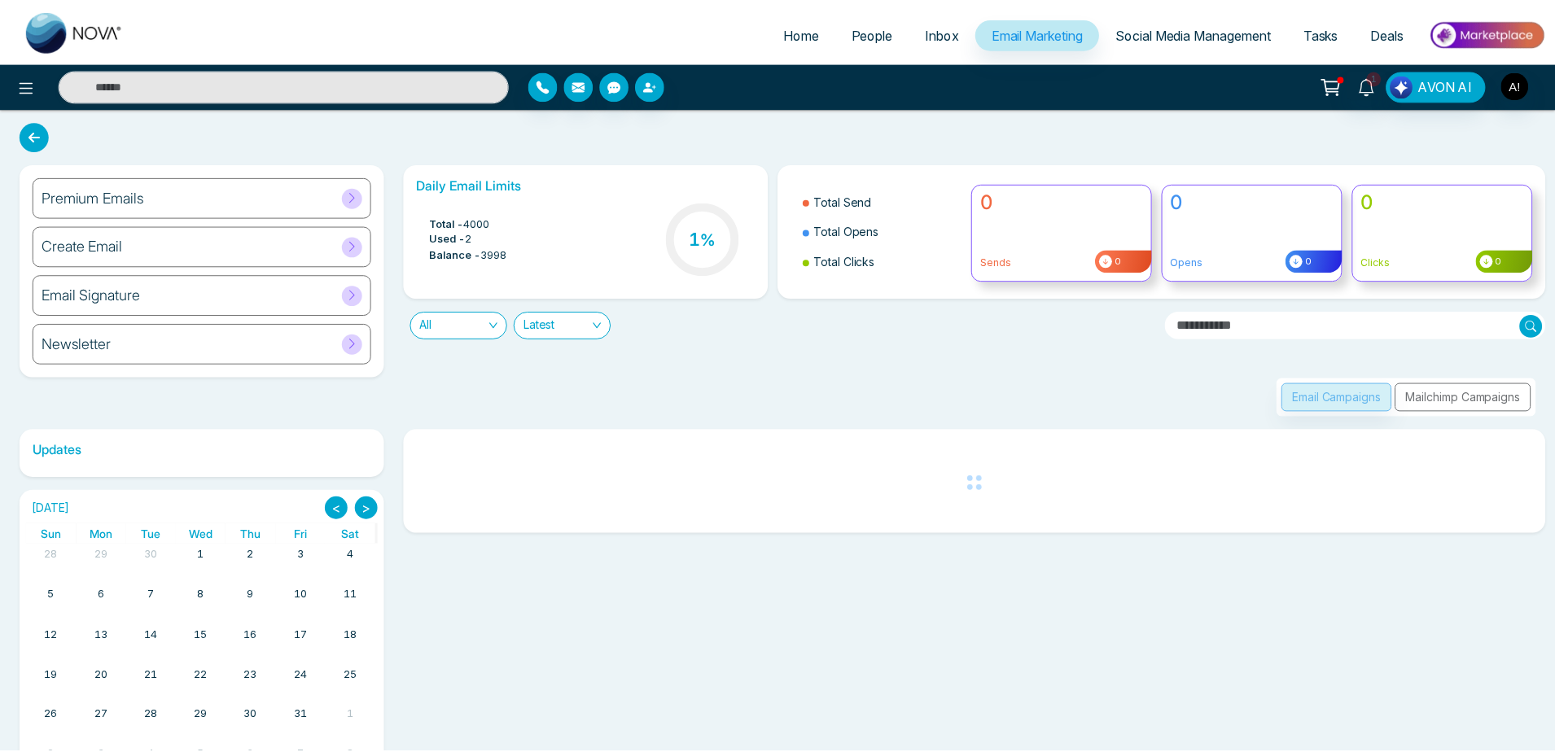
scroll to position [3, 0]
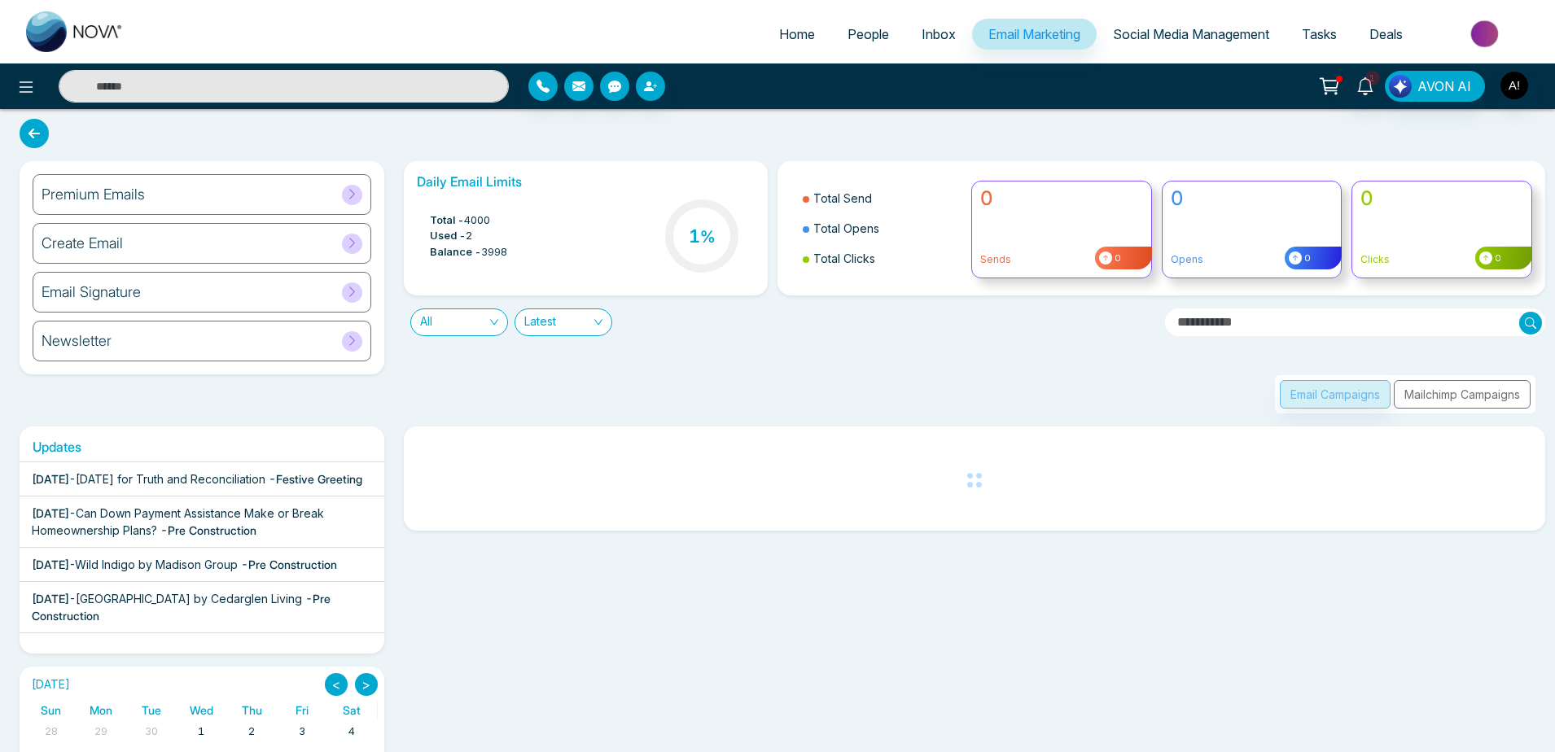
click at [855, 33] on span "People" at bounding box center [869, 34] width 42 height 16
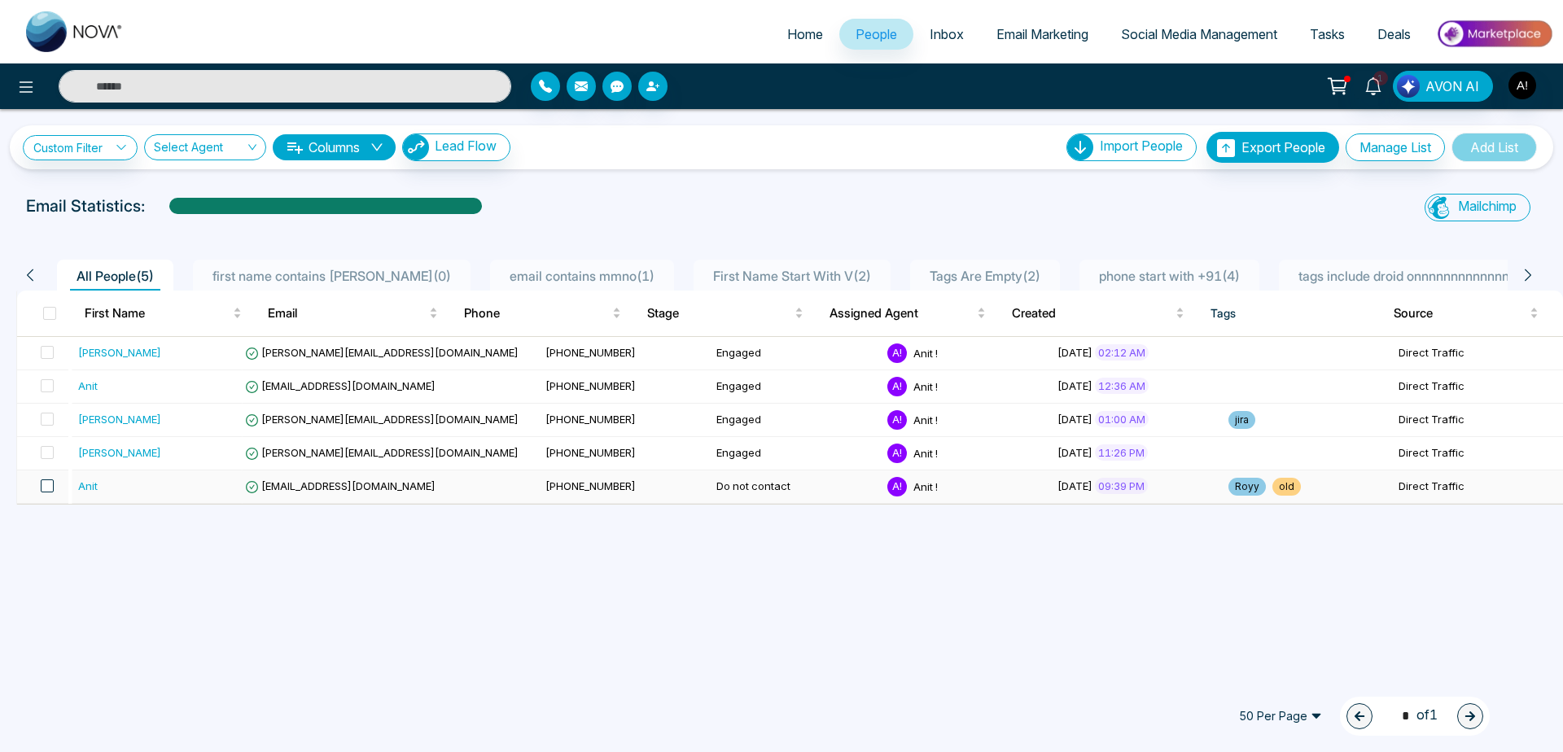
click at [46, 489] on span at bounding box center [47, 486] width 13 height 13
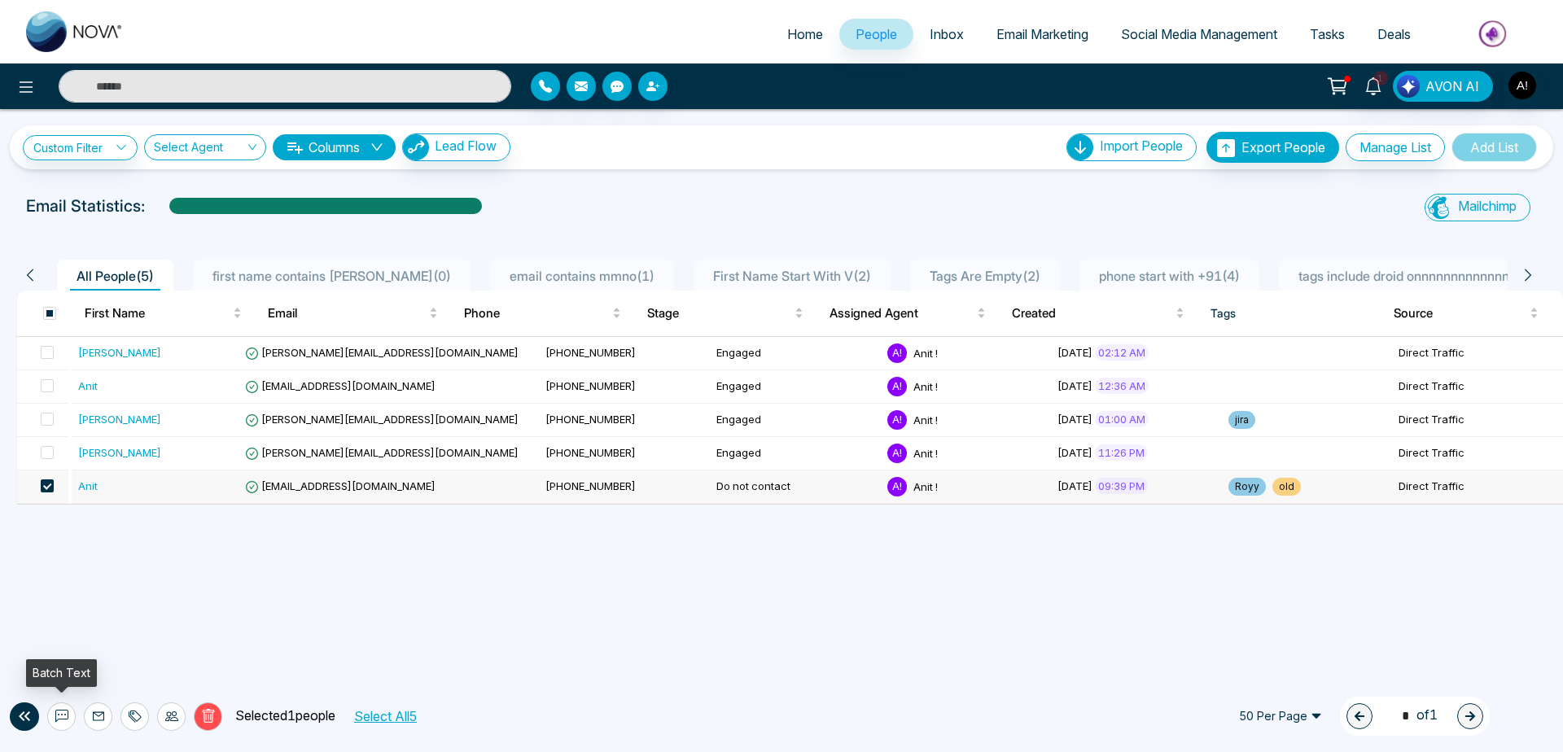
click at [60, 717] on icon at bounding box center [61, 716] width 13 height 13
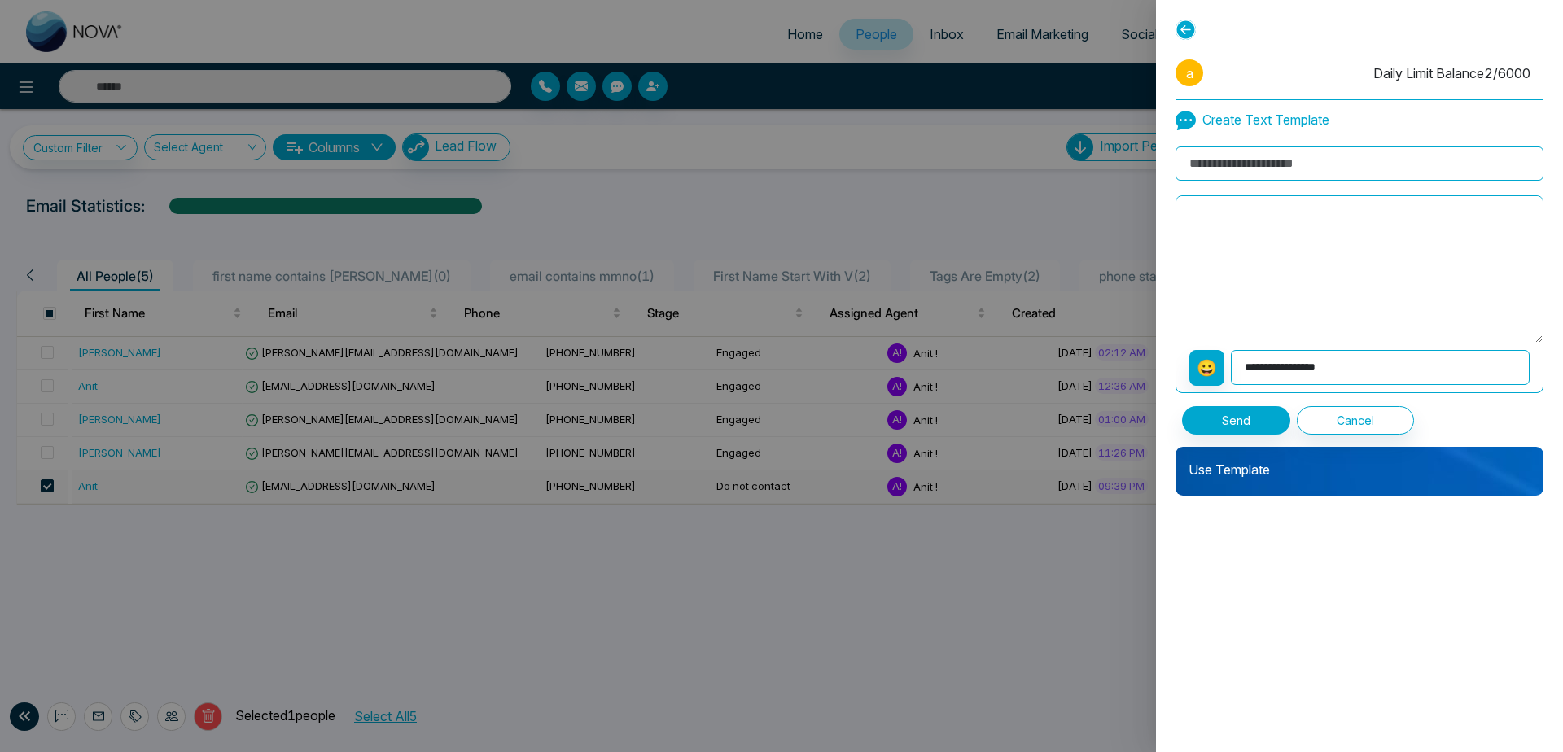
click at [1238, 471] on p "Use Template" at bounding box center [1360, 463] width 368 height 33
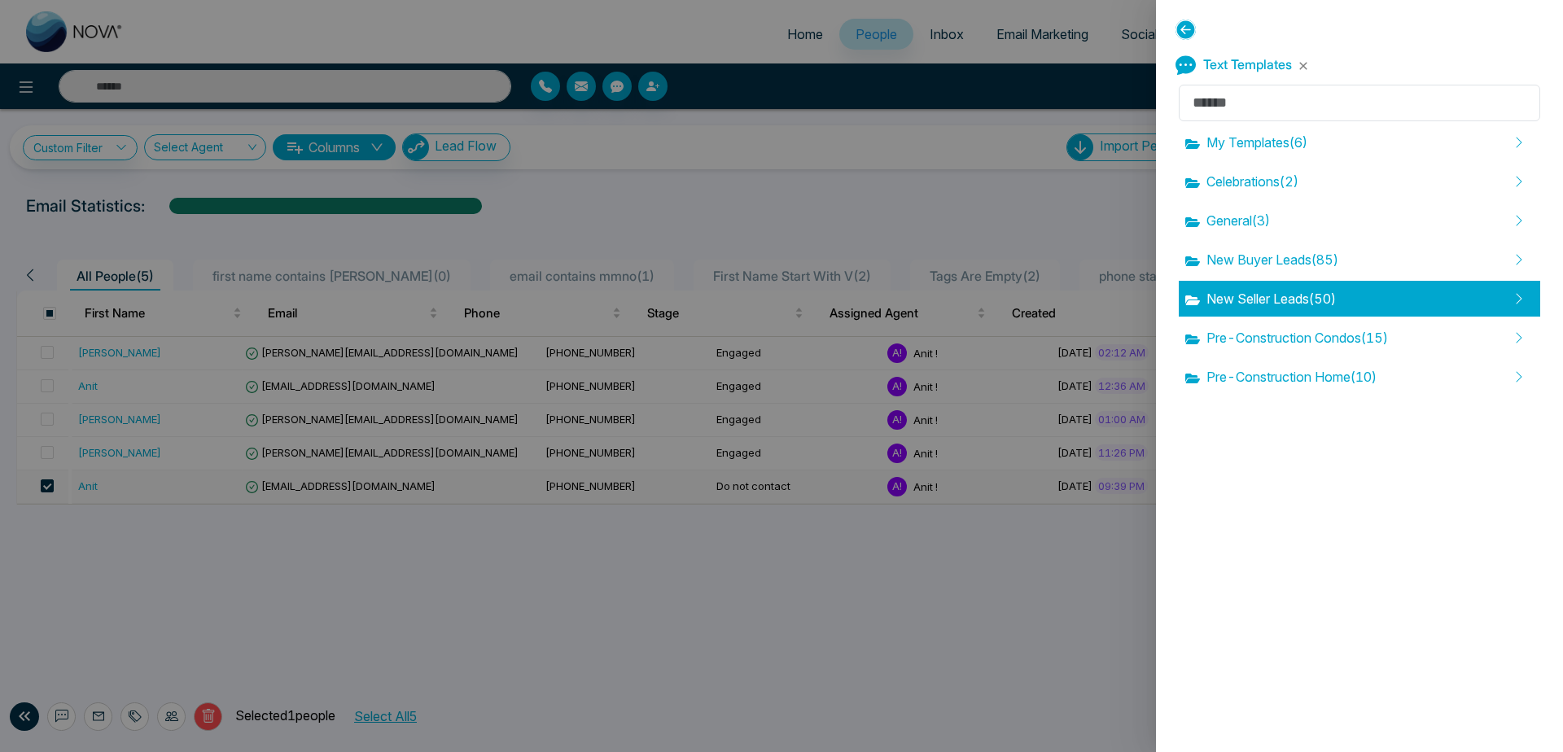
click at [1295, 298] on span "New Seller Leads ( 50 )" at bounding box center [1260, 299] width 151 height 20
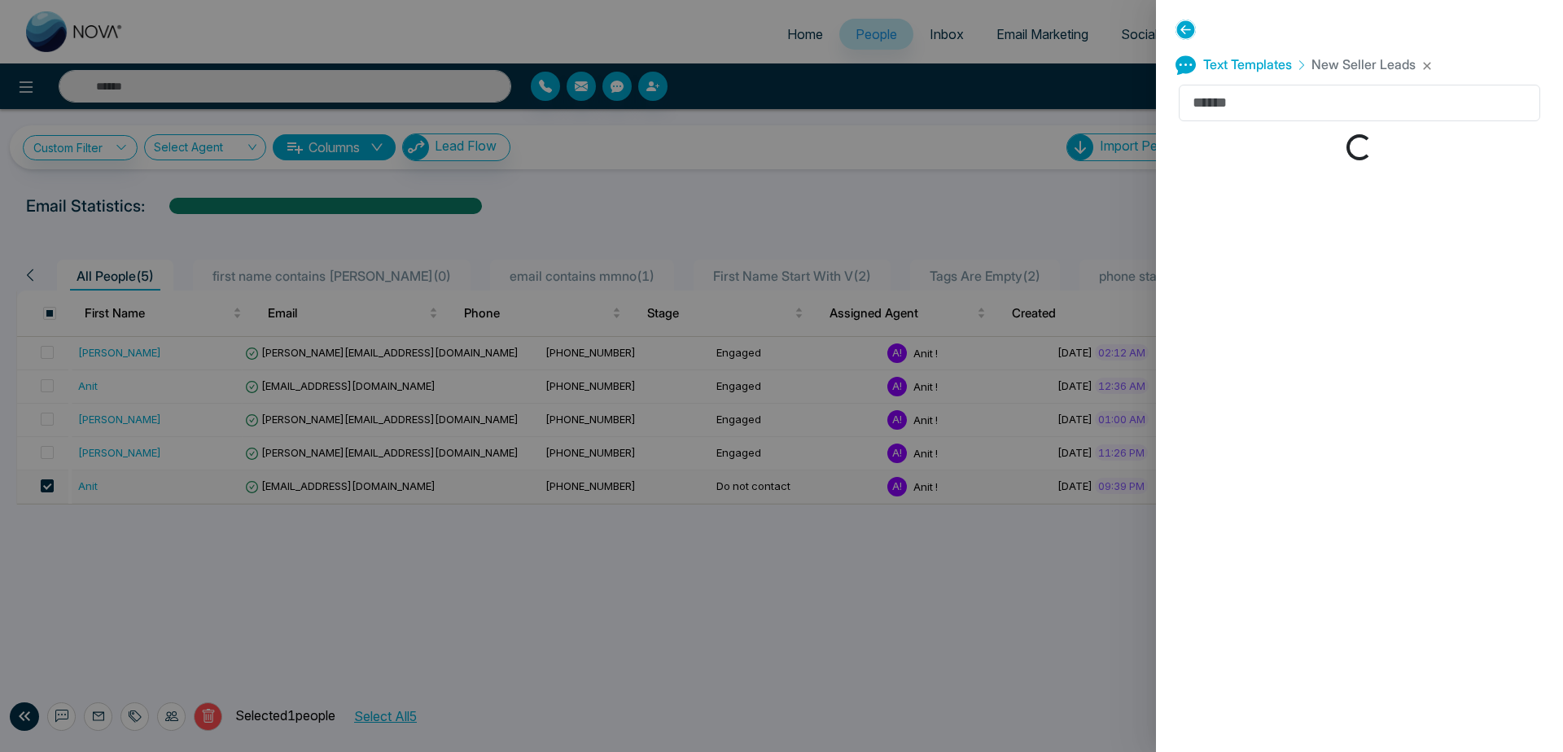
click at [1295, 298] on div "Text Templates New Seller Leads Loading..." at bounding box center [1359, 376] width 407 height 752
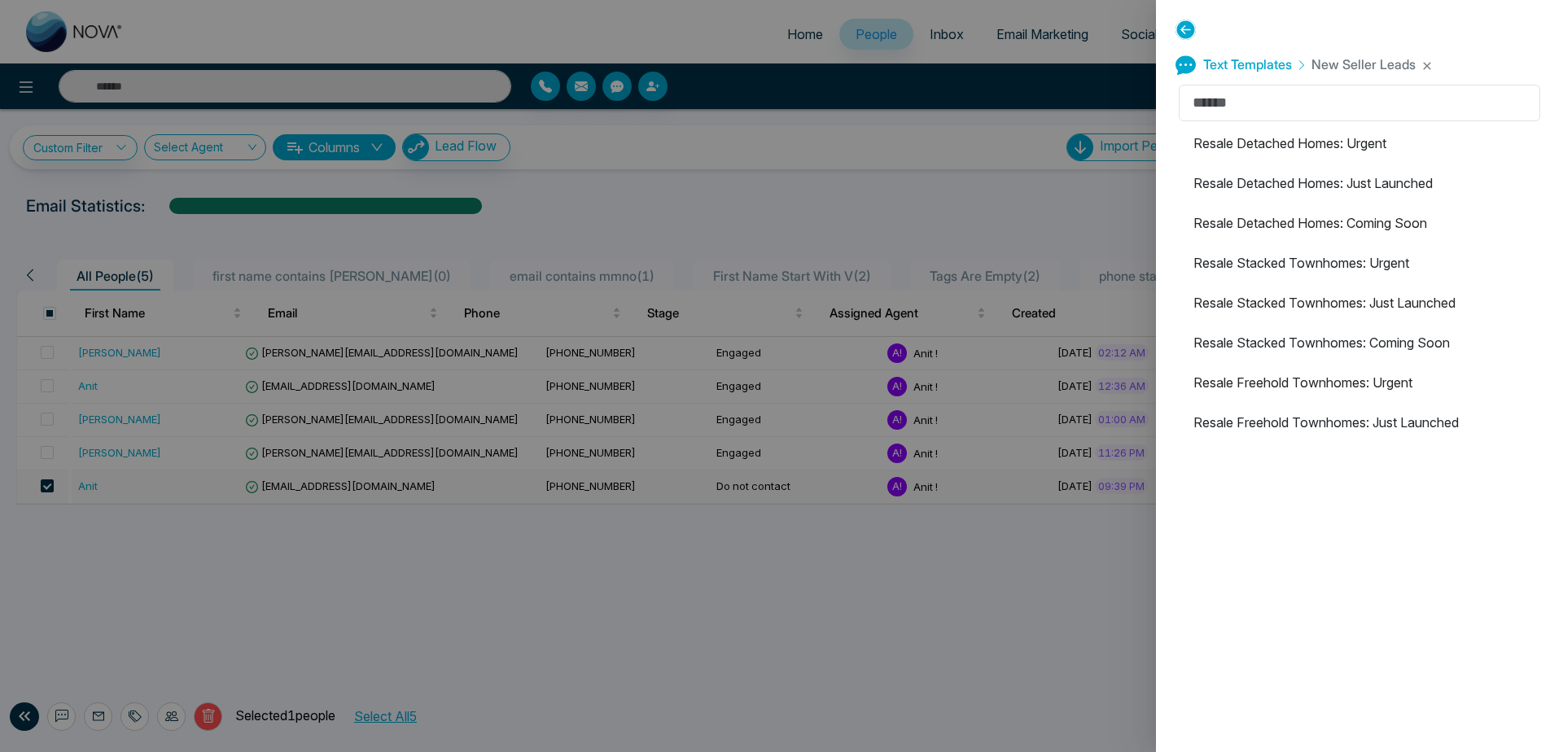
click at [1362, 187] on li "Resale Detached Homes: Just Launched" at bounding box center [1360, 183] width 362 height 36
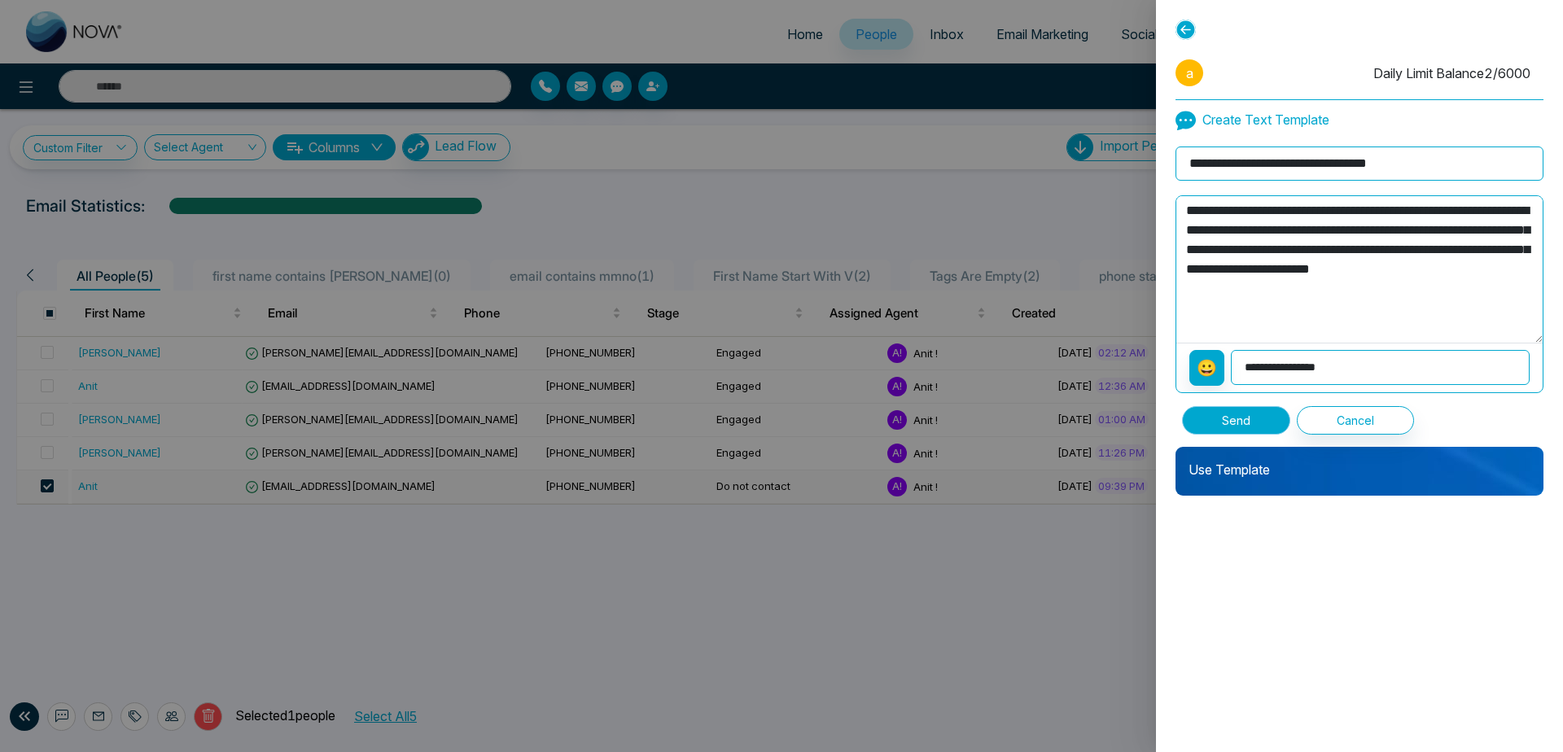
click at [1257, 423] on button "Send" at bounding box center [1236, 420] width 108 height 28
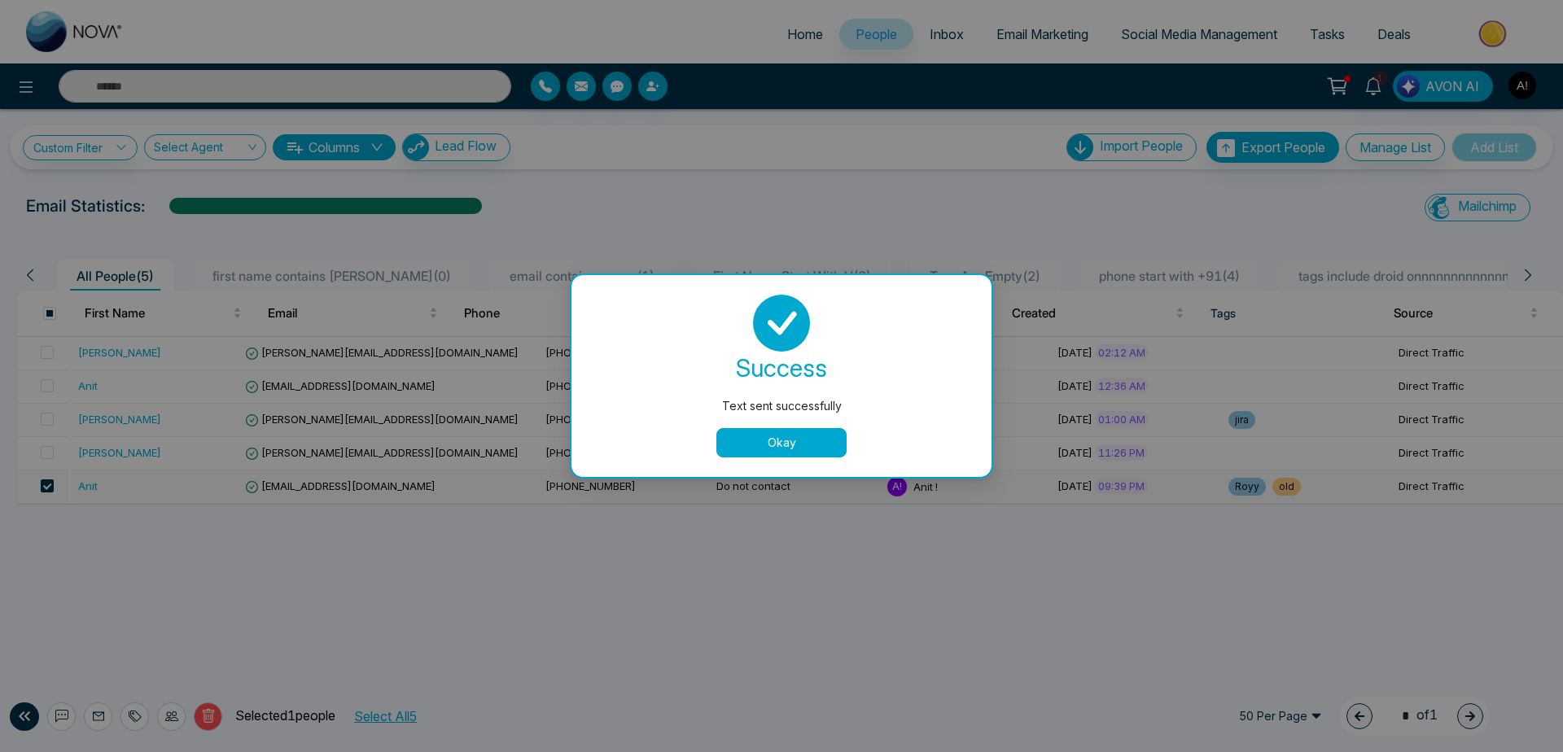
click at [822, 440] on button "Okay" at bounding box center [782, 442] width 130 height 29
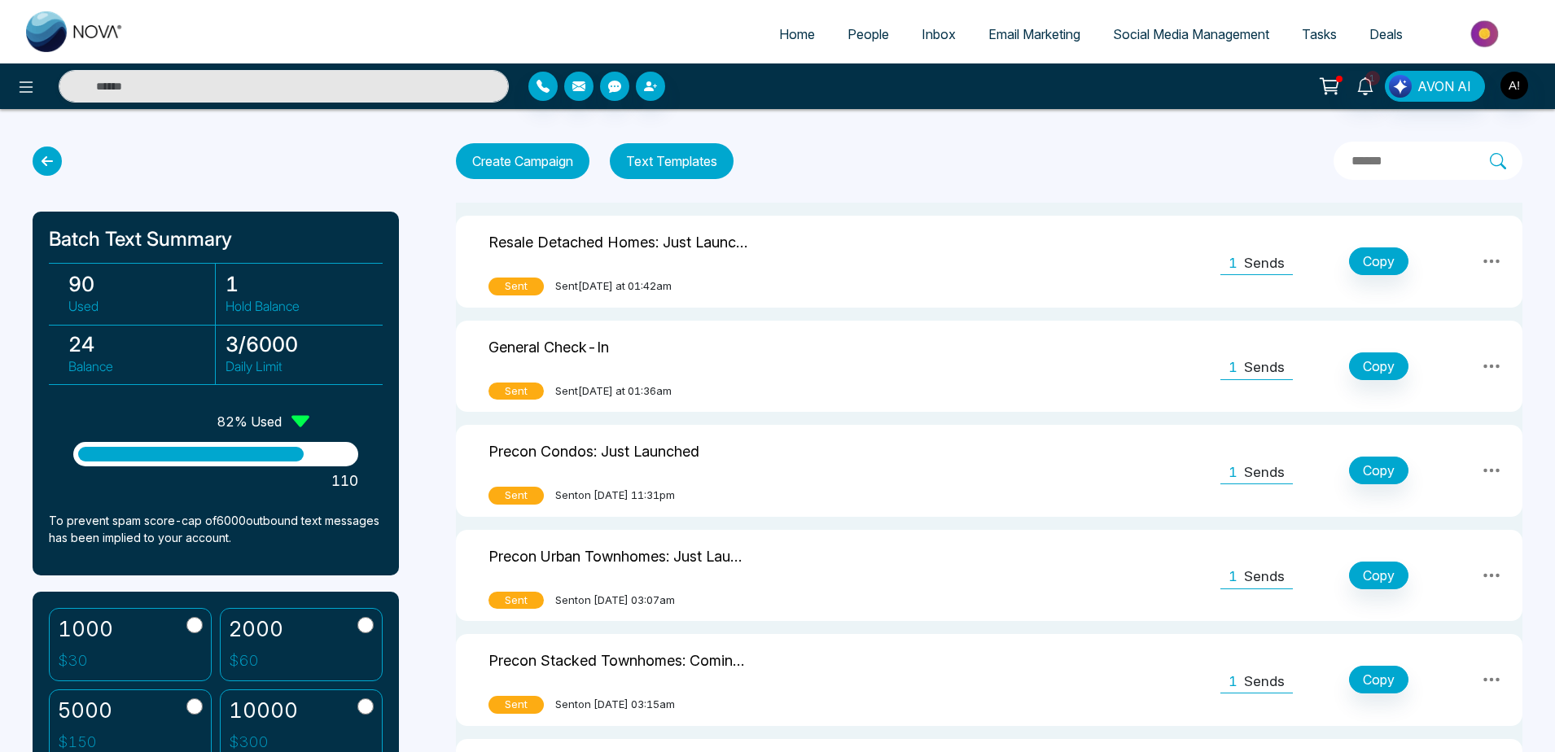
click at [54, 154] on icon at bounding box center [47, 161] width 29 height 29
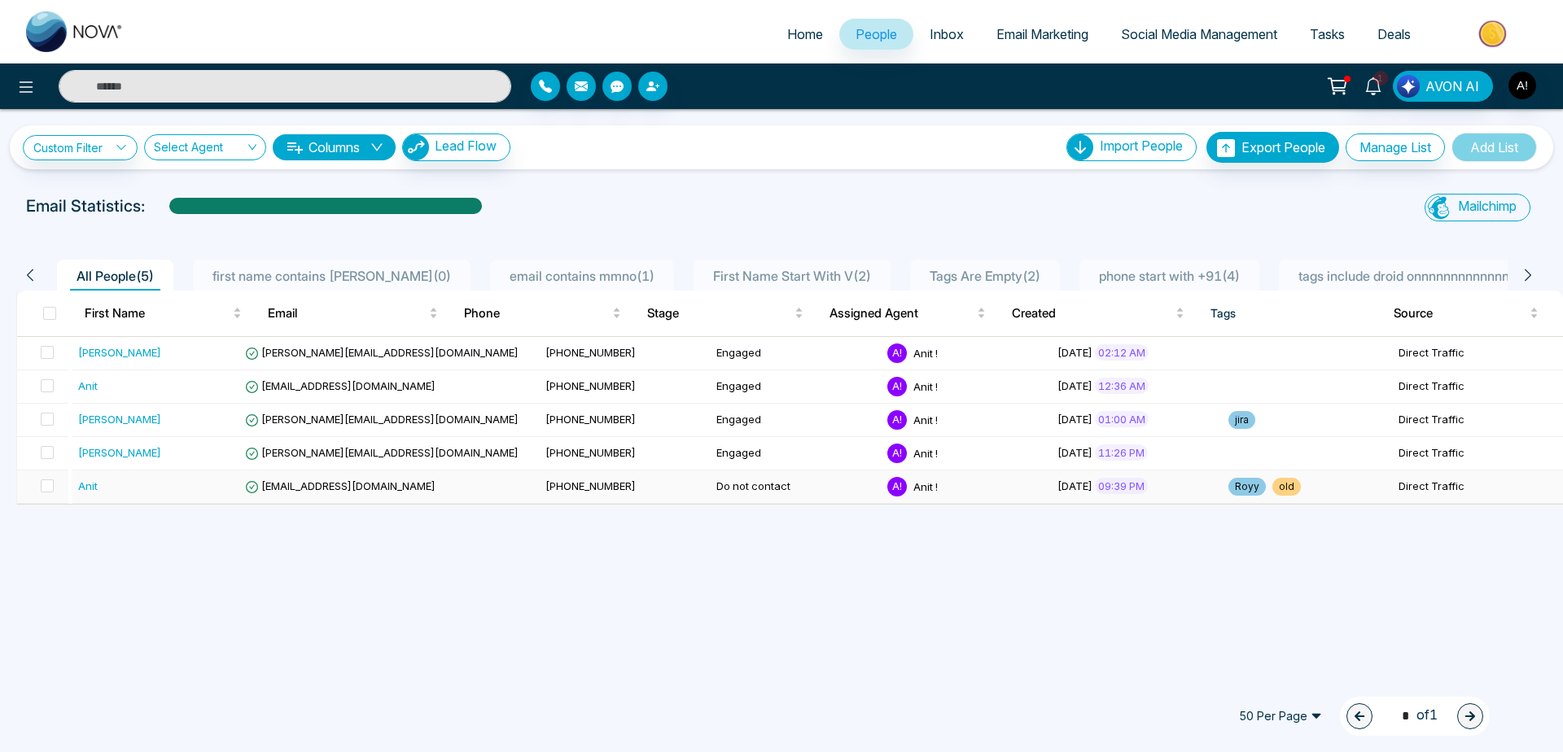
click at [317, 471] on td "[EMAIL_ADDRESS][DOMAIN_NAME]" at bounding box center [389, 487] width 300 height 33
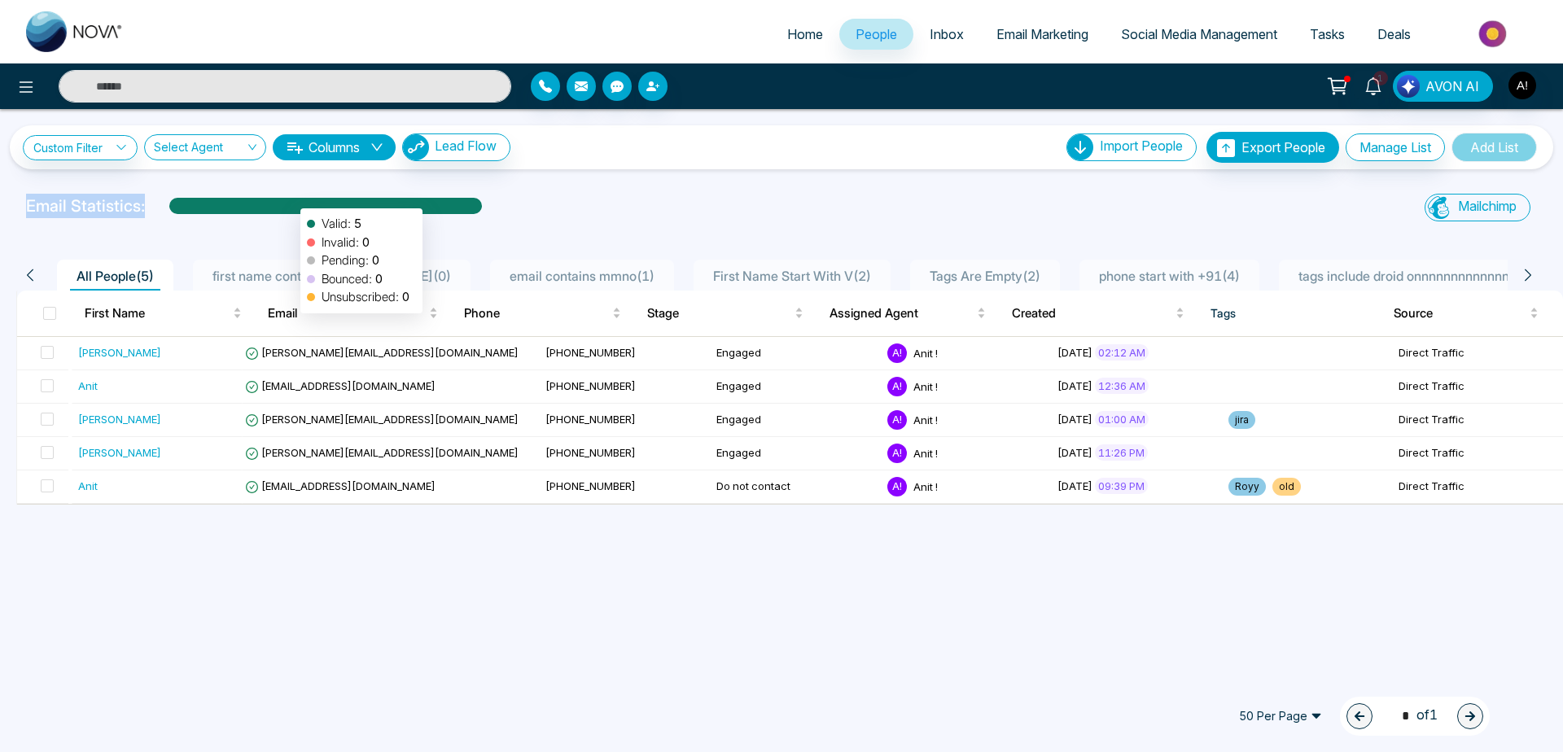
drag, startPoint x: 3, startPoint y: 194, endPoint x: 534, endPoint y: 212, distance: 531.2
click at [534, 212] on div "Email Statistics: Valid: 5 Invalid: 0 Pending: 0 Bounced: 0 Unsubscribed: 0 Mai…" at bounding box center [781, 210] width 1563 height 33
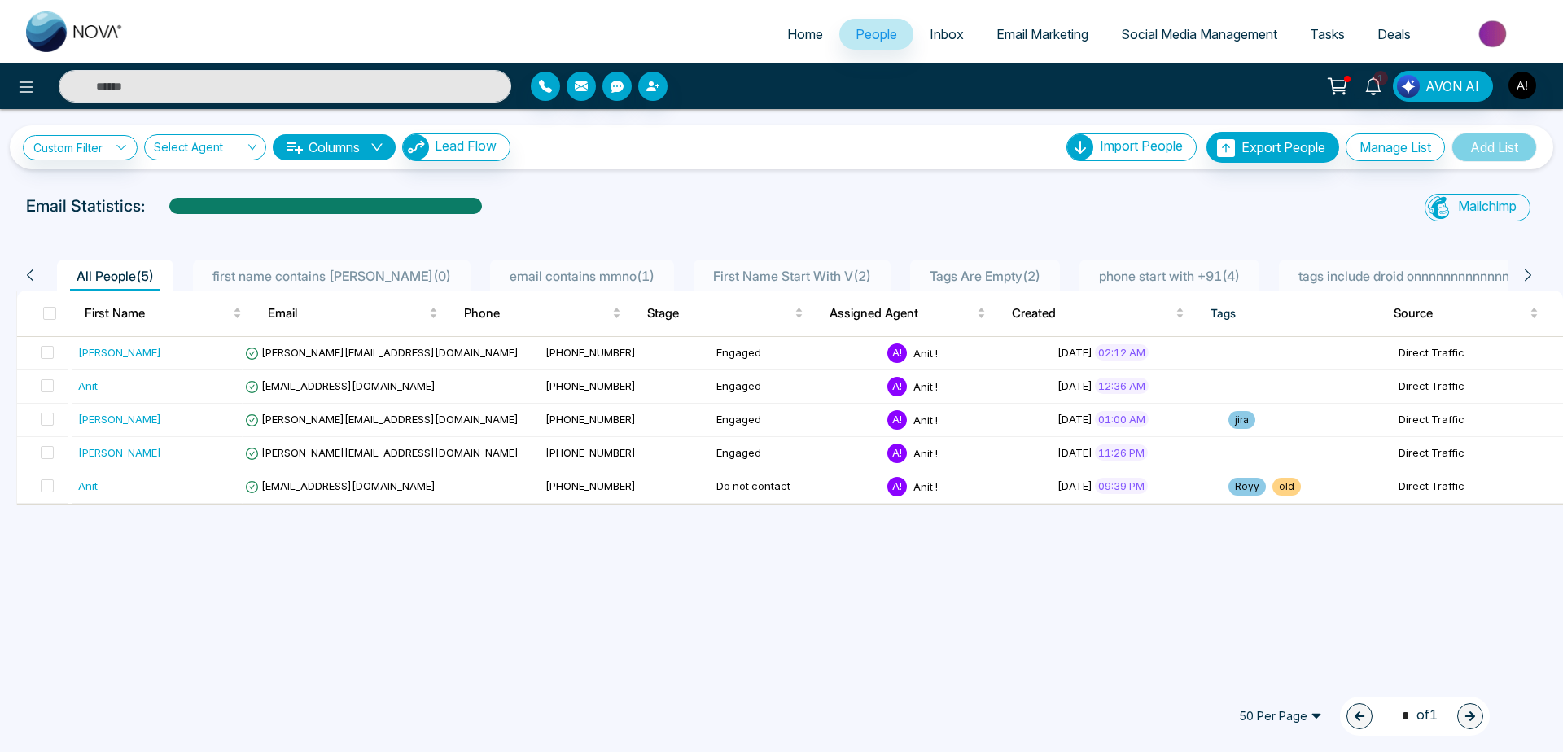
click at [534, 212] on div "Email Statistics:" at bounding box center [526, 206] width 1001 height 24
click at [1159, 37] on span "Social Media Management" at bounding box center [1199, 34] width 156 height 16
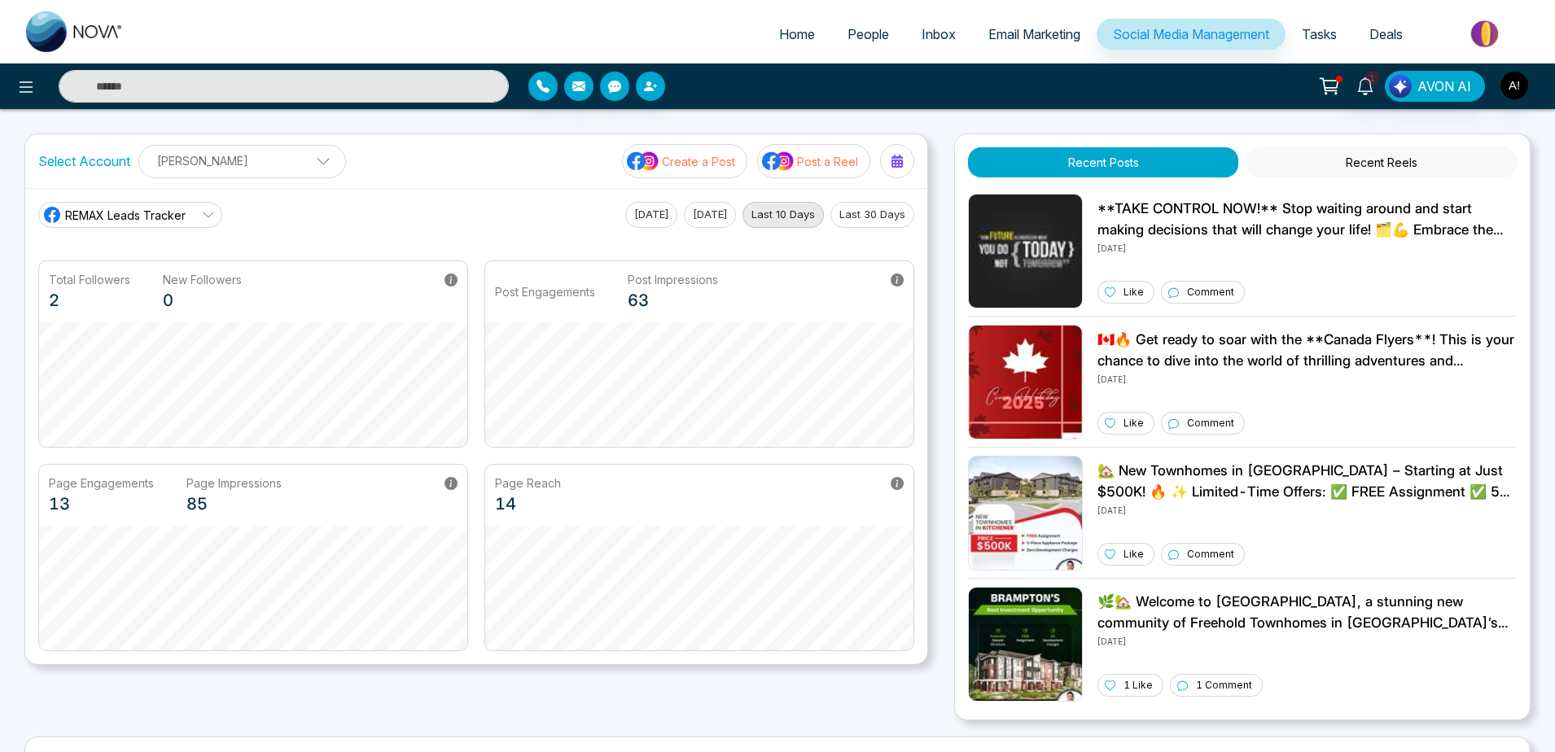
click at [458, 192] on div "REMAX Leads Tracker [DATE] [DATE] Last 10 Days Last 30 Days Total Followers 2 N…" at bounding box center [476, 426] width 902 height 476
click at [848, 40] on span "People" at bounding box center [869, 34] width 42 height 16
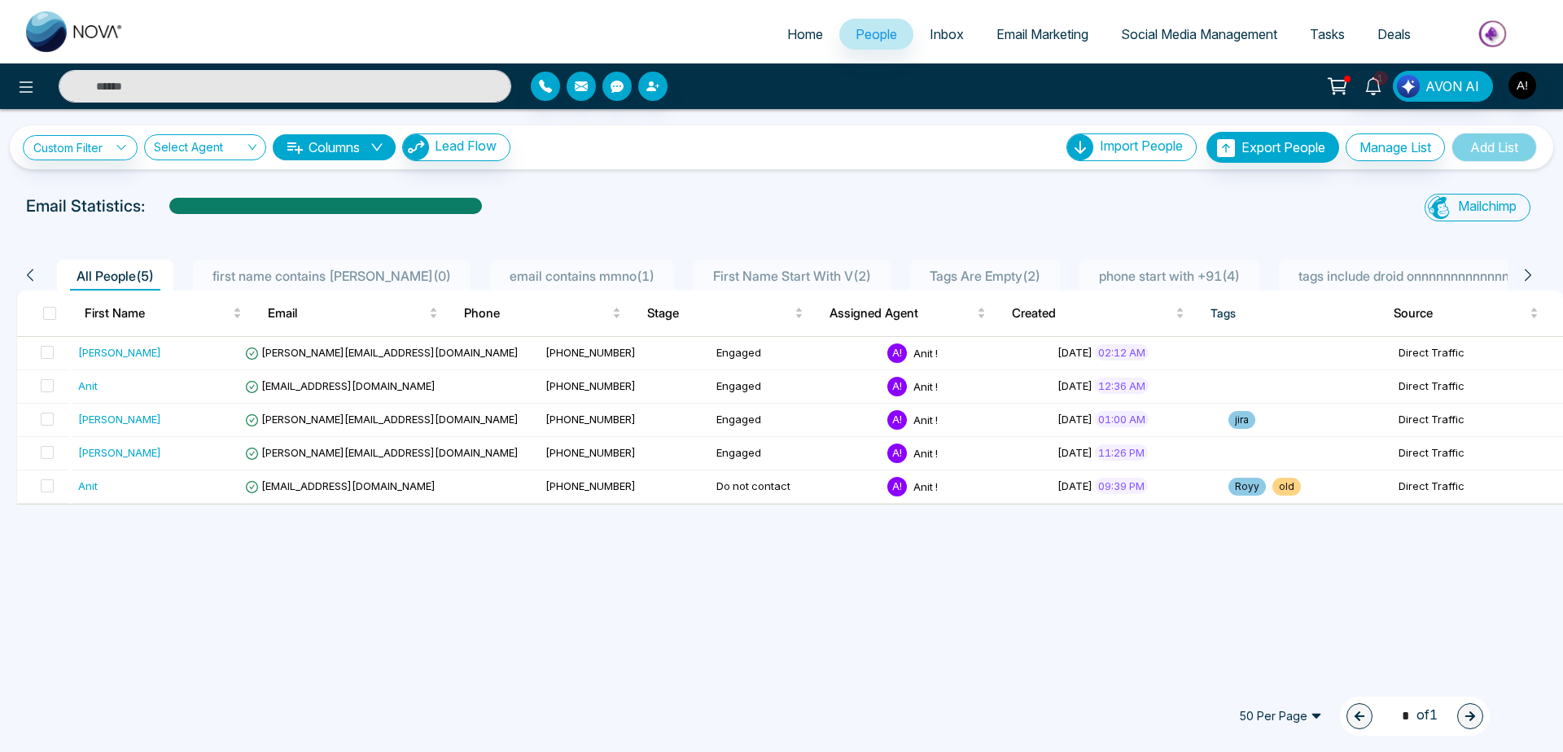
click at [1066, 19] on link "Email Marketing" at bounding box center [1042, 34] width 125 height 31
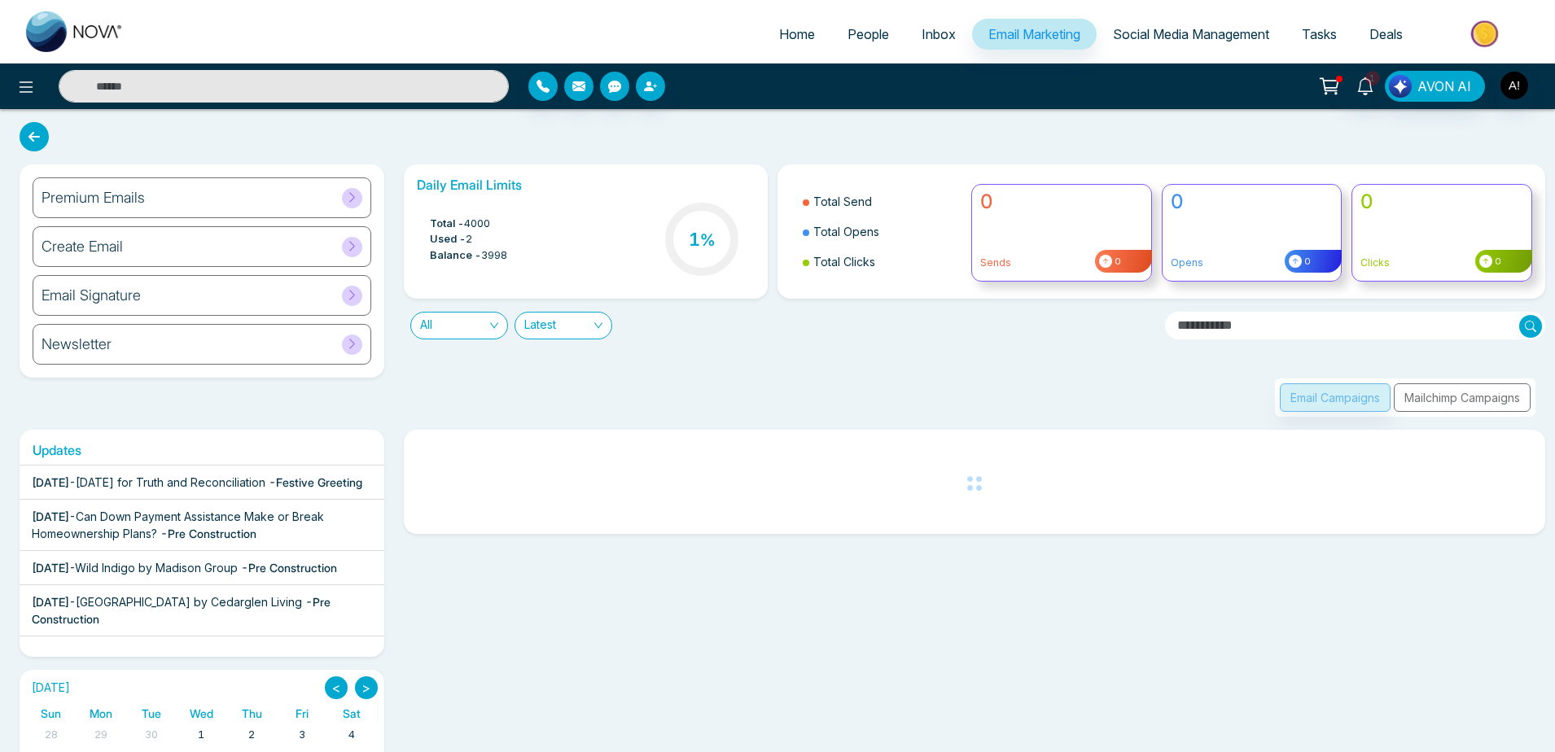
click at [848, 34] on span "People" at bounding box center [869, 34] width 42 height 16
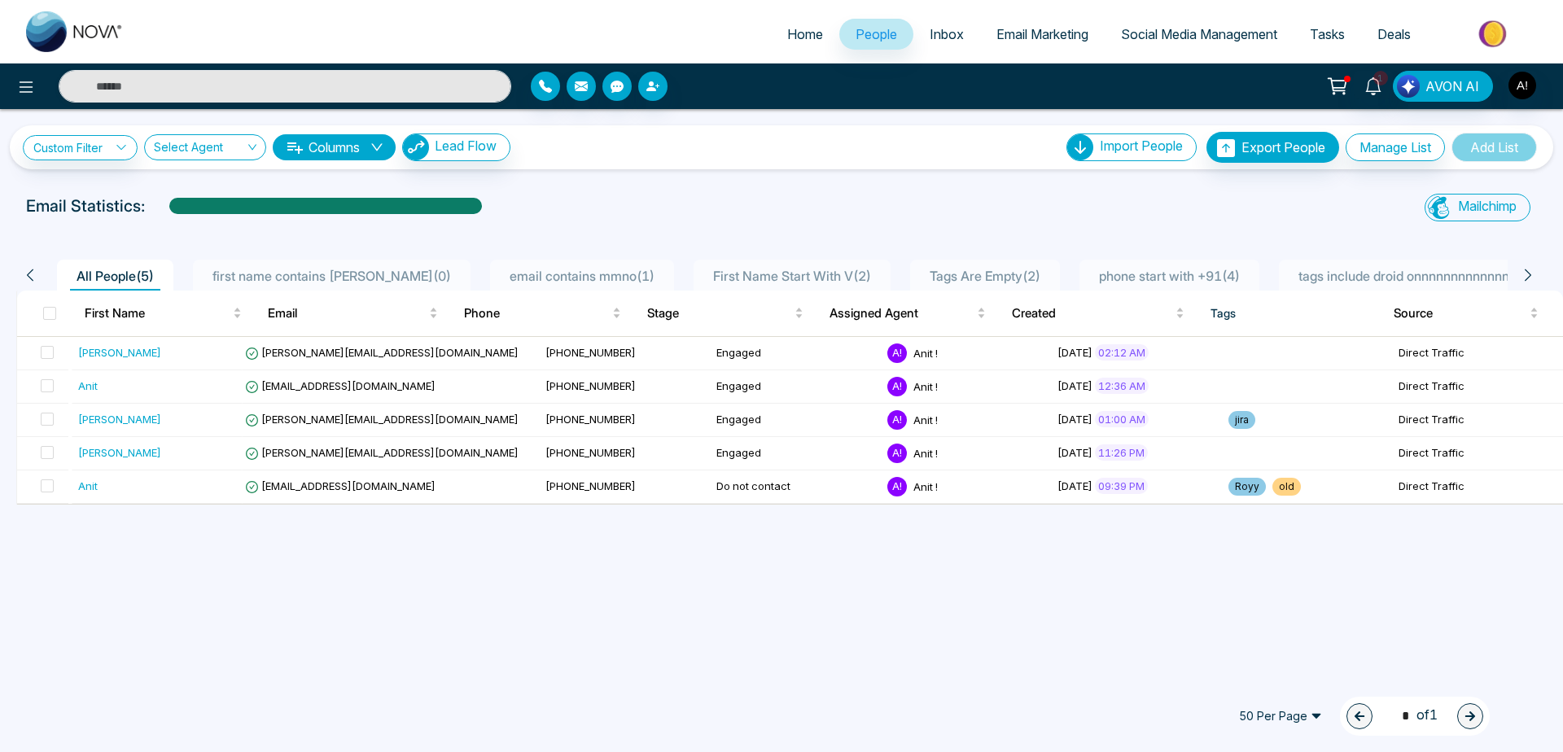
click at [936, 29] on span "Inbox" at bounding box center [947, 34] width 34 height 16
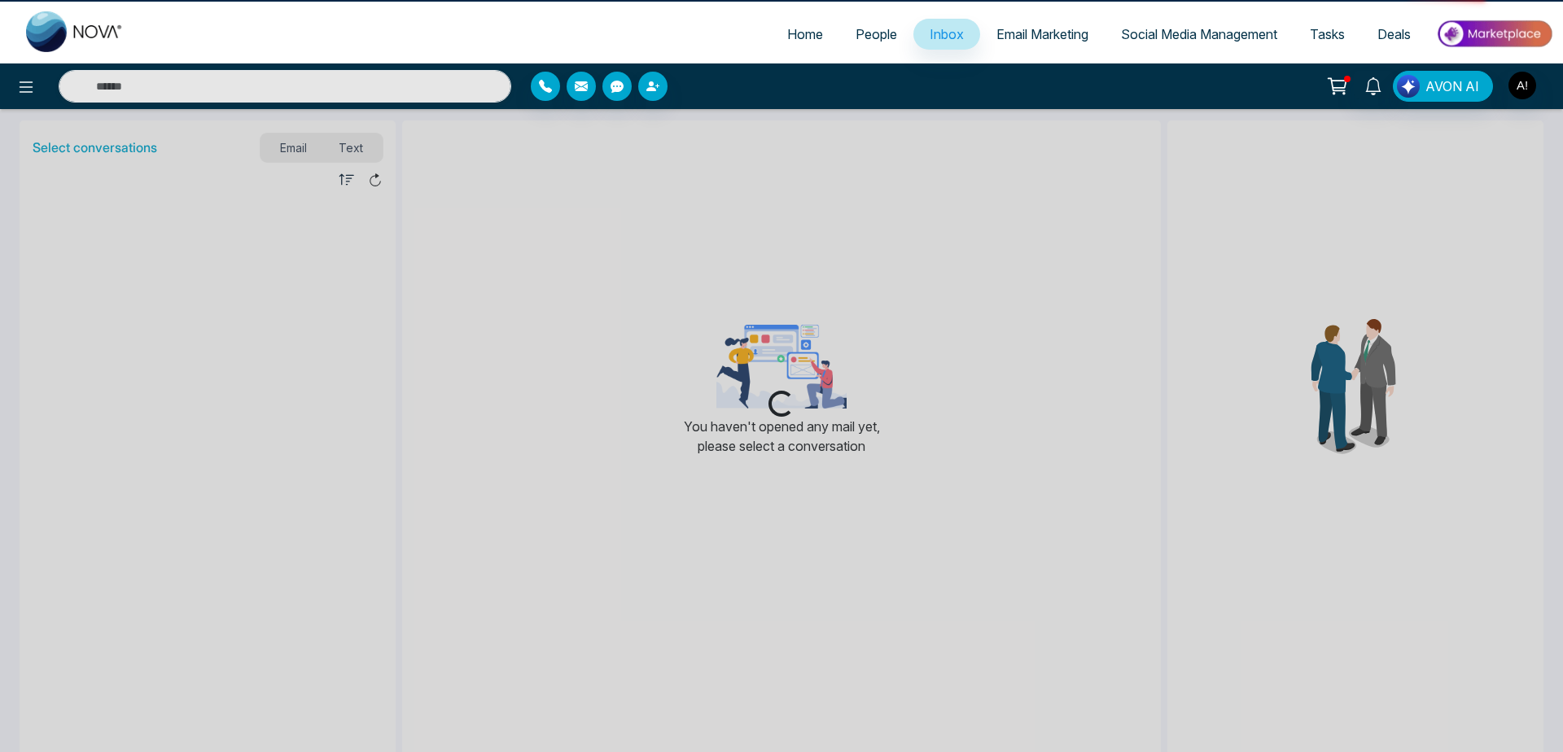
click at [1045, 57] on ul "Home People Inbox Email Marketing Social Media Management Tasks Deals" at bounding box center [846, 35] width 1413 height 45
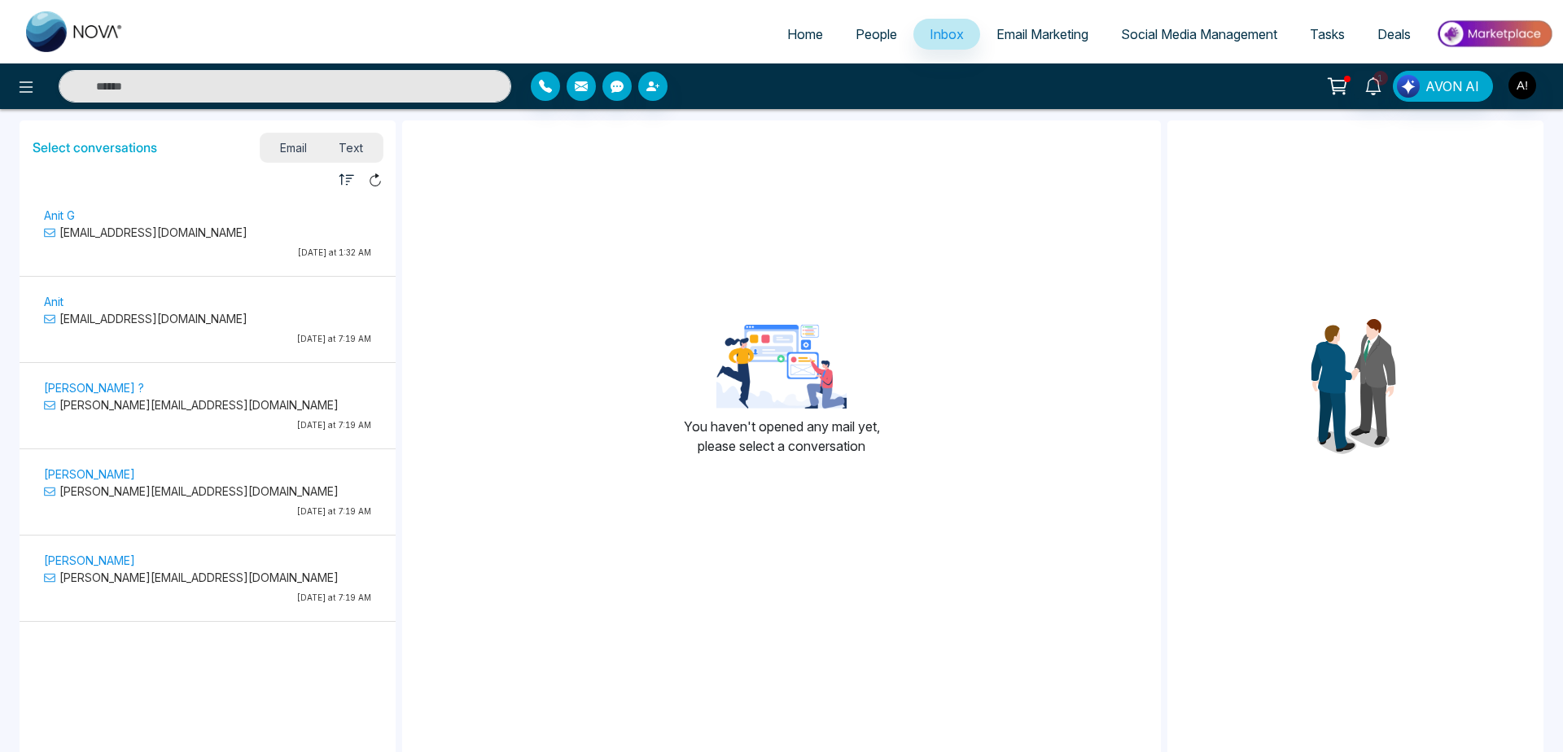
click at [1067, 35] on span "Email Marketing" at bounding box center [1043, 34] width 92 height 16
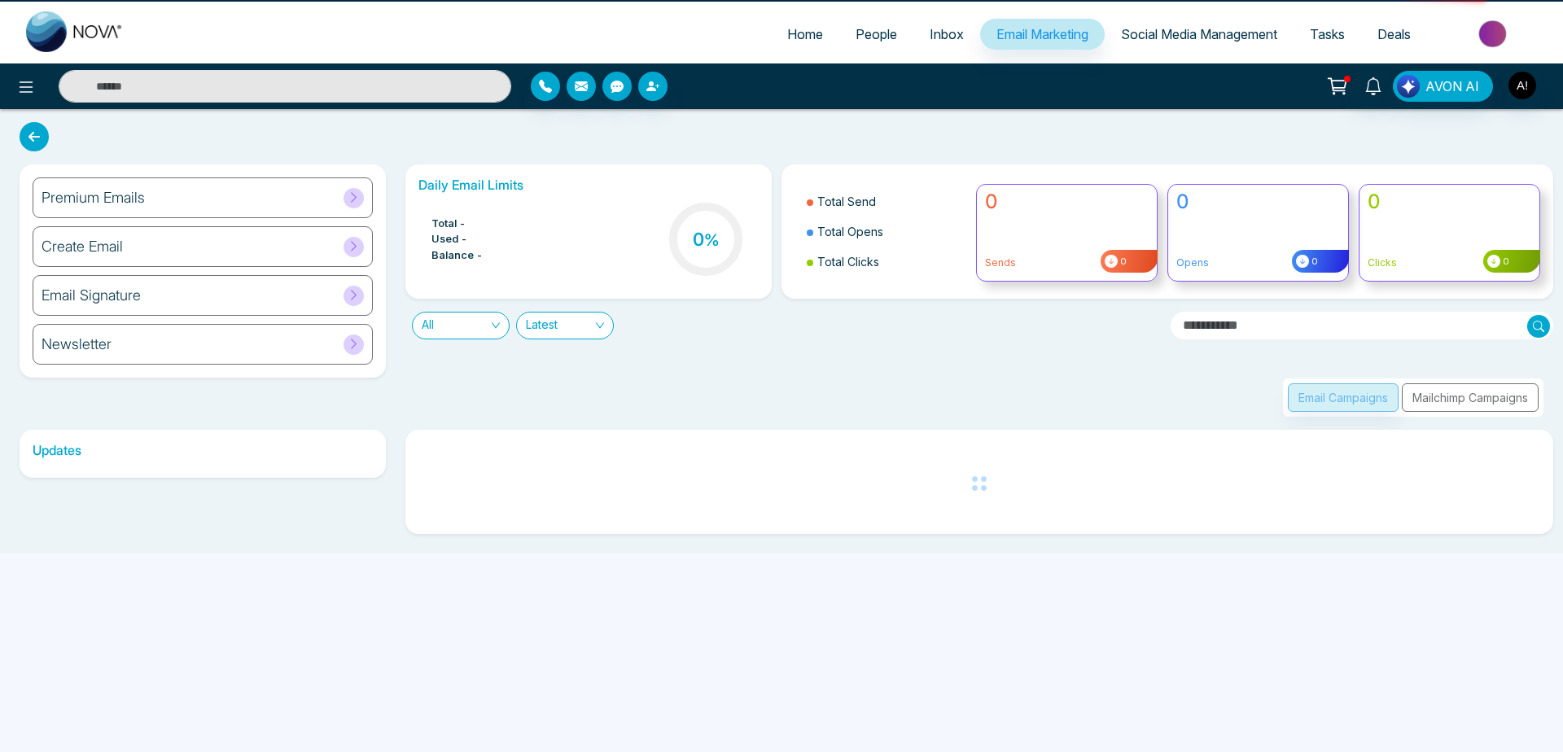
click at [1158, 38] on span "Social Media Management" at bounding box center [1199, 34] width 156 height 16
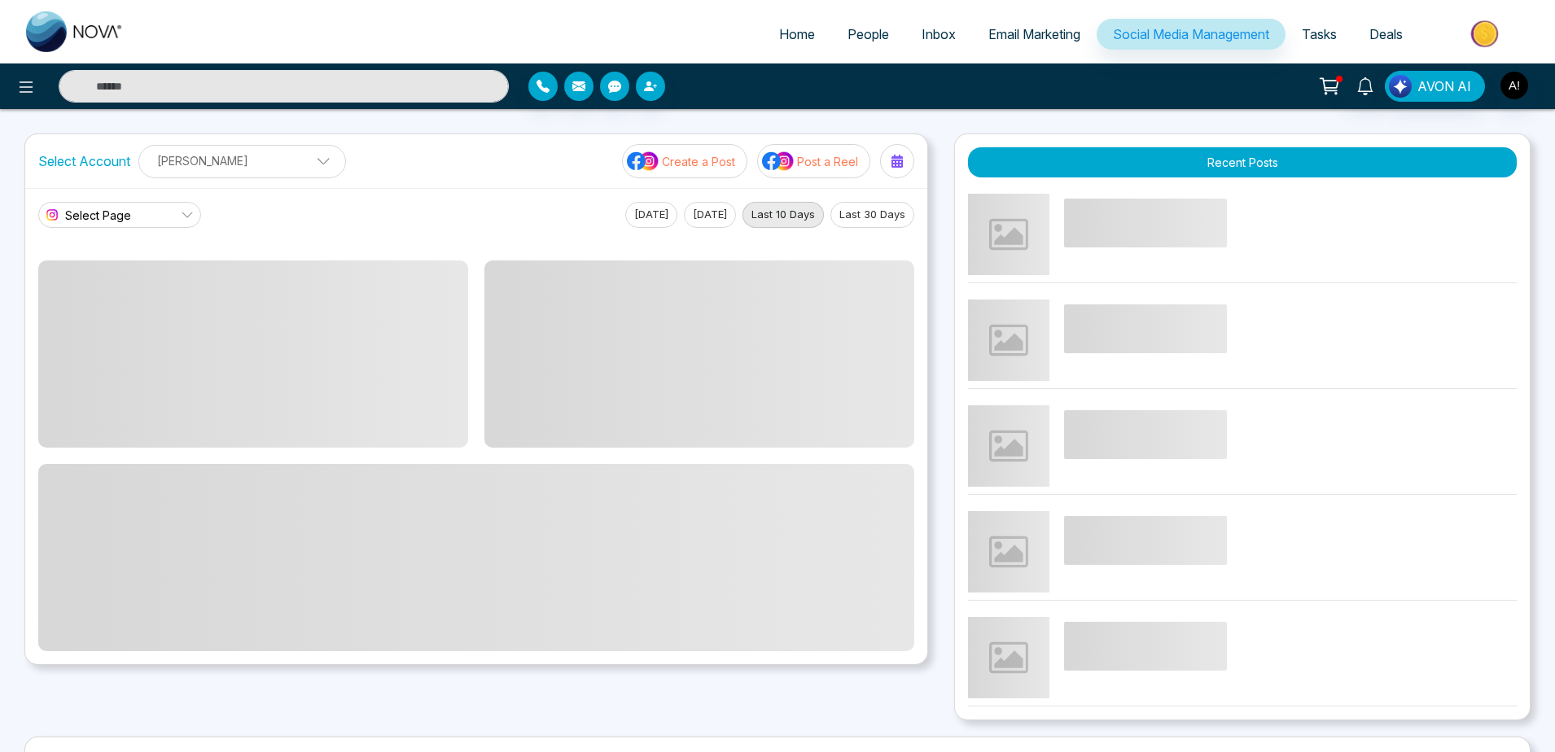
click at [1314, 34] on span "Tasks" at bounding box center [1319, 34] width 35 height 16
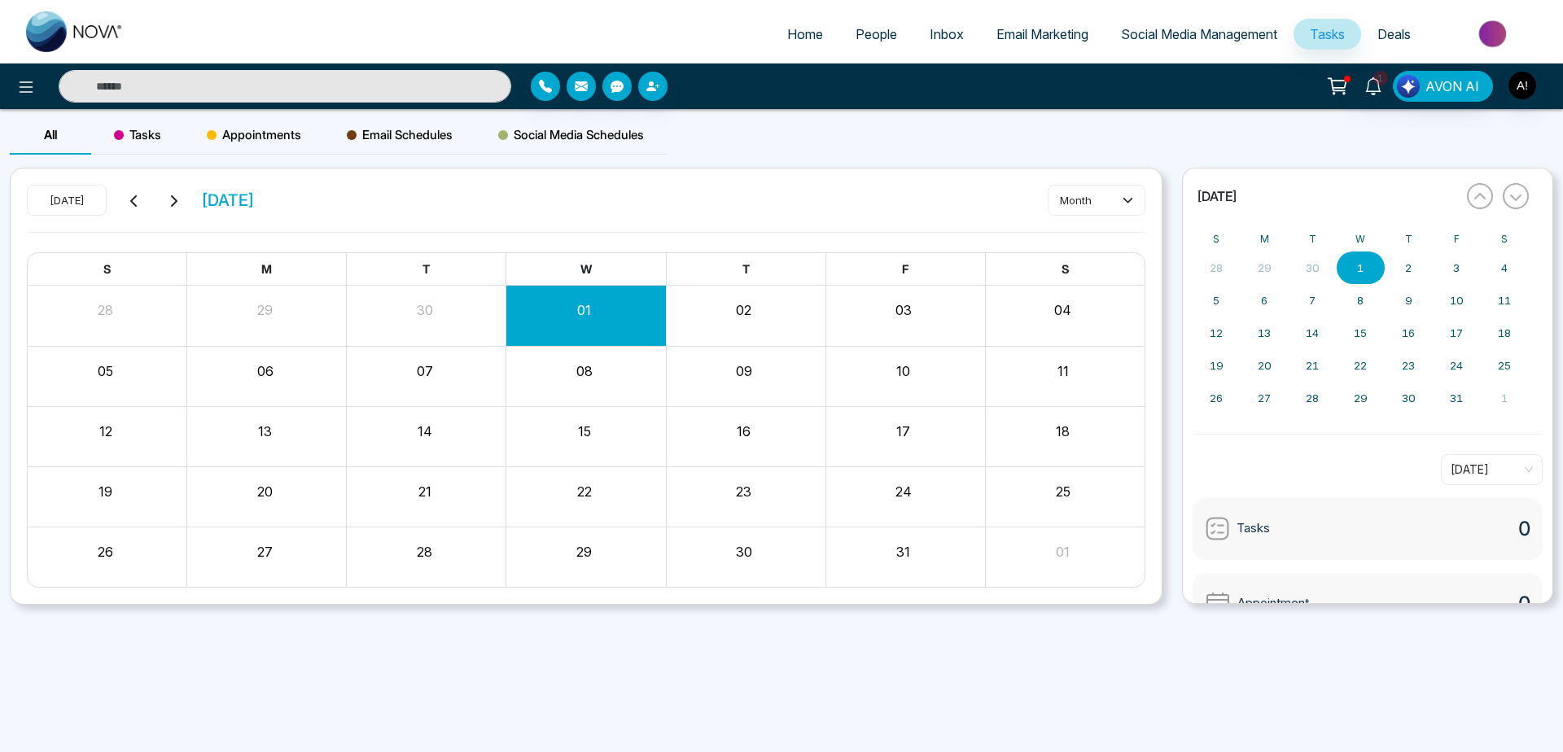
click at [799, 32] on span "Home" at bounding box center [805, 34] width 36 height 16
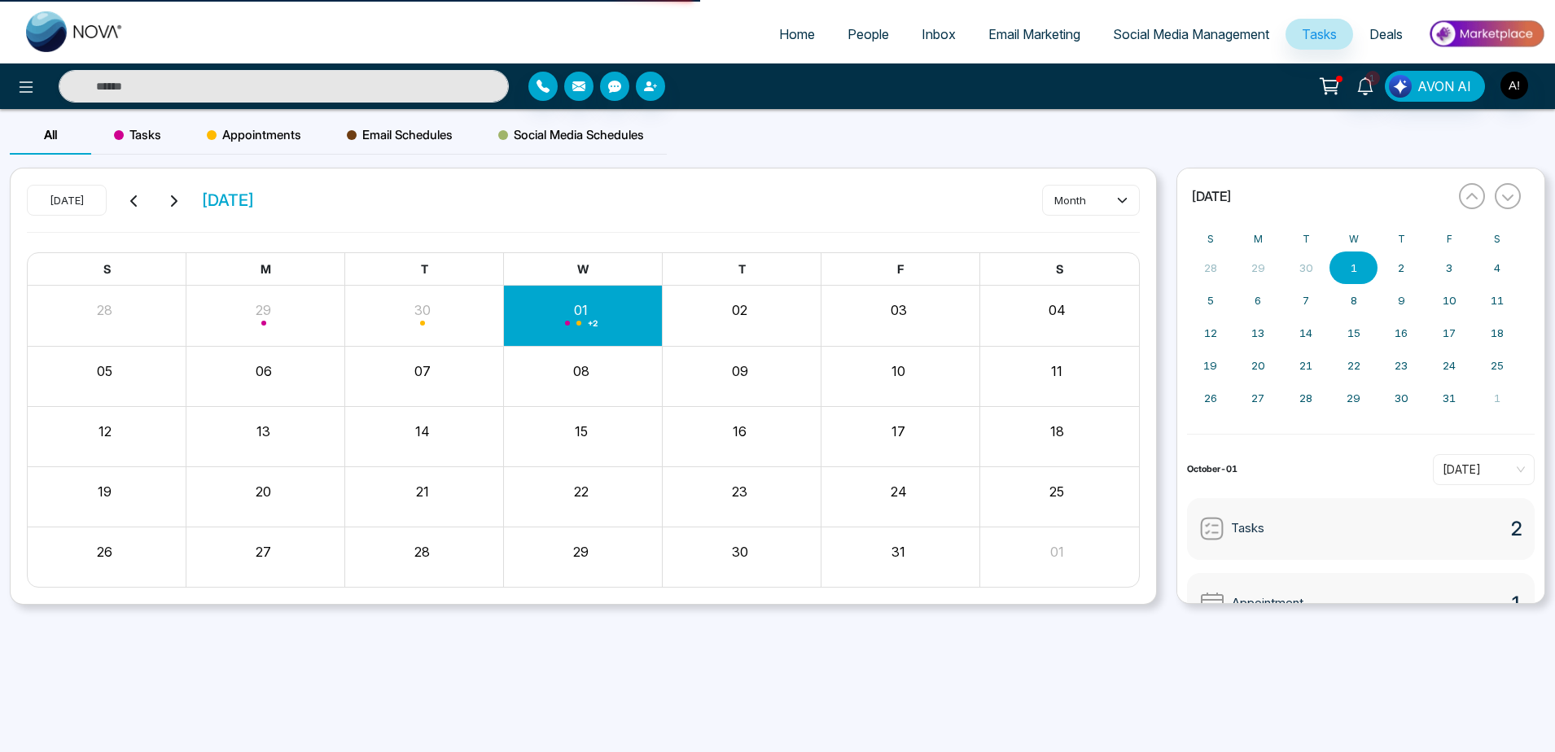
select select "*"
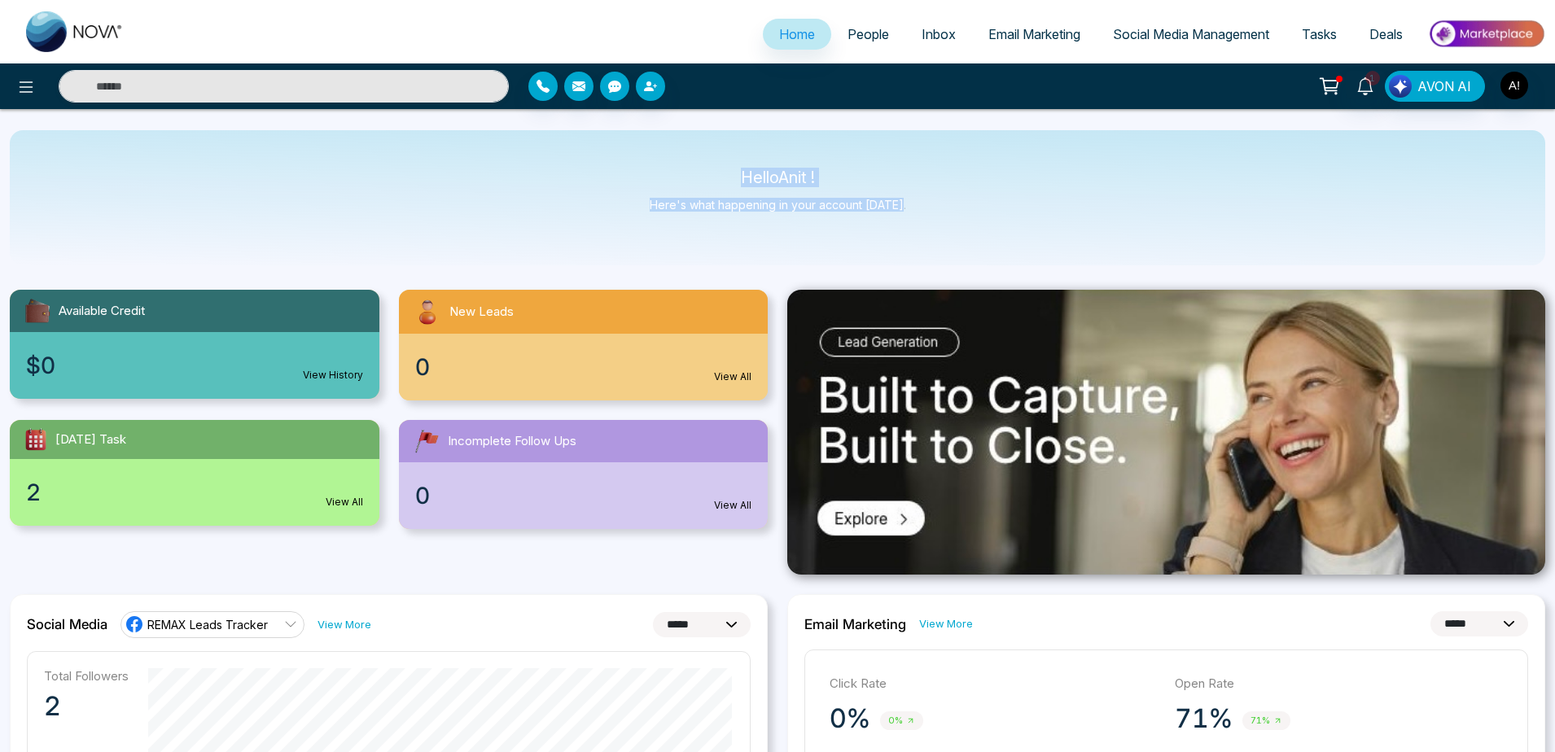
drag, startPoint x: 708, startPoint y: 179, endPoint x: 934, endPoint y: 213, distance: 228.1
click at [934, 213] on div "Hello Anit ! Here's what happening in your account [DATE]." at bounding box center [778, 197] width 1536 height 135
drag, startPoint x: 934, startPoint y: 213, endPoint x: 678, endPoint y: 179, distance: 257.9
click at [678, 179] on div "Hello Anit ! Here's what happening in your account [DATE]." at bounding box center [778, 197] width 1536 height 135
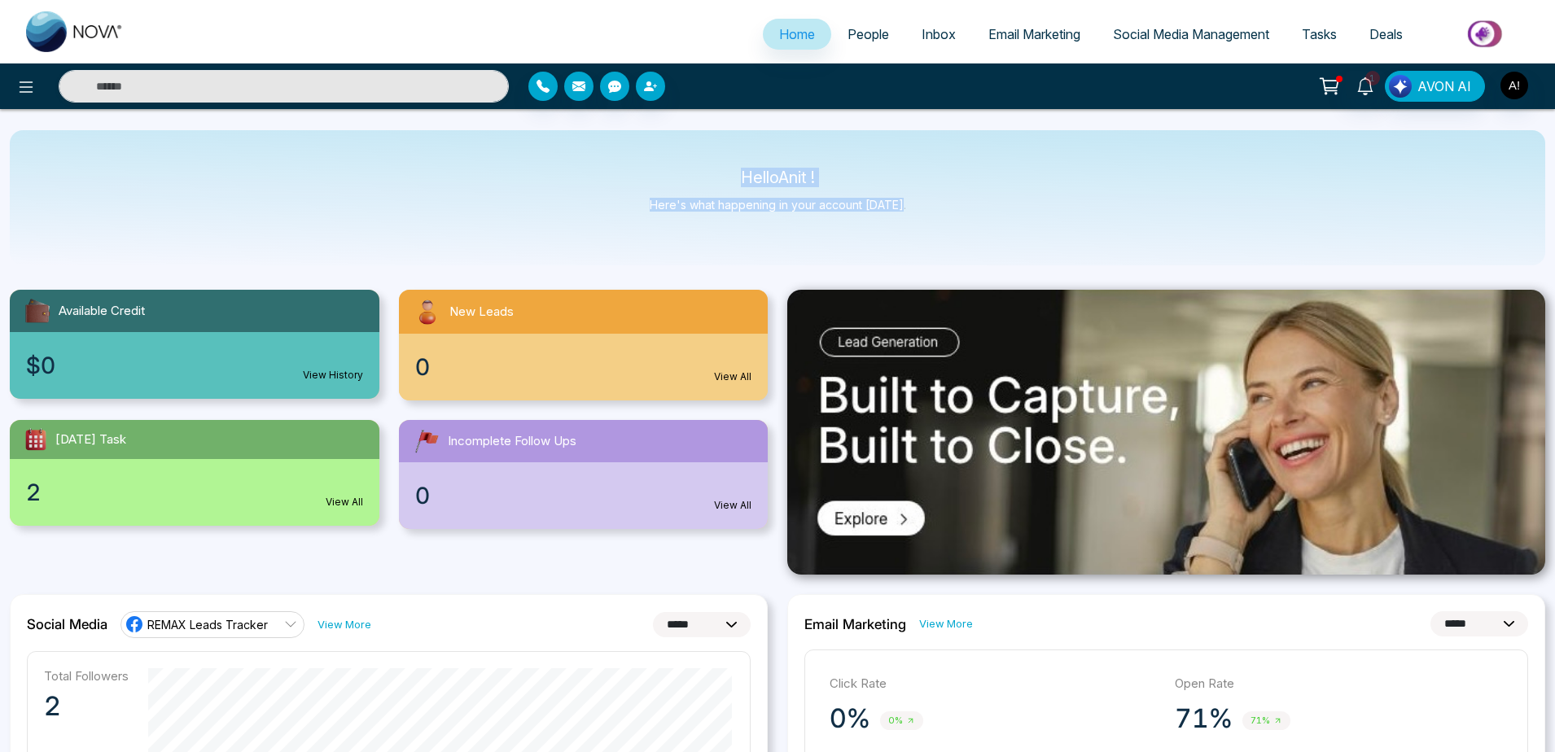
click at [678, 179] on p "Hello Anit !" at bounding box center [778, 178] width 256 height 14
drag, startPoint x: 727, startPoint y: 170, endPoint x: 935, endPoint y: 209, distance: 211.3
click at [935, 209] on div "Hello Anit ! Here's what happening in your account [DATE]." at bounding box center [778, 197] width 1536 height 135
drag, startPoint x: 935, startPoint y: 209, endPoint x: 688, endPoint y: 172, distance: 249.5
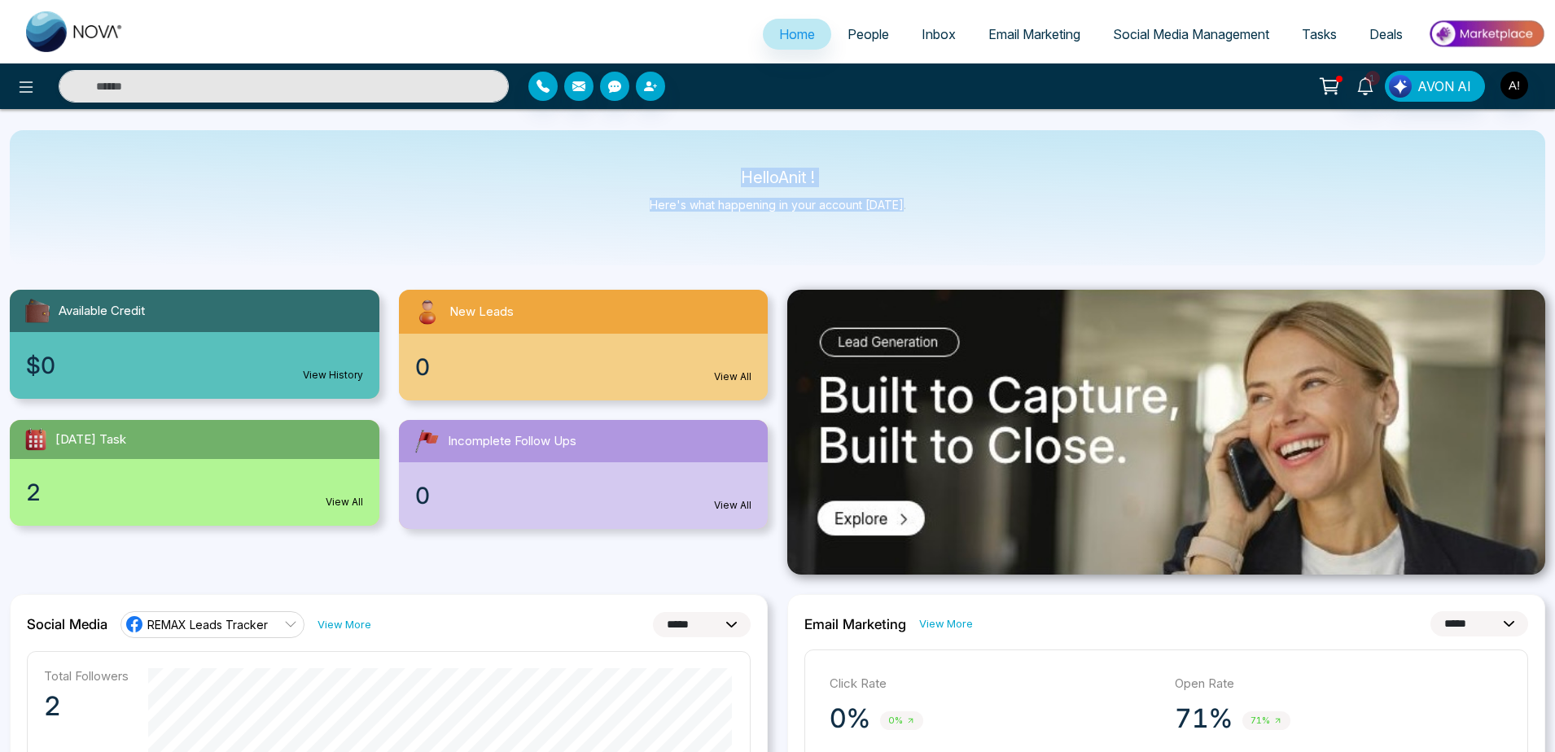
click at [688, 172] on div "Hello Anit ! Here's what happening in your account [DATE]." at bounding box center [778, 197] width 1536 height 135
click at [688, 172] on p "Hello Anit !" at bounding box center [778, 178] width 256 height 14
drag, startPoint x: 688, startPoint y: 172, endPoint x: 928, endPoint y: 233, distance: 247.8
click at [928, 233] on div "Hello Anit ! Here's what happening in your account [DATE]." at bounding box center [778, 197] width 1536 height 135
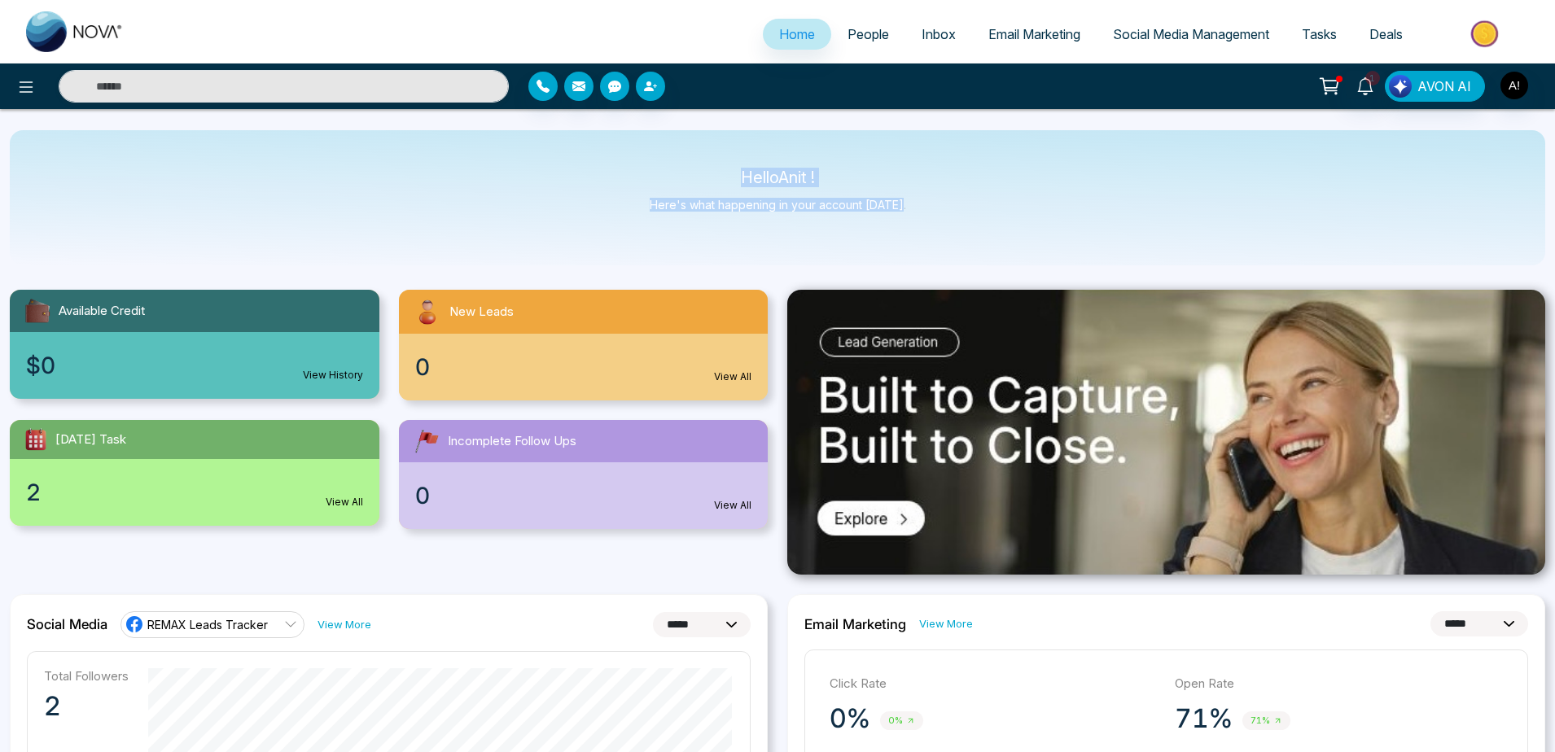
drag, startPoint x: 928, startPoint y: 233, endPoint x: 693, endPoint y: 160, distance: 246.5
click at [693, 160] on div "Hello Anit ! Here's what happening in your account [DATE]." at bounding box center [778, 197] width 1536 height 135
drag, startPoint x: 719, startPoint y: 168, endPoint x: 989, endPoint y: 229, distance: 277.1
click at [989, 229] on div "Hello Anit ! Here's what happening in your account [DATE]." at bounding box center [778, 197] width 1536 height 135
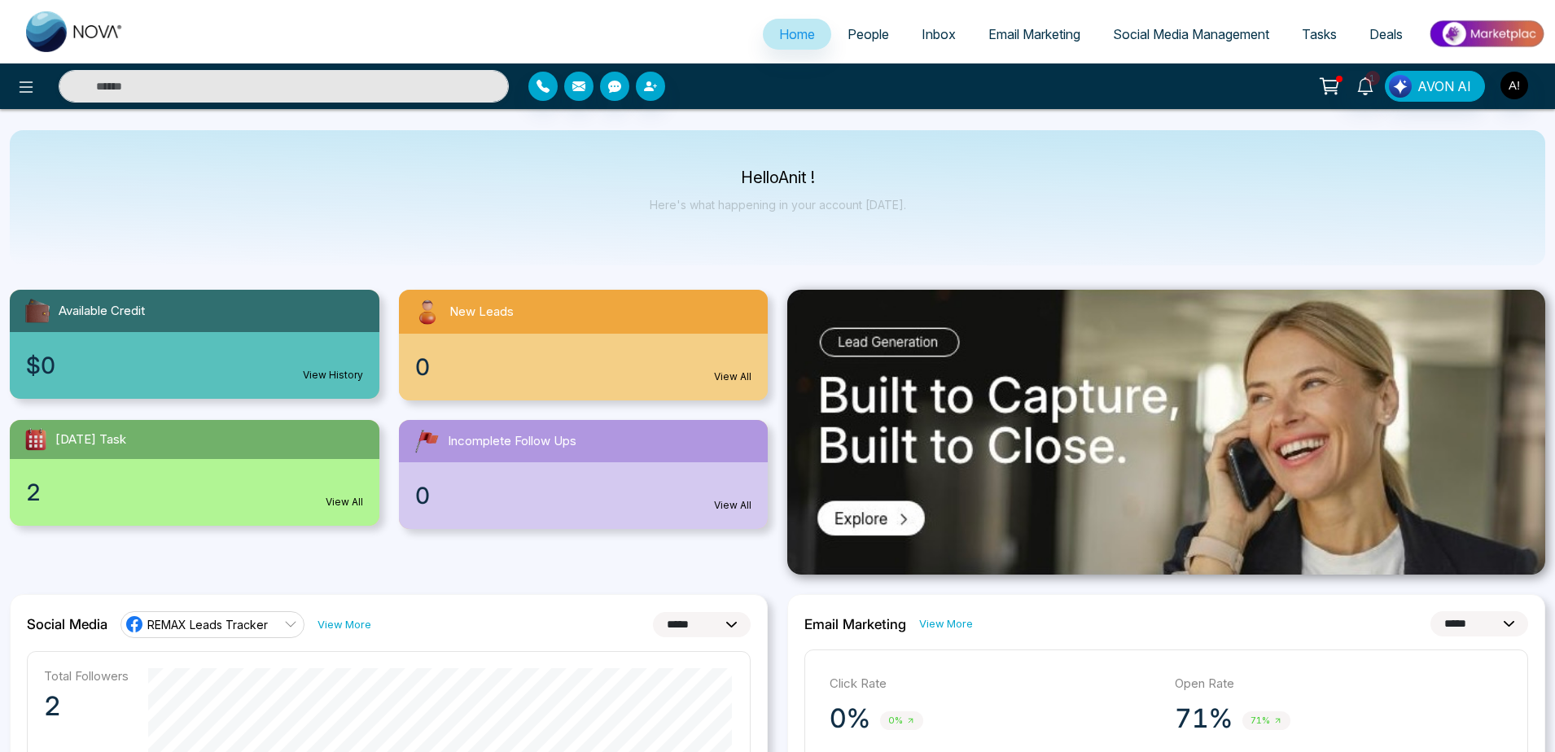
click at [989, 229] on div "Hello Anit ! Here's what happening in your account [DATE]." at bounding box center [778, 197] width 1536 height 135
click at [1225, 33] on span "Social Media Management" at bounding box center [1191, 34] width 156 height 16
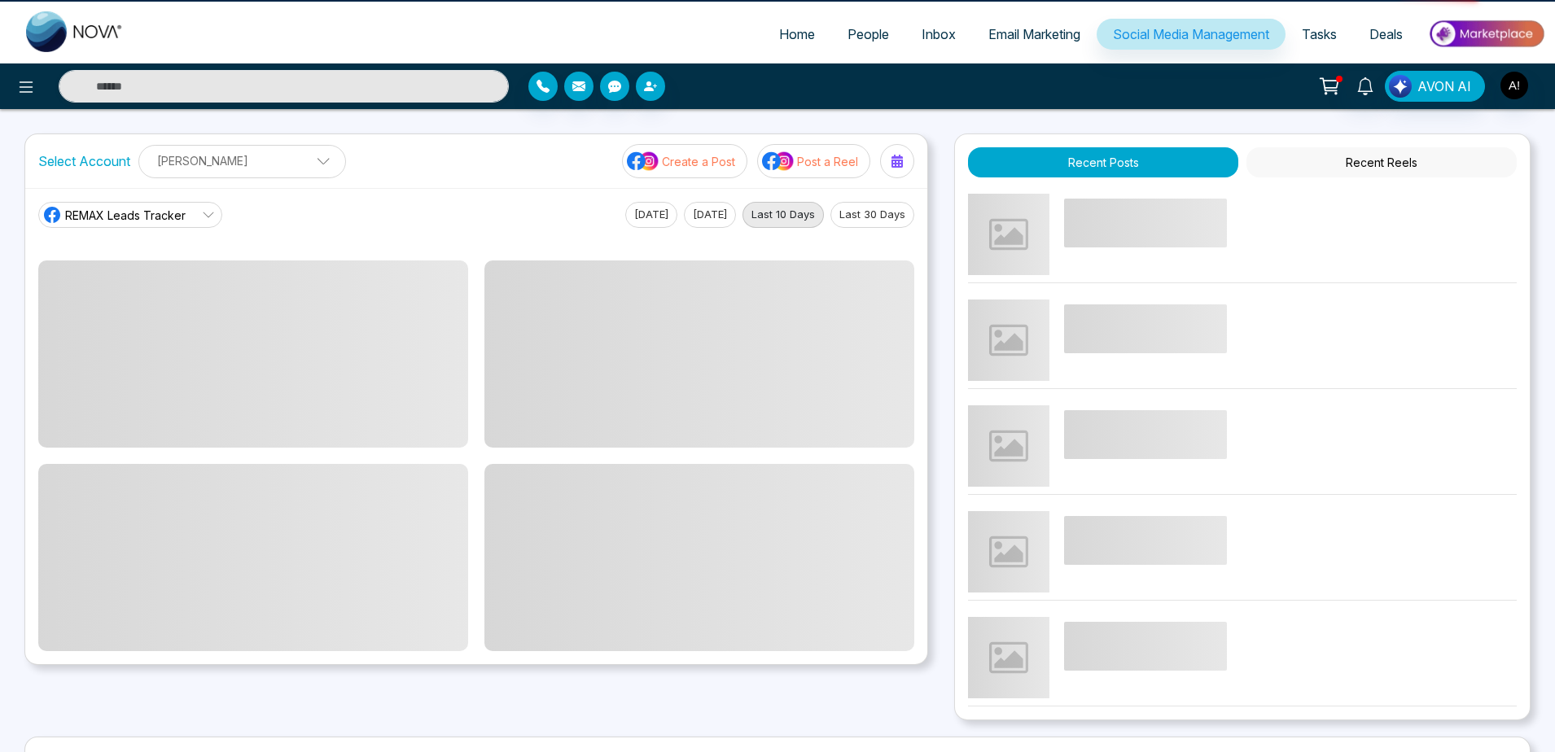
click at [779, 38] on span "Home" at bounding box center [797, 34] width 36 height 16
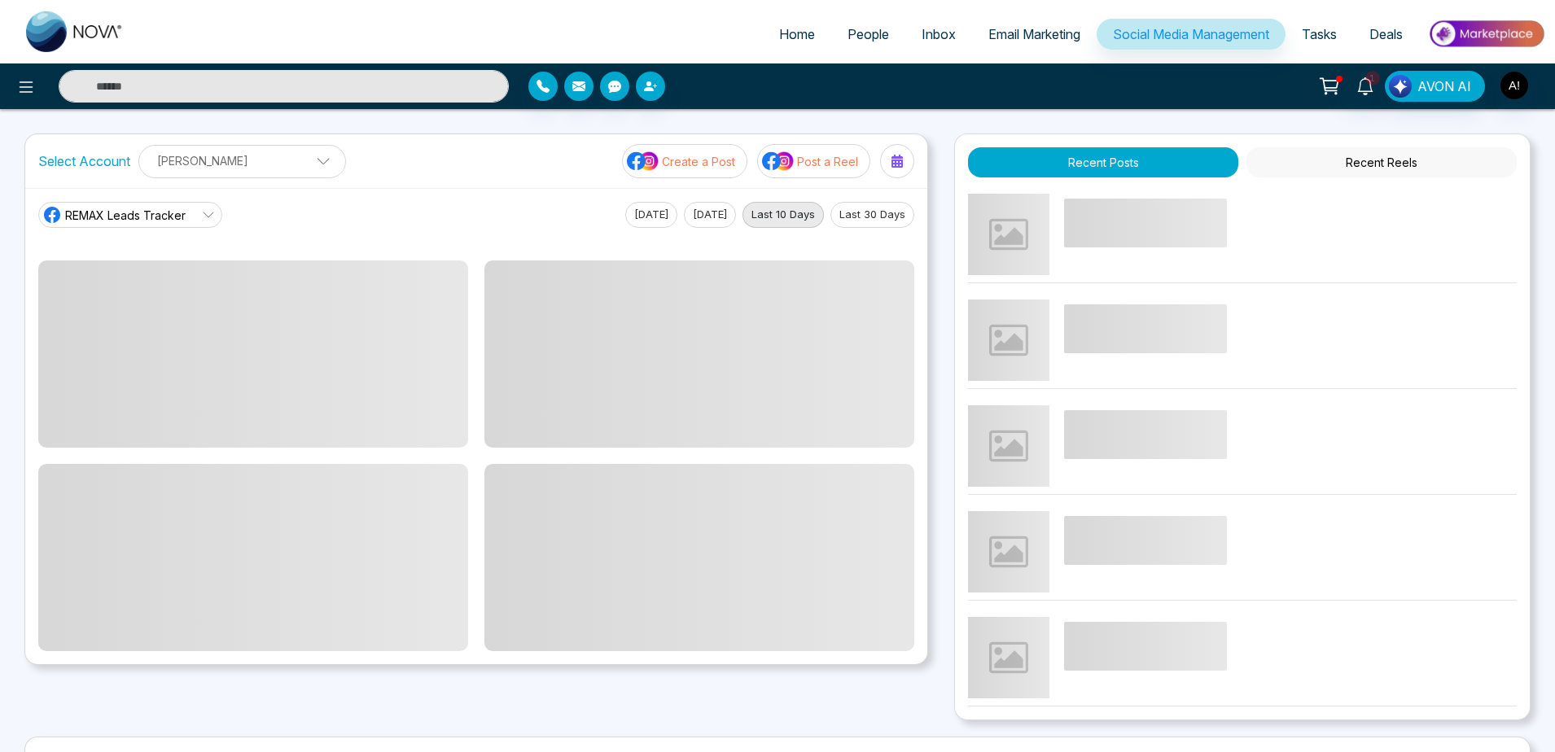
select select "*"
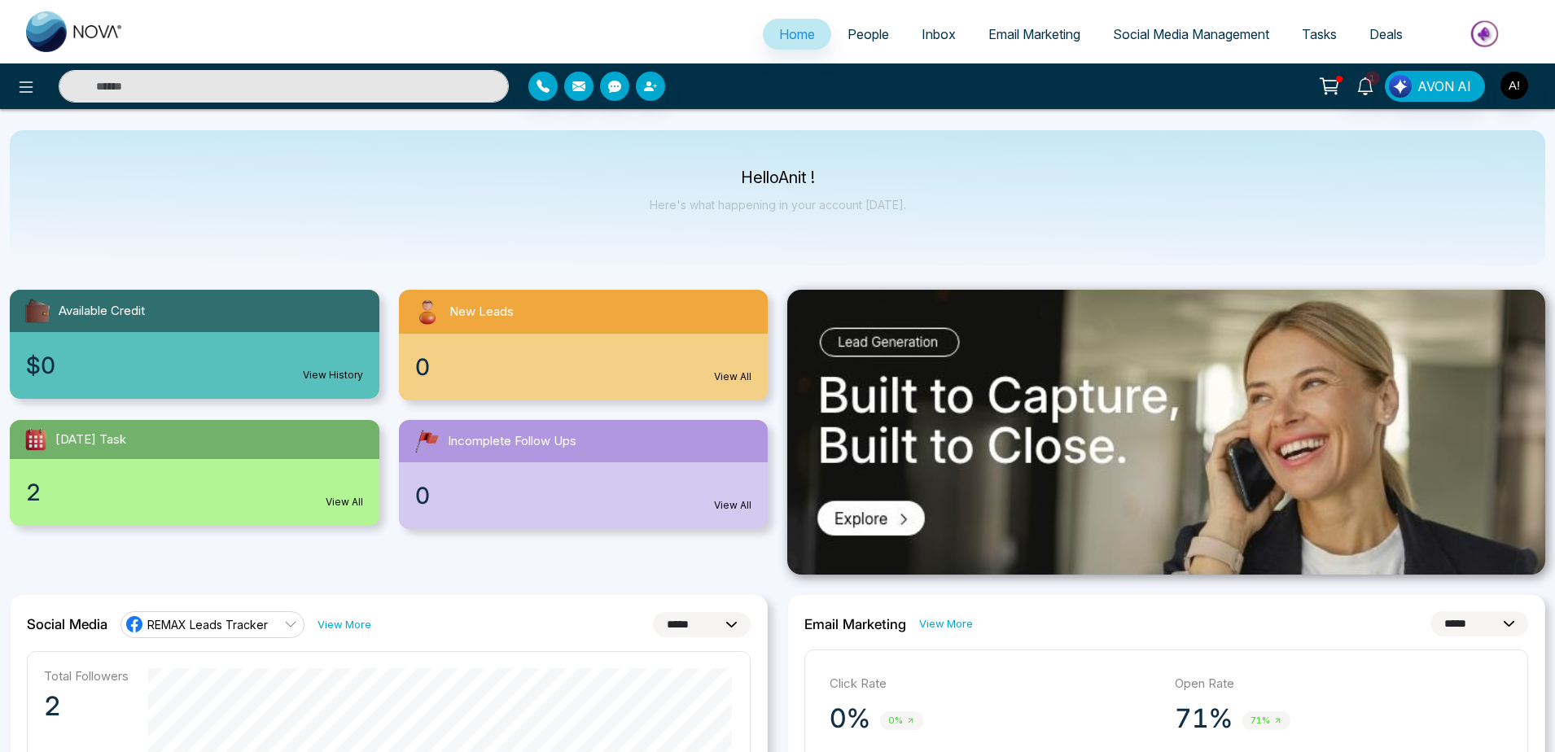
click at [1510, 64] on div "1 AVON AI" at bounding box center [777, 87] width 1555 height 46
click at [1515, 81] on img "button" at bounding box center [1515, 86] width 28 height 28
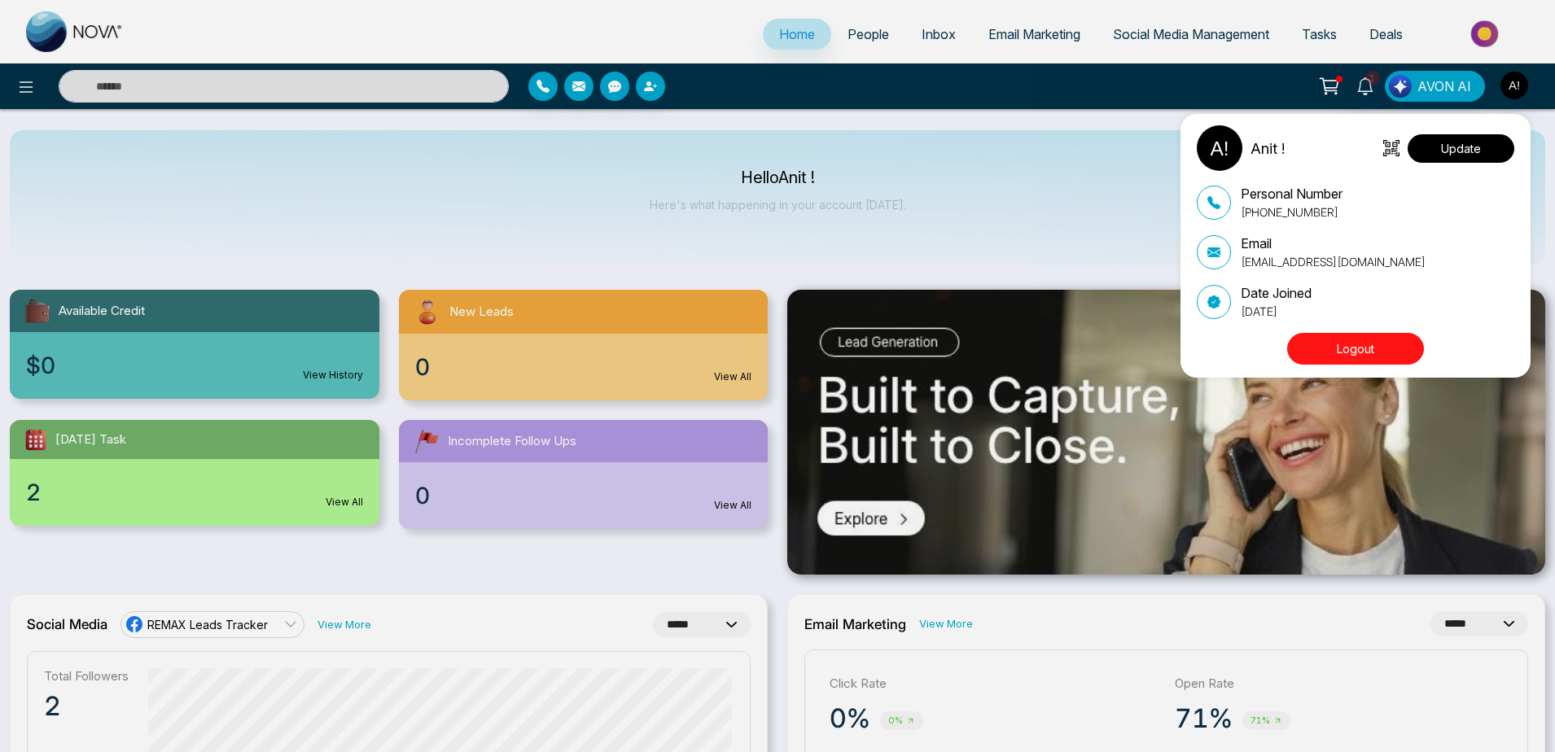
click at [1473, 153] on button "Update" at bounding box center [1461, 148] width 107 height 28
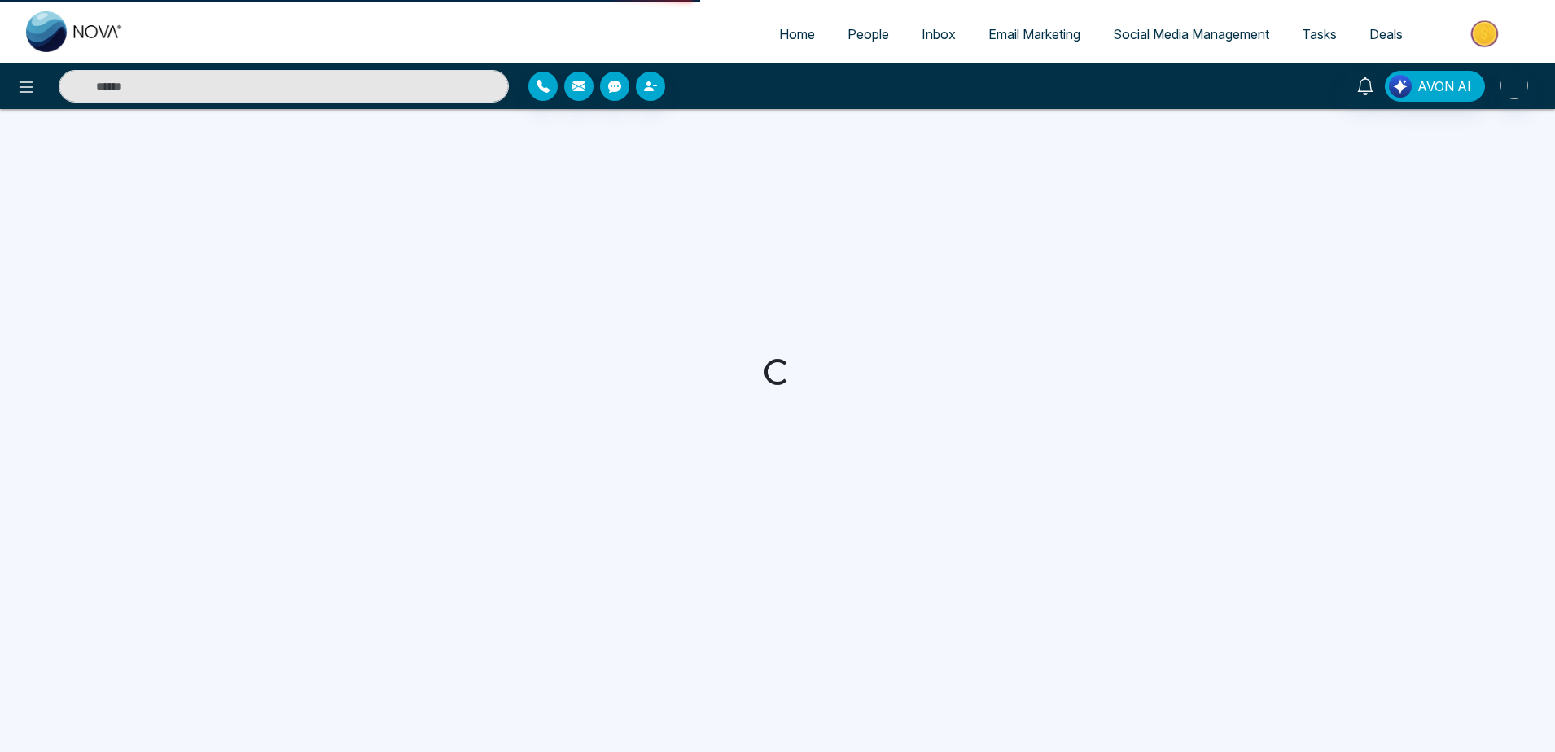
select select "***"
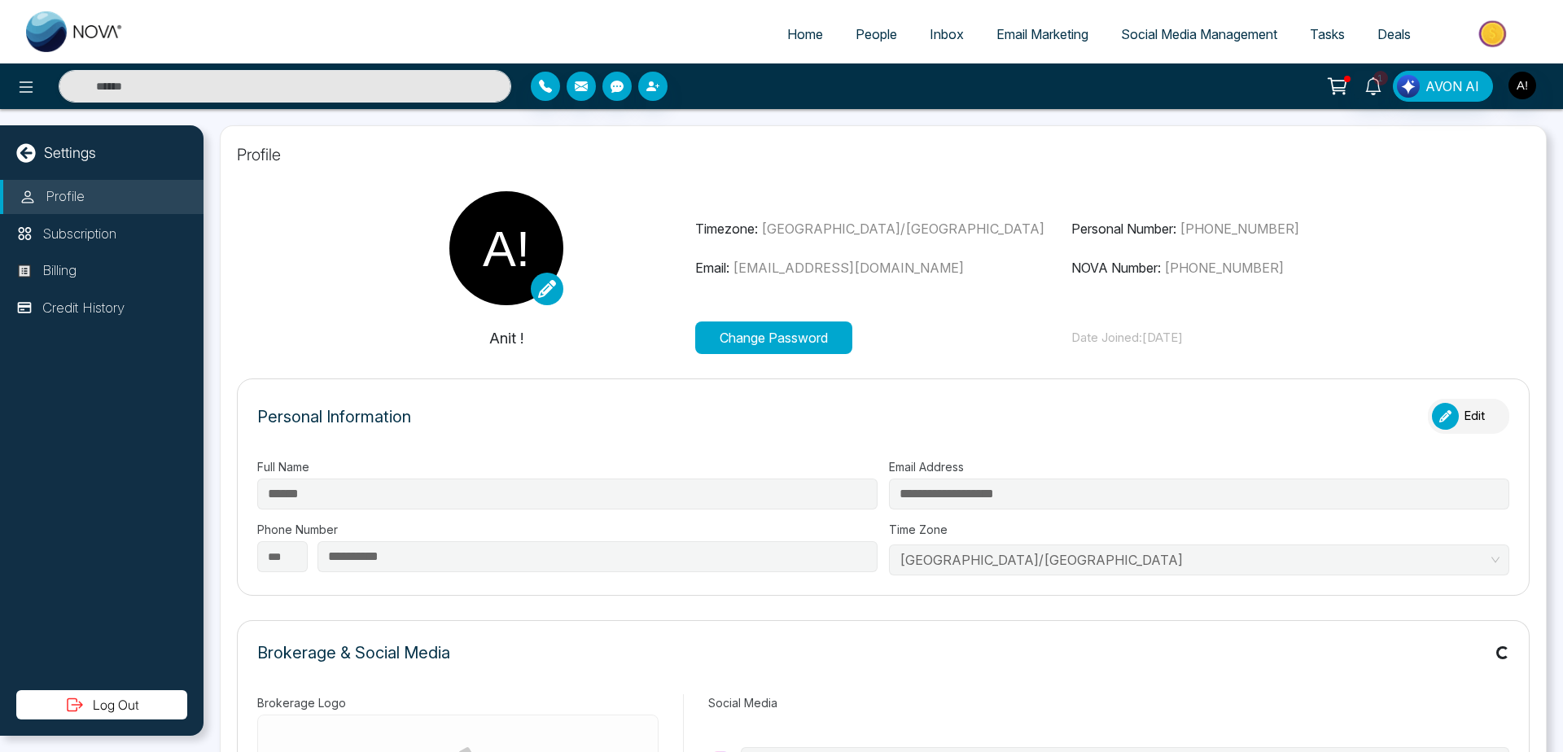
type input "********"
type input "**********"
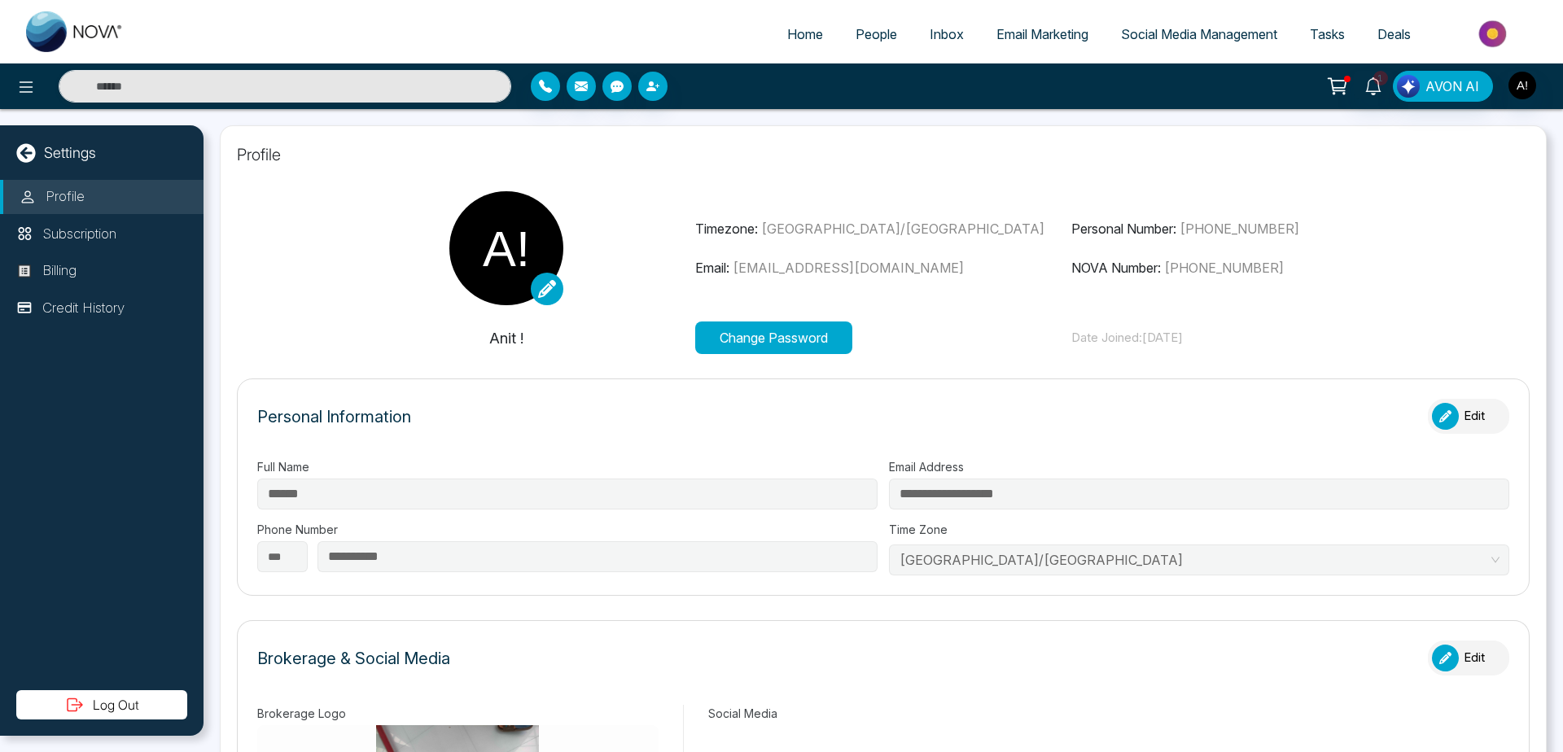
click at [1338, 28] on span "Tasks" at bounding box center [1327, 34] width 35 height 16
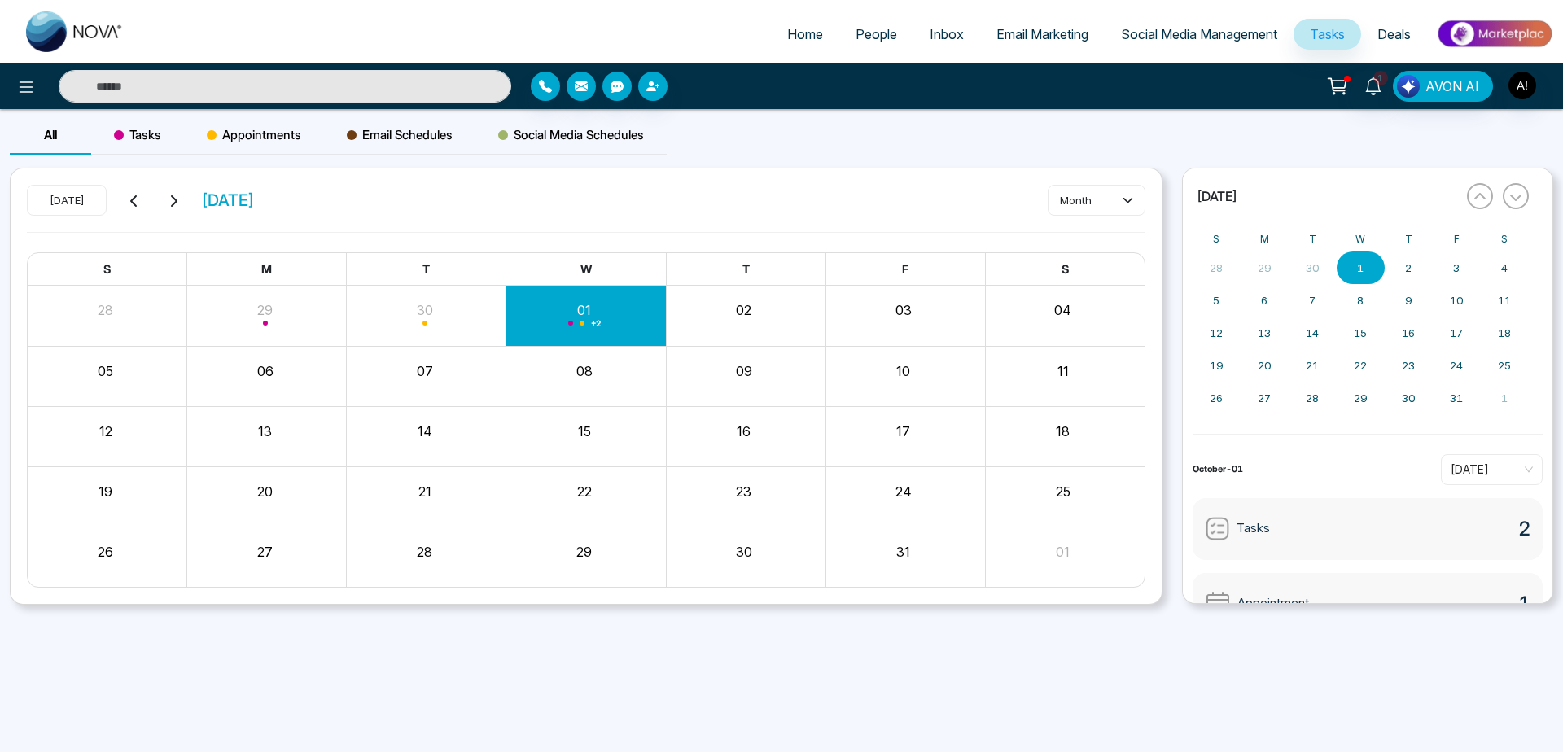
click at [151, 146] on div "Tasks" at bounding box center [137, 135] width 93 height 39
click at [1131, 201] on button "Create" at bounding box center [1097, 200] width 98 height 29
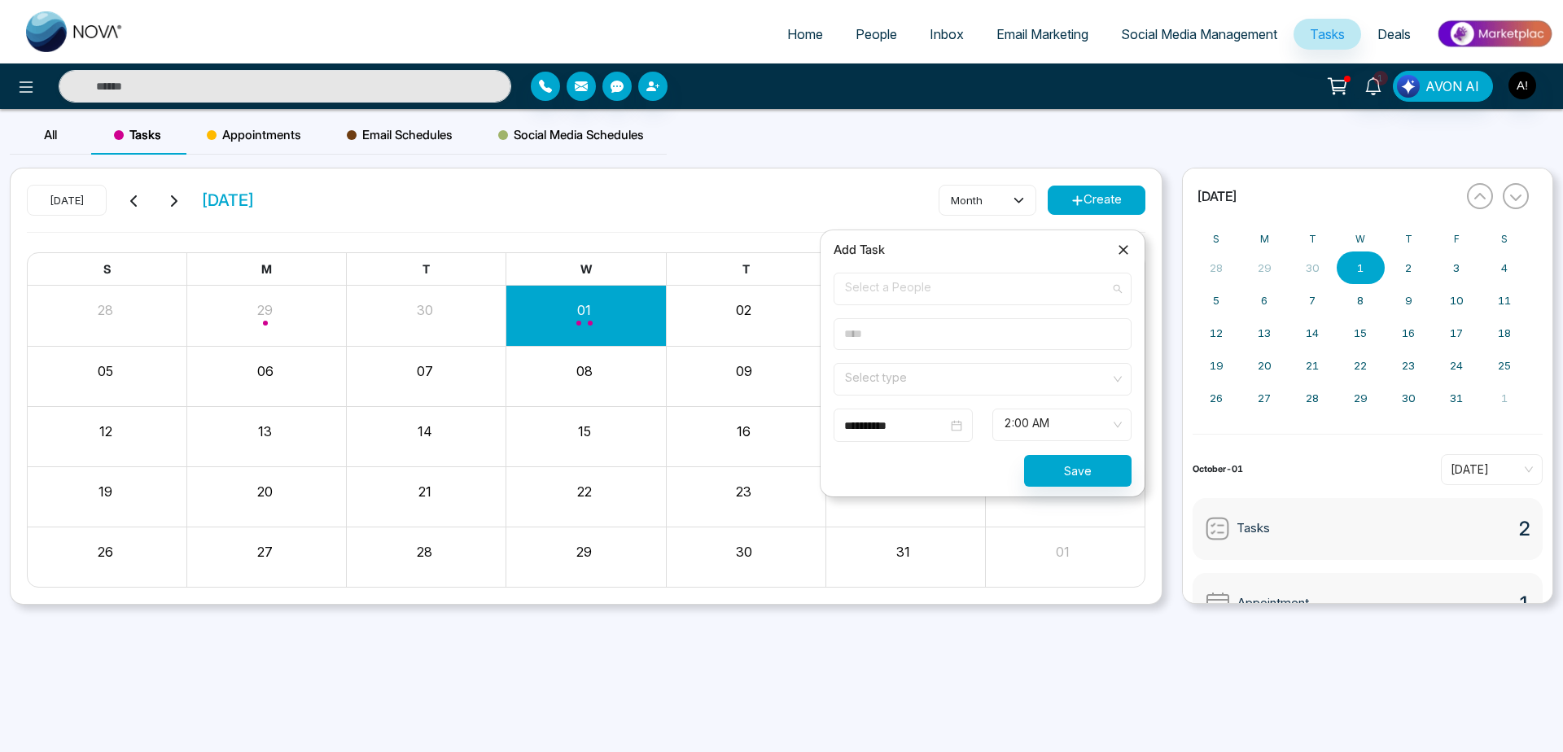
click at [942, 302] on span "Select a People" at bounding box center [982, 289] width 275 height 28
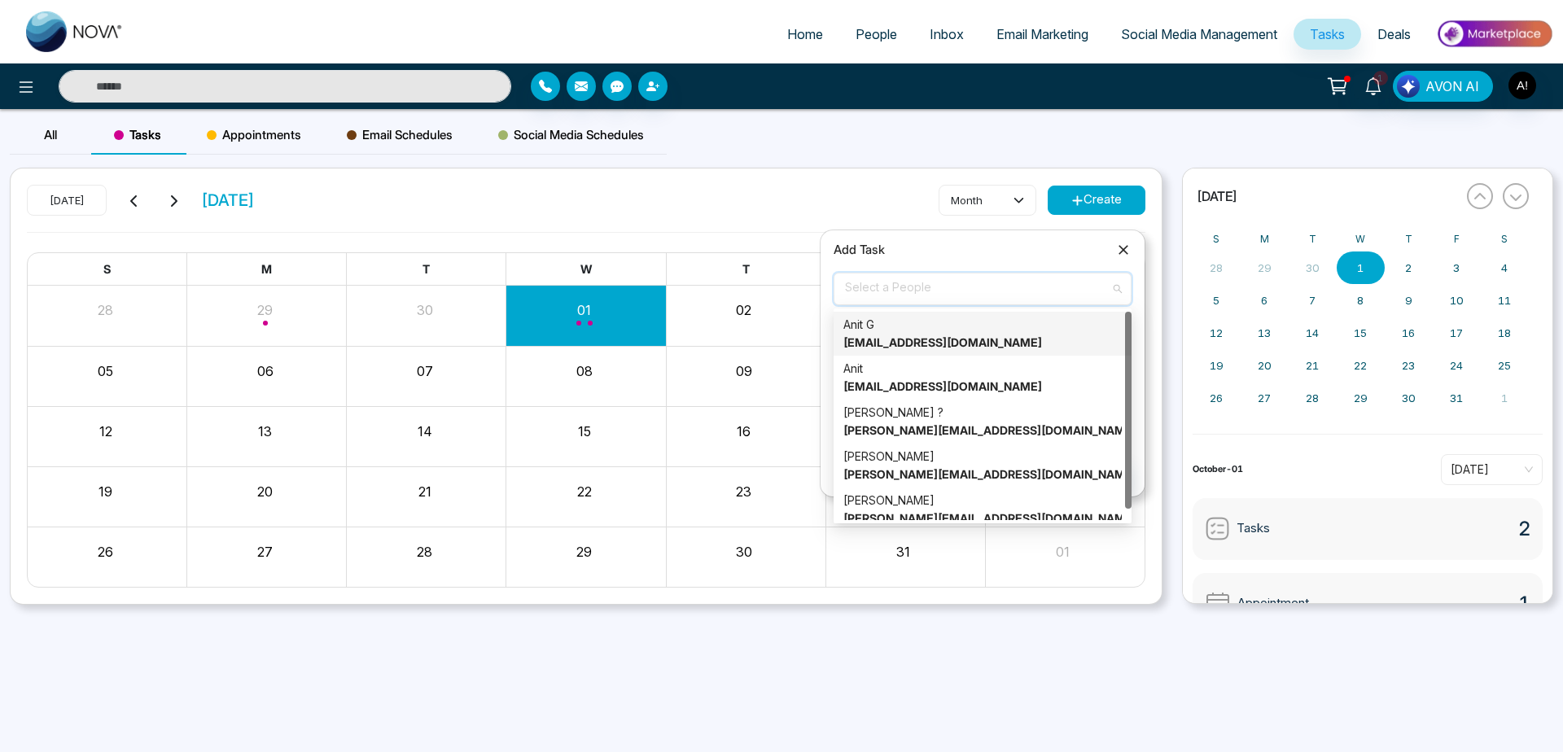
click at [938, 330] on div "Anit G [EMAIL_ADDRESS][DOMAIN_NAME]" at bounding box center [983, 334] width 278 height 36
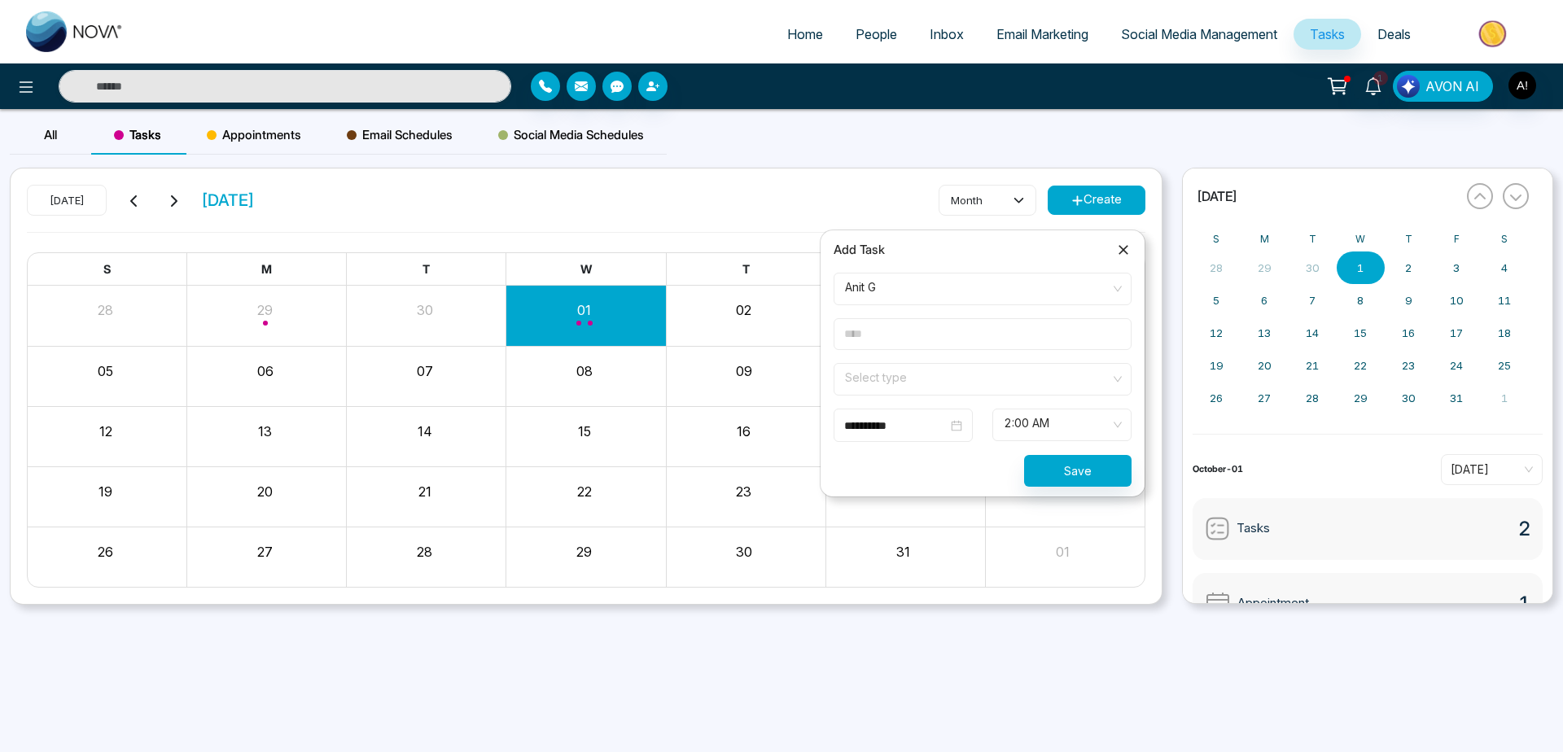
click at [938, 344] on input "text" at bounding box center [983, 334] width 298 height 32
type input "**"
click at [951, 383] on input "search" at bounding box center [977, 376] width 267 height 24
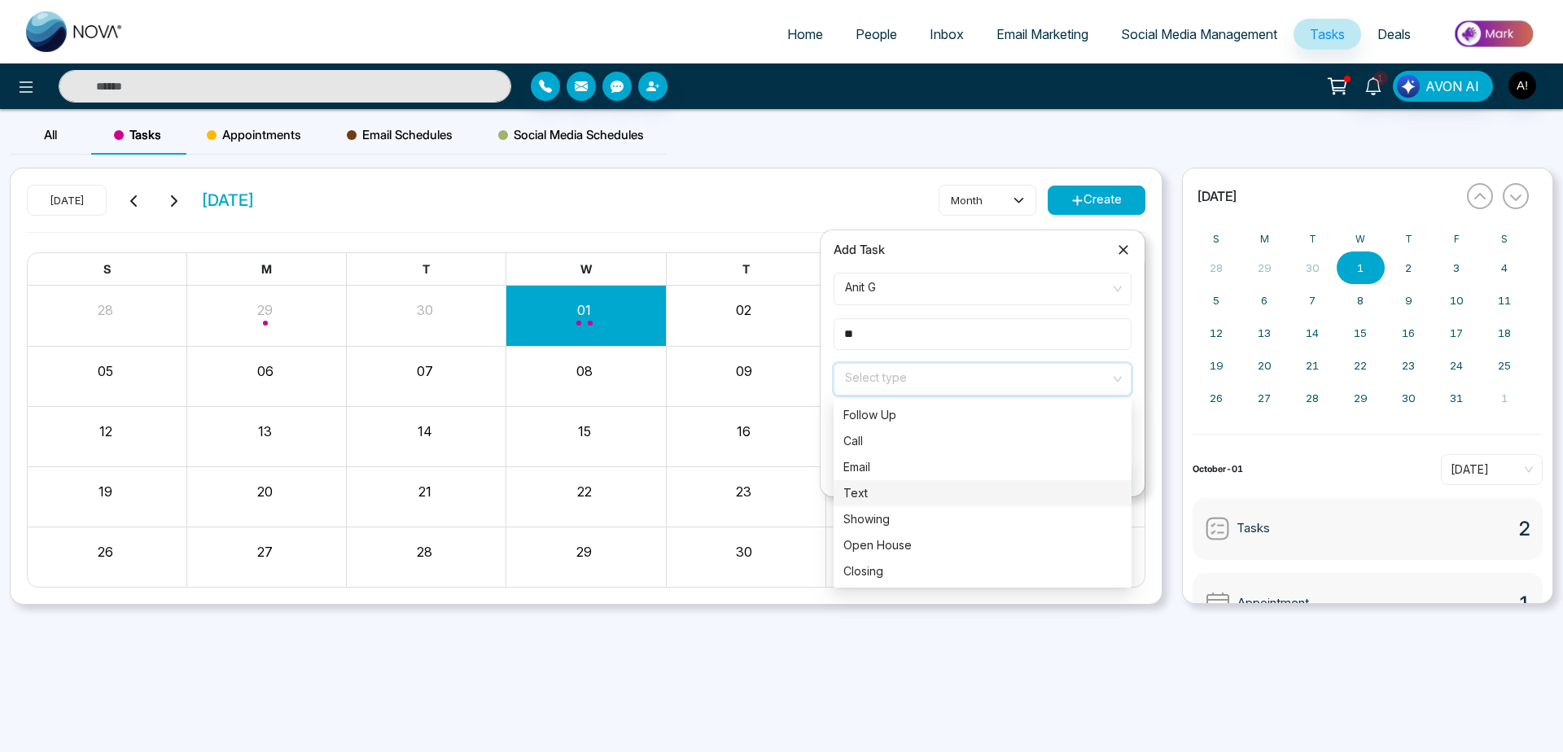
click at [965, 500] on div "Text" at bounding box center [983, 493] width 278 height 18
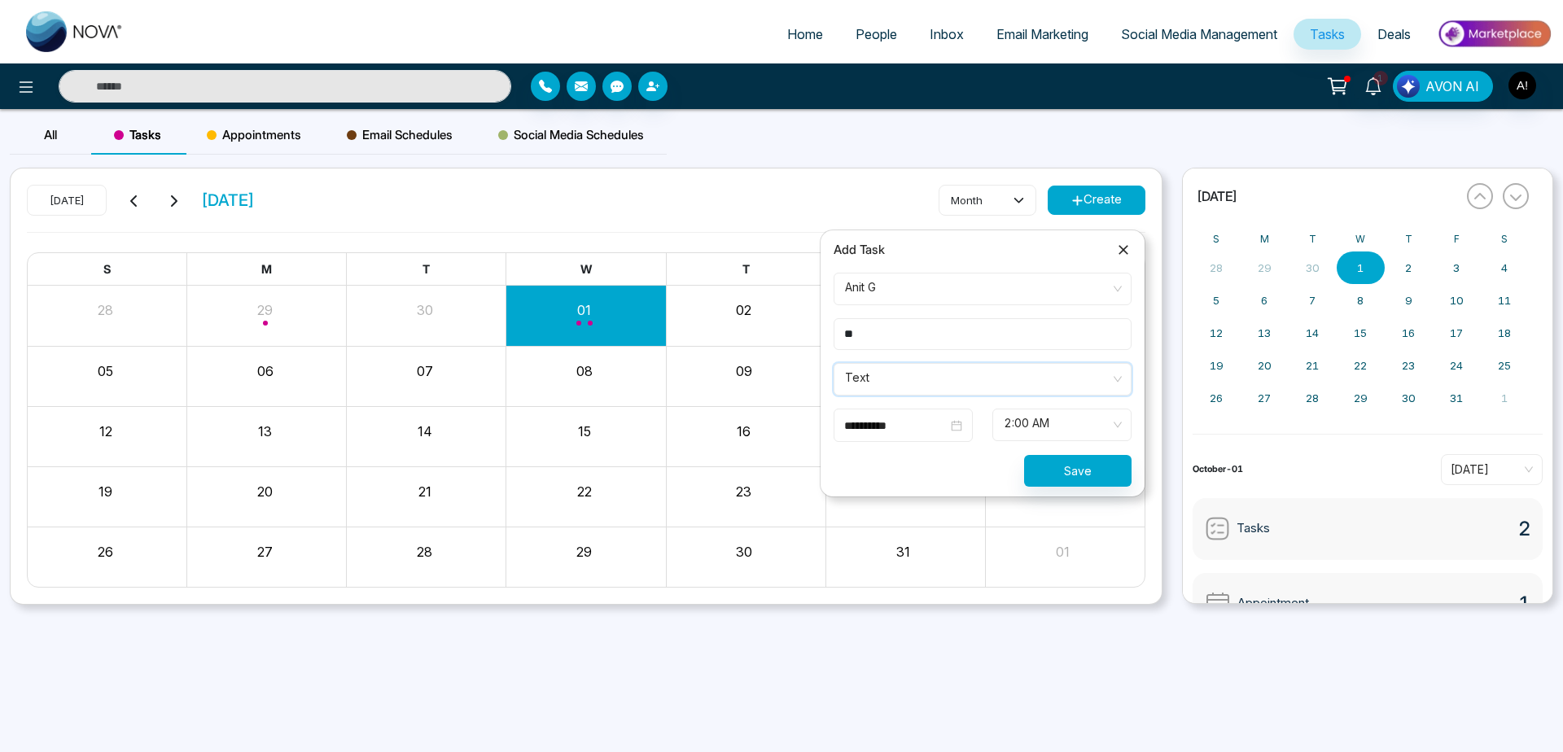
click at [1114, 244] on div "Add Task" at bounding box center [983, 250] width 298 height 20
click at [1125, 248] on icon at bounding box center [1124, 250] width 10 height 10
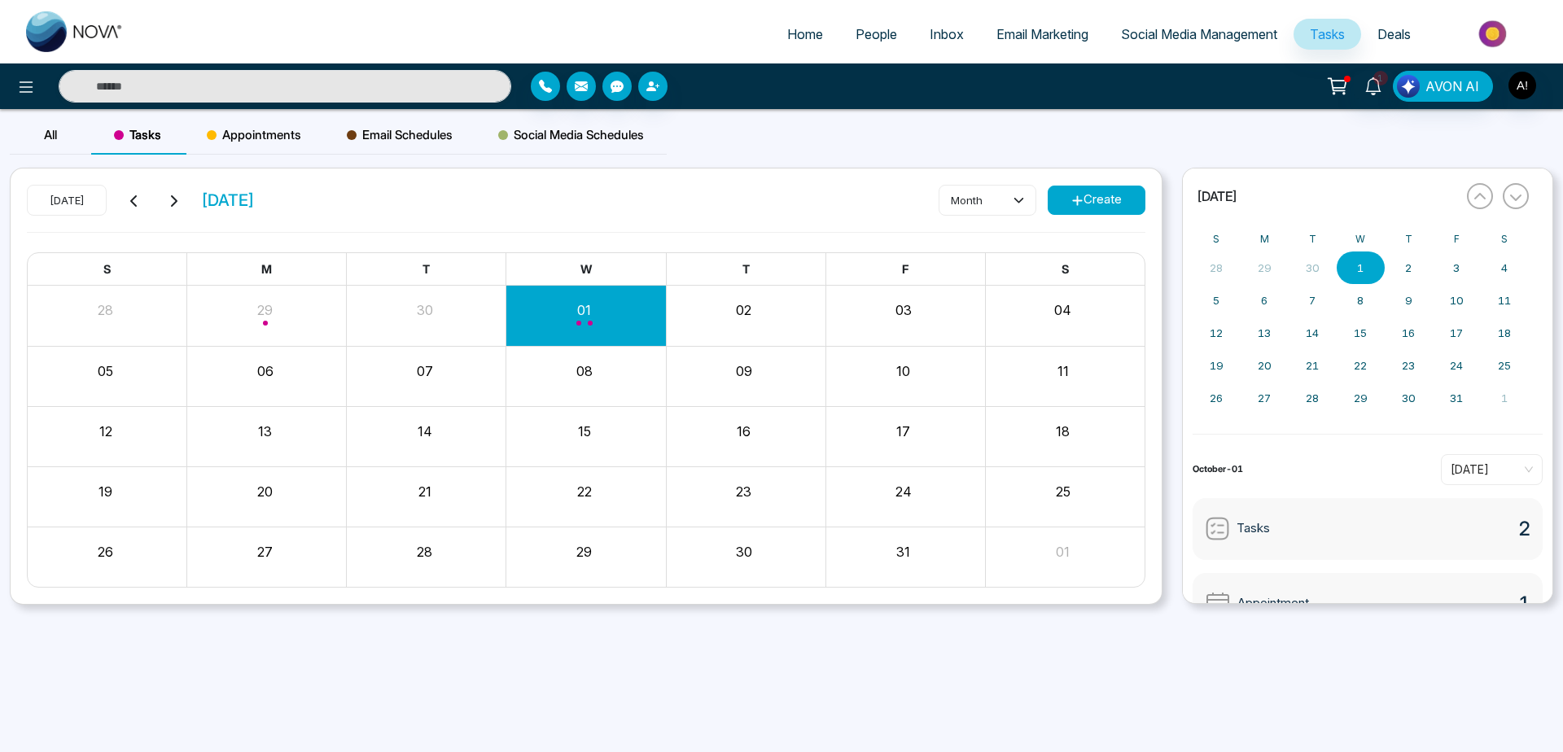
drag, startPoint x: 1191, startPoint y: 190, endPoint x: 1256, endPoint y: 144, distance: 79.5
click at [1256, 168] on div "« [DATE] » S M T W T F S 28 29 30 1 2 3 4 5 6 7 8 9 10 11 12 13 14 15 16 17 18 …" at bounding box center [1367, 386] width 371 height 436
click at [1256, 144] on div "All Tasks Appointments Email Schedules Social Media Schedules" at bounding box center [781, 142] width 1563 height 52
click at [36, 146] on div "All" at bounding box center [50, 135] width 81 height 39
drag, startPoint x: 322, startPoint y: 213, endPoint x: 186, endPoint y: 199, distance: 137.6
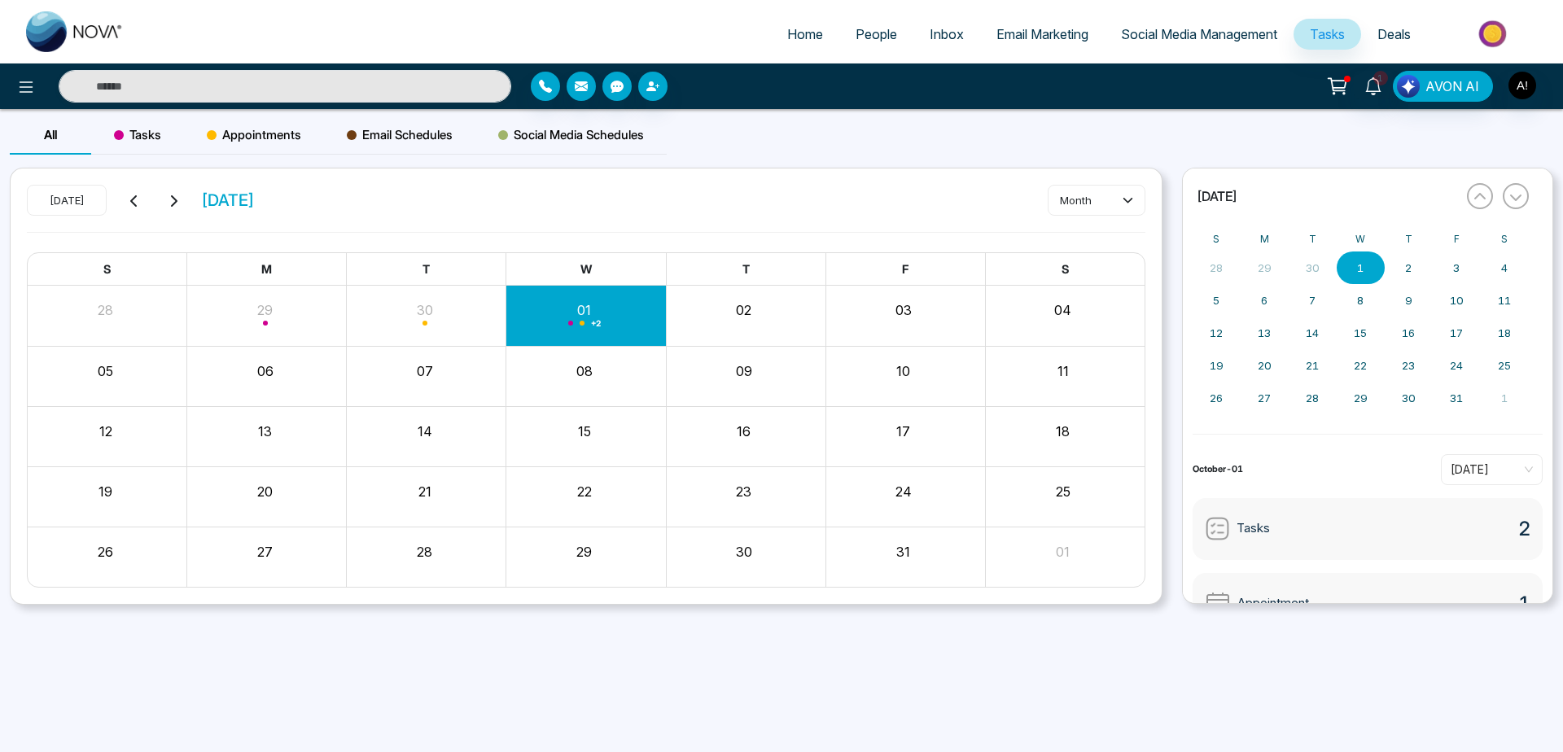
click at [186, 199] on div "[DATE] [DATE] month" at bounding box center [586, 208] width 1119 height 47
click at [327, 183] on div "[DATE] [DATE] month S M T W T F S 28 29 30 01 + 2 02 03 04 05 06 07 08 09 10 11…" at bounding box center [586, 387] width 1151 height 436
click at [791, 38] on span "Home" at bounding box center [805, 34] width 36 height 16
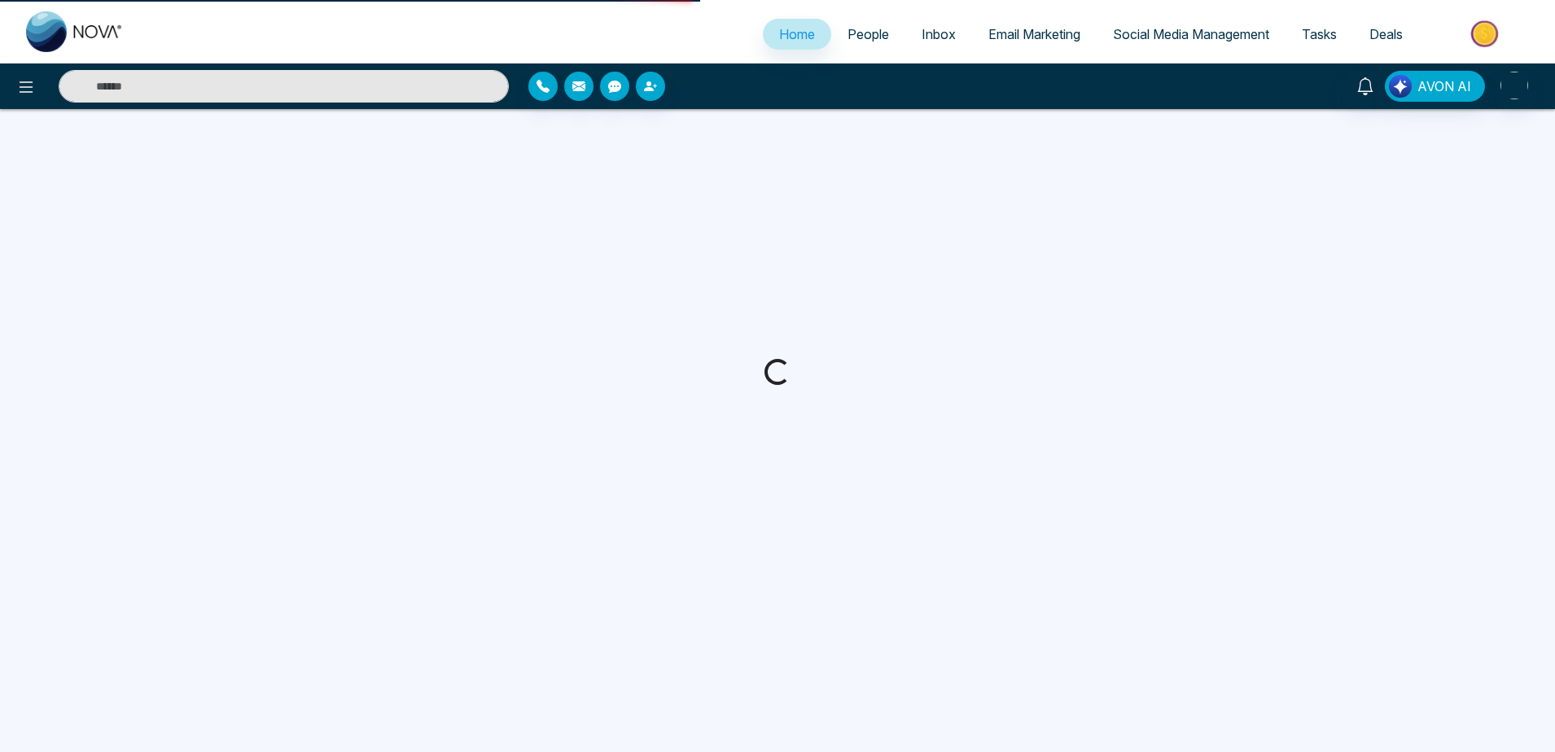
select select "*"
